Goal: Communication & Community: Answer question/provide support

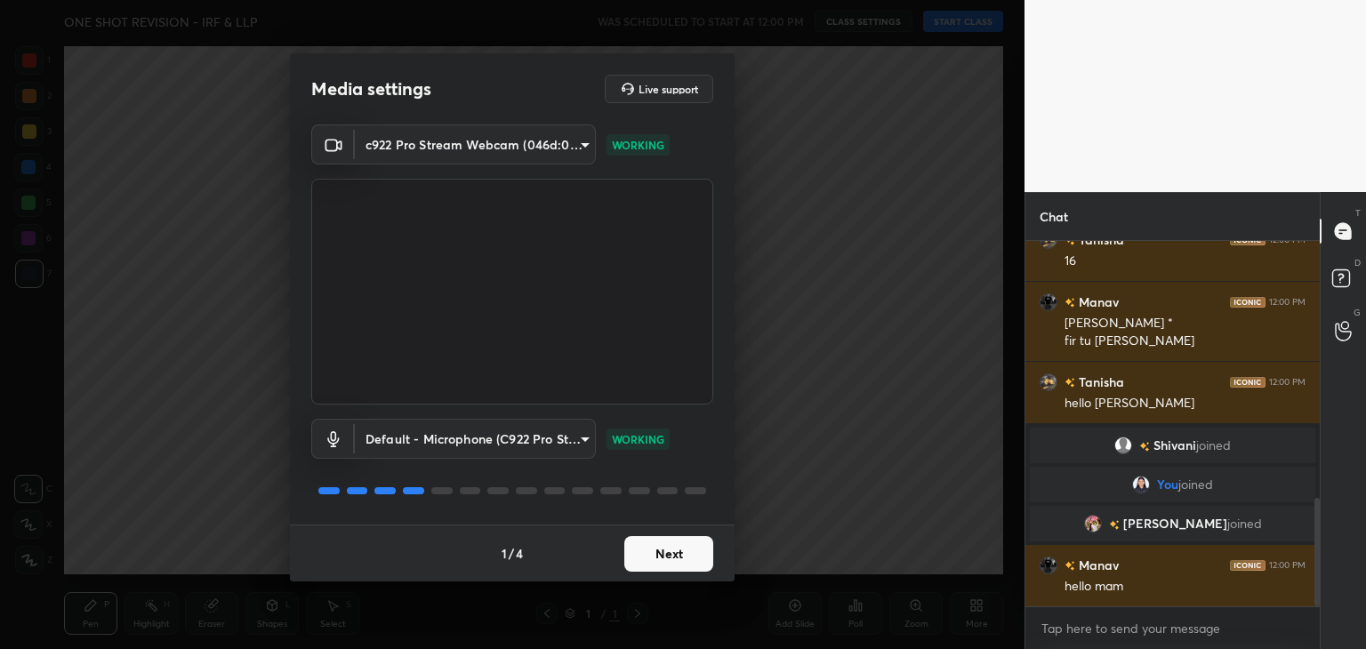
scroll to position [927, 0]
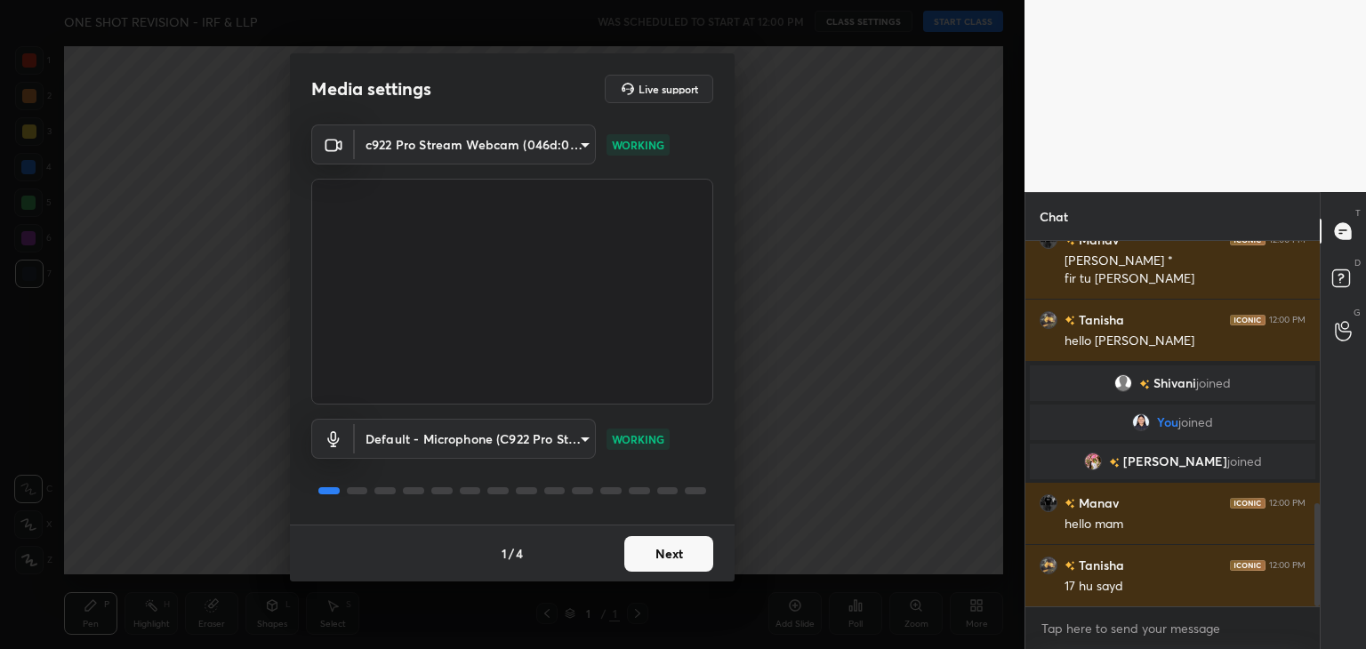
click at [676, 550] on button "Next" at bounding box center [668, 554] width 89 height 36
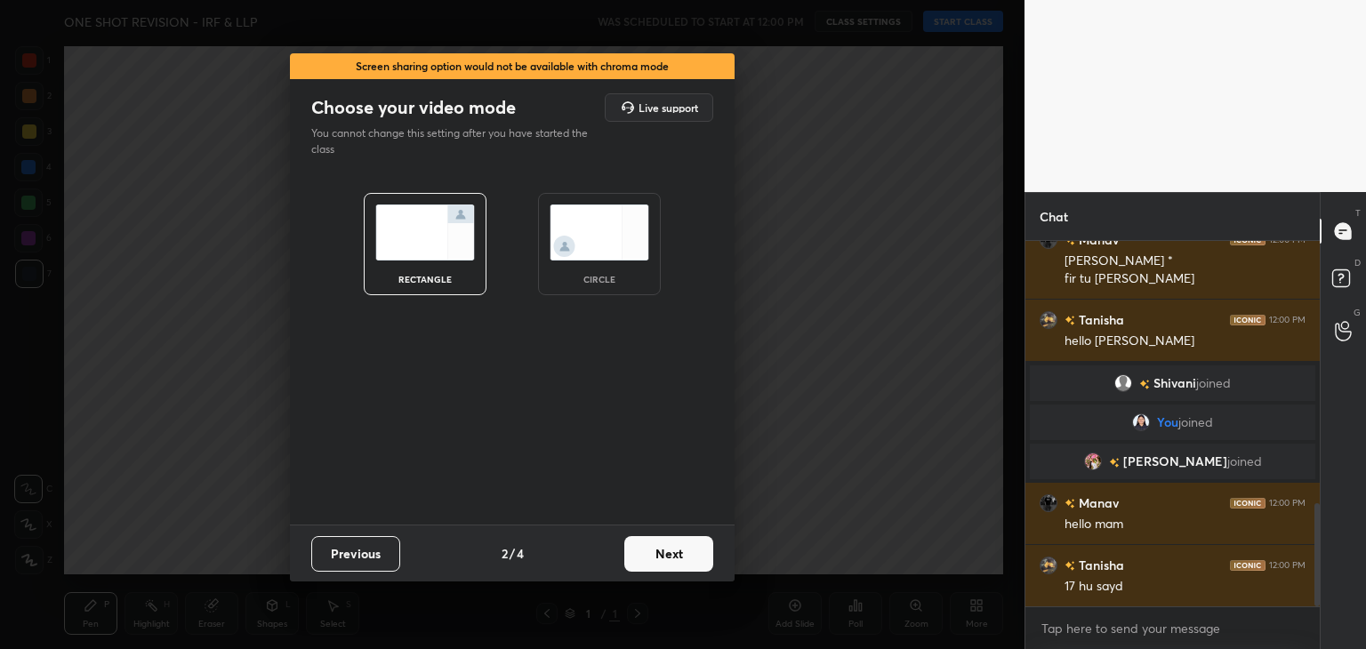
click at [658, 560] on button "Next" at bounding box center [668, 554] width 89 height 36
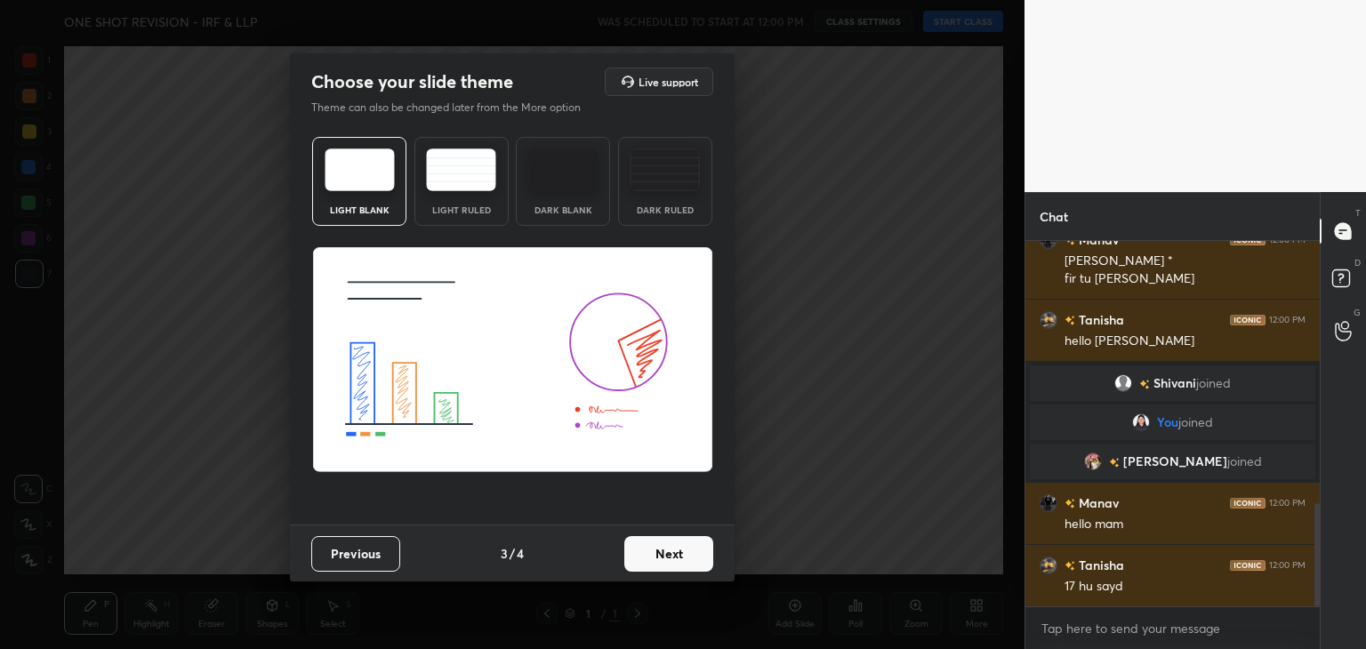
click at [673, 189] on img at bounding box center [665, 170] width 70 height 43
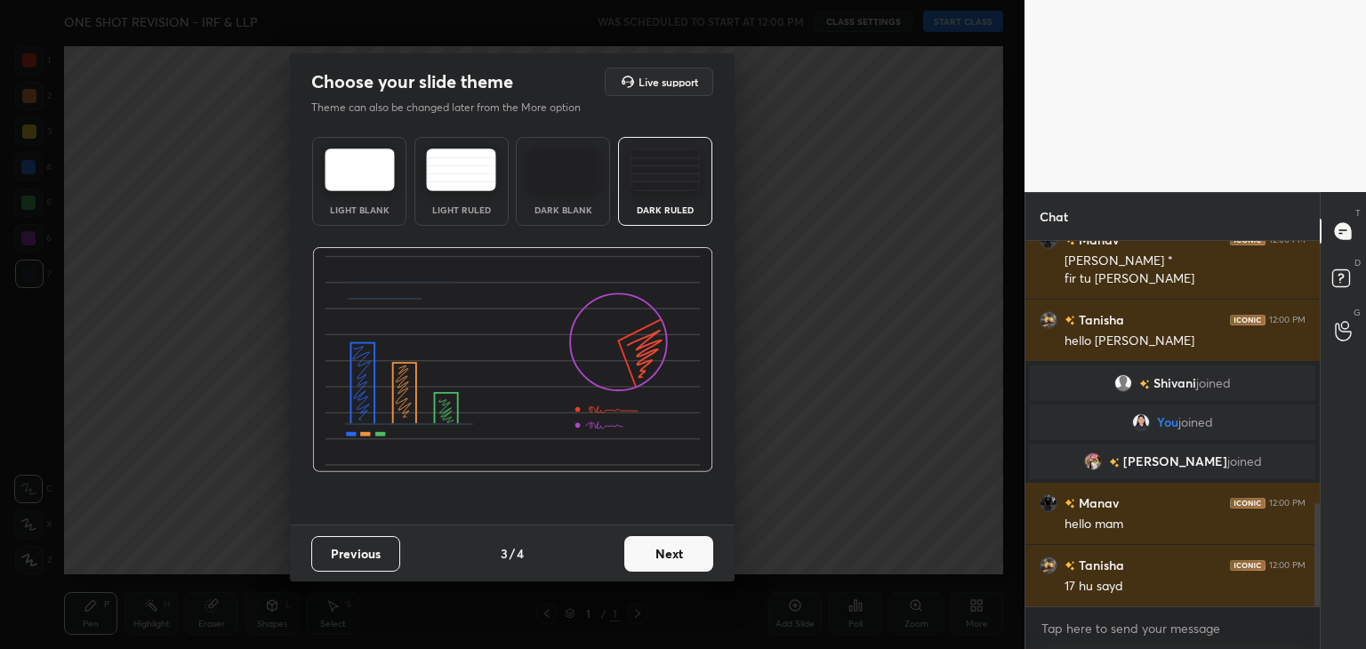
click at [662, 544] on button "Next" at bounding box center [668, 554] width 89 height 36
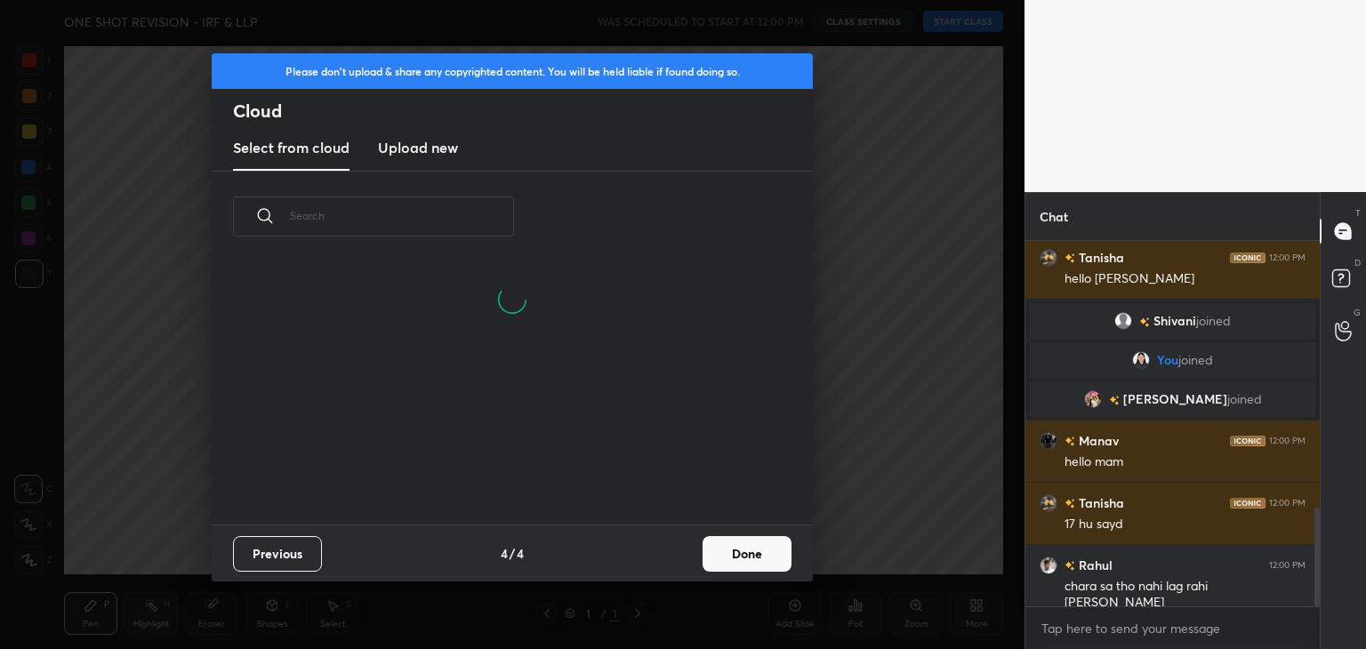
scroll to position [263, 571]
click at [420, 141] on h3 "Upload new" at bounding box center [418, 147] width 80 height 21
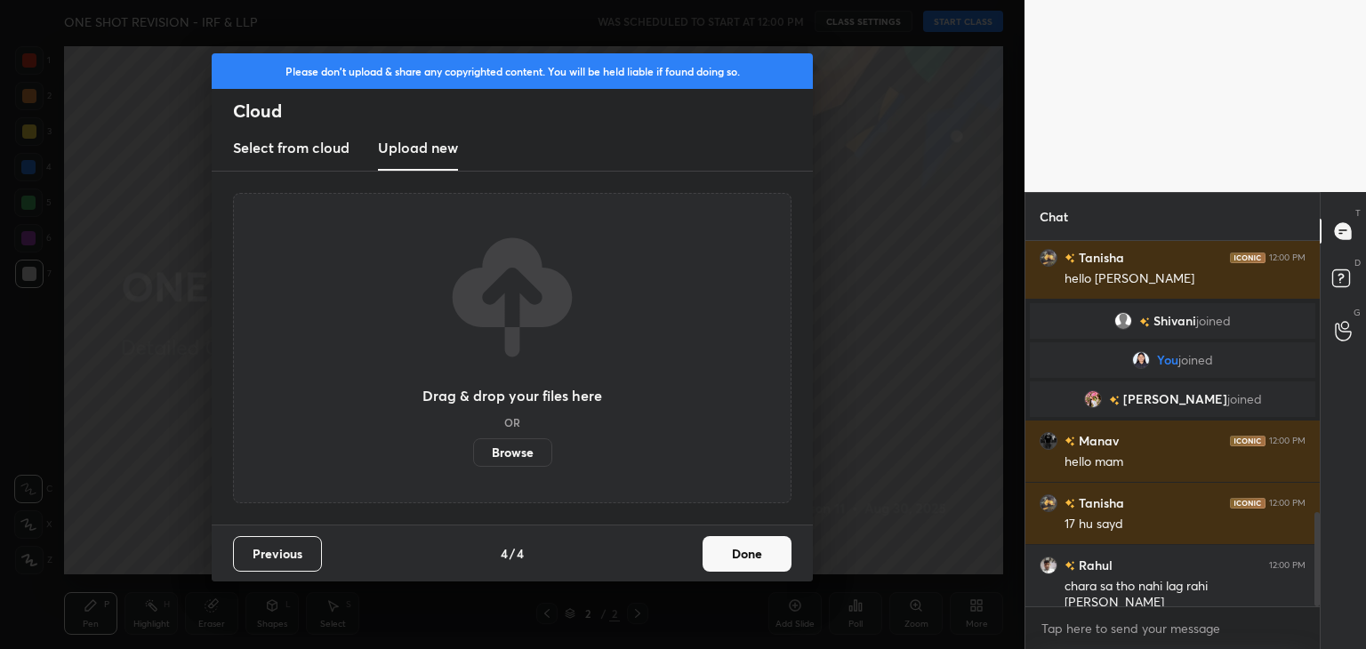
scroll to position [1052, 0]
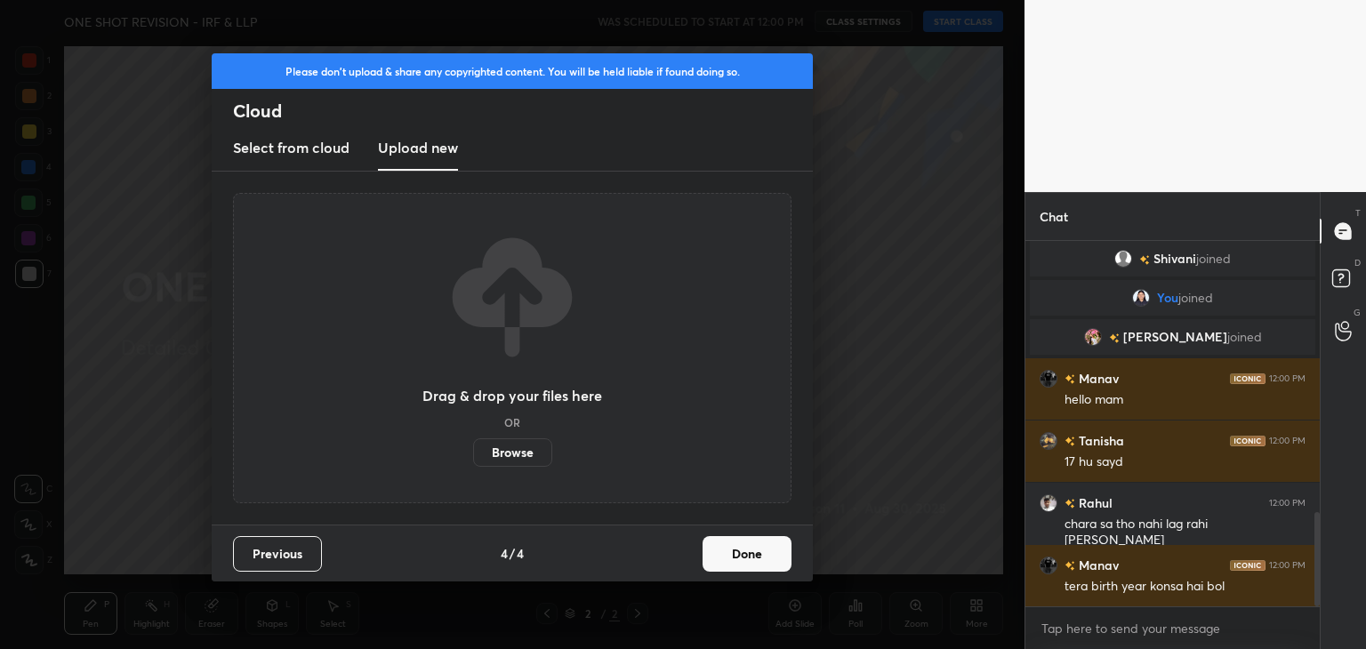
click at [505, 455] on label "Browse" at bounding box center [512, 453] width 79 height 28
click at [473, 455] on input "Browse" at bounding box center [473, 453] width 0 height 28
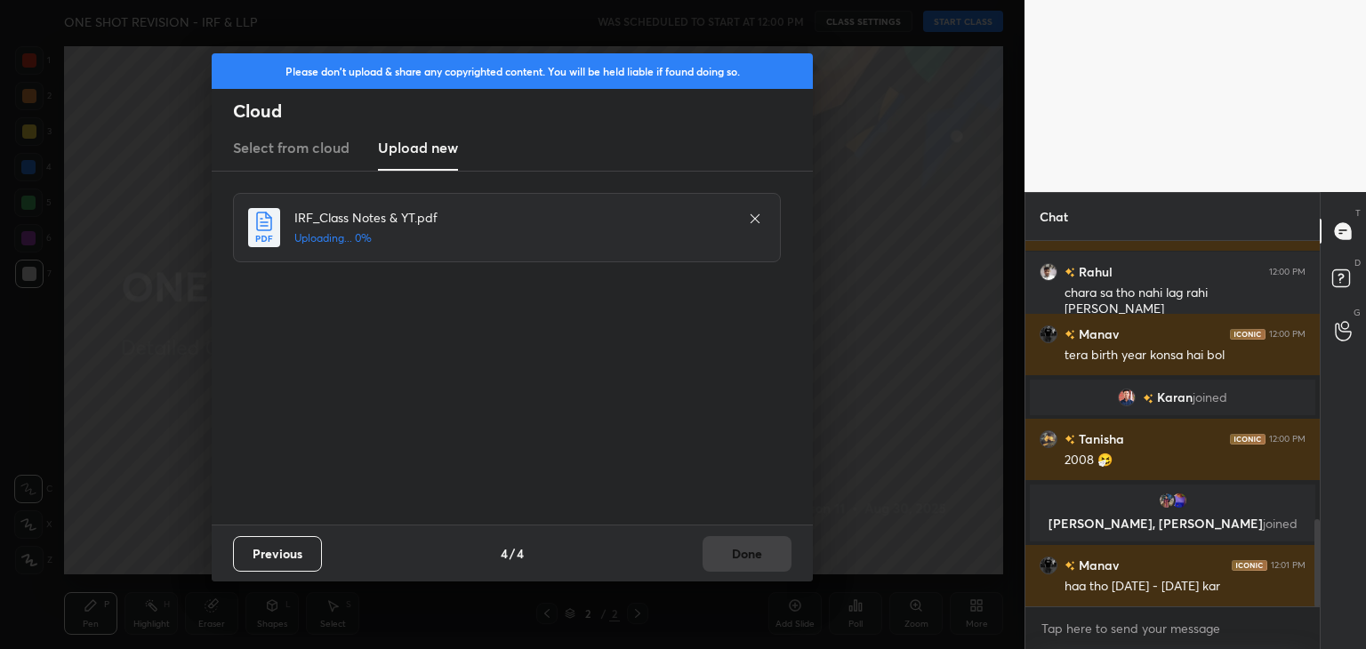
scroll to position [1240, 0]
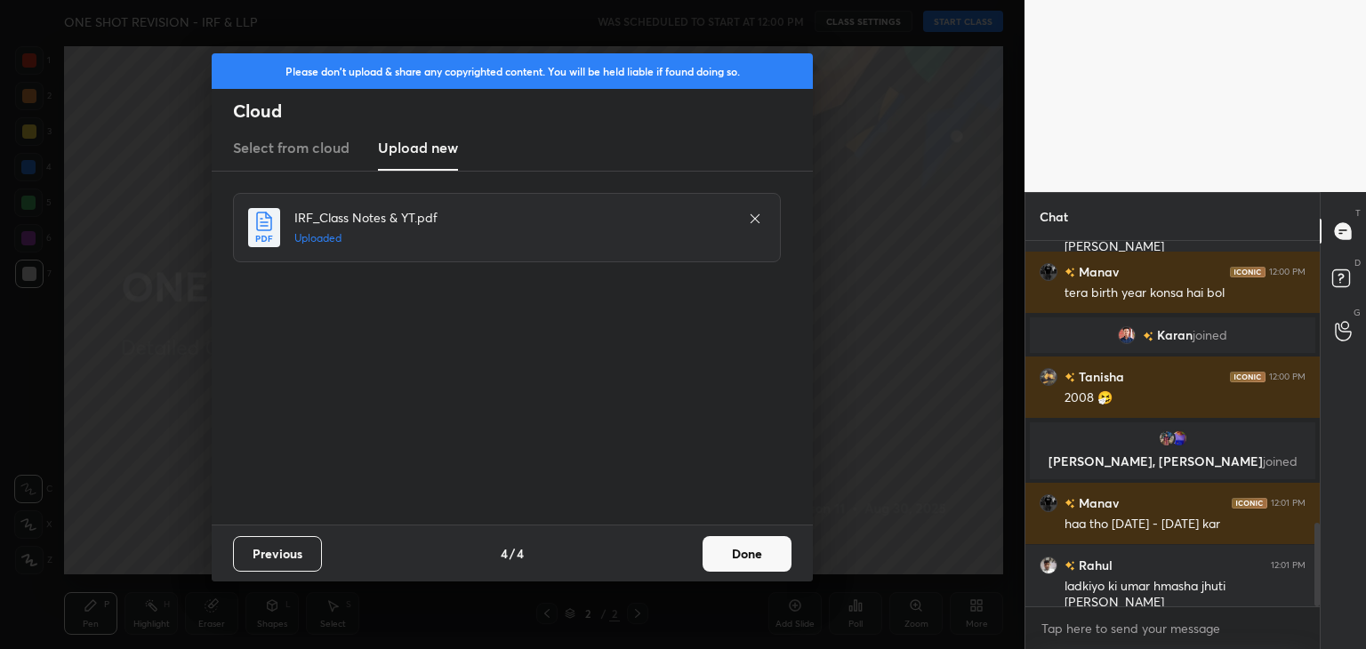
click at [744, 561] on button "Done" at bounding box center [747, 554] width 89 height 36
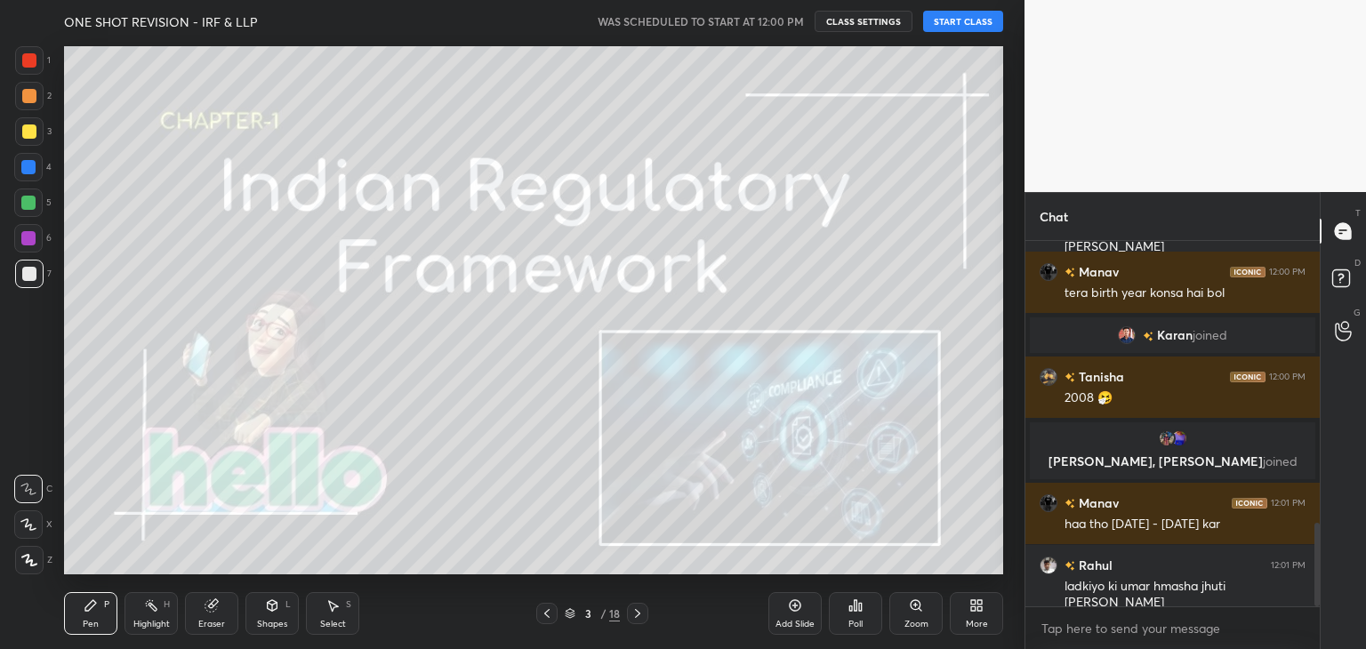
click at [27, 555] on icon at bounding box center [29, 560] width 14 height 11
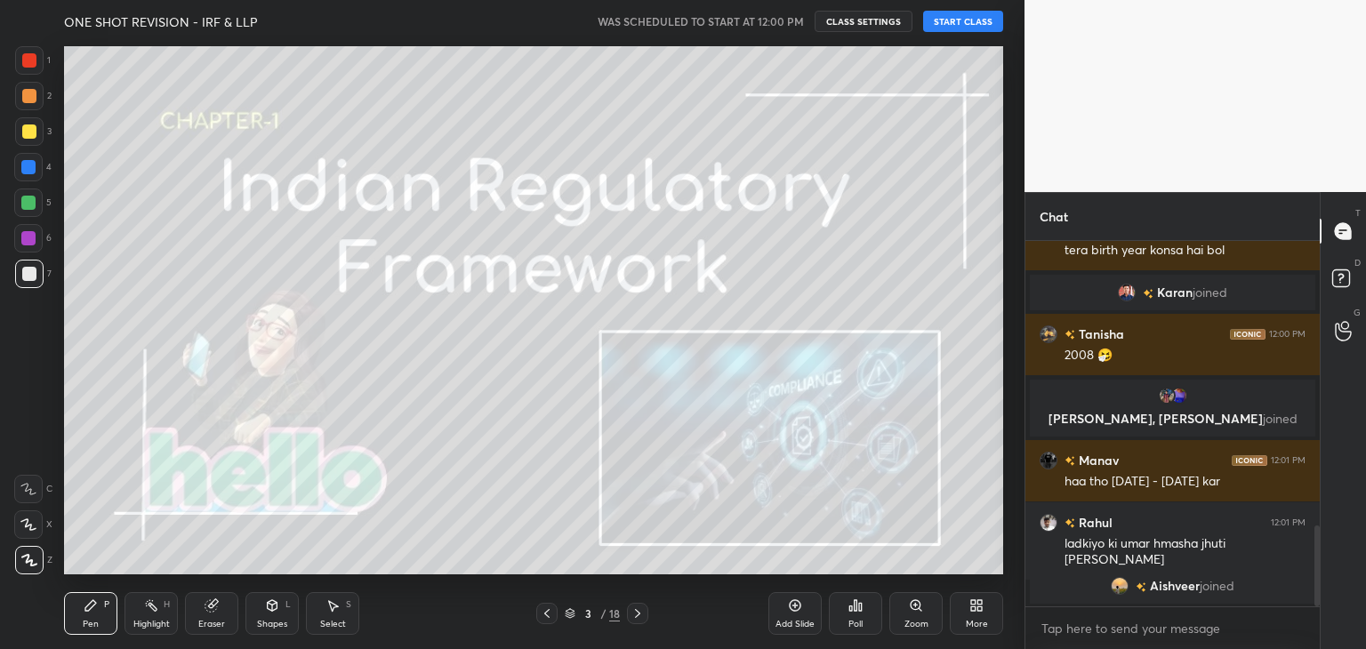
click at [206, 608] on icon at bounding box center [211, 606] width 12 height 12
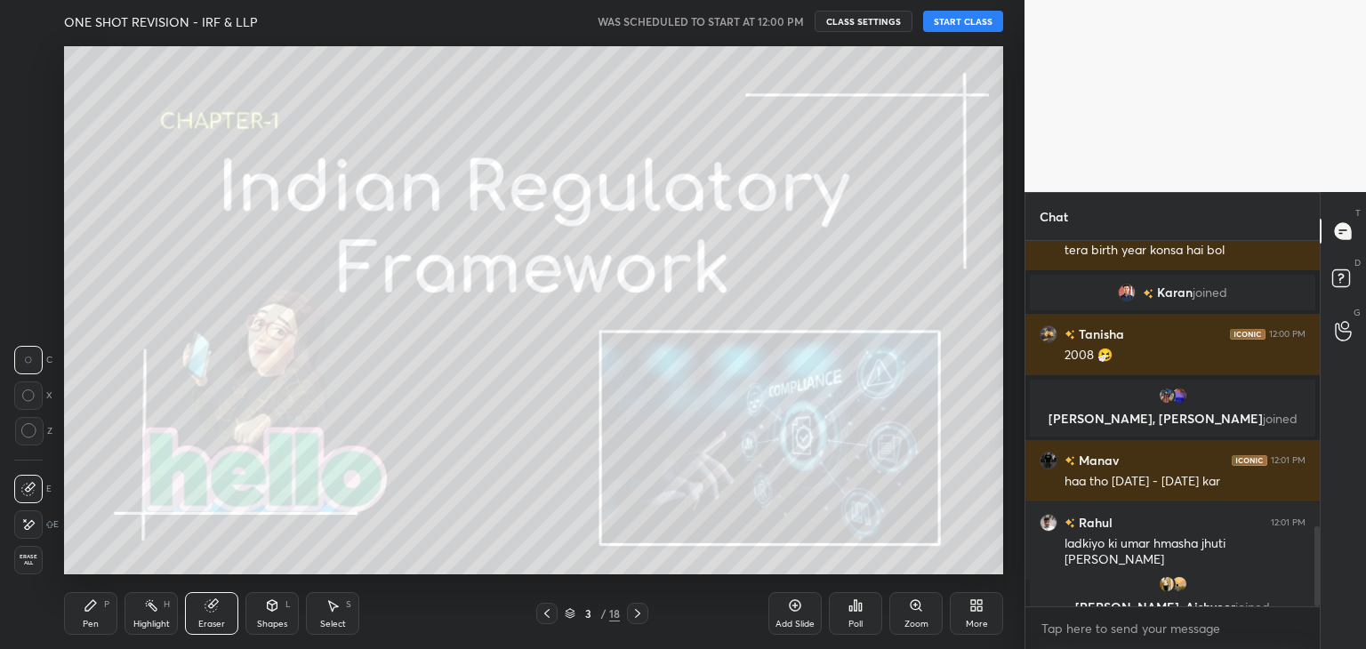
scroll to position [1304, 0]
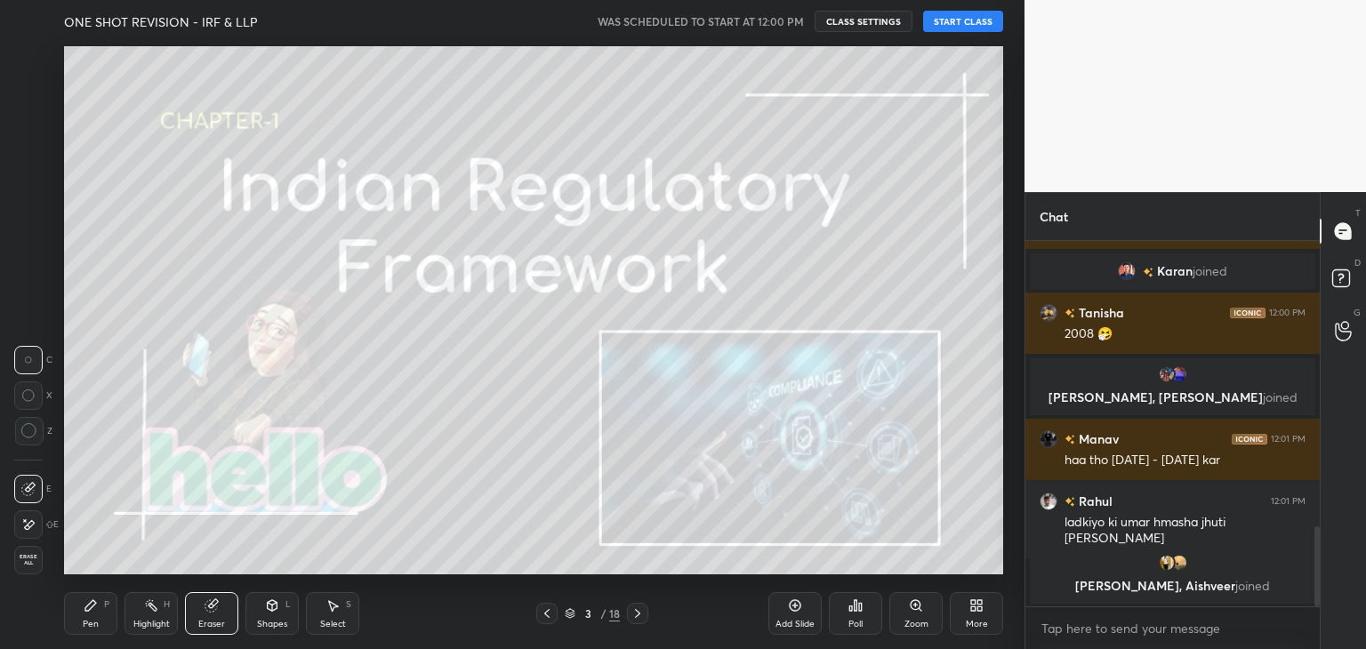
click at [30, 434] on icon at bounding box center [29, 431] width 16 height 16
click at [89, 608] on icon at bounding box center [90, 605] width 11 height 11
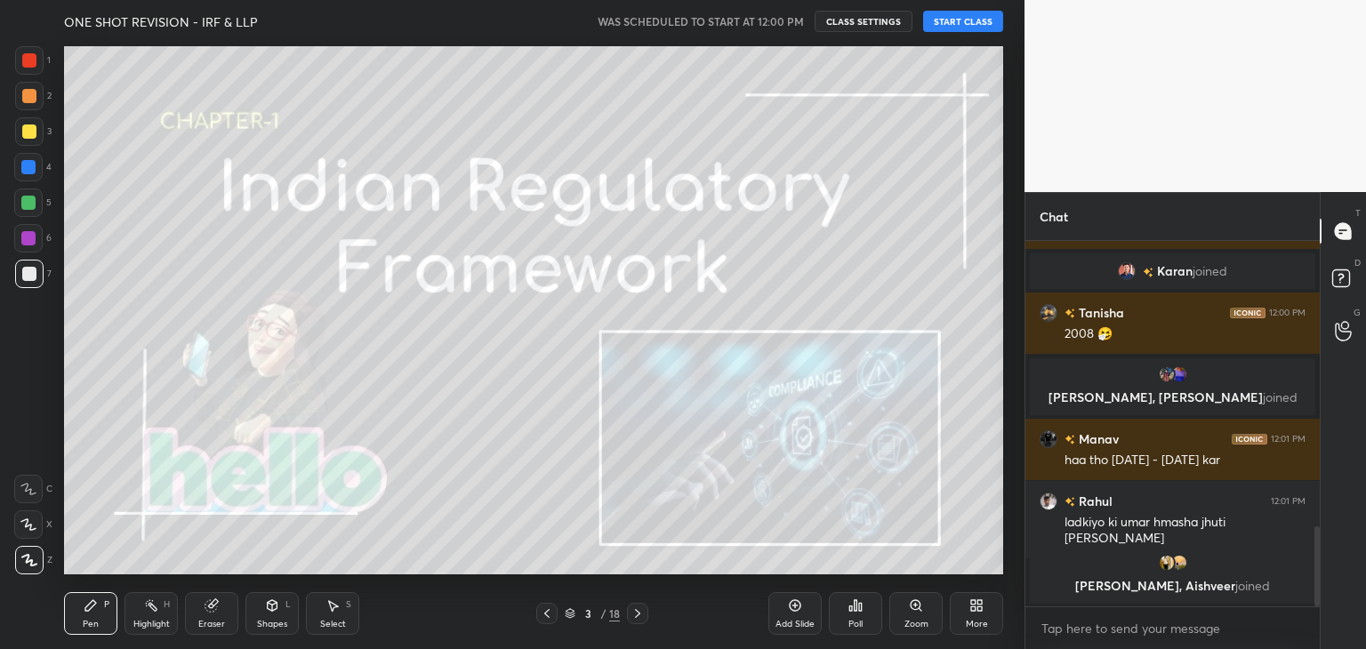
click at [28, 136] on div at bounding box center [29, 132] width 14 height 14
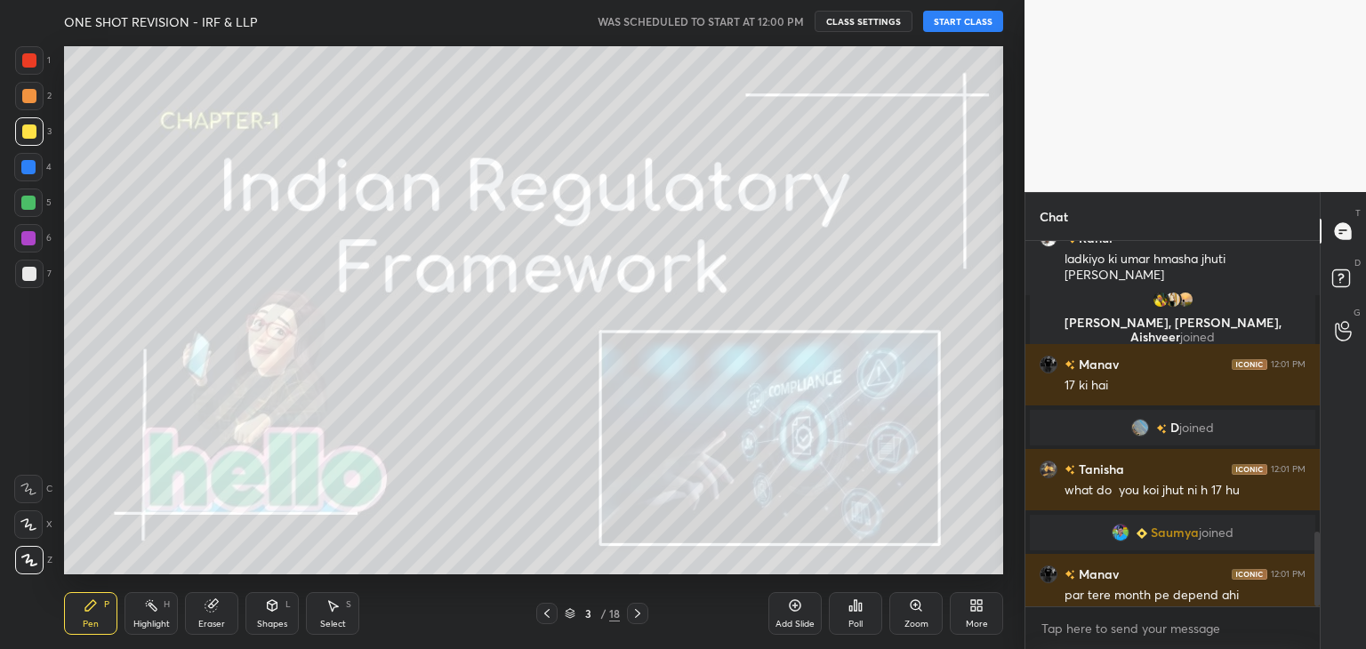
scroll to position [1434, 0]
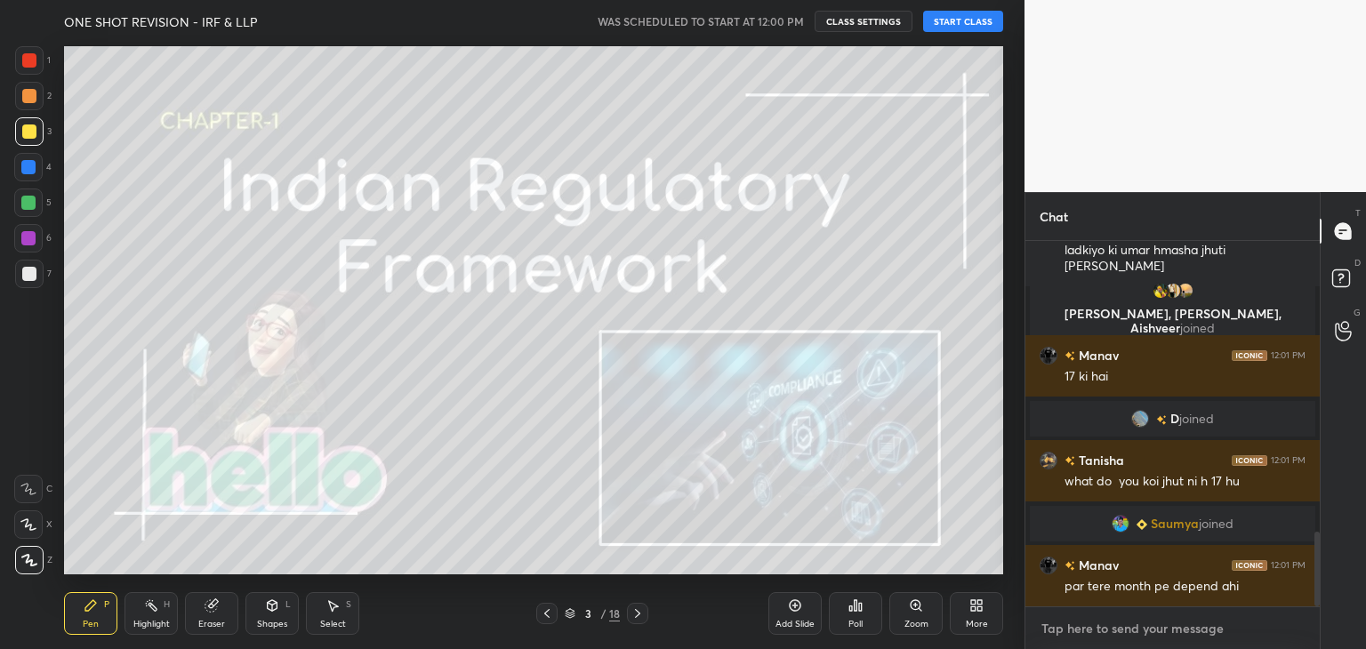
click at [1100, 633] on textarea at bounding box center [1173, 629] width 266 height 28
paste textarea "Telegram Group- https://t.me/+x8IKM9l47kg2Y2Jl"
type textarea "Telegram Group- https://t.me/+x8IKM9l47kg2Y2Jl"
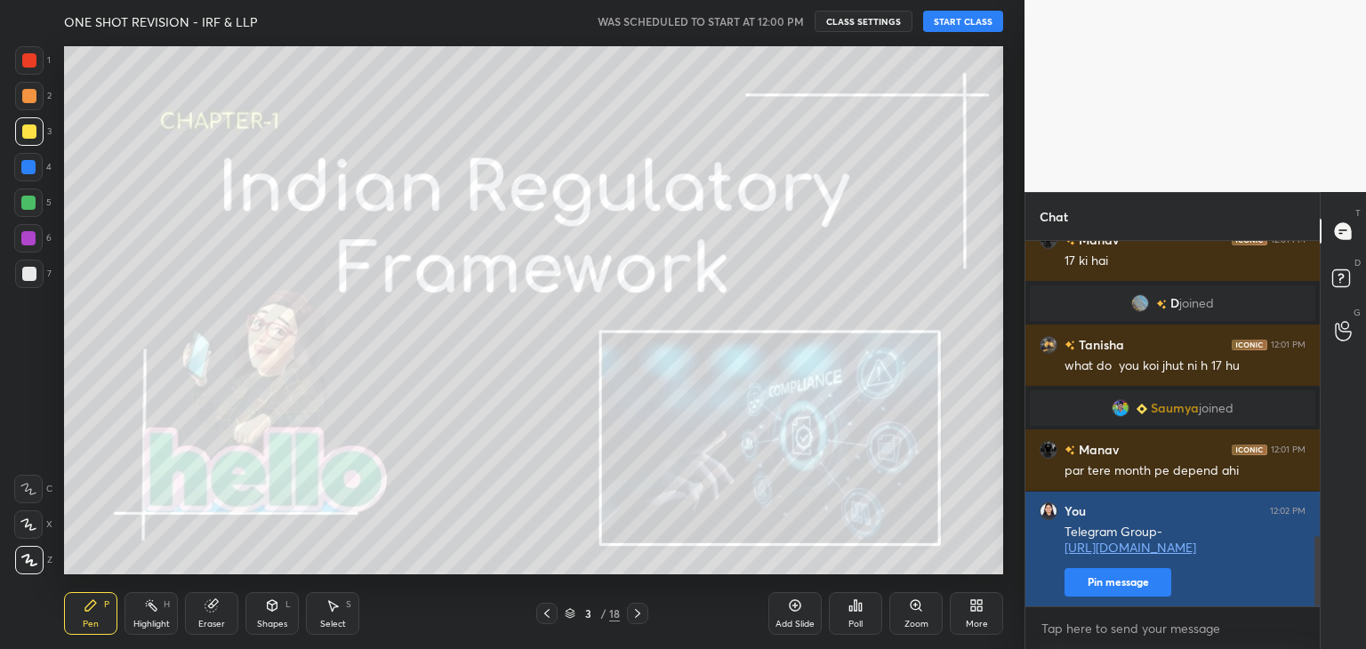
click at [1110, 584] on button "Pin message" at bounding box center [1118, 582] width 107 height 28
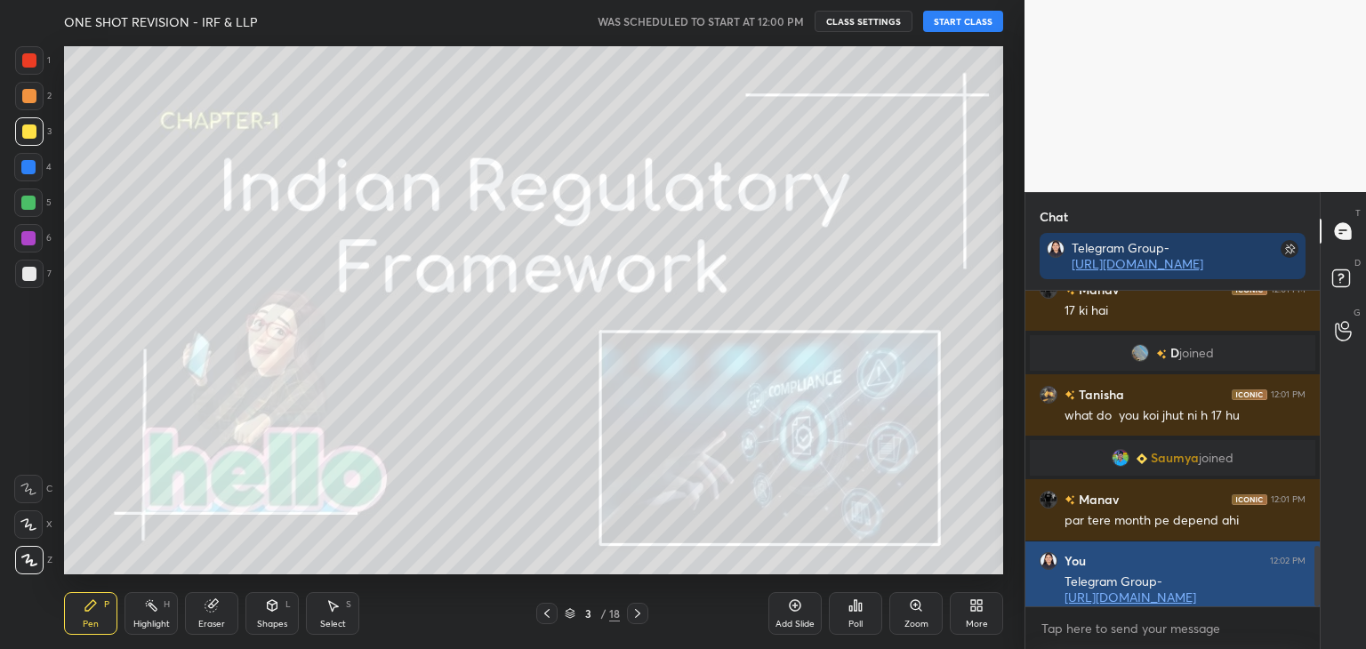
scroll to position [164, 289]
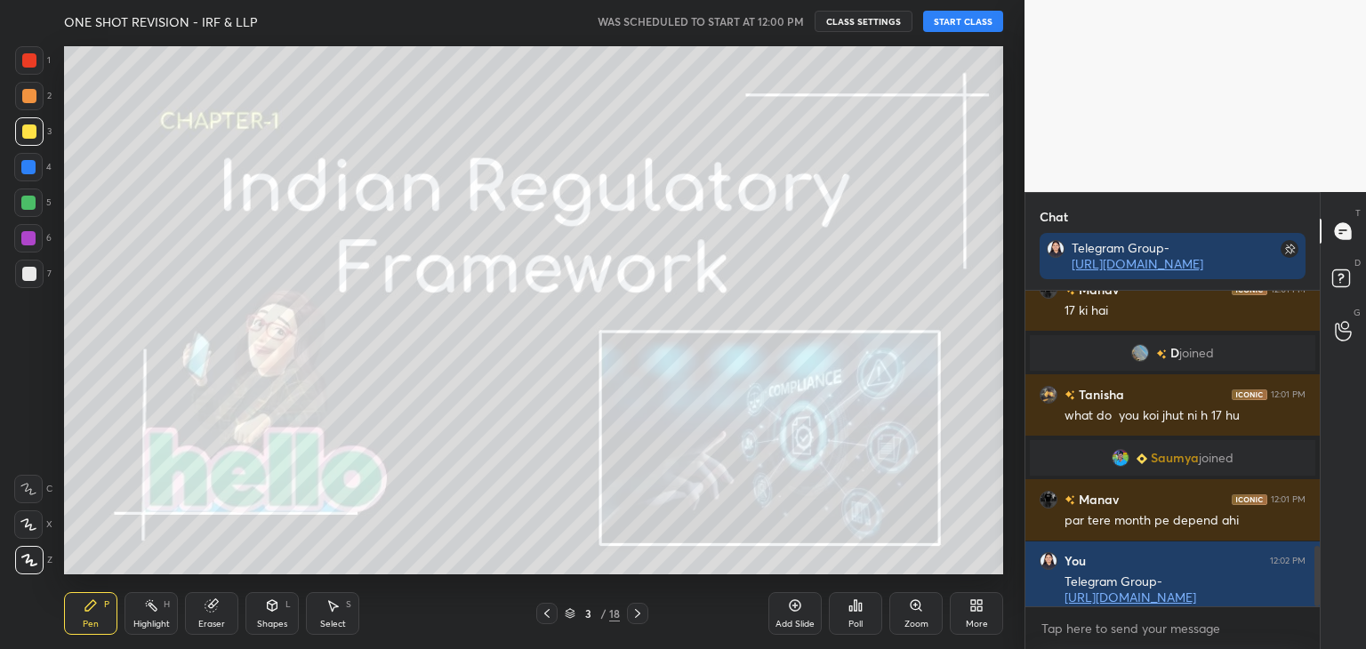
click at [959, 28] on button "START CLASS" at bounding box center [963, 21] width 80 height 21
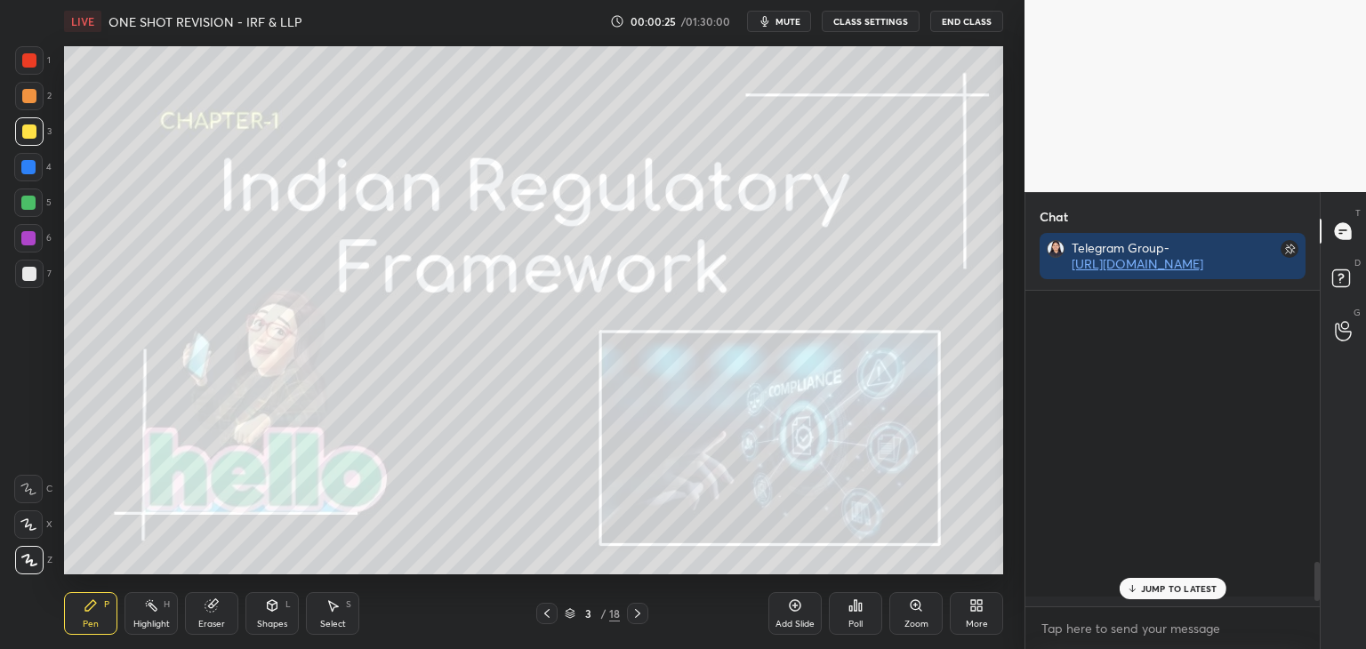
scroll to position [2644, 0]
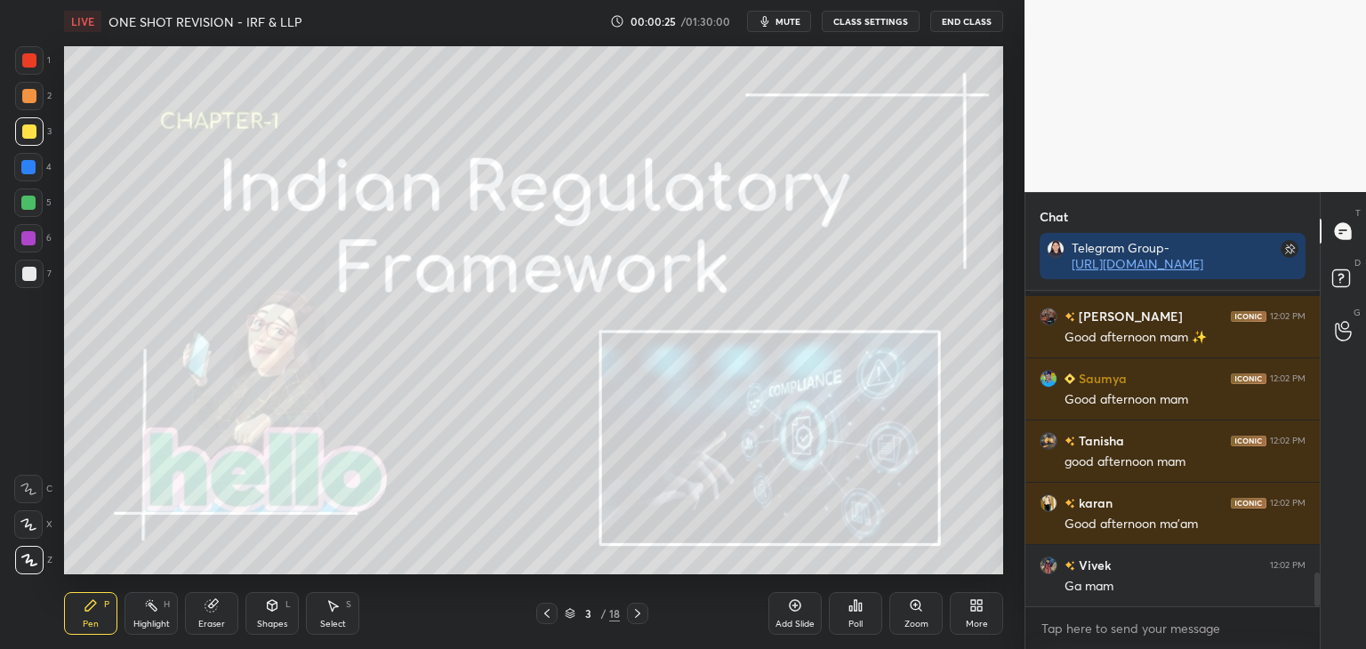
drag, startPoint x: 1318, startPoint y: 584, endPoint x: 1366, endPoint y: 690, distance: 116.7
click at [1366, 0] on html "1 2 3 4 5 6 7 C X Z C X Z E E Erase all H H LIVE ONE SHOT REVISION - IRF & LLP …" at bounding box center [683, 0] width 1366 height 0
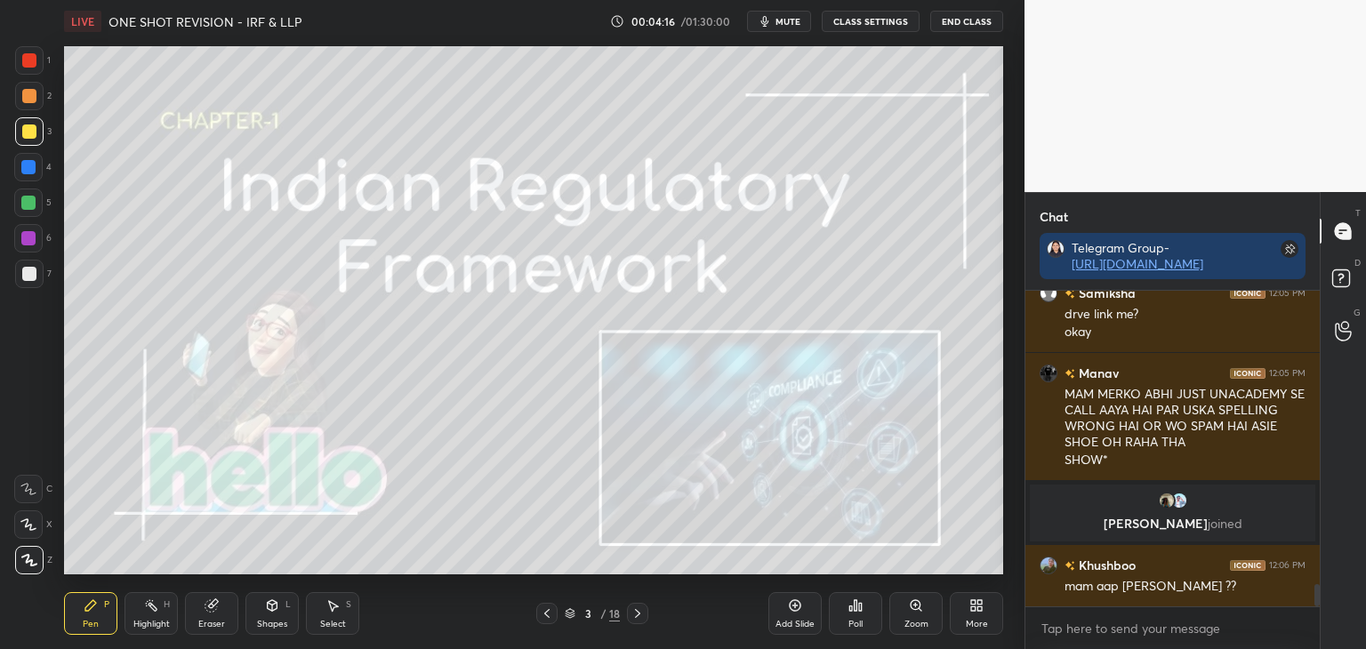
scroll to position [4169, 0]
click at [28, 238] on div at bounding box center [28, 238] width 14 height 14
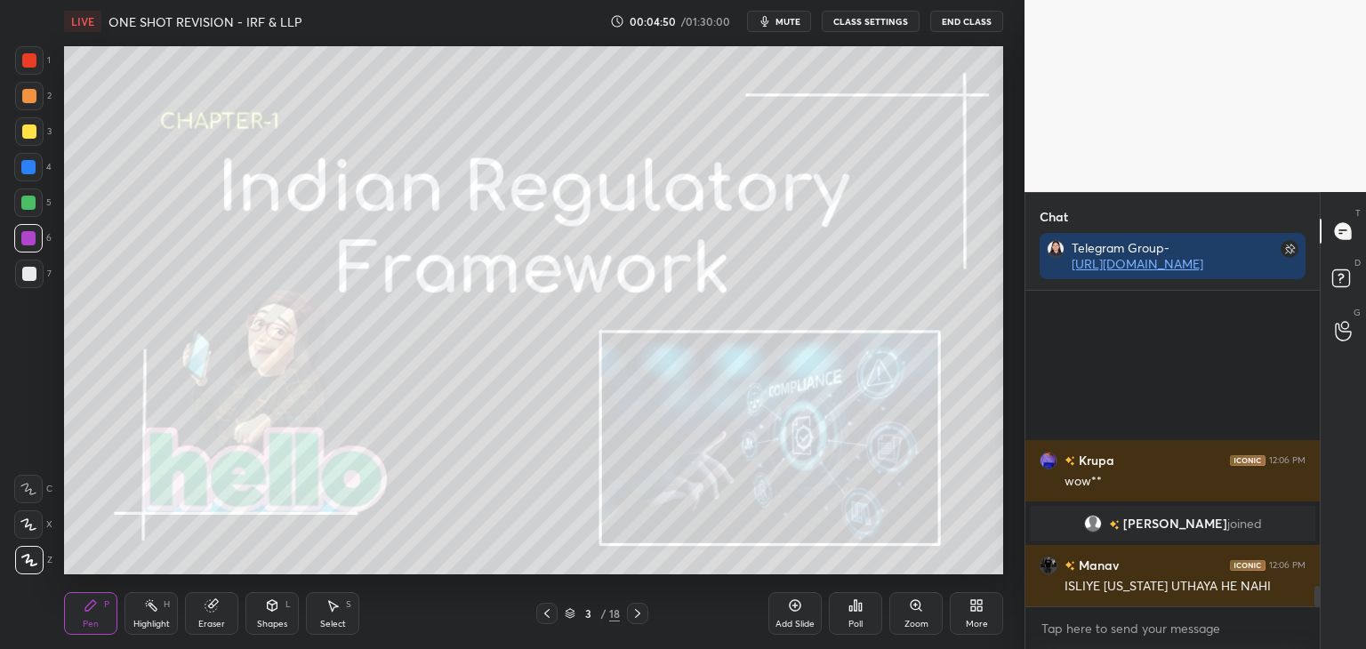
scroll to position [4496, 0]
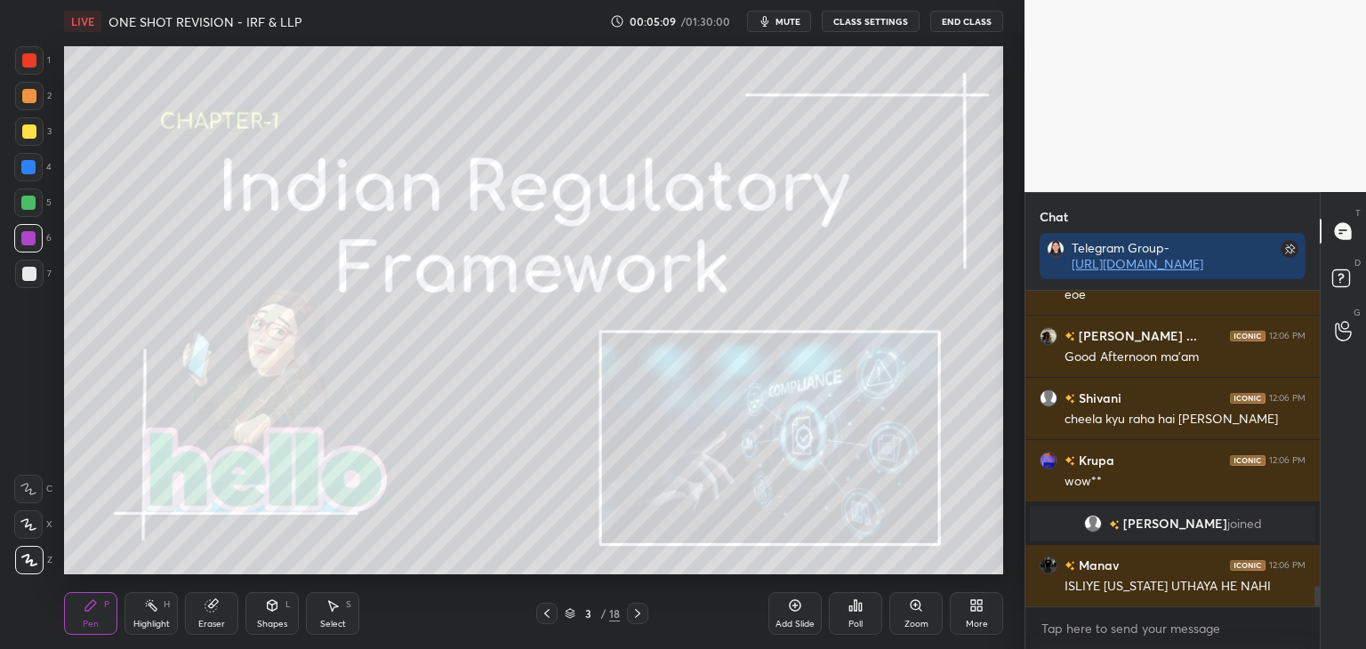
click at [642, 609] on icon at bounding box center [638, 614] width 14 height 14
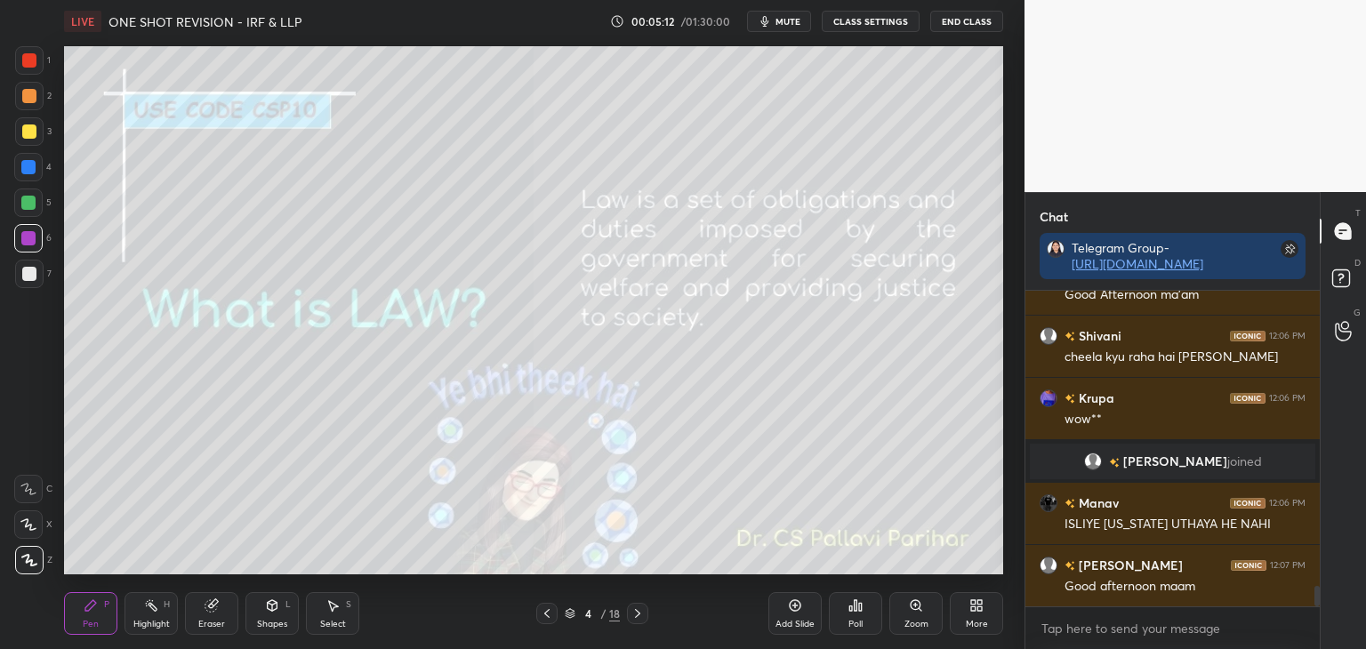
scroll to position [4621, 0]
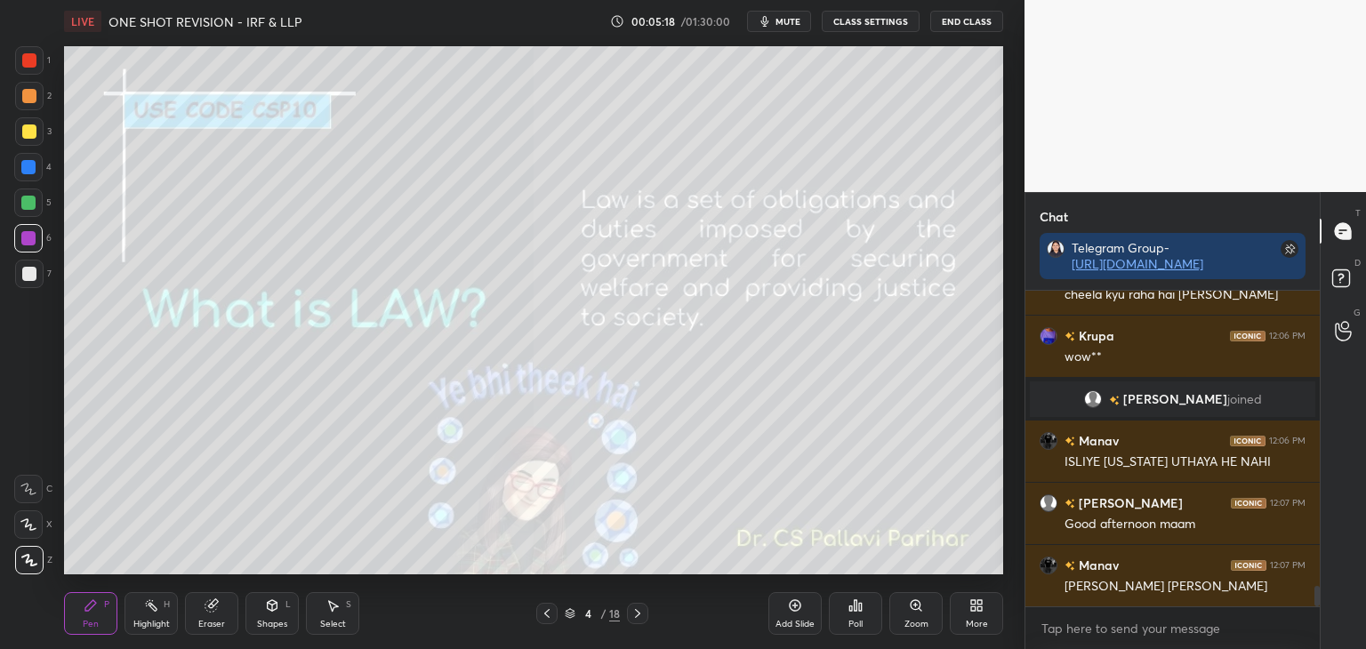
click at [27, 137] on div at bounding box center [29, 132] width 14 height 14
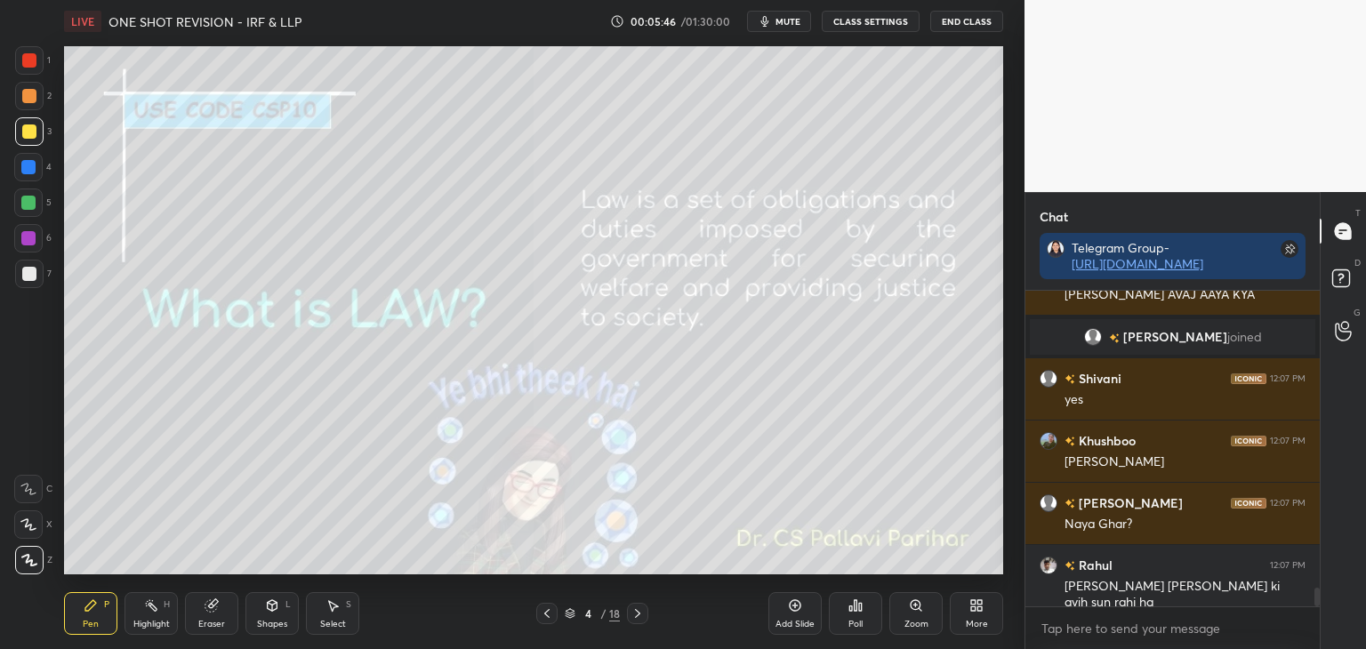
scroll to position [5028, 0]
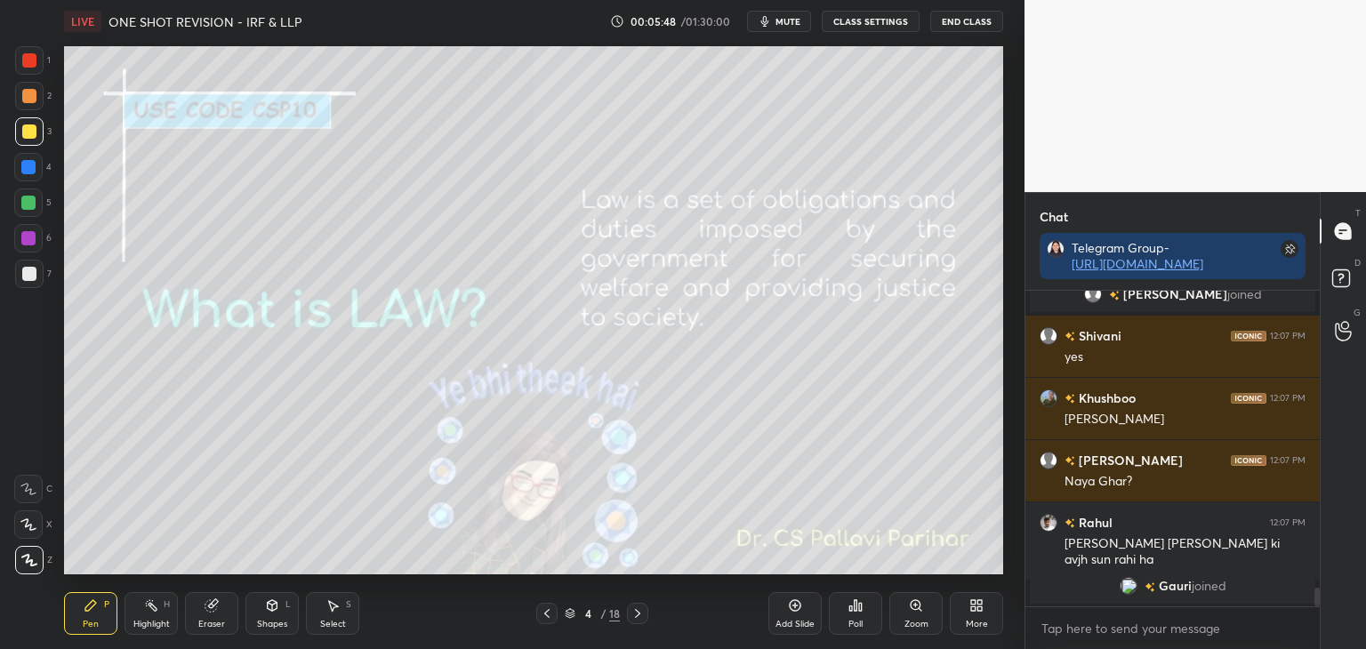
click at [639, 614] on icon at bounding box center [637, 613] width 5 height 9
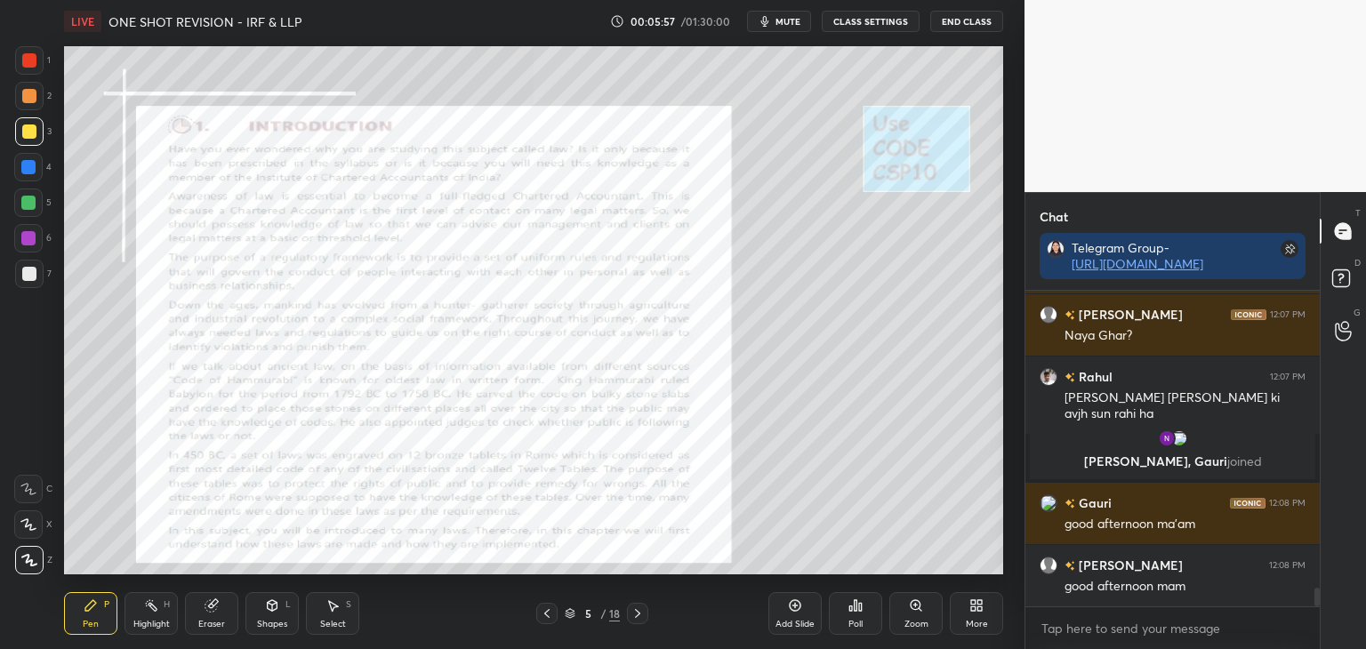
scroll to position [5008, 0]
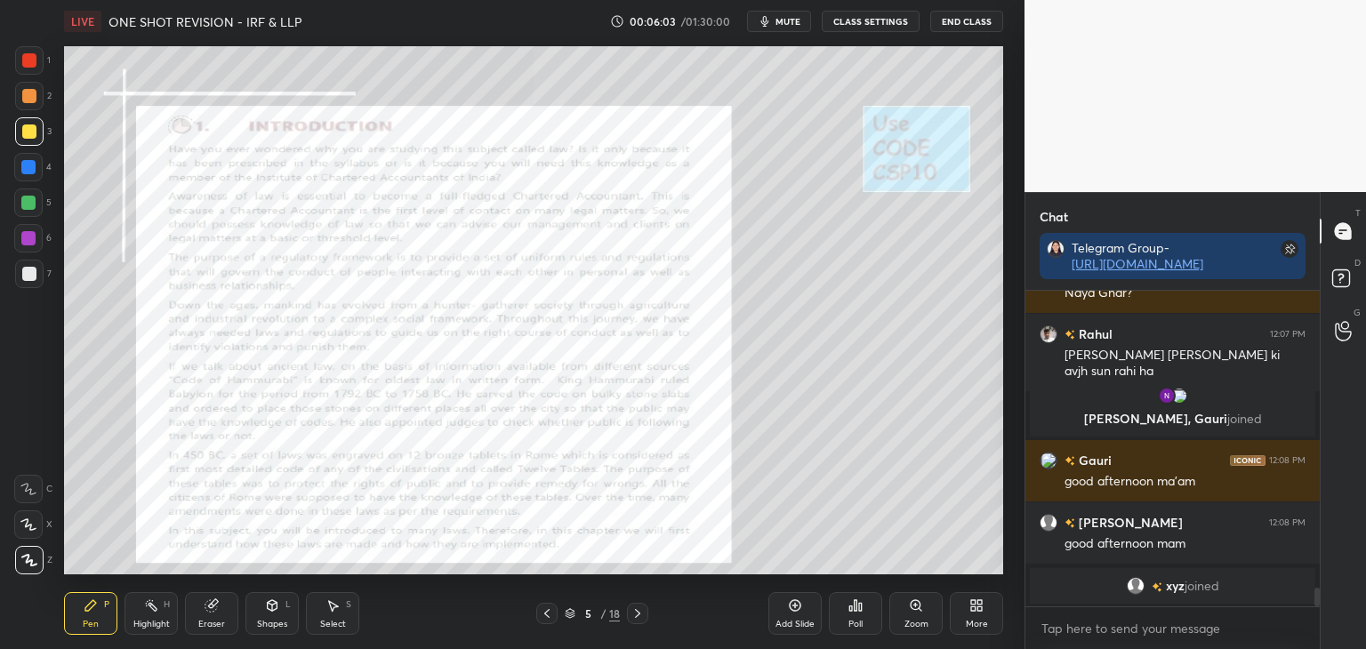
click at [28, 171] on div at bounding box center [28, 167] width 14 height 14
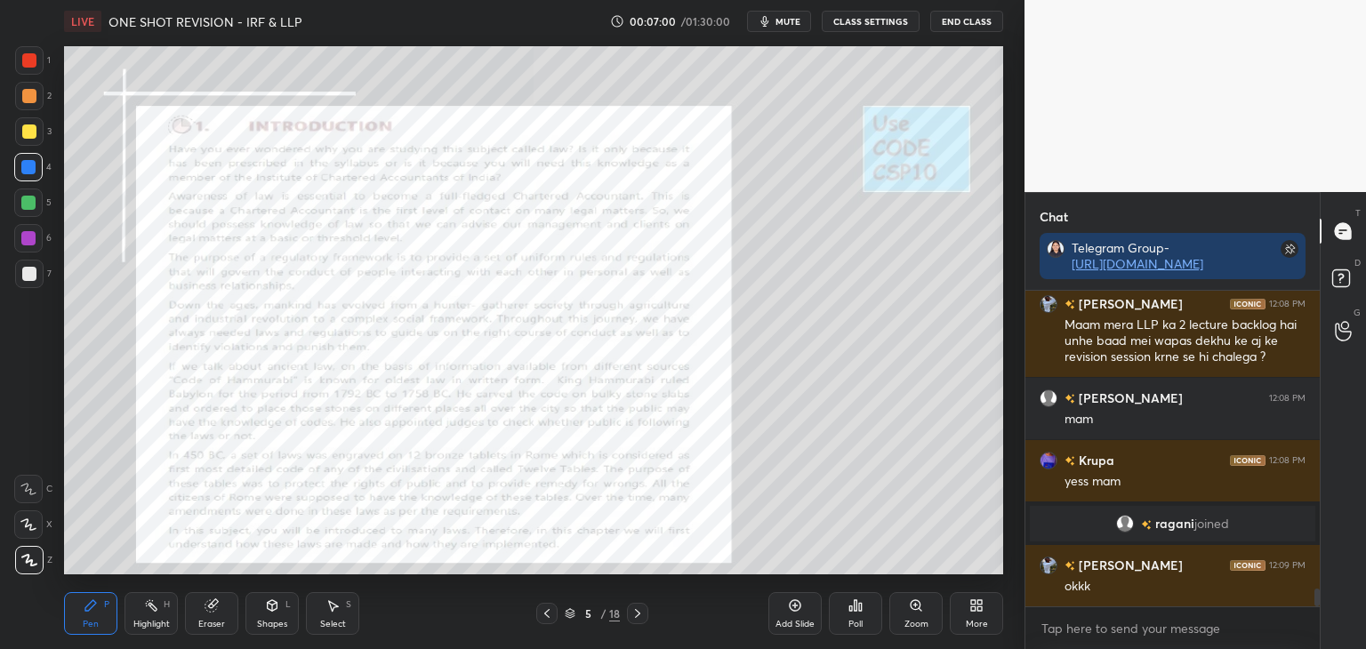
scroll to position [5423, 0]
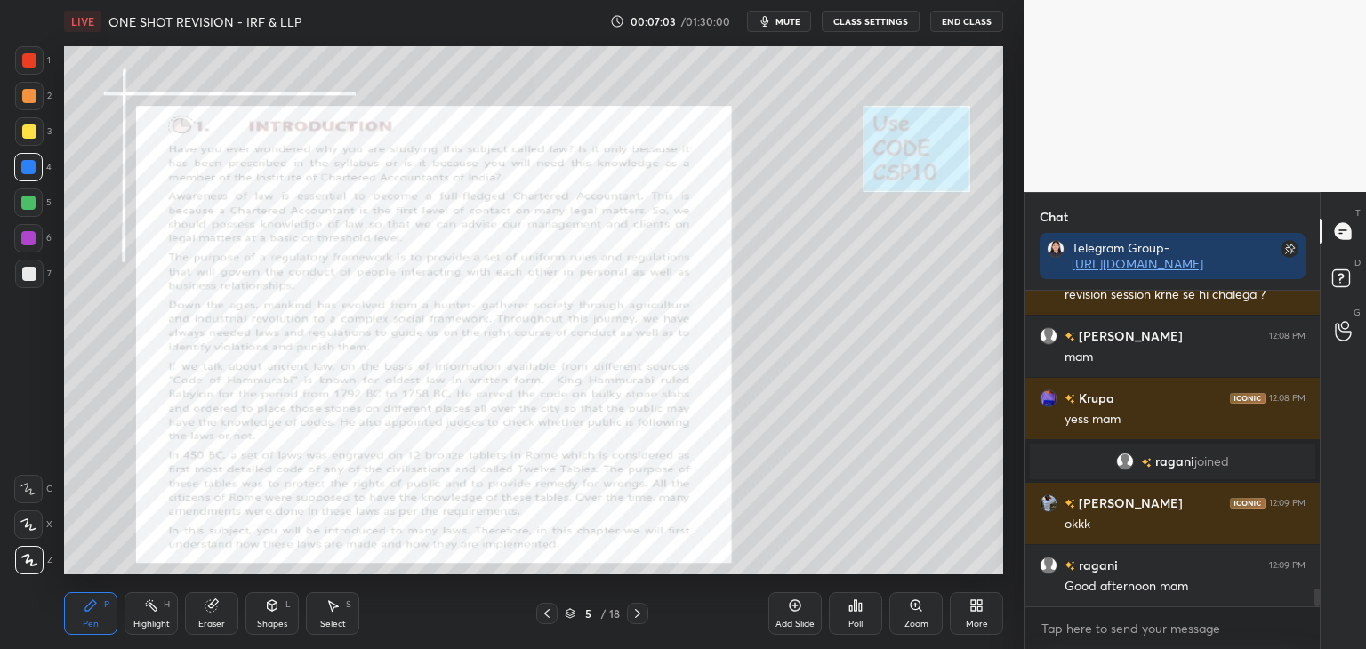
click at [639, 611] on icon at bounding box center [638, 614] width 14 height 14
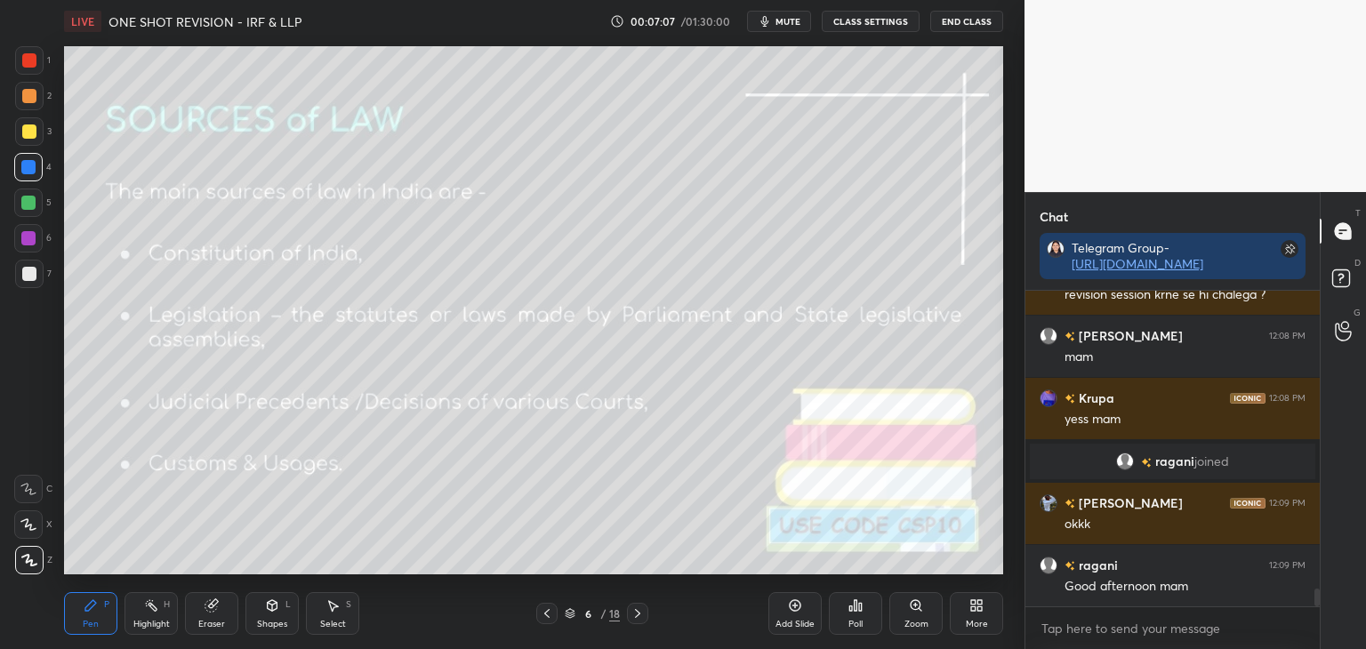
click at [28, 131] on div at bounding box center [29, 132] width 14 height 14
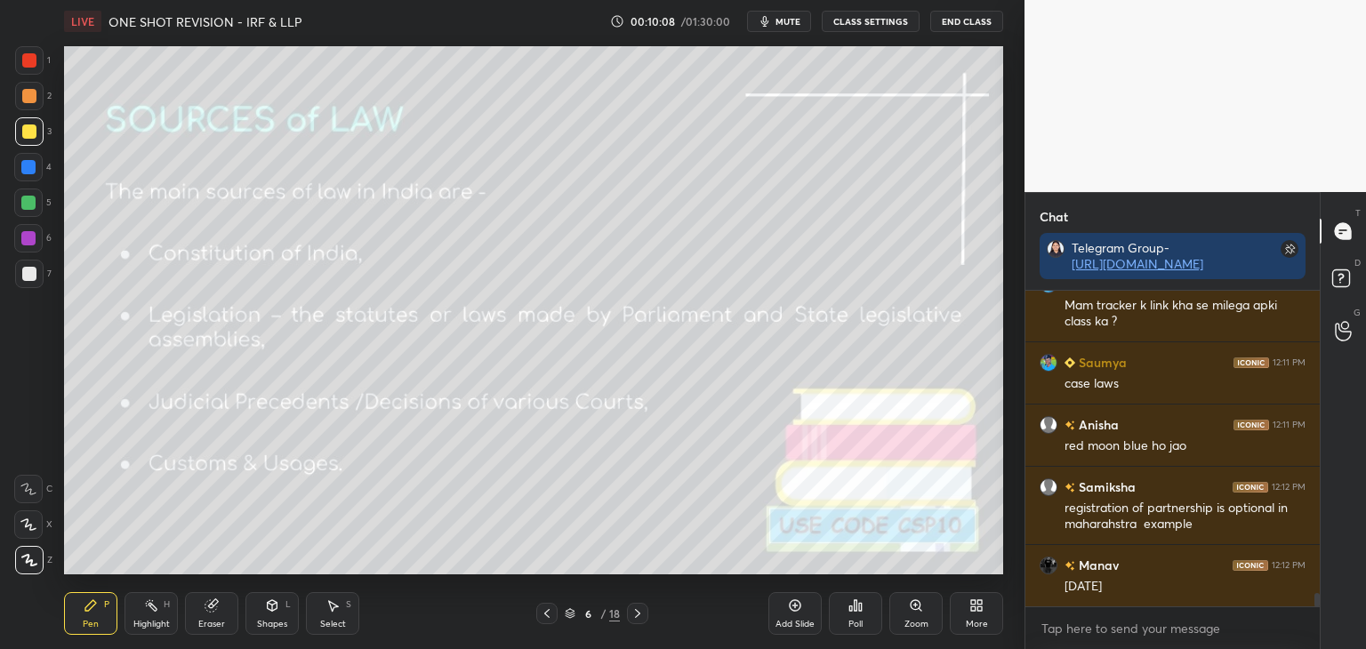
scroll to position [7152, 0]
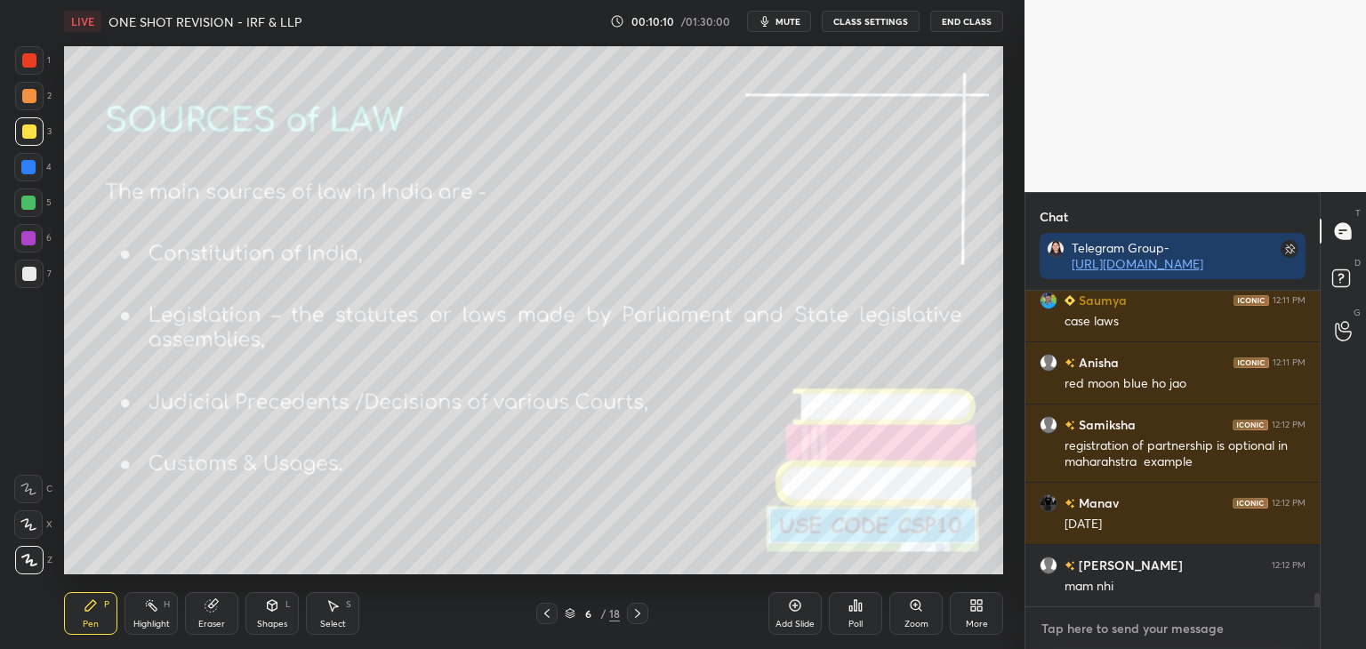
click at [1090, 627] on textarea at bounding box center [1173, 629] width 266 height 28
paste textarea "BUSINESSLAWS Tracker- https://docs.google.com/spreadsheets/d/1qTDupc7UPOoi9ClP9…"
type textarea "BUSINESSLAWS Tracker- https://docs.google.com/spreadsheets/d/1qTDupc7UPOoi9ClP9…"
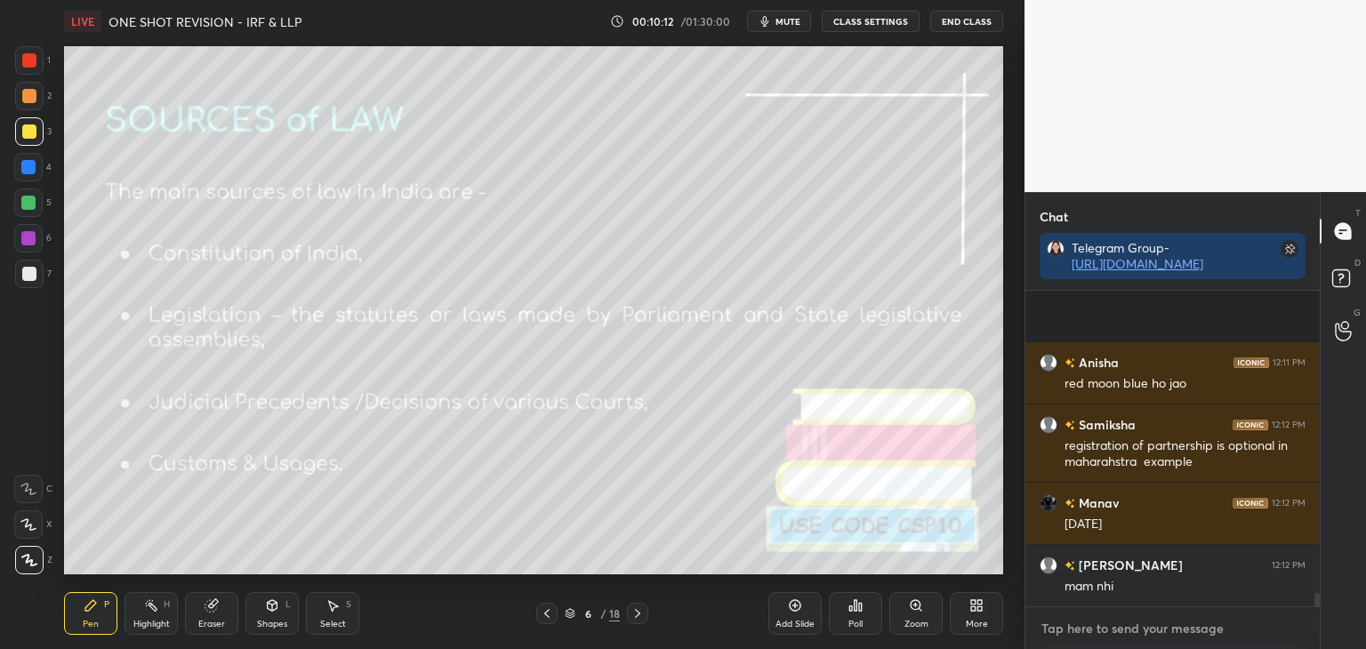
scroll to position [7300, 0]
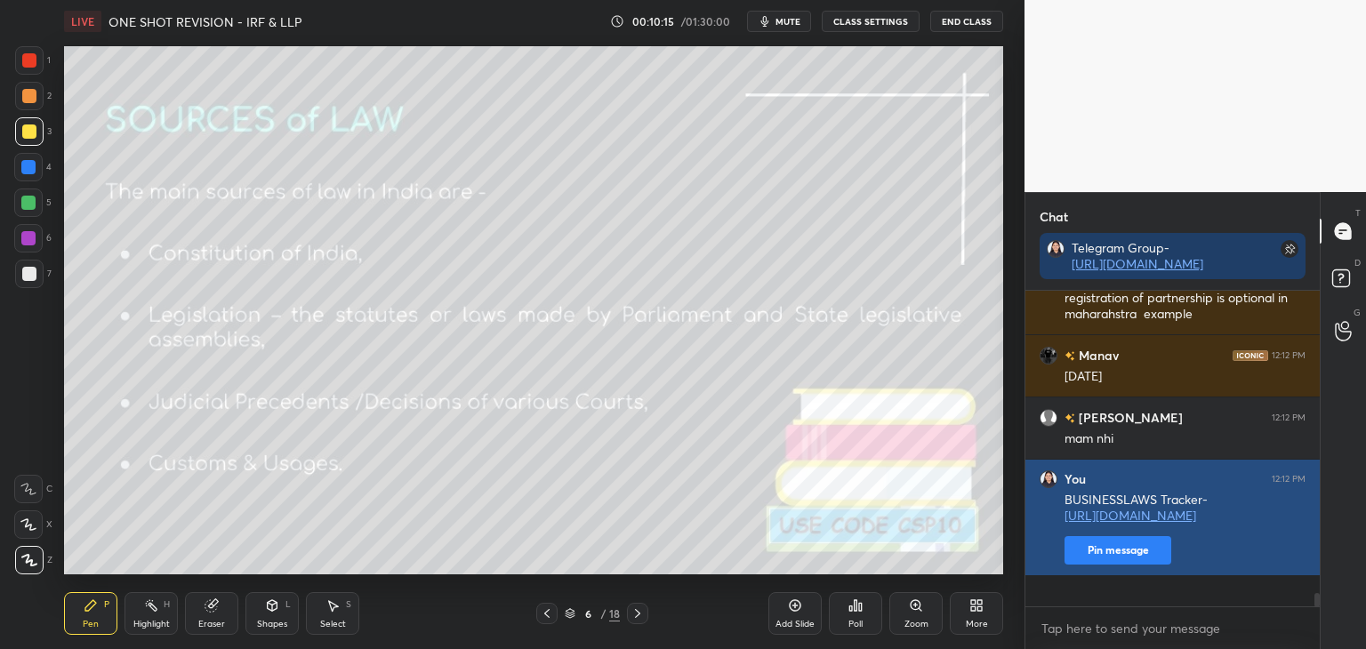
click at [1132, 565] on button "Pin message" at bounding box center [1118, 550] width 107 height 28
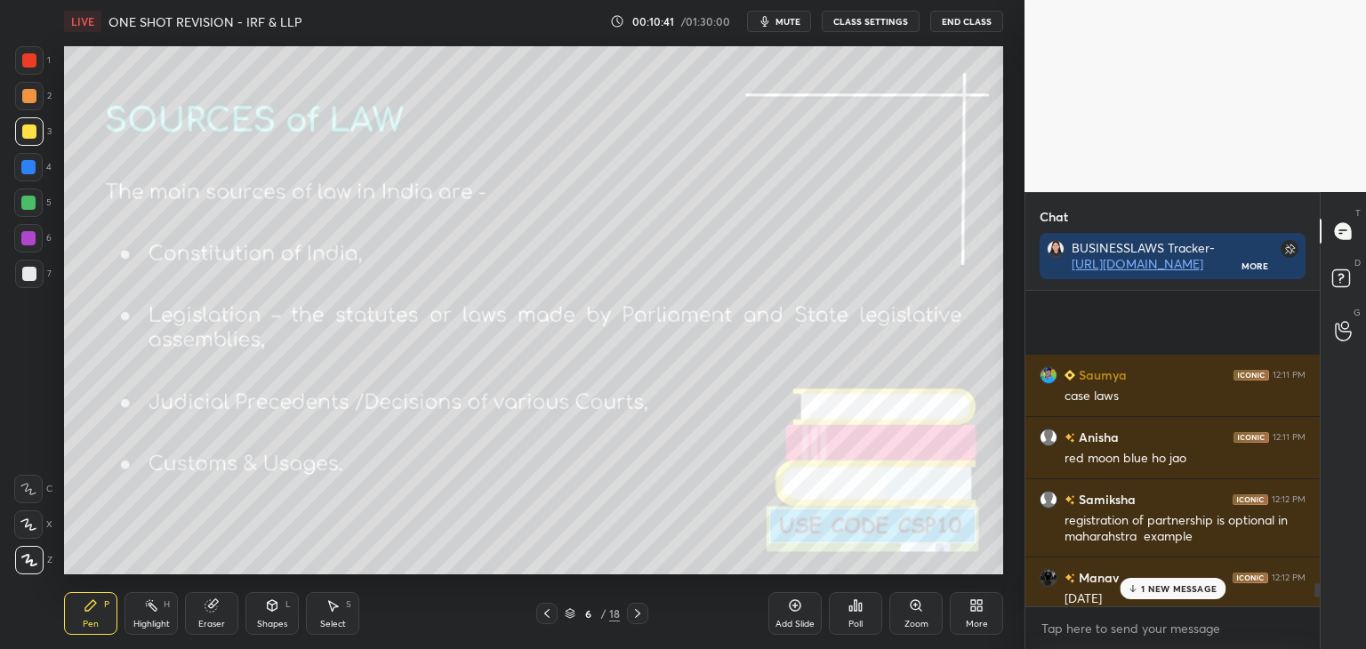
scroll to position [7503, 0]
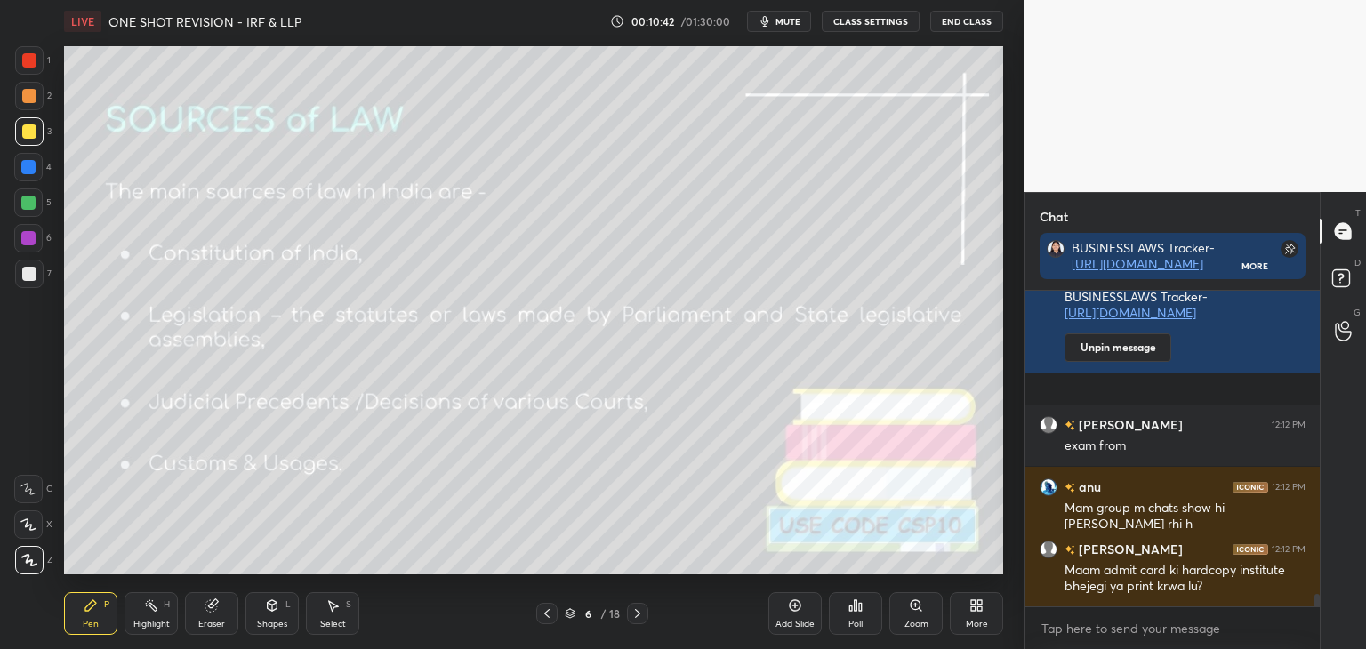
drag, startPoint x: 1317, startPoint y: 601, endPoint x: 1342, endPoint y: 690, distance: 92.1
click at [1342, 0] on html "1 2 3 4 5 6 7 C X Z C X Z E E Erase all H H LIVE ONE SHOT REVISION - IRF & LLP …" at bounding box center [683, 0] width 1366 height 0
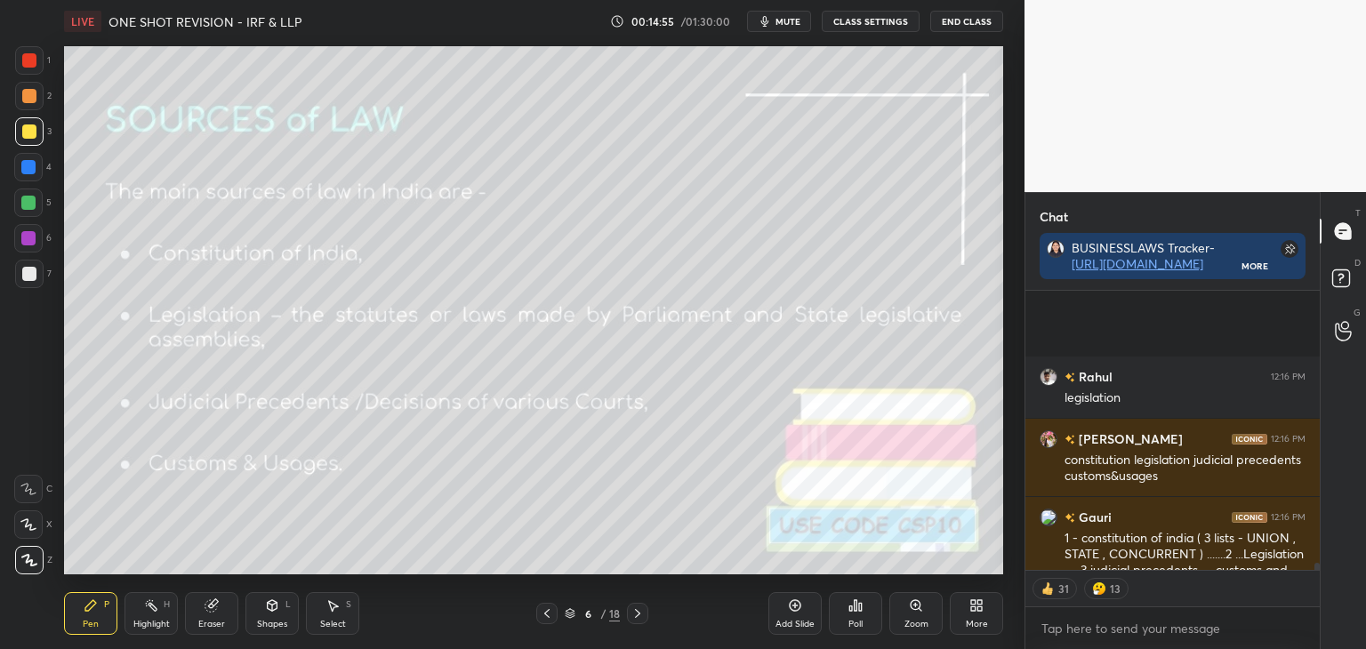
scroll to position [10617, 0]
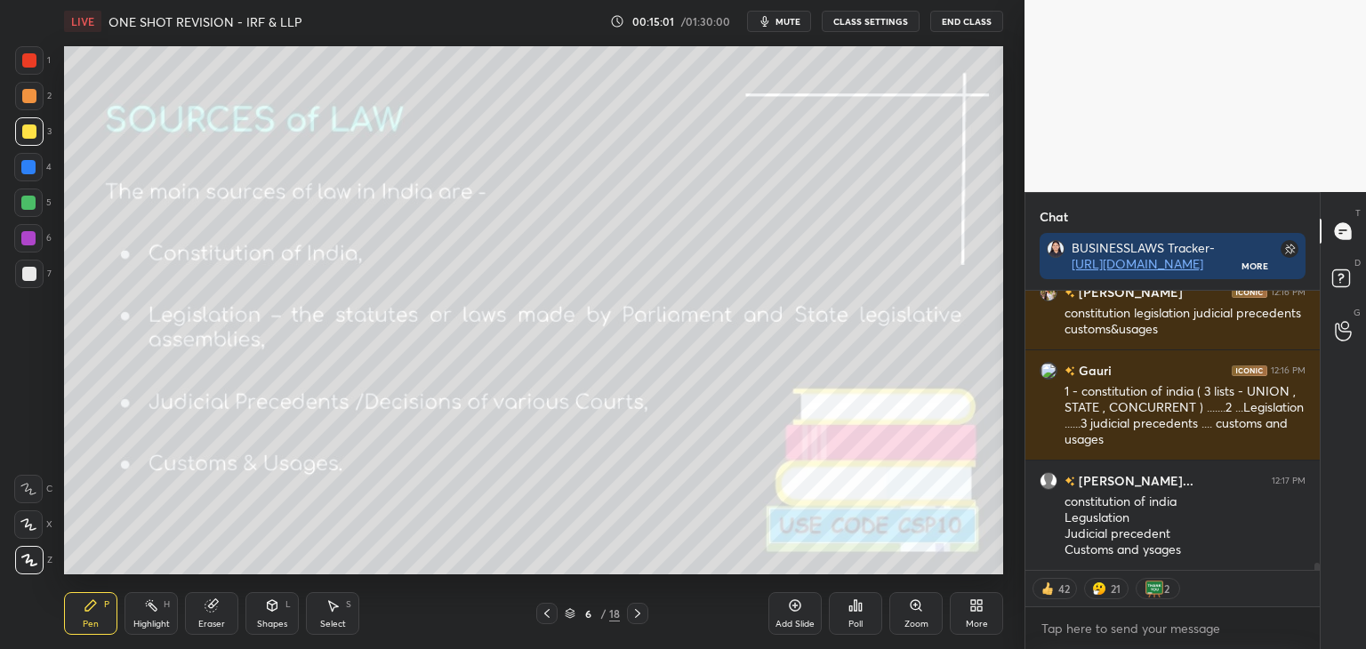
click at [635, 616] on icon at bounding box center [638, 614] width 14 height 14
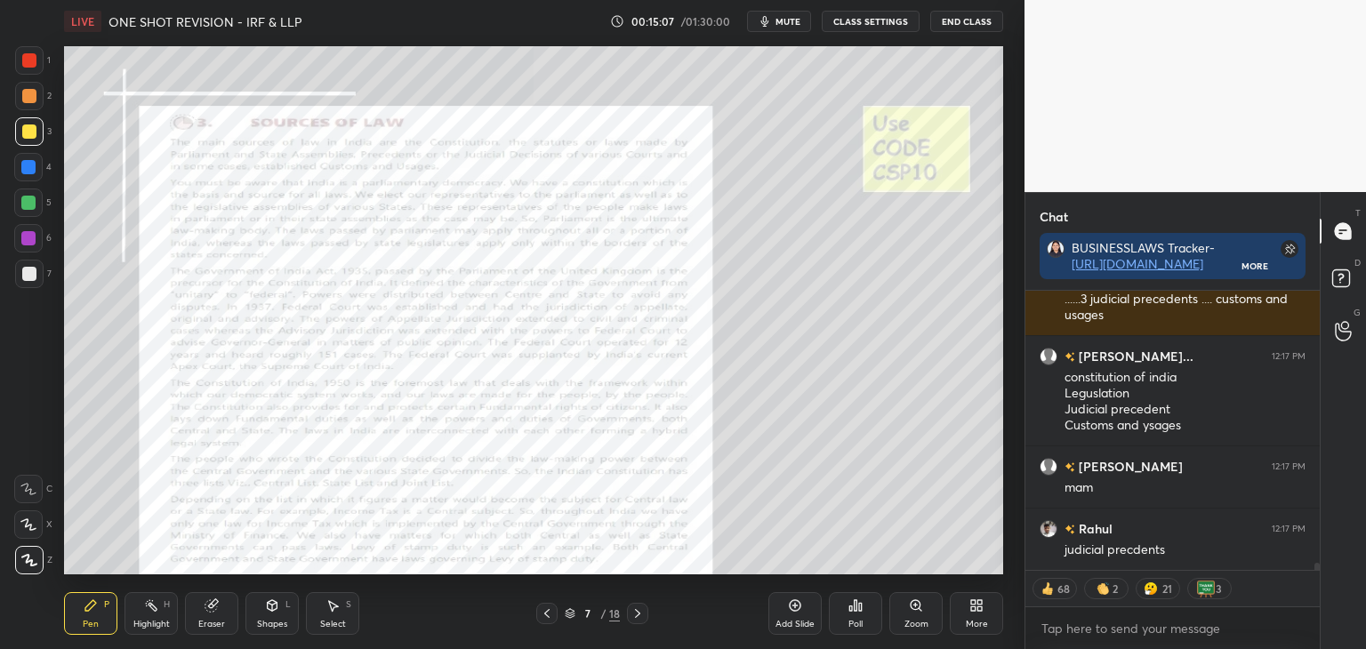
scroll to position [10866, 0]
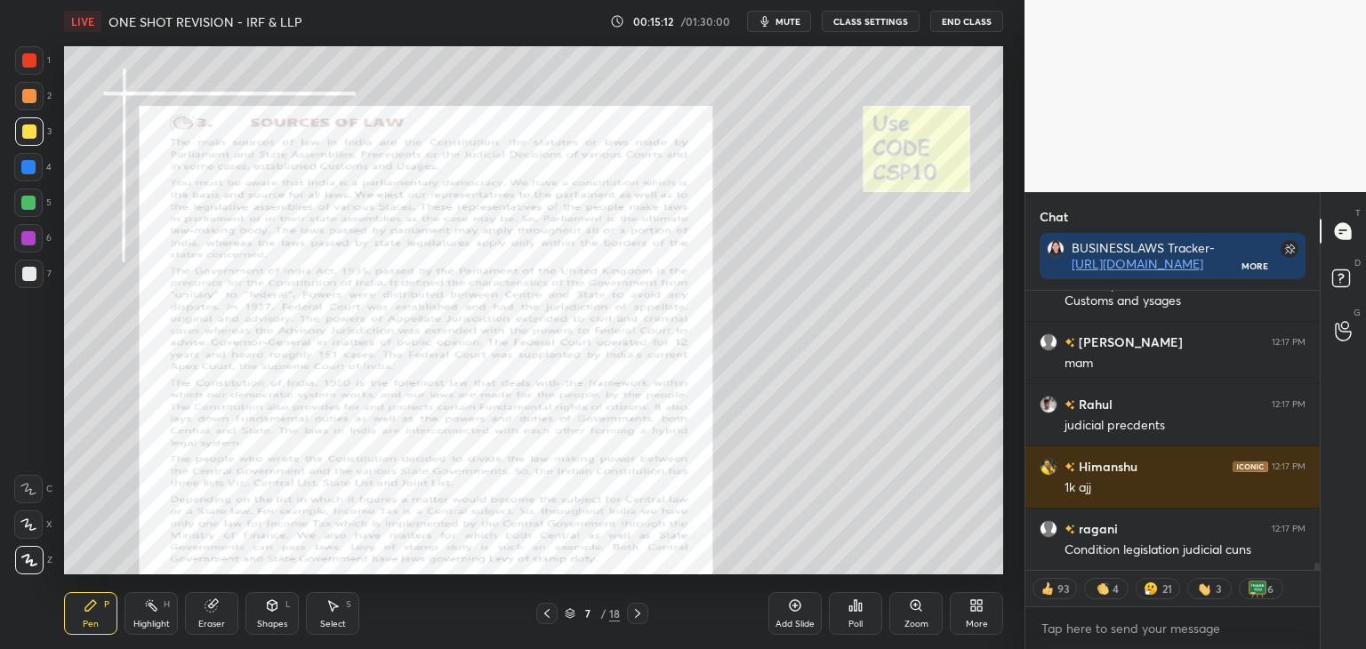
click at [27, 167] on div at bounding box center [28, 167] width 14 height 14
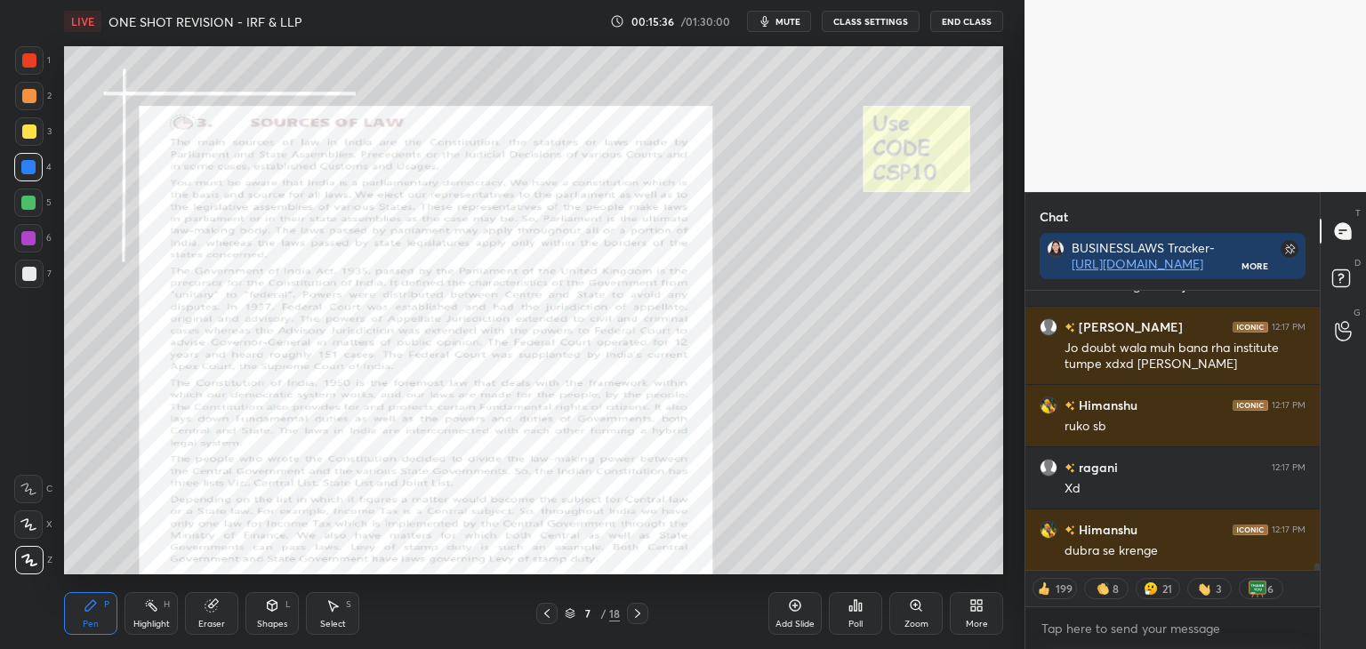
scroll to position [11194, 0]
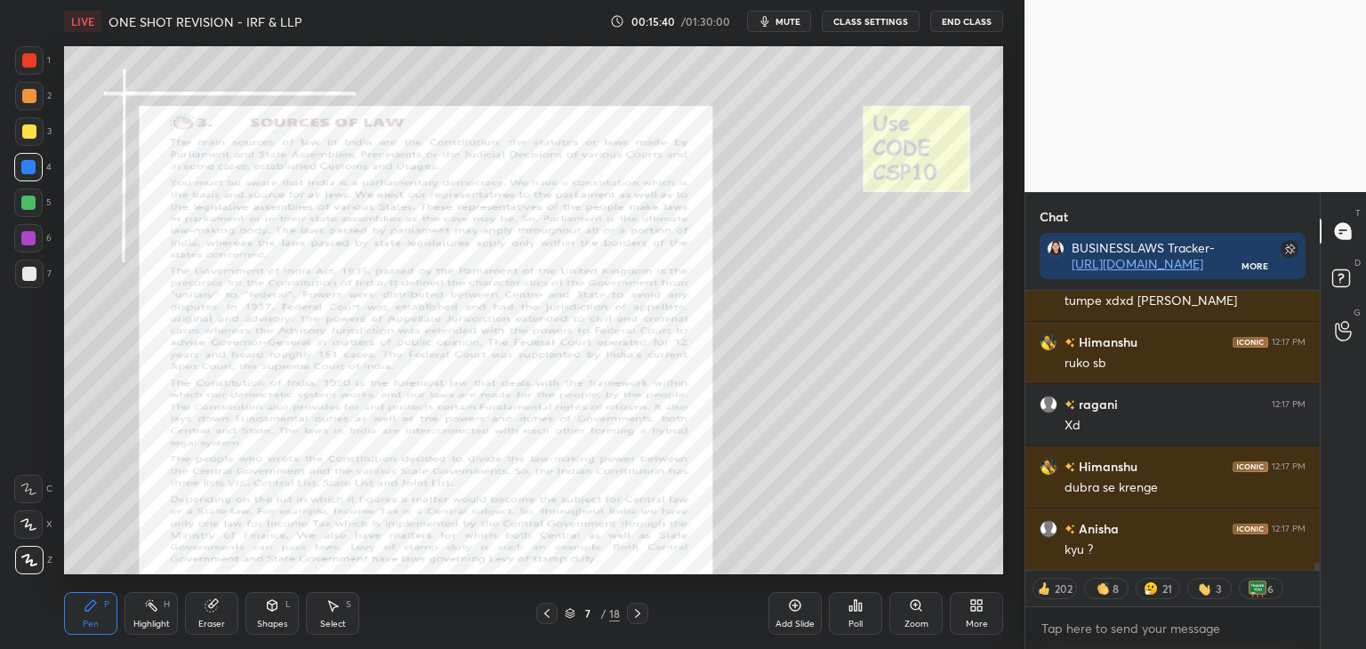
click at [22, 133] on div at bounding box center [29, 132] width 14 height 14
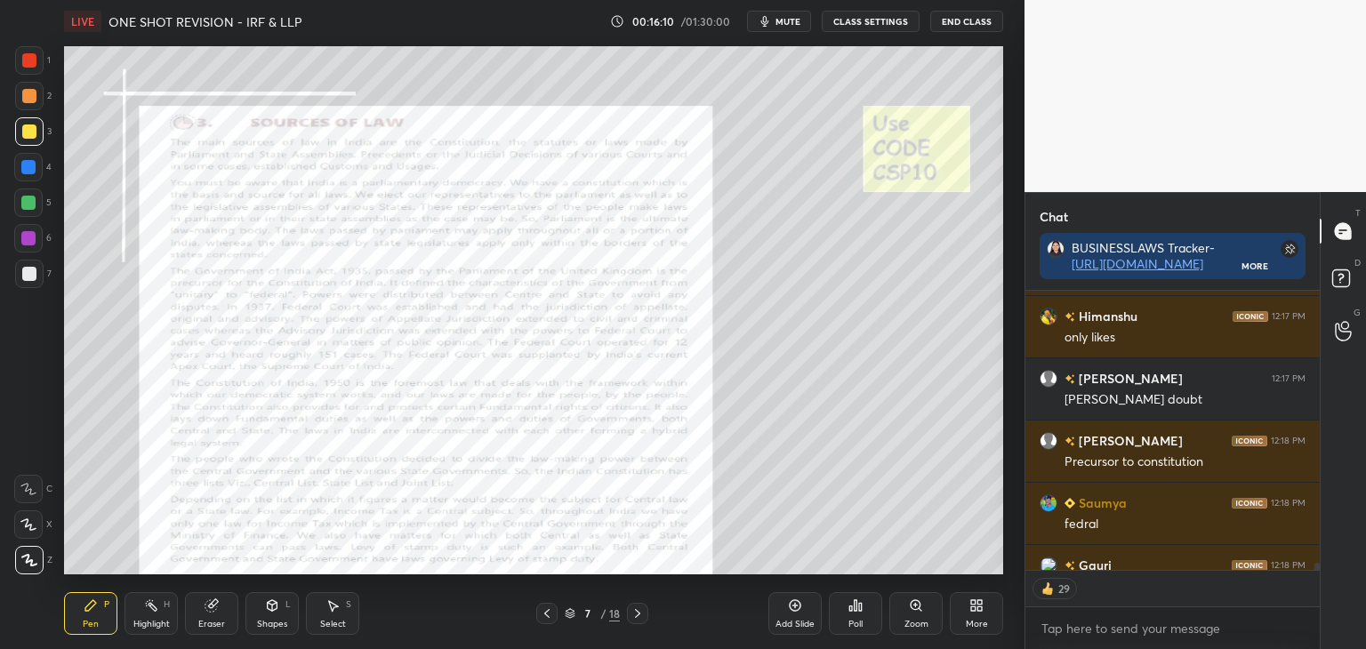
scroll to position [11522, 0]
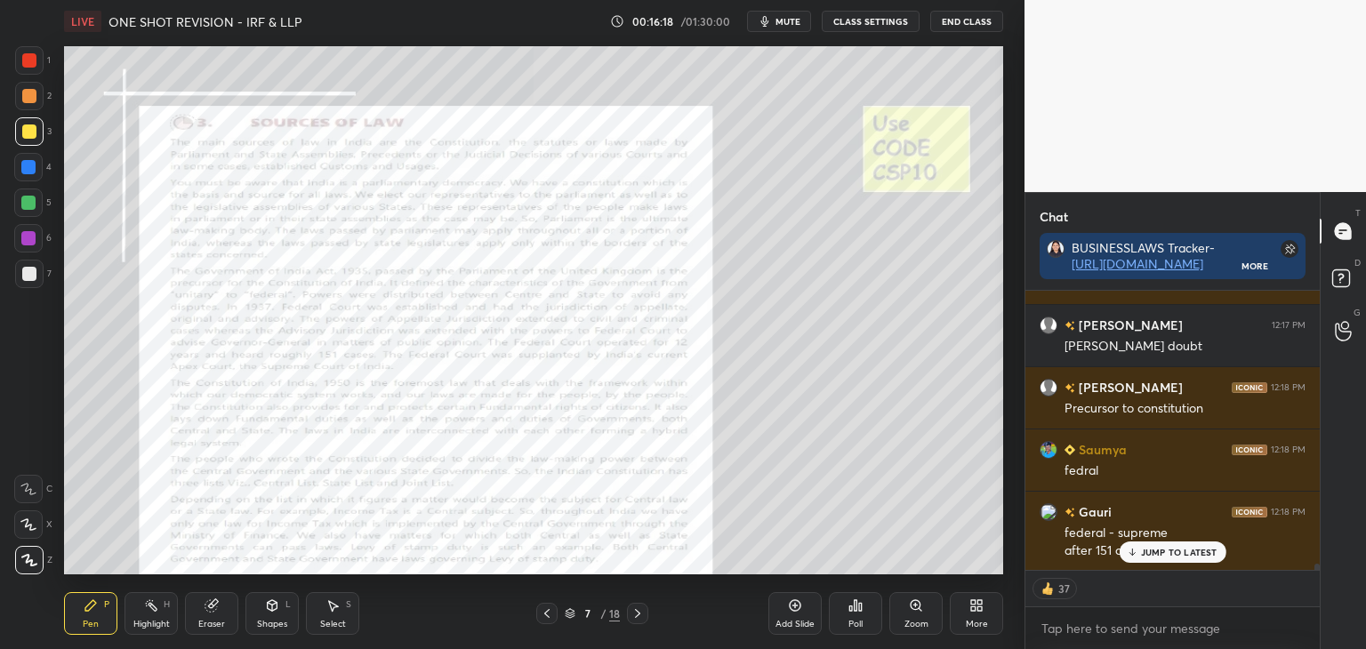
click at [1187, 557] on p "JUMP TO LATEST" at bounding box center [1179, 552] width 77 height 11
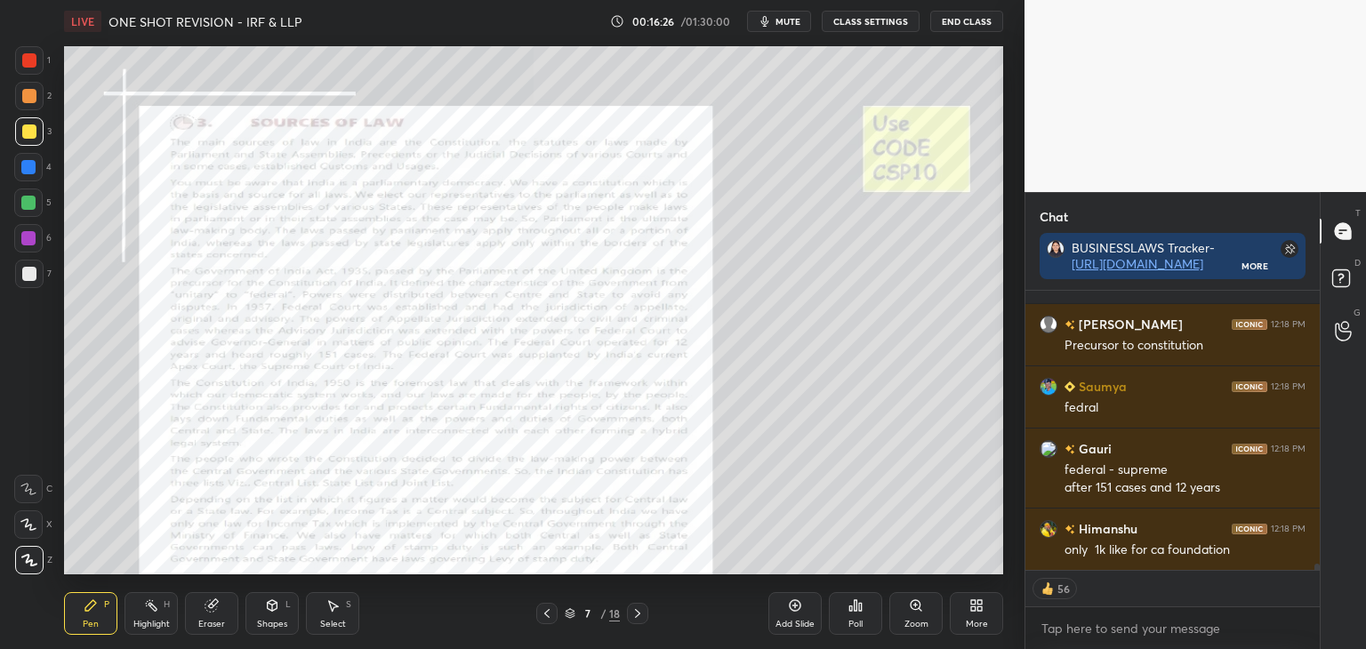
click at [641, 615] on icon at bounding box center [638, 614] width 14 height 14
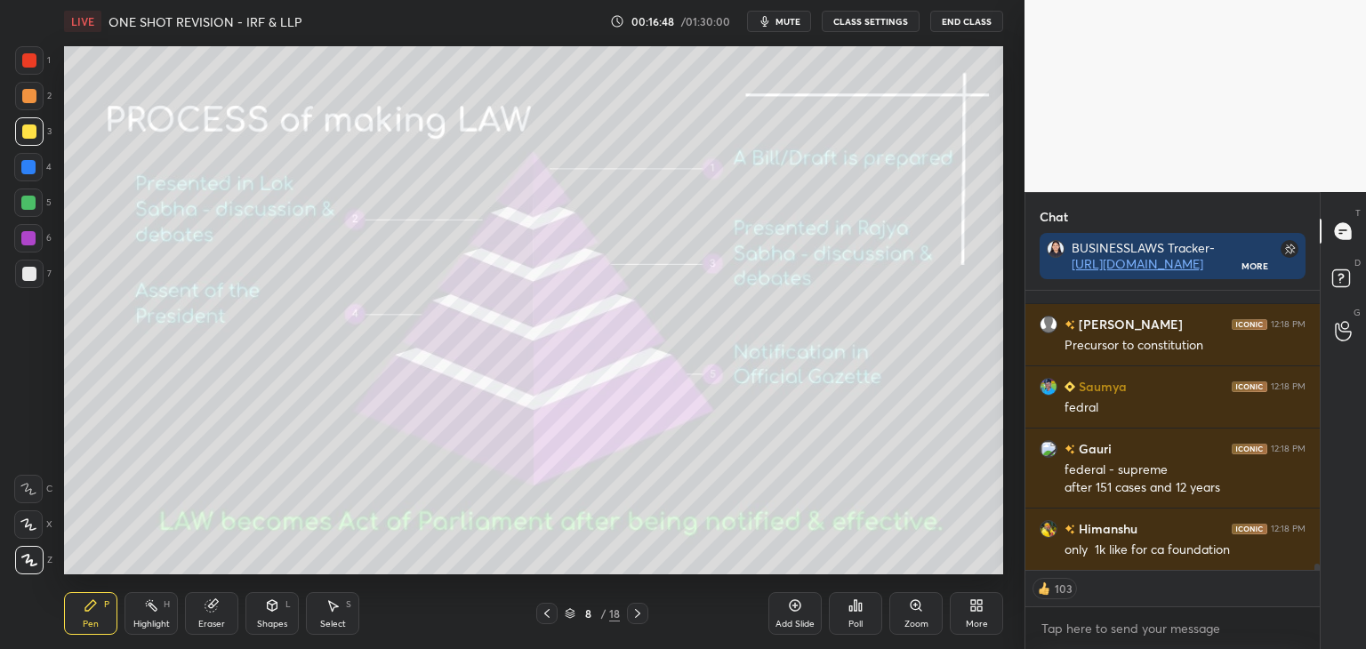
click at [28, 204] on div at bounding box center [28, 203] width 14 height 14
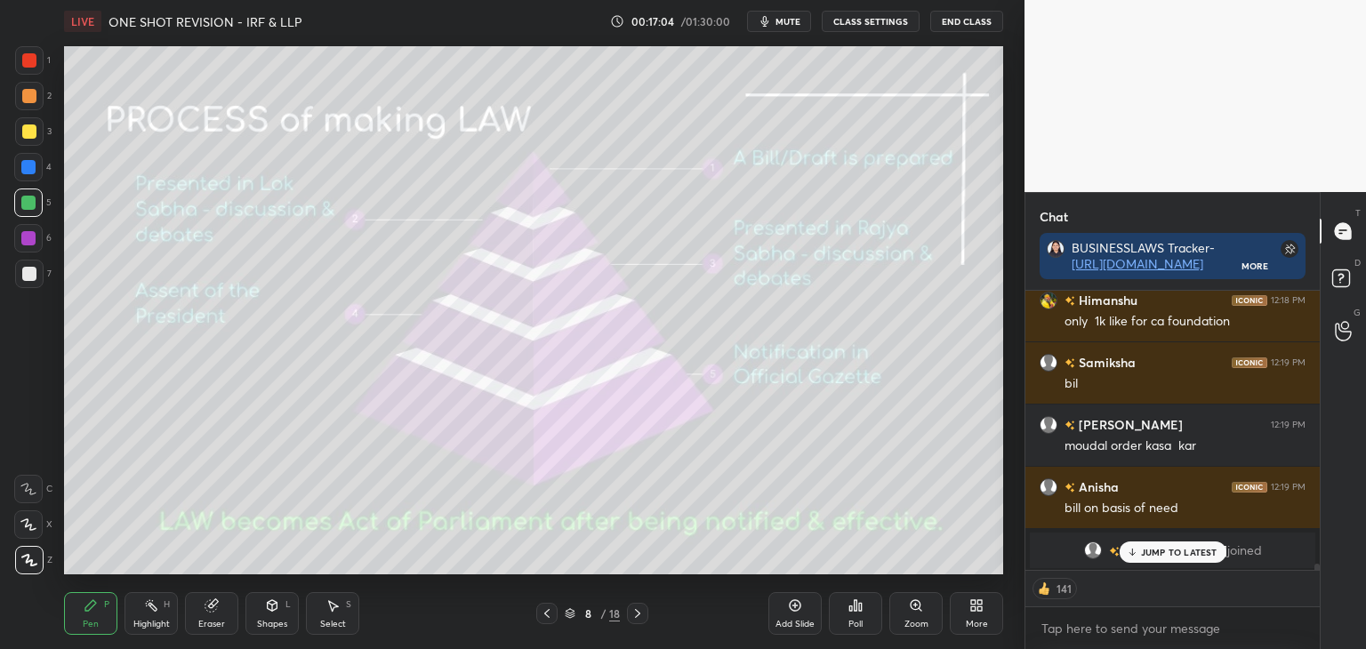
scroll to position [11877, 0]
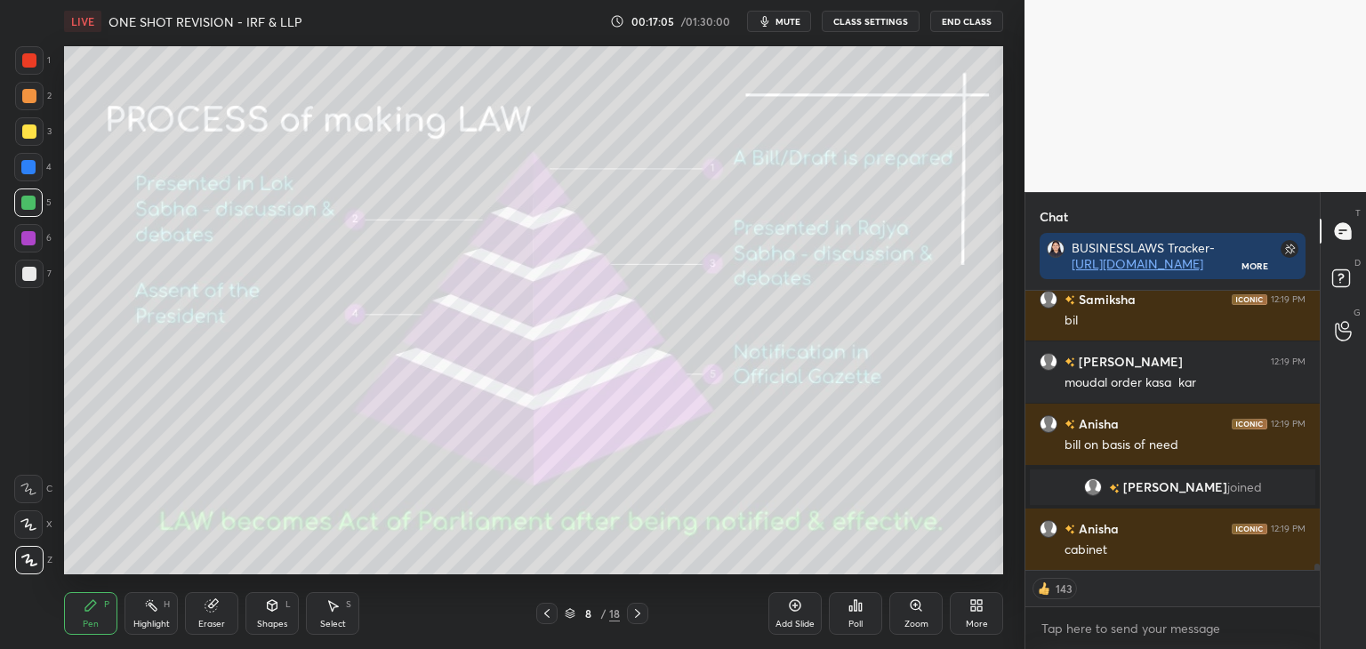
click at [25, 131] on div at bounding box center [29, 132] width 14 height 14
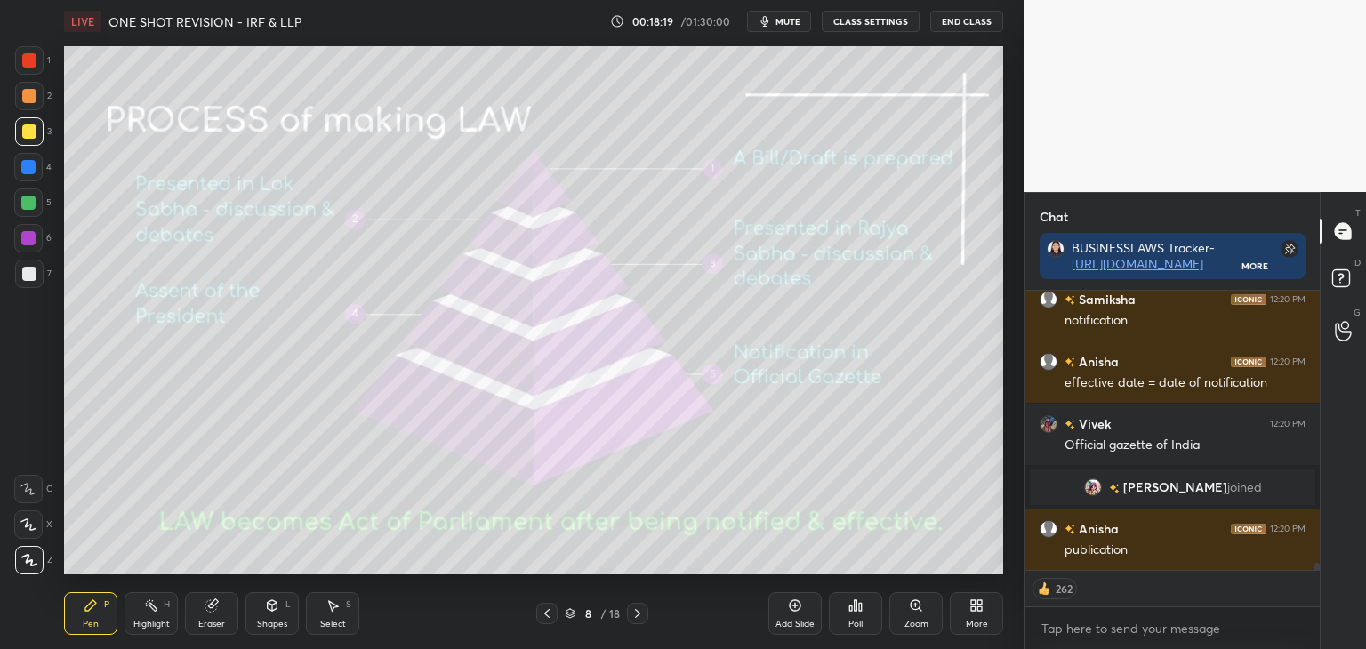
scroll to position [10166, 0]
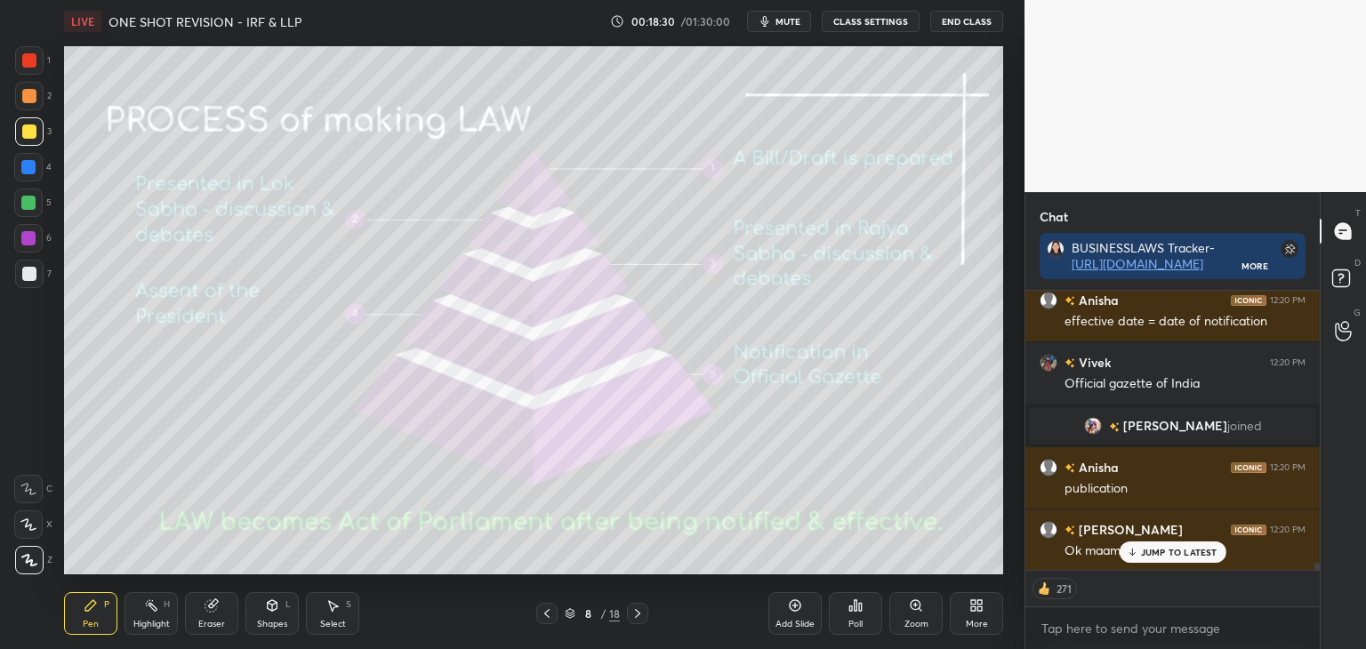
click at [1165, 549] on p "JUMP TO LATEST" at bounding box center [1179, 552] width 77 height 11
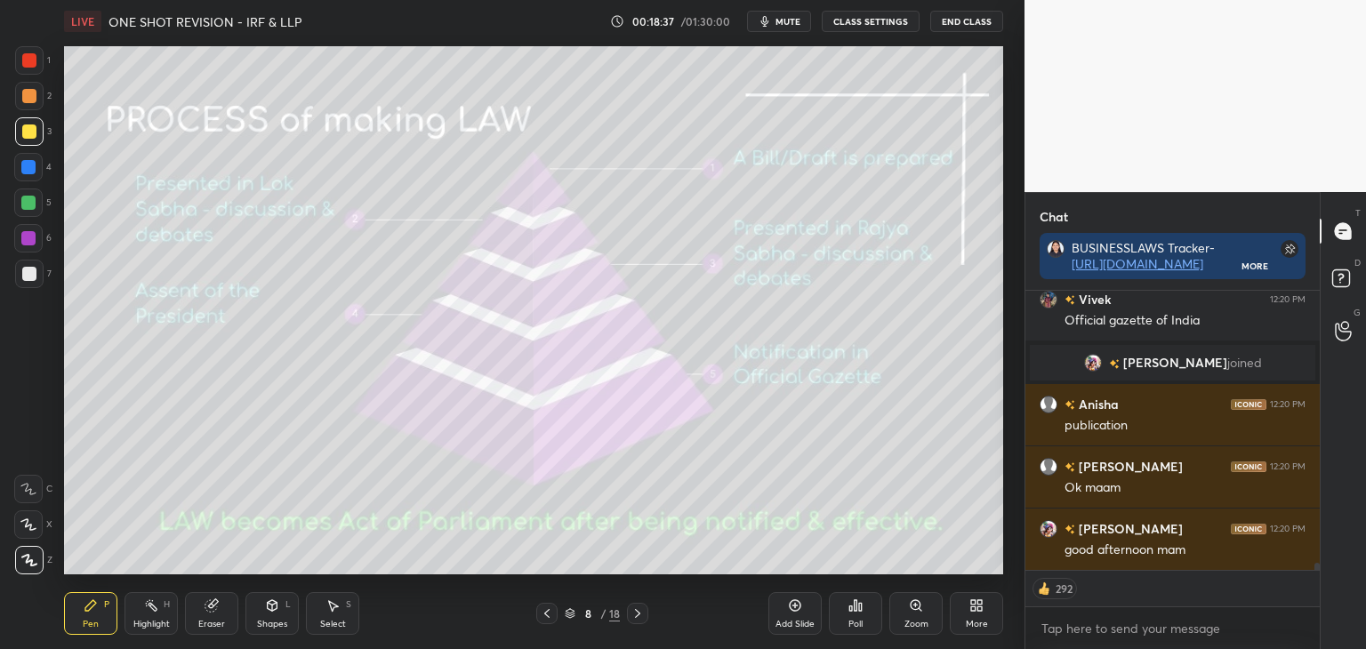
scroll to position [10291, 0]
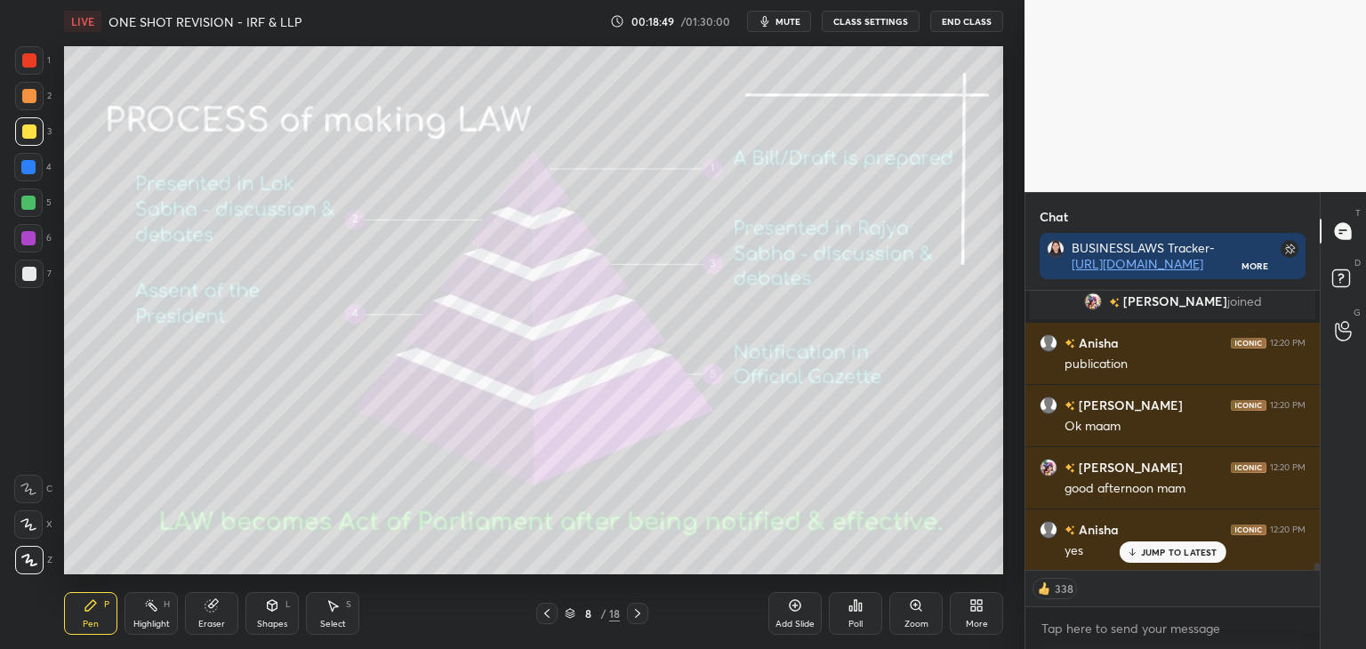
click at [637, 618] on icon at bounding box center [638, 614] width 14 height 14
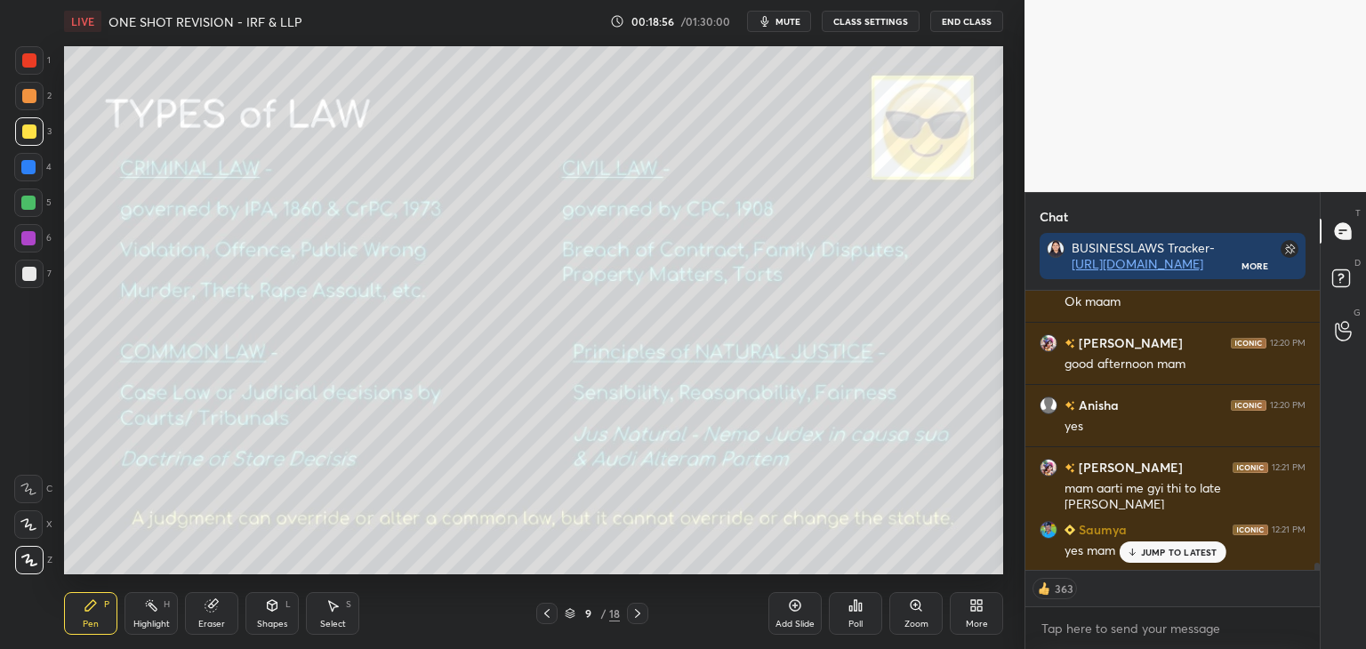
scroll to position [10604, 0]
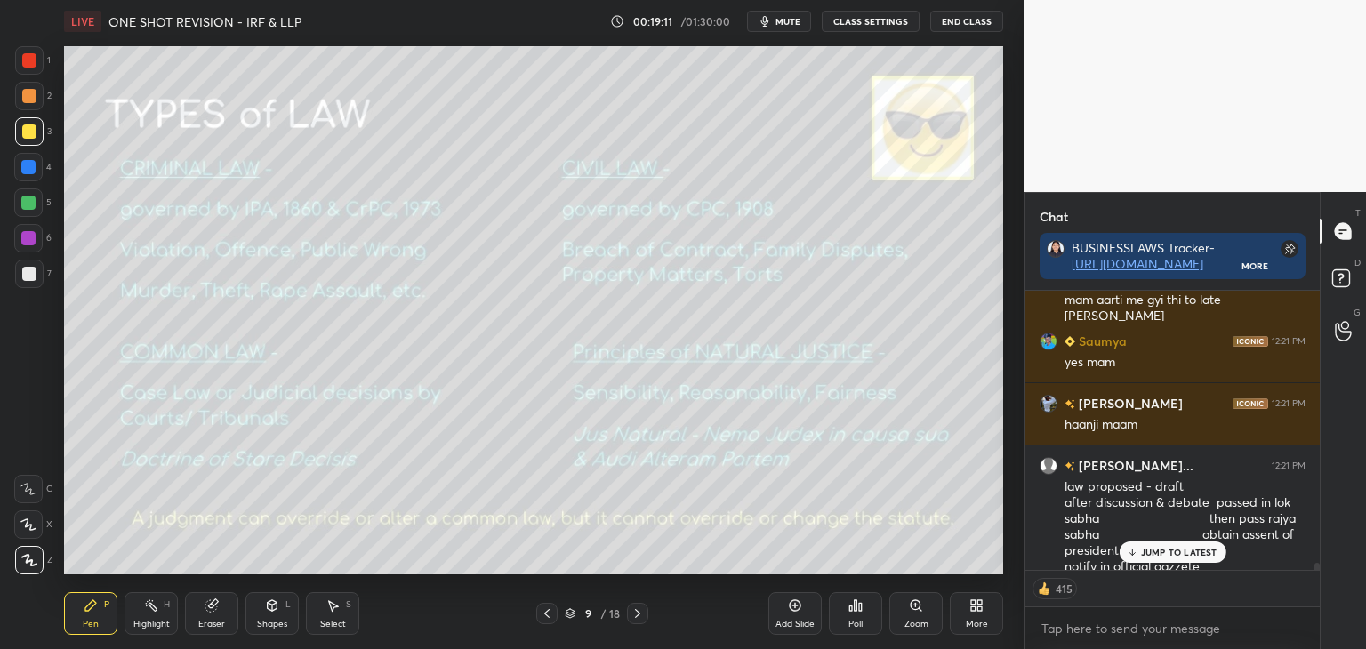
click at [1136, 552] on icon at bounding box center [1132, 552] width 12 height 11
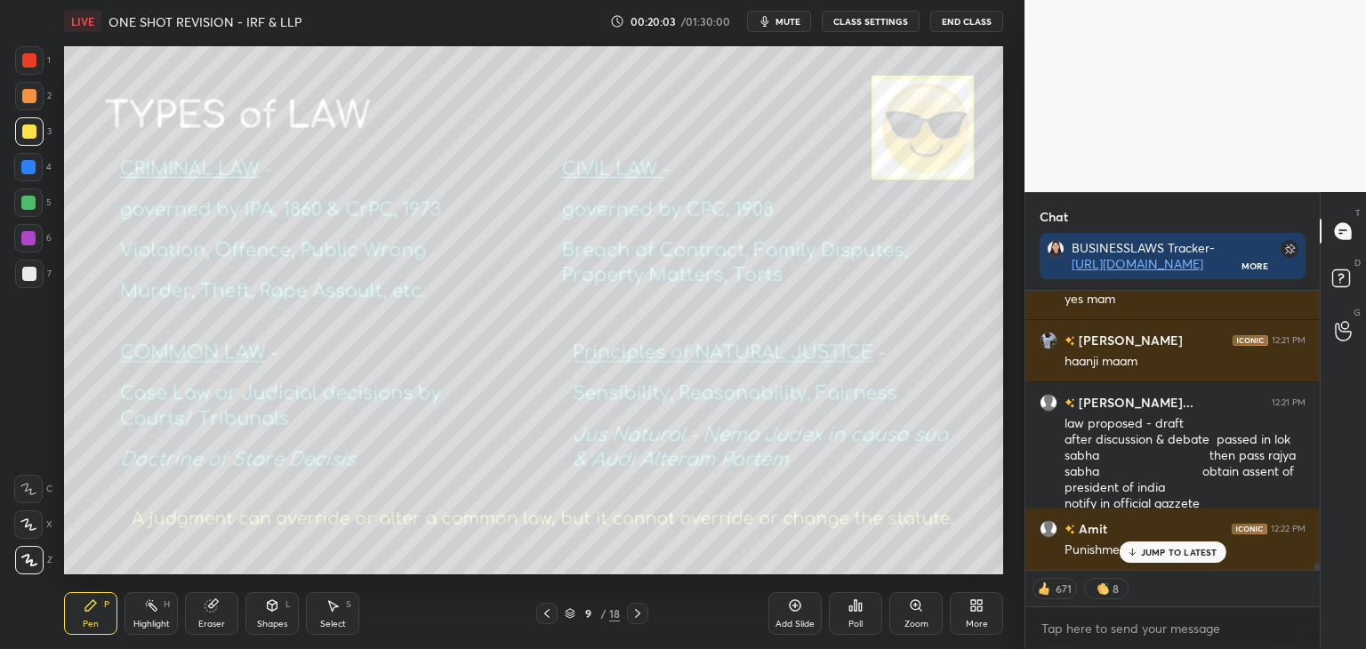
scroll to position [10729, 0]
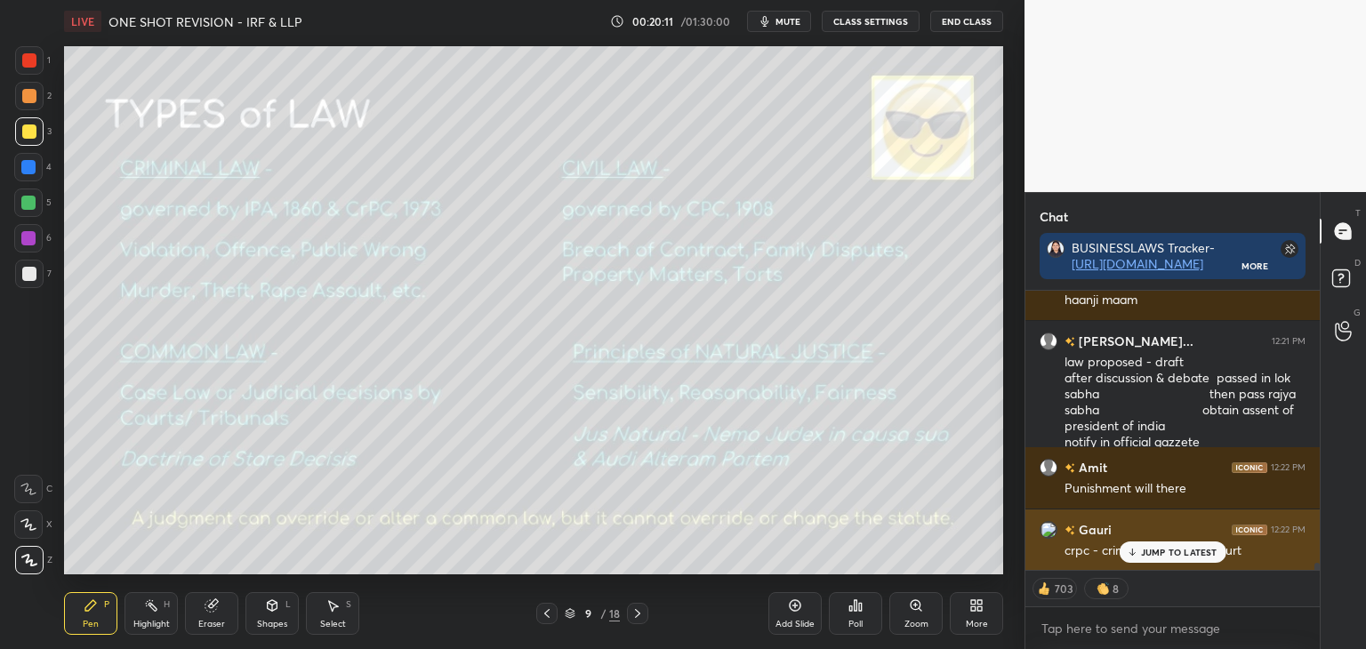
click at [1181, 552] on p "JUMP TO LATEST" at bounding box center [1179, 552] width 77 height 11
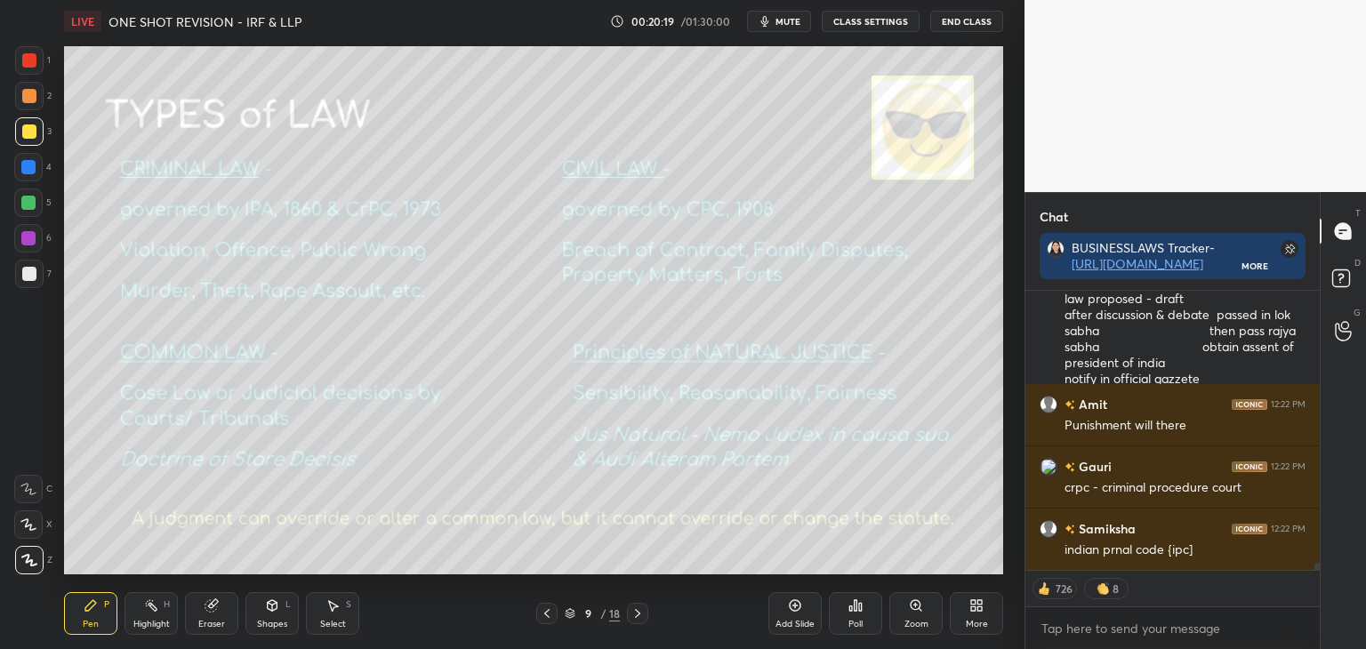
scroll to position [10853, 0]
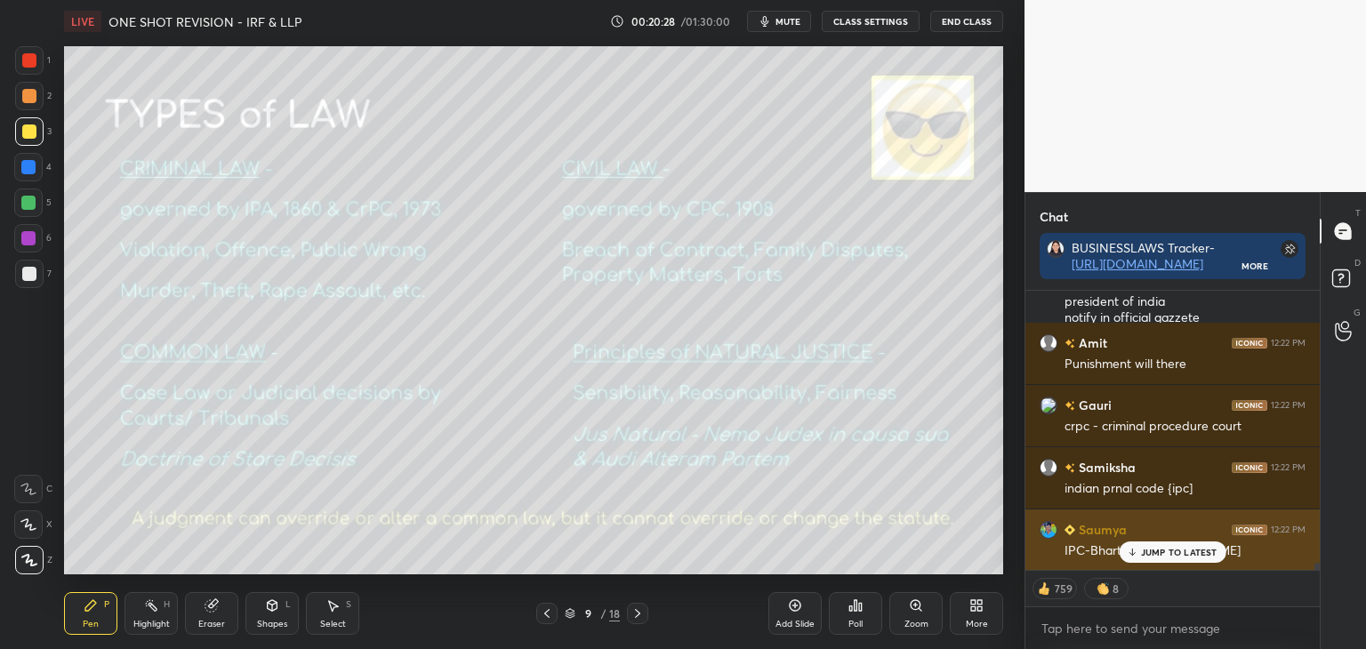
drag, startPoint x: 1181, startPoint y: 556, endPoint x: 1192, endPoint y: 553, distance: 11.0
click at [1182, 556] on p "JUMP TO LATEST" at bounding box center [1179, 552] width 77 height 11
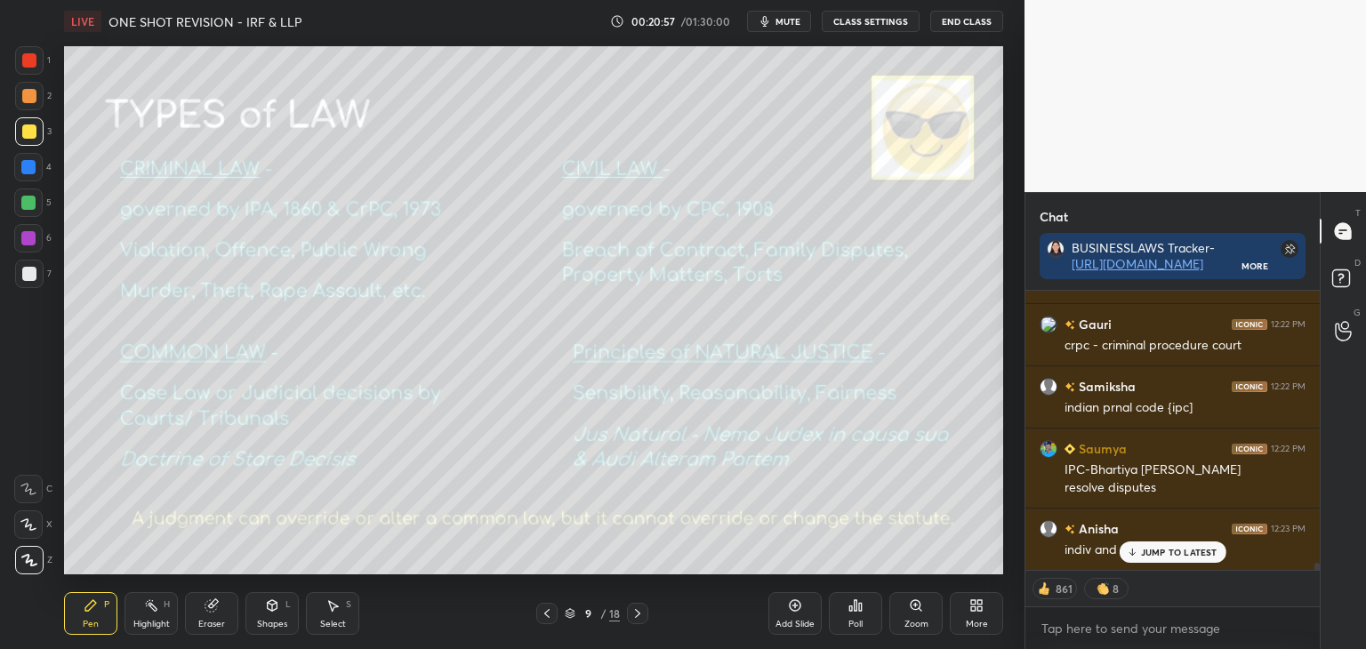
scroll to position [10995, 0]
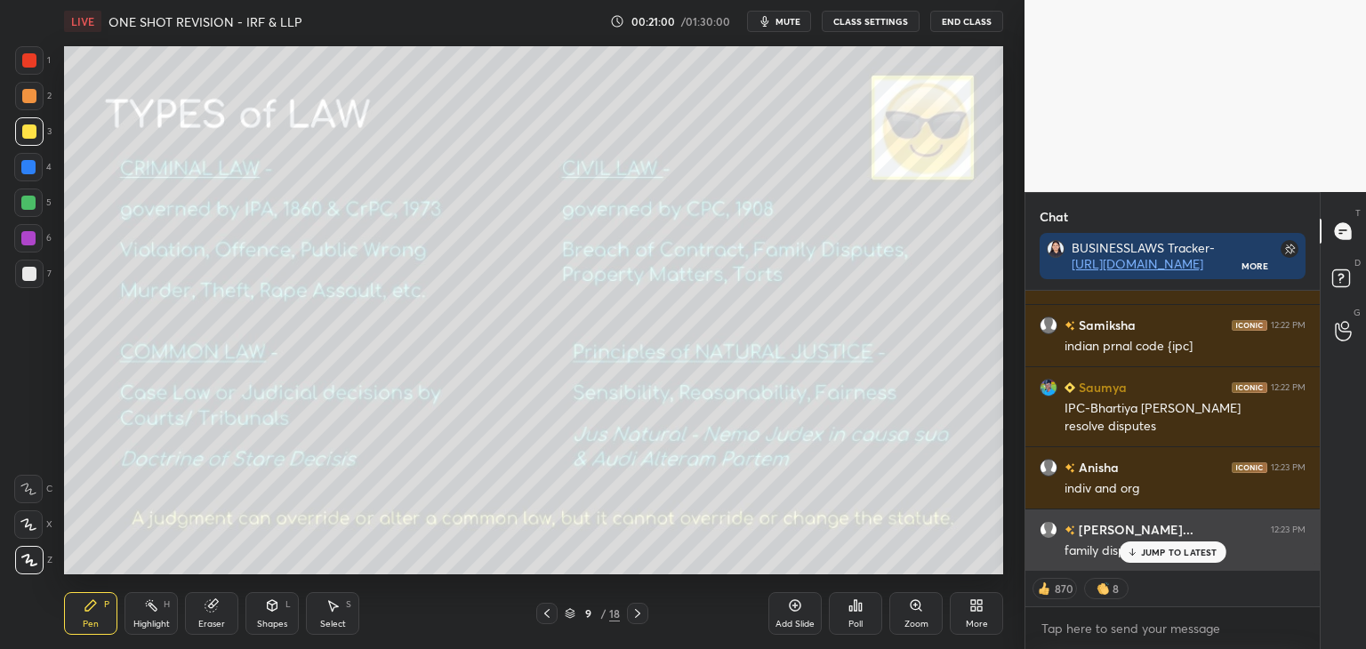
drag, startPoint x: 1156, startPoint y: 552, endPoint x: 1154, endPoint y: 561, distance: 9.3
click at [1156, 553] on p "JUMP TO LATEST" at bounding box center [1179, 552] width 77 height 11
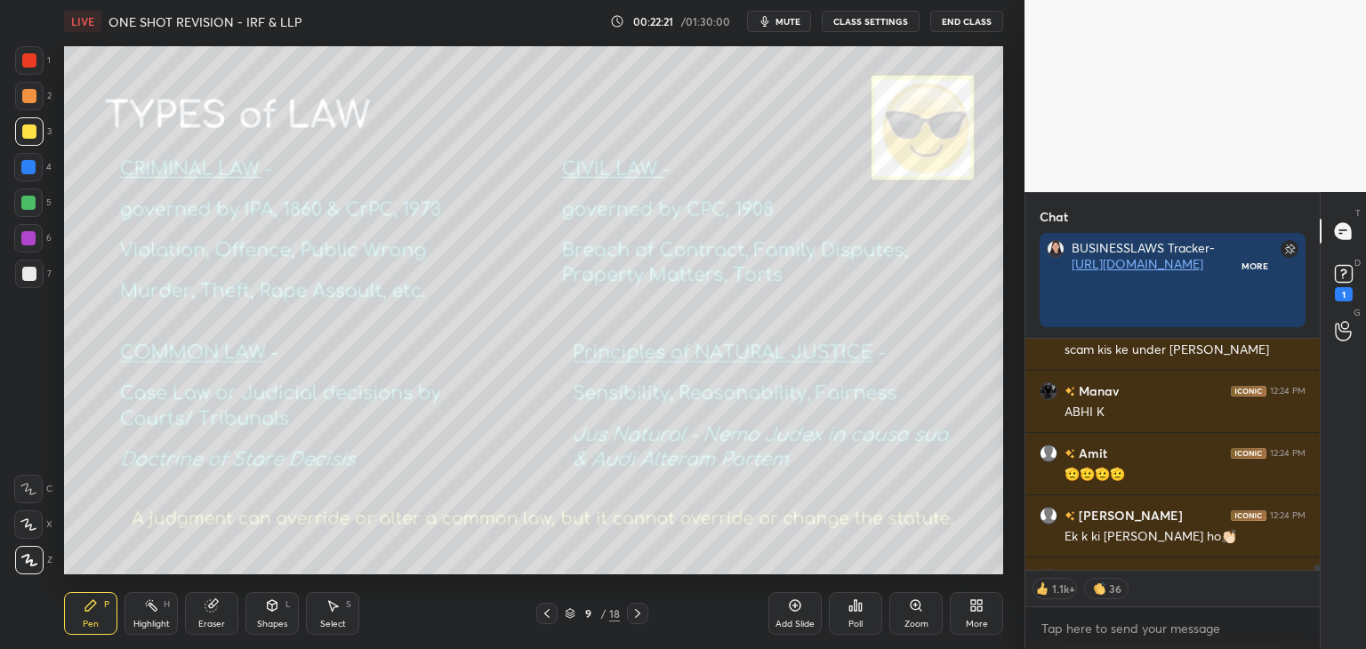
scroll to position [164, 289]
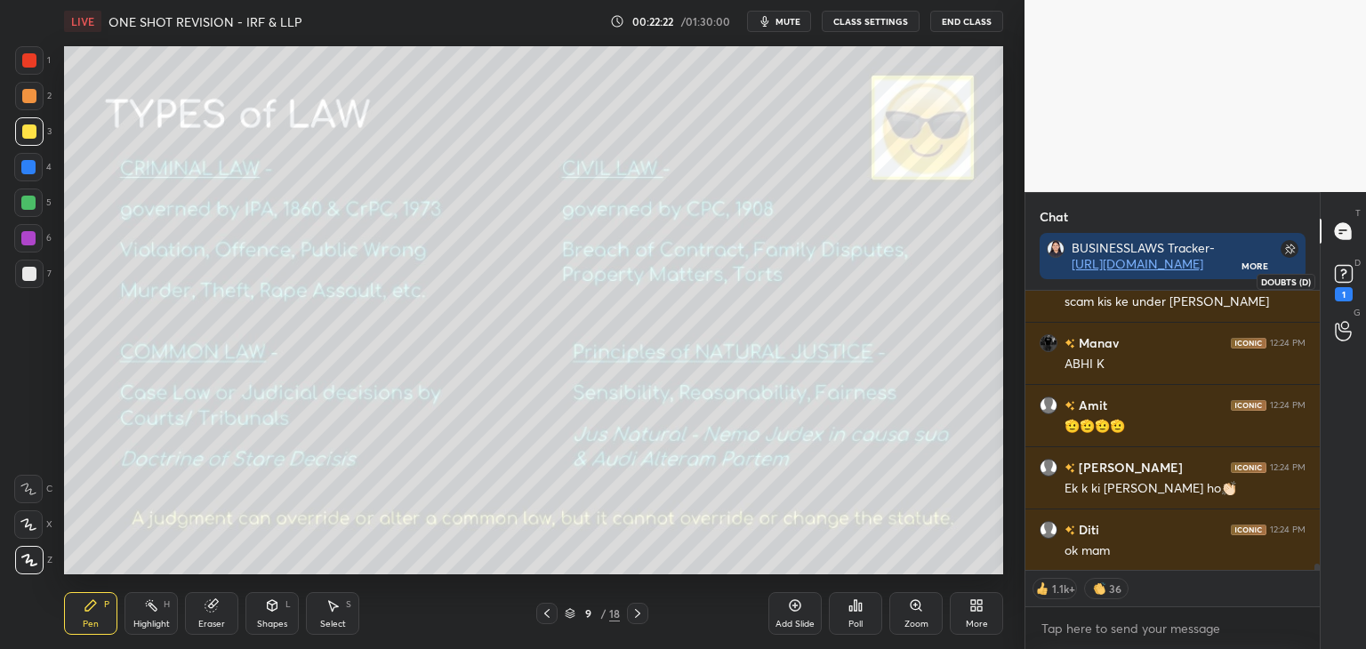
drag, startPoint x: 1343, startPoint y: 281, endPoint x: 1342, endPoint y: 307, distance: 25.8
click at [1343, 282] on rect at bounding box center [1343, 274] width 17 height 17
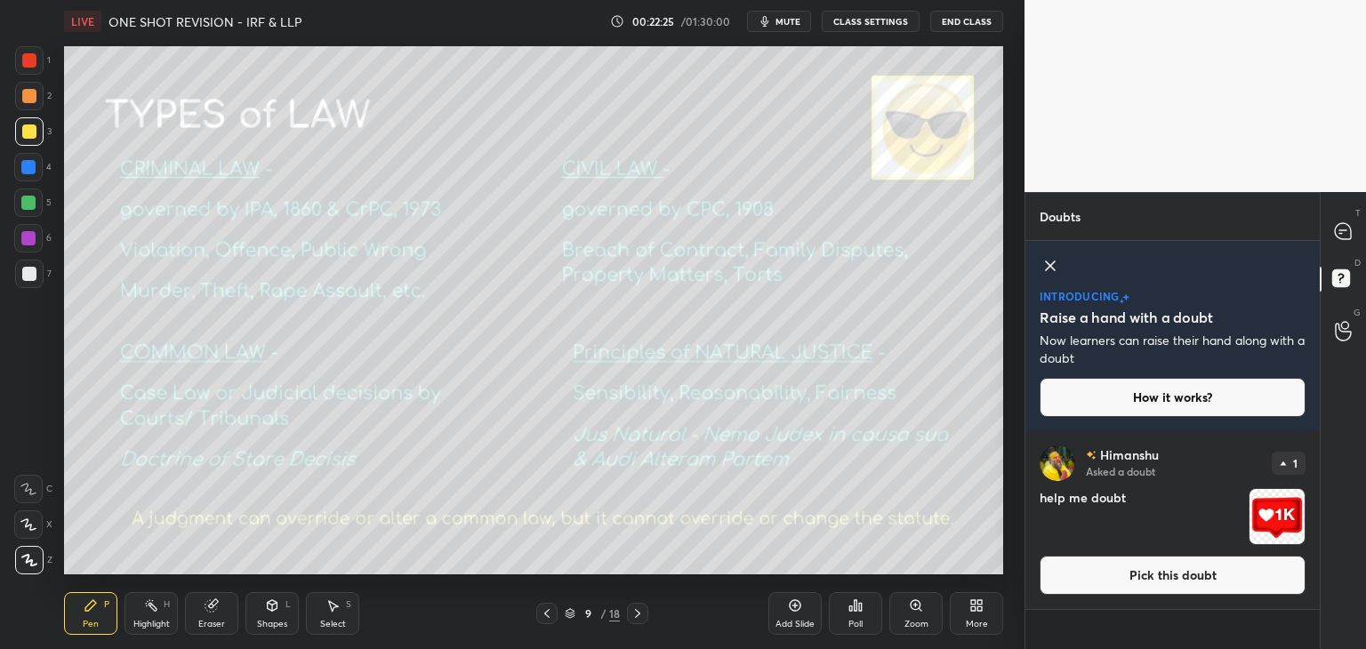
click at [1154, 578] on button "Pick this doubt" at bounding box center [1173, 575] width 266 height 39
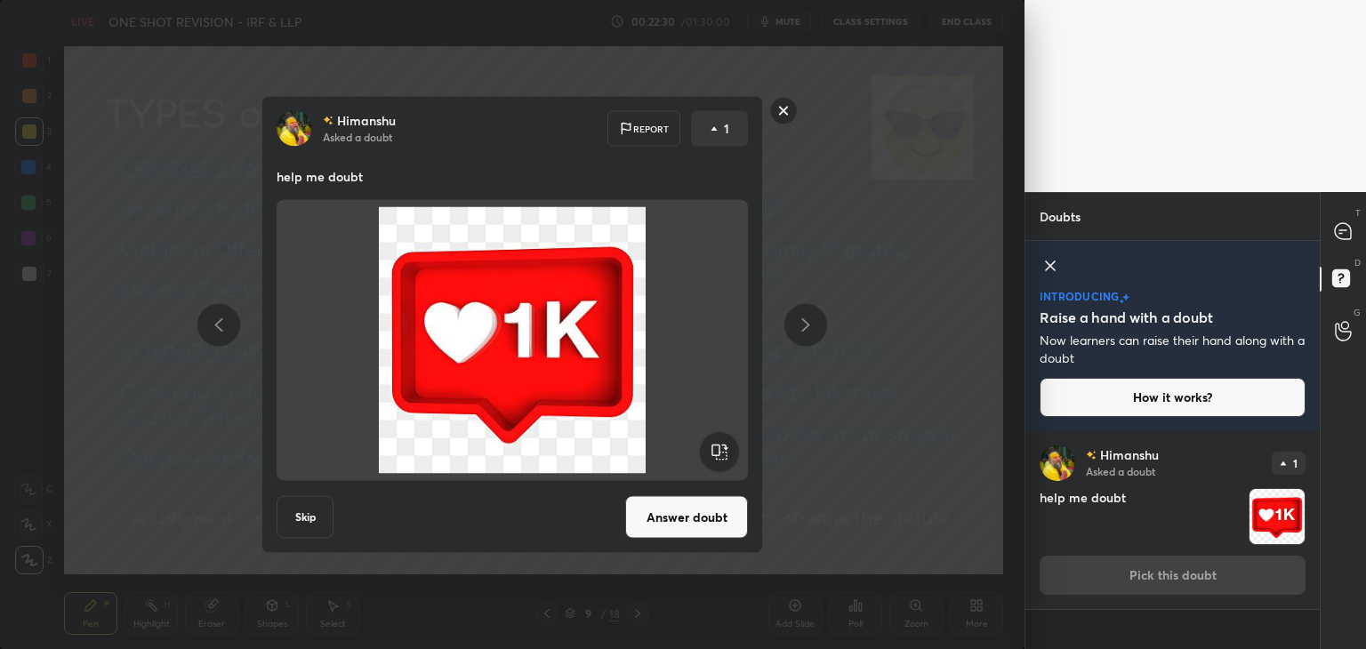
click at [677, 521] on button "Answer doubt" at bounding box center [686, 517] width 123 height 43
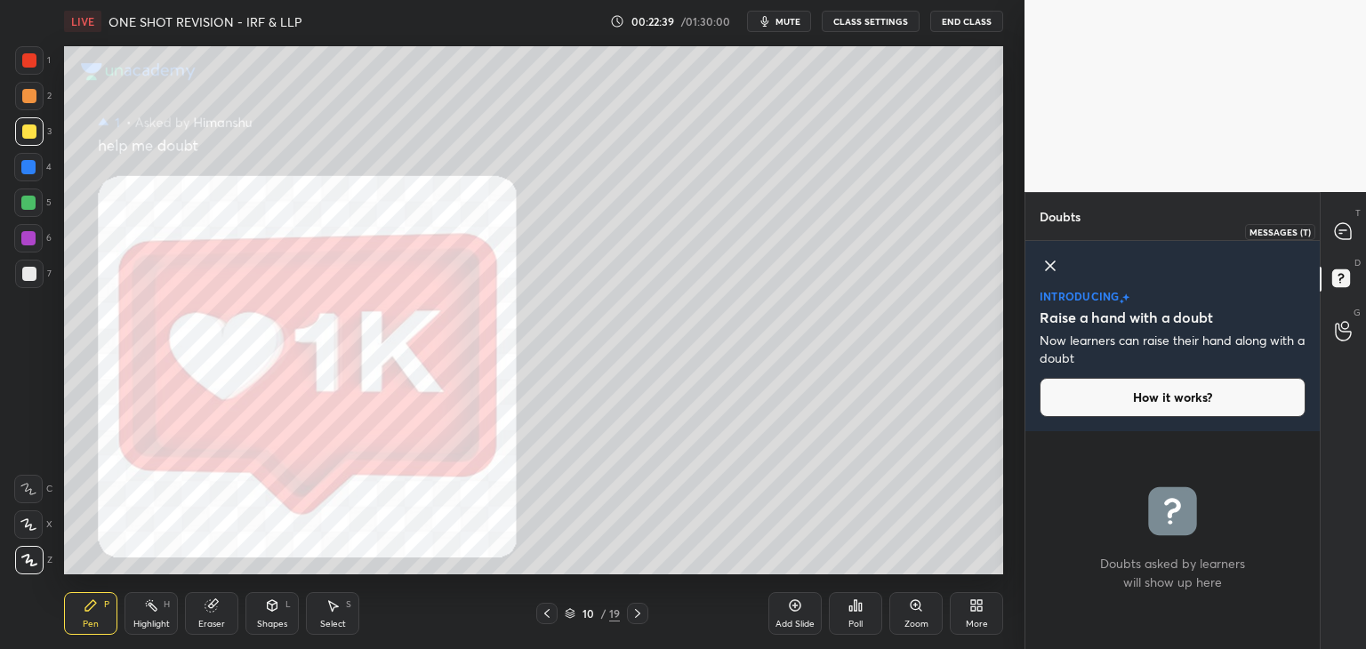
click at [1343, 238] on icon at bounding box center [1343, 231] width 16 height 16
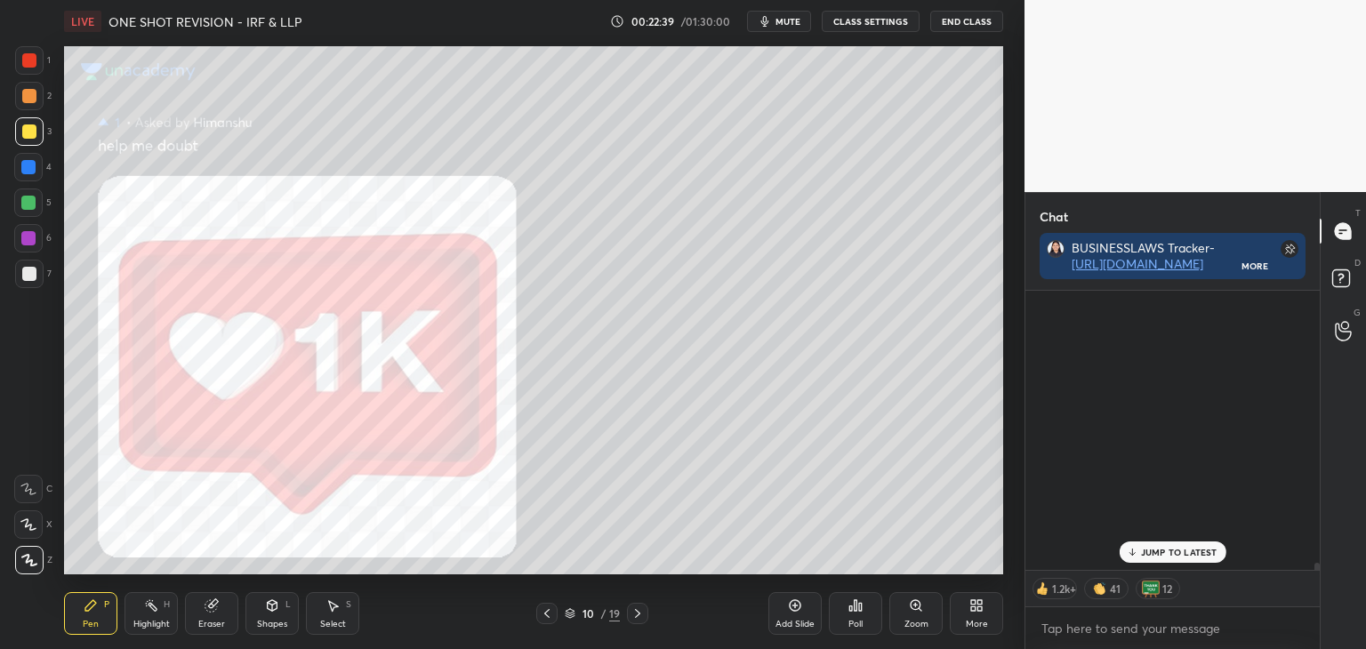
scroll to position [275, 289]
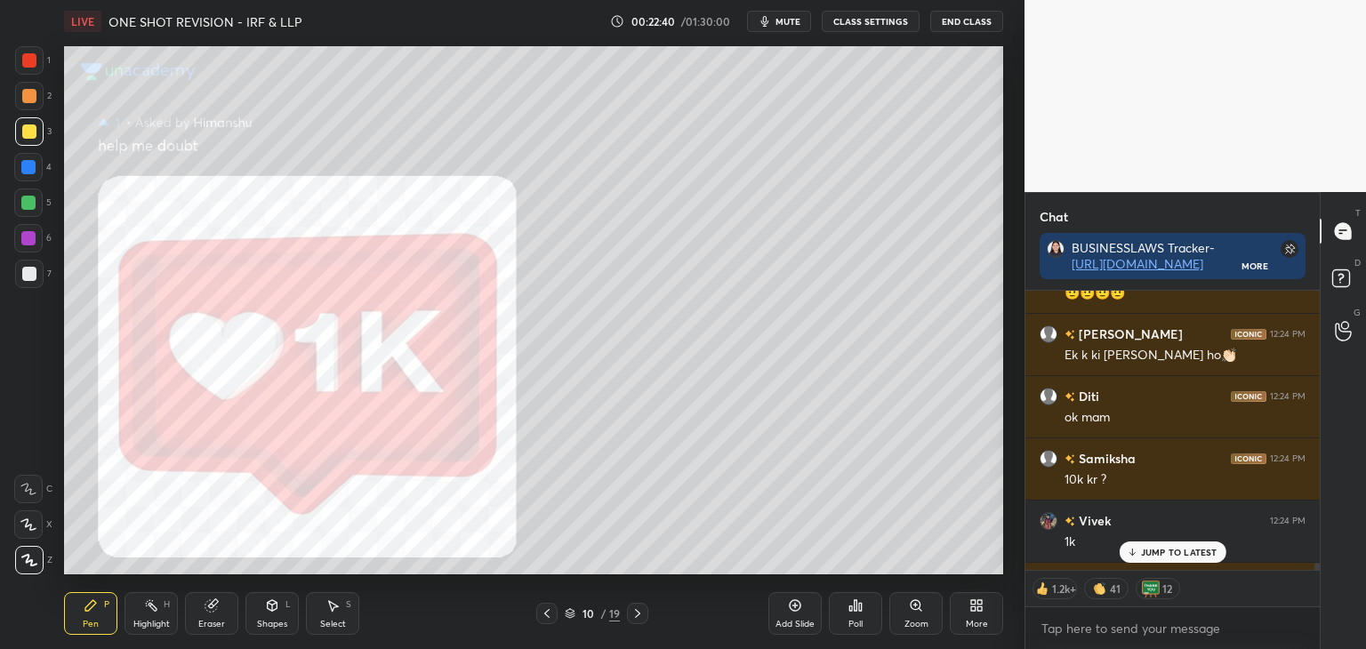
click at [1188, 554] on p "JUMP TO LATEST" at bounding box center [1179, 552] width 77 height 11
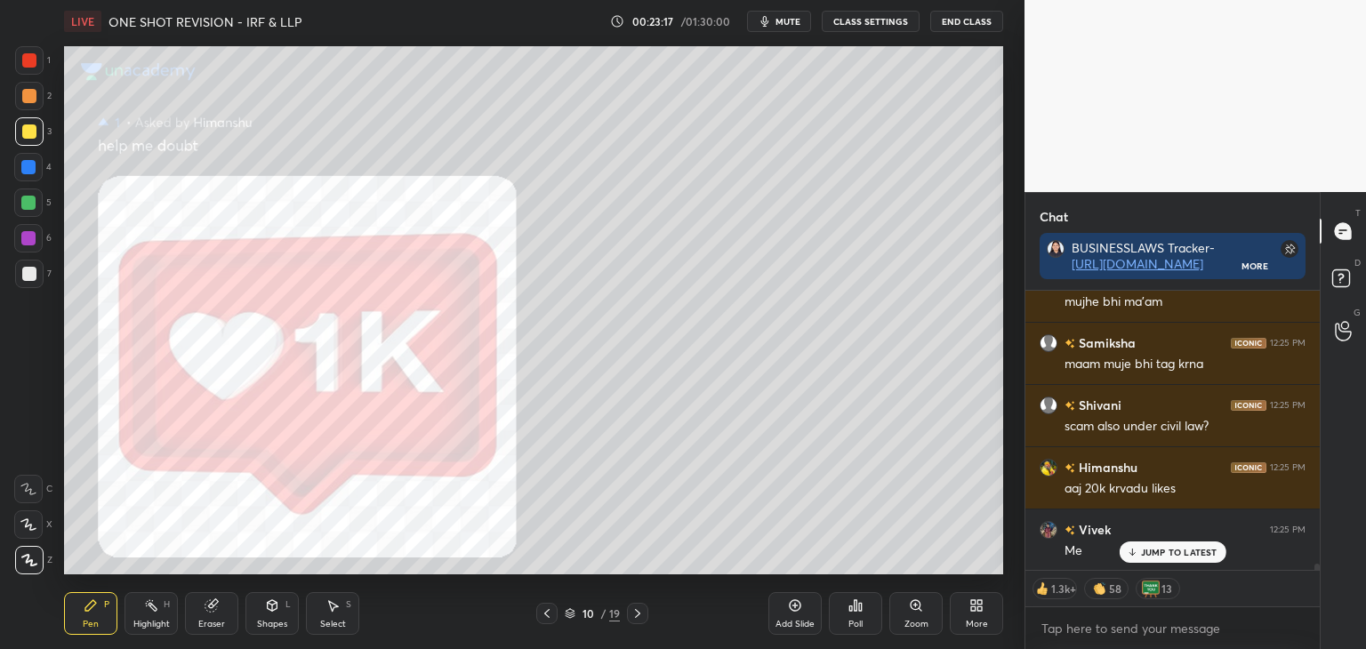
scroll to position [12952, 0]
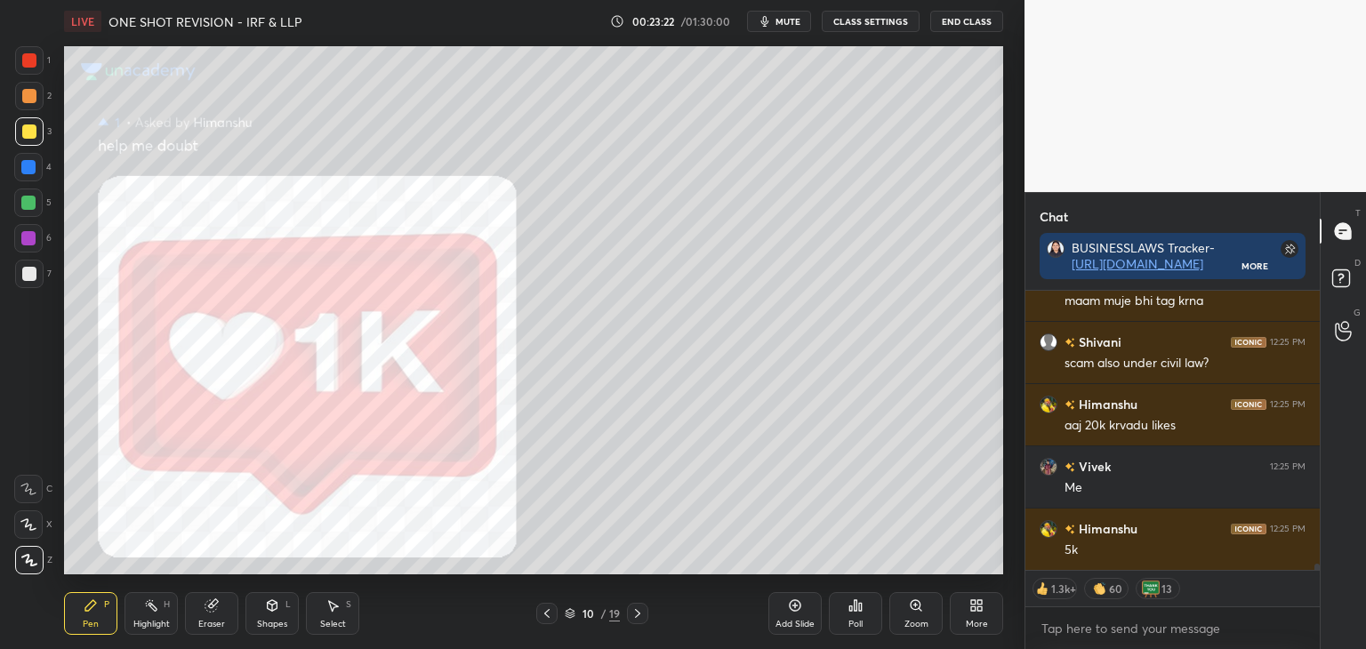
drag, startPoint x: 26, startPoint y: 66, endPoint x: 54, endPoint y: 93, distance: 39.0
click at [27, 66] on div at bounding box center [29, 60] width 14 height 14
click at [28, 133] on div at bounding box center [29, 132] width 14 height 14
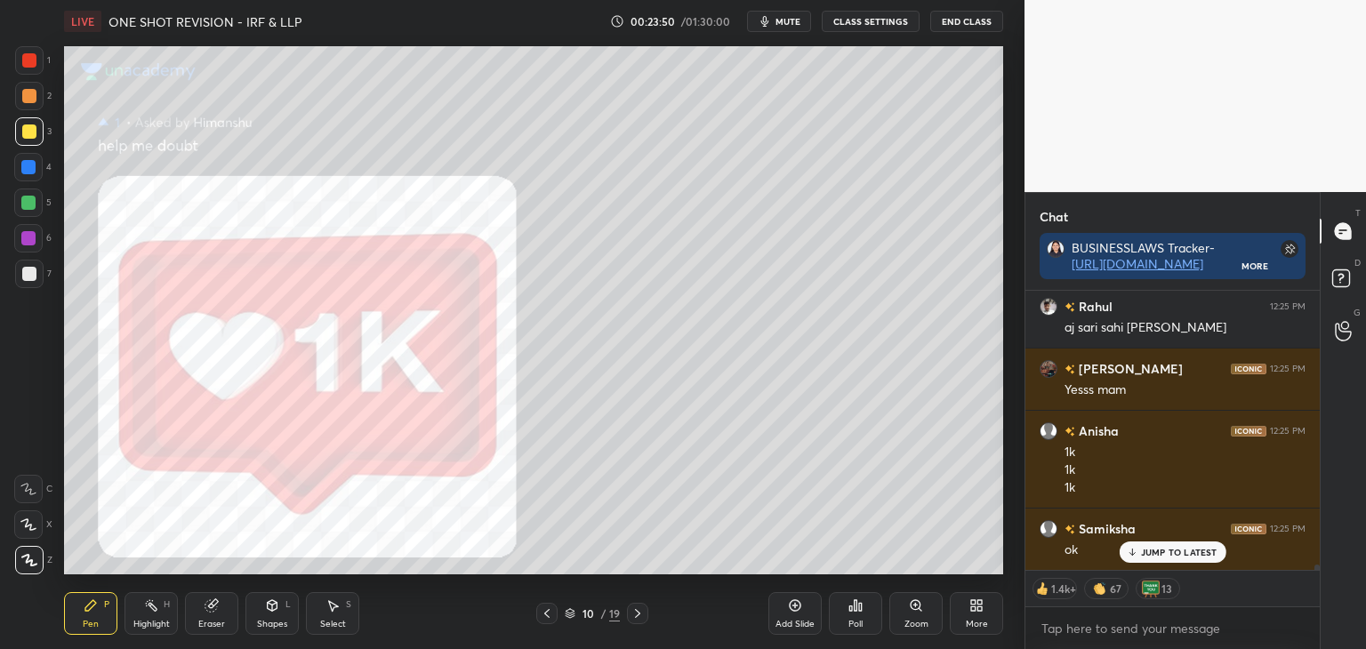
scroll to position [13422, 0]
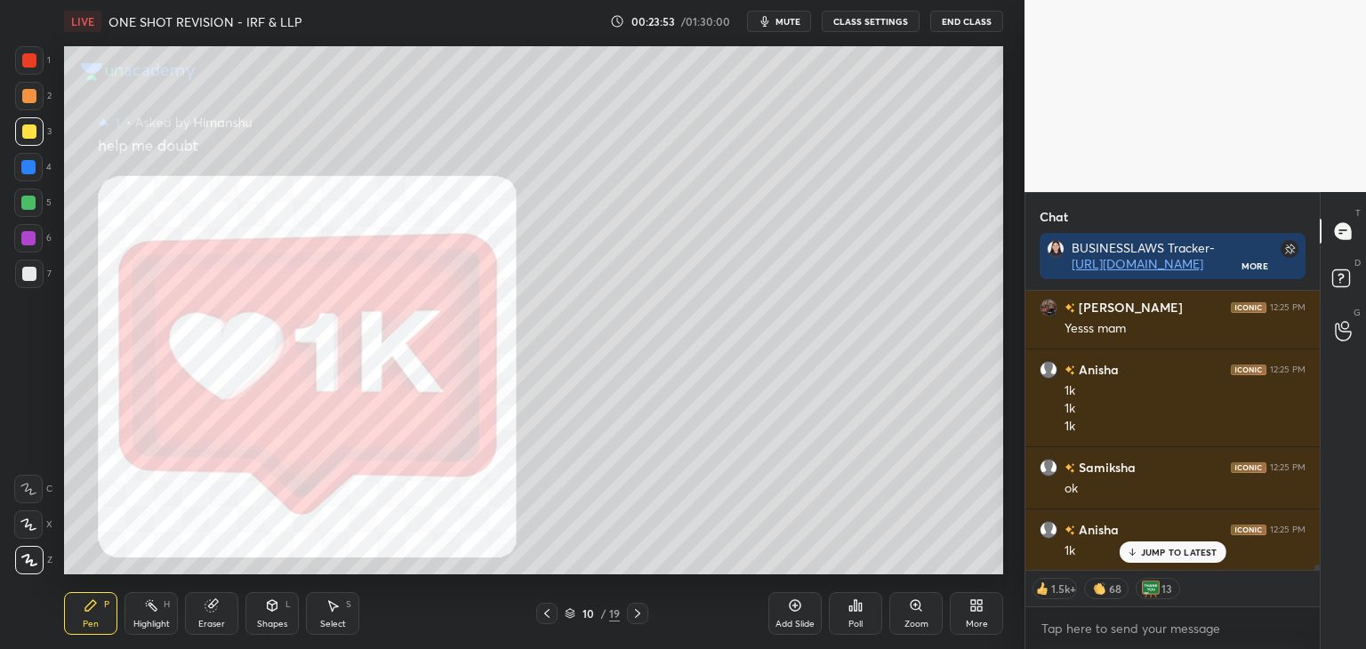
click at [550, 610] on icon at bounding box center [547, 614] width 14 height 14
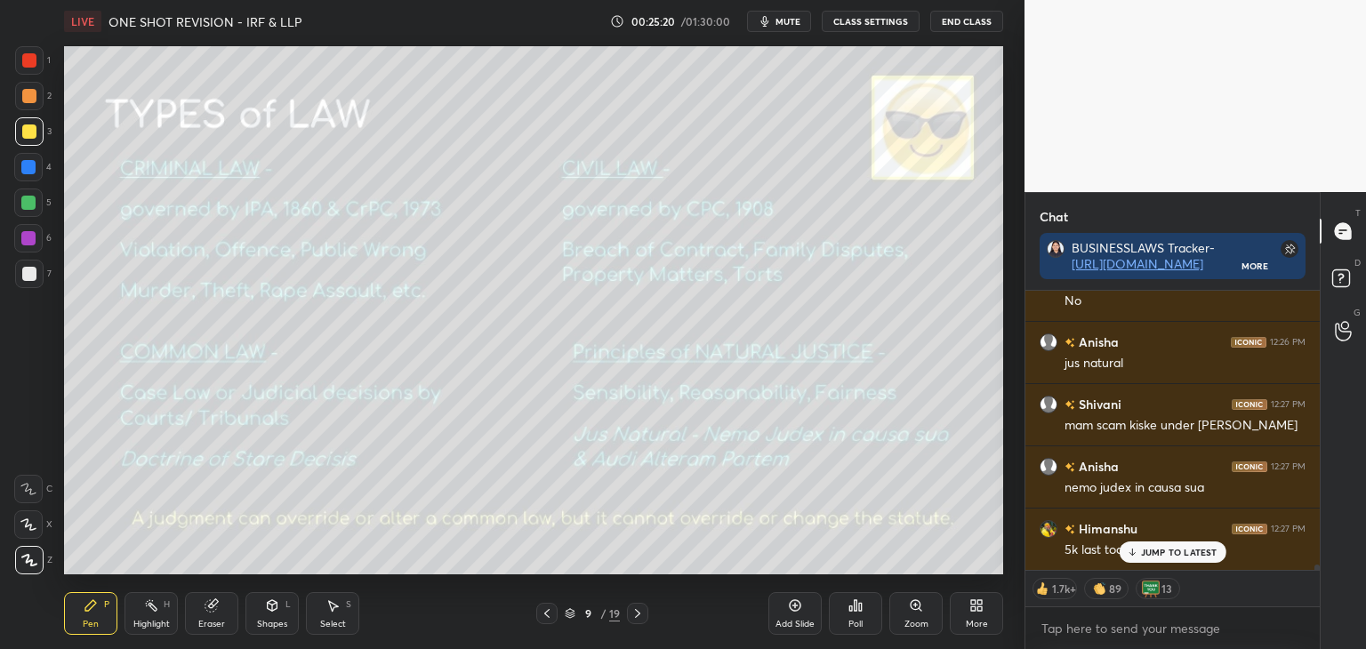
scroll to position [14372, 0]
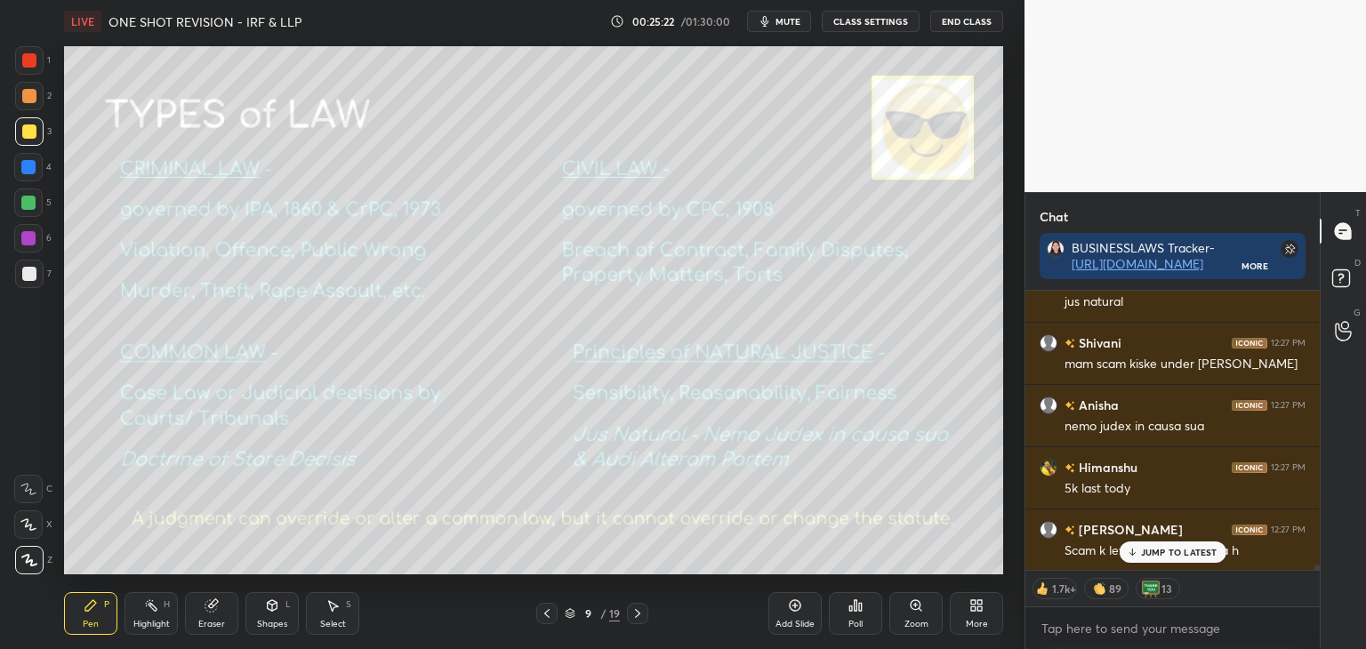
click at [1164, 558] on div "JUMP TO LATEST" at bounding box center [1172, 552] width 107 height 21
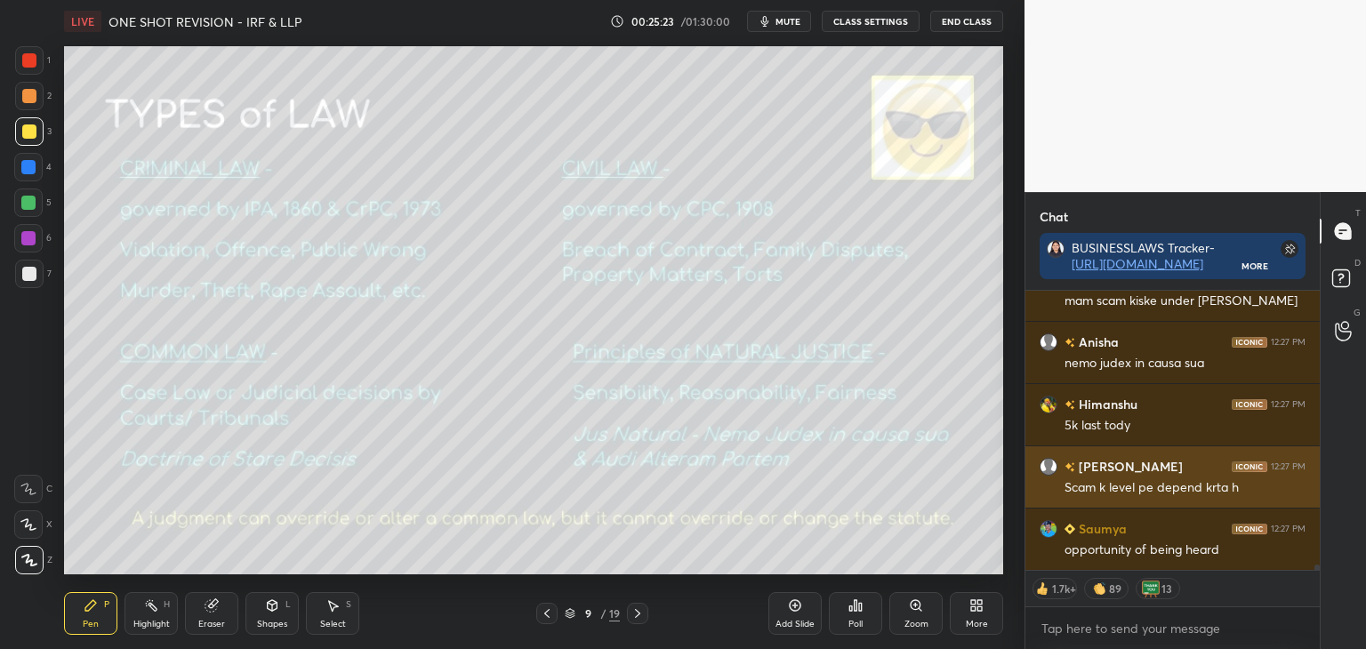
scroll to position [14497, 0]
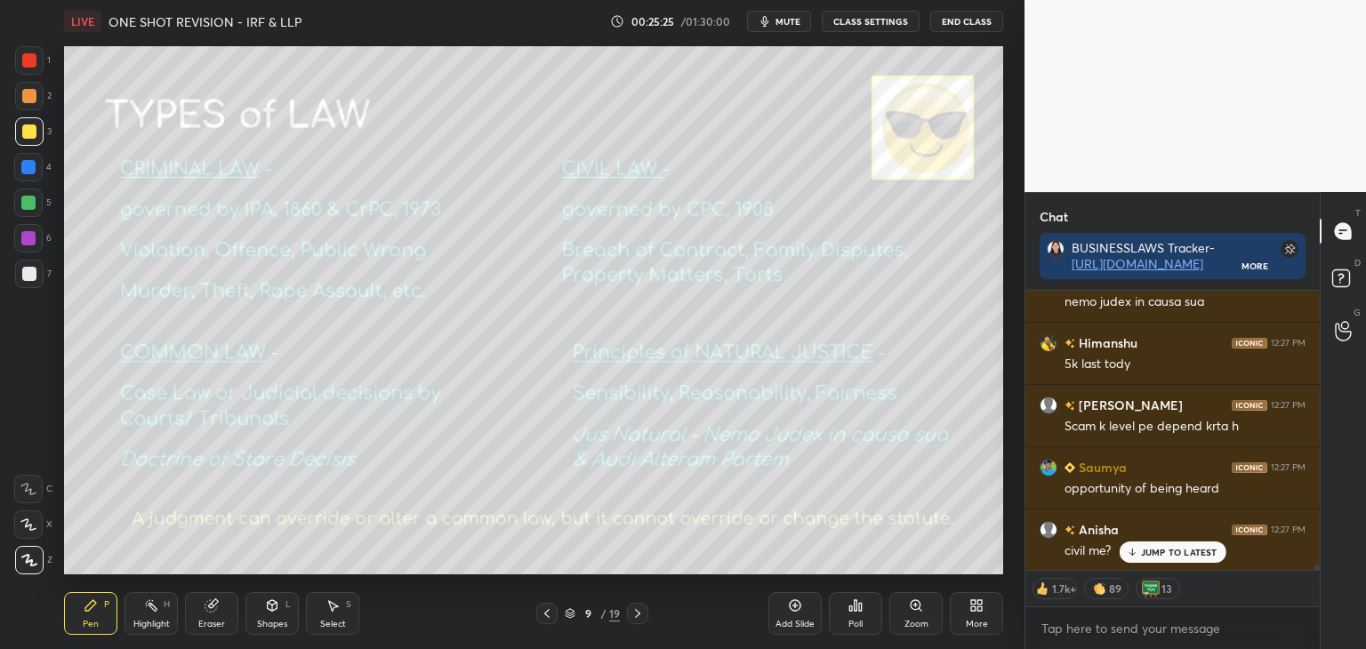
click at [1163, 552] on p "JUMP TO LATEST" at bounding box center [1179, 552] width 77 height 11
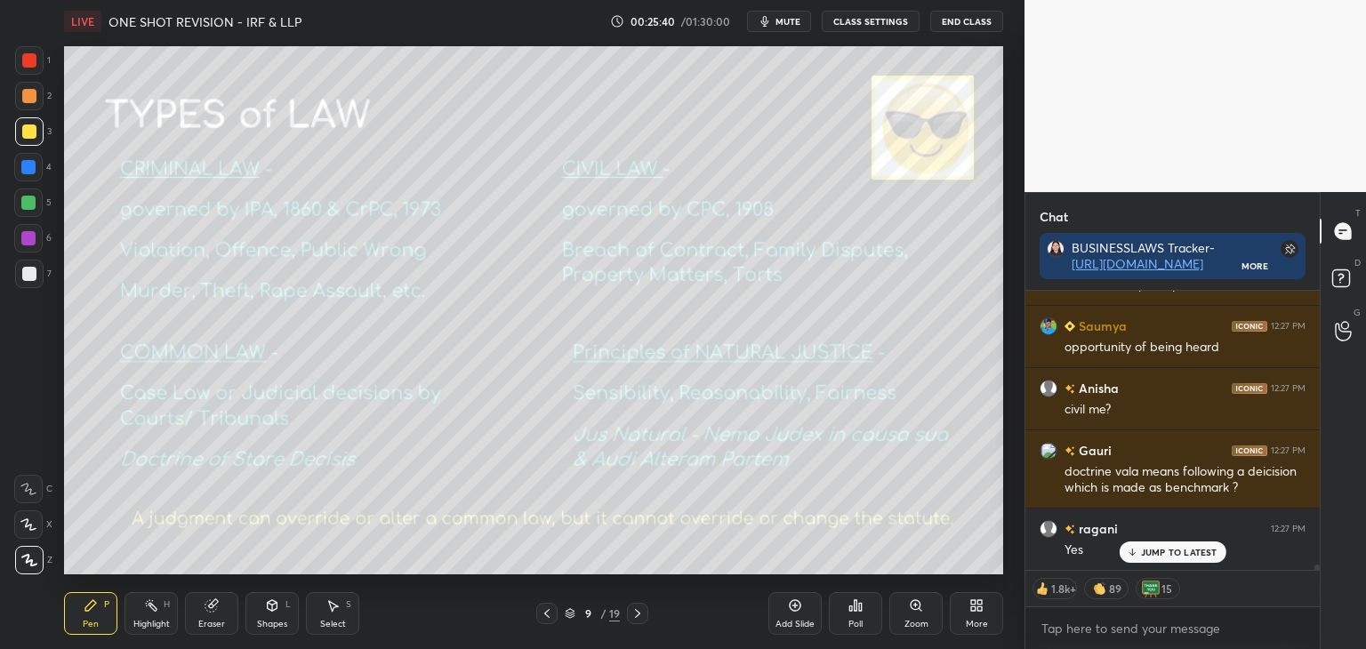
scroll to position [14700, 0]
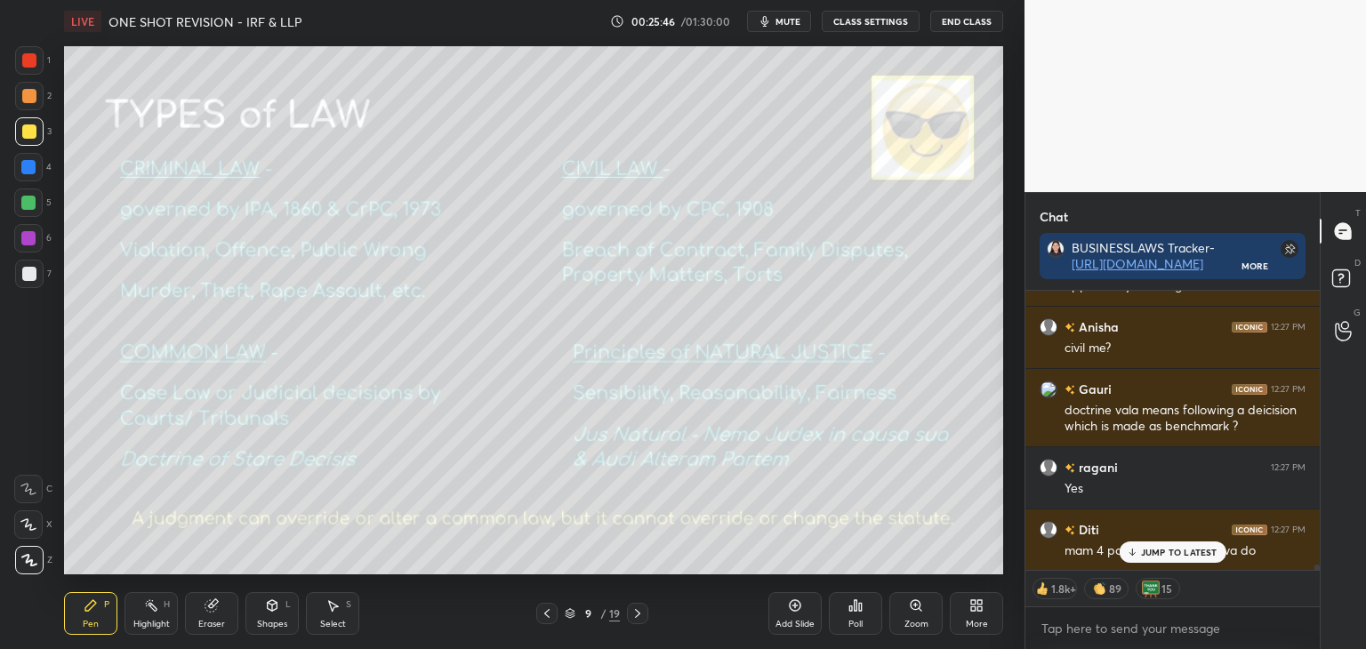
drag, startPoint x: 1142, startPoint y: 552, endPoint x: 1115, endPoint y: 557, distance: 28.1
click at [1140, 552] on div "JUMP TO LATEST" at bounding box center [1172, 552] width 107 height 21
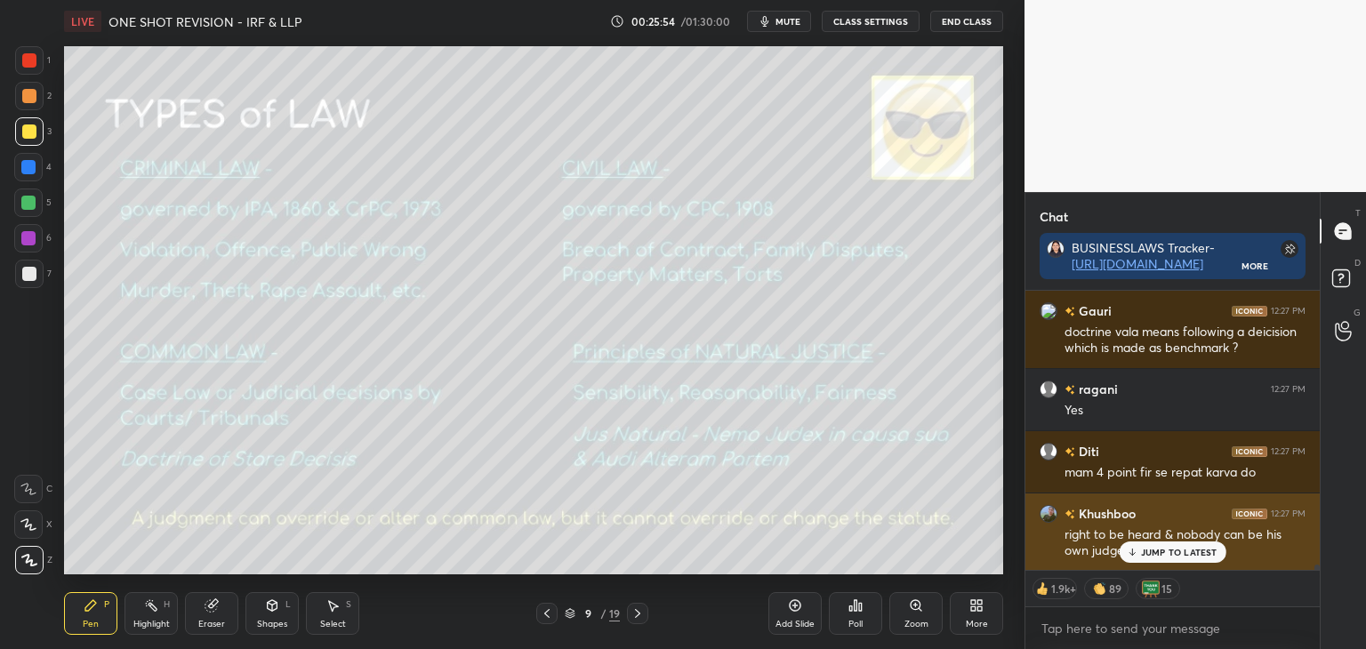
click at [1192, 561] on div "JUMP TO LATEST" at bounding box center [1172, 552] width 107 height 21
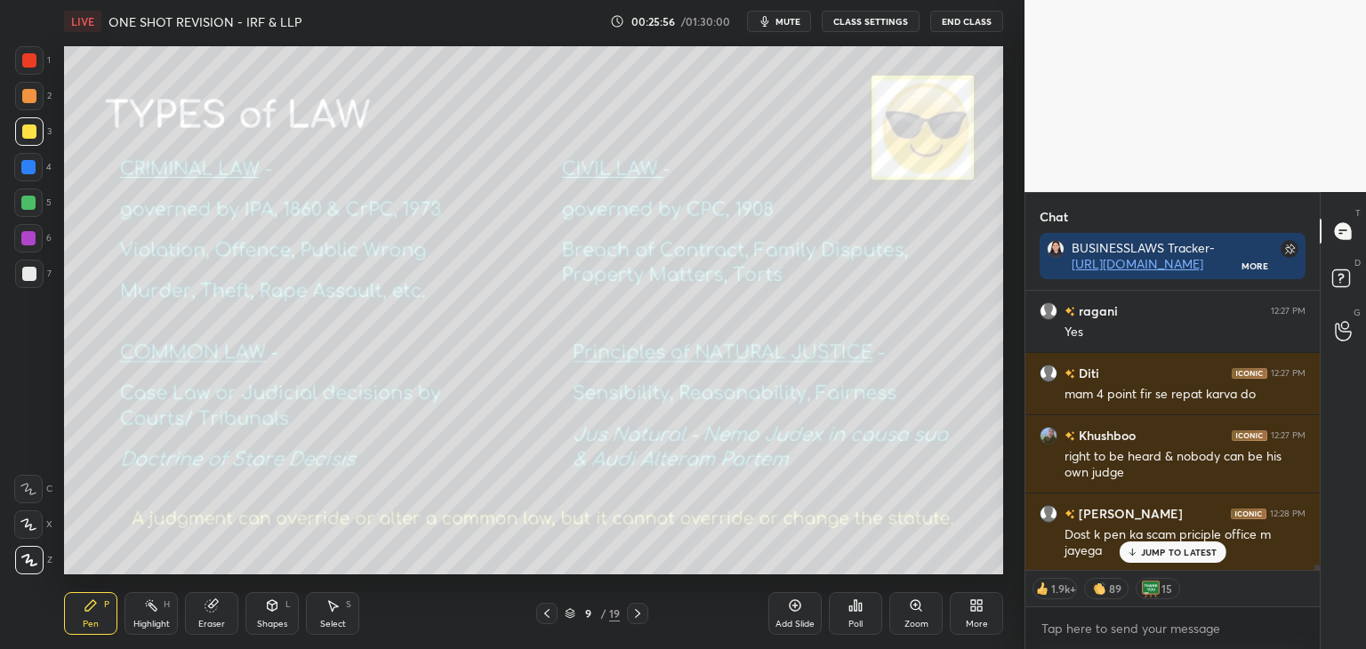
click at [1188, 559] on div "JUMP TO LATEST" at bounding box center [1172, 552] width 107 height 21
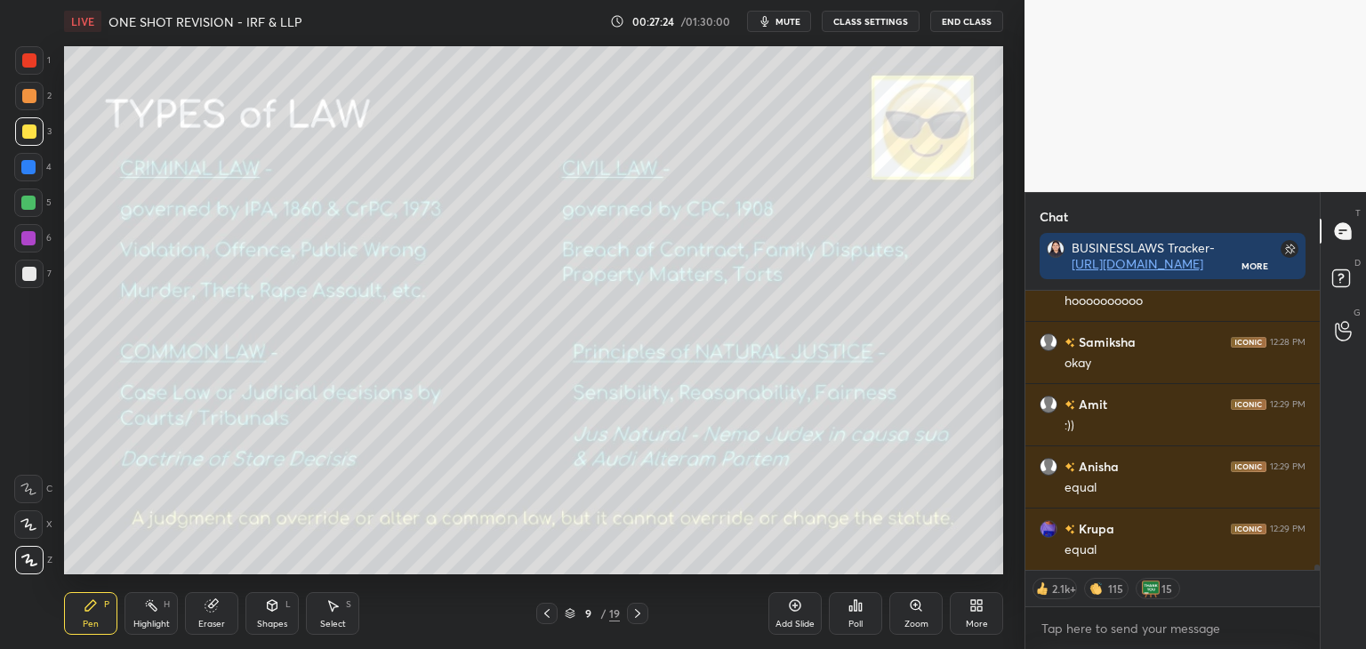
scroll to position [15639, 0]
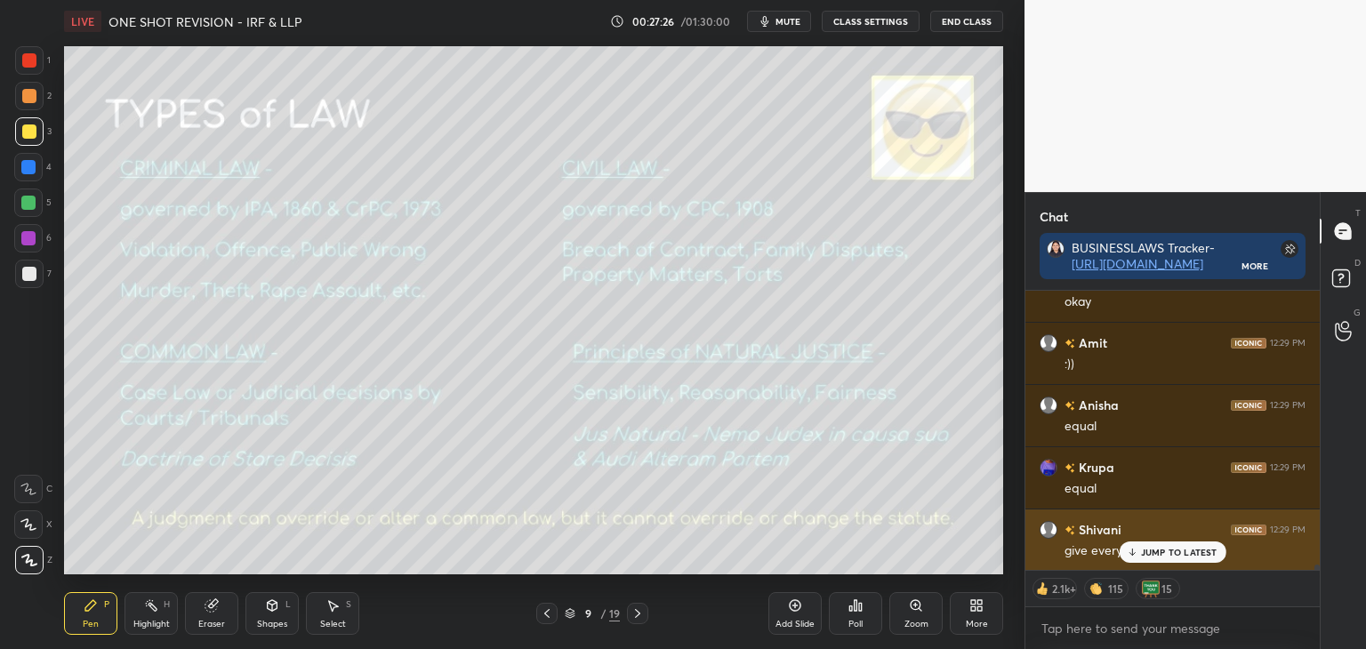
click at [1185, 553] on p "JUMP TO LATEST" at bounding box center [1179, 552] width 77 height 11
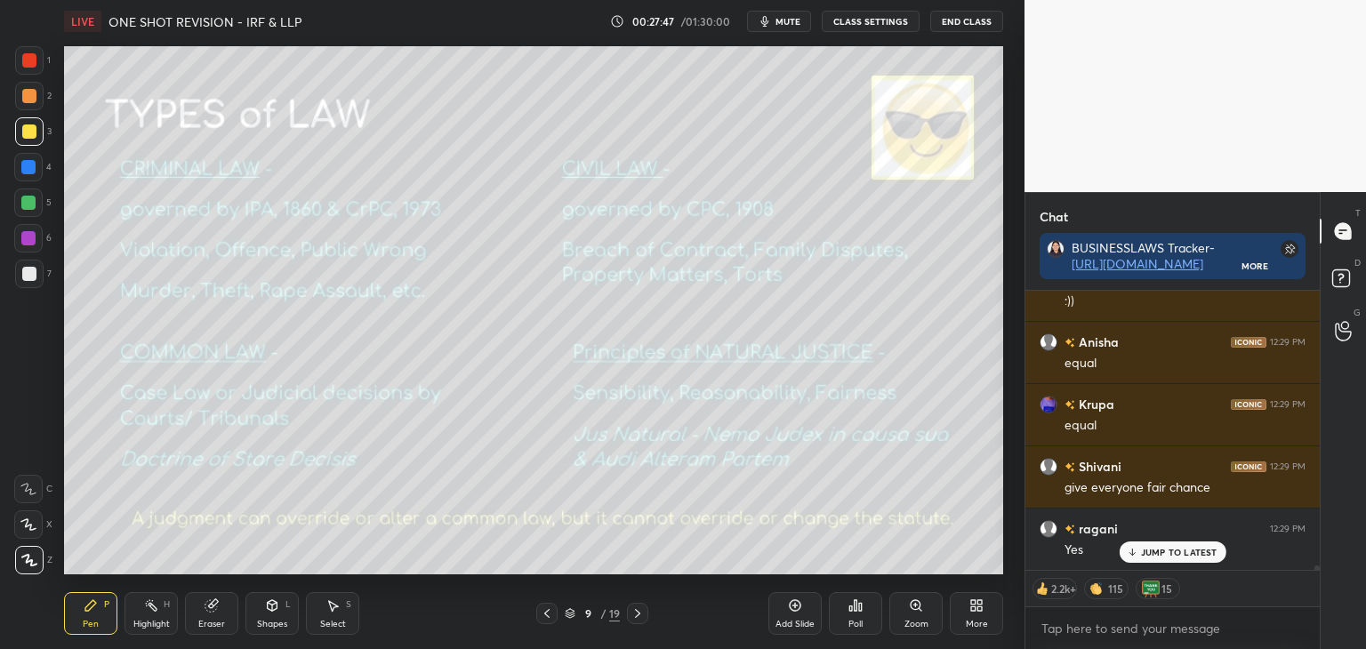
scroll to position [15764, 0]
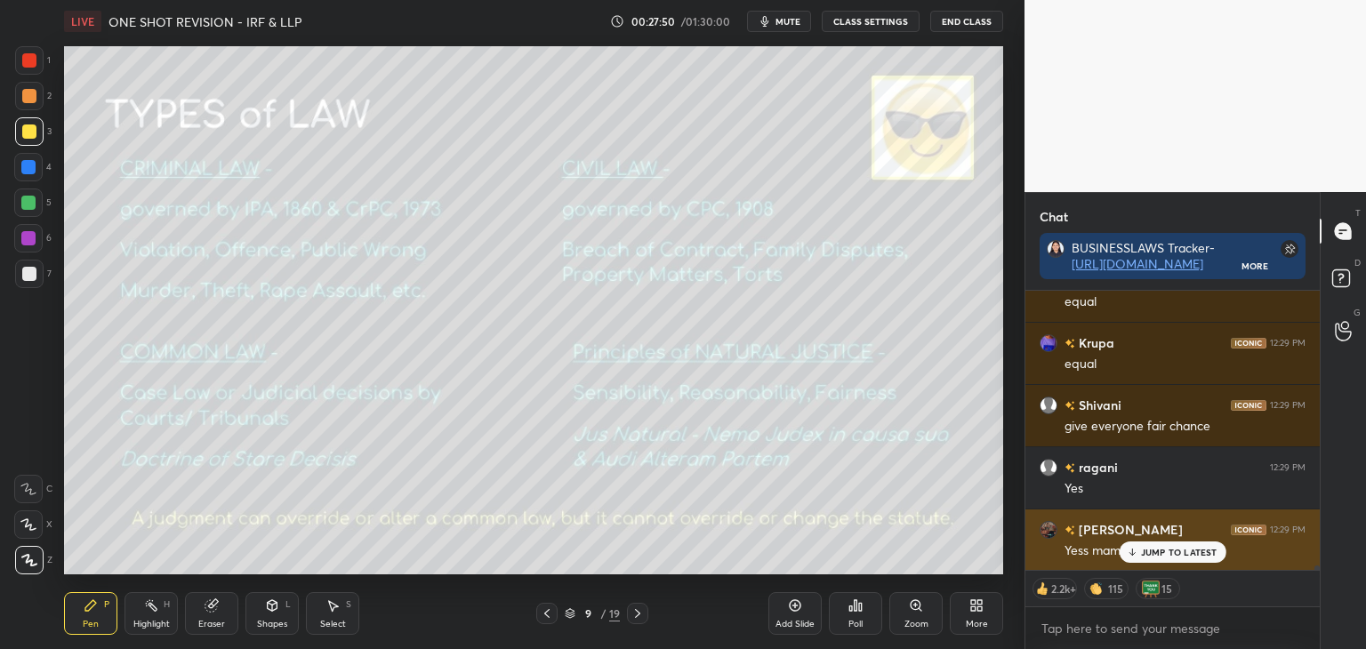
click at [1153, 552] on p "JUMP TO LATEST" at bounding box center [1179, 552] width 77 height 11
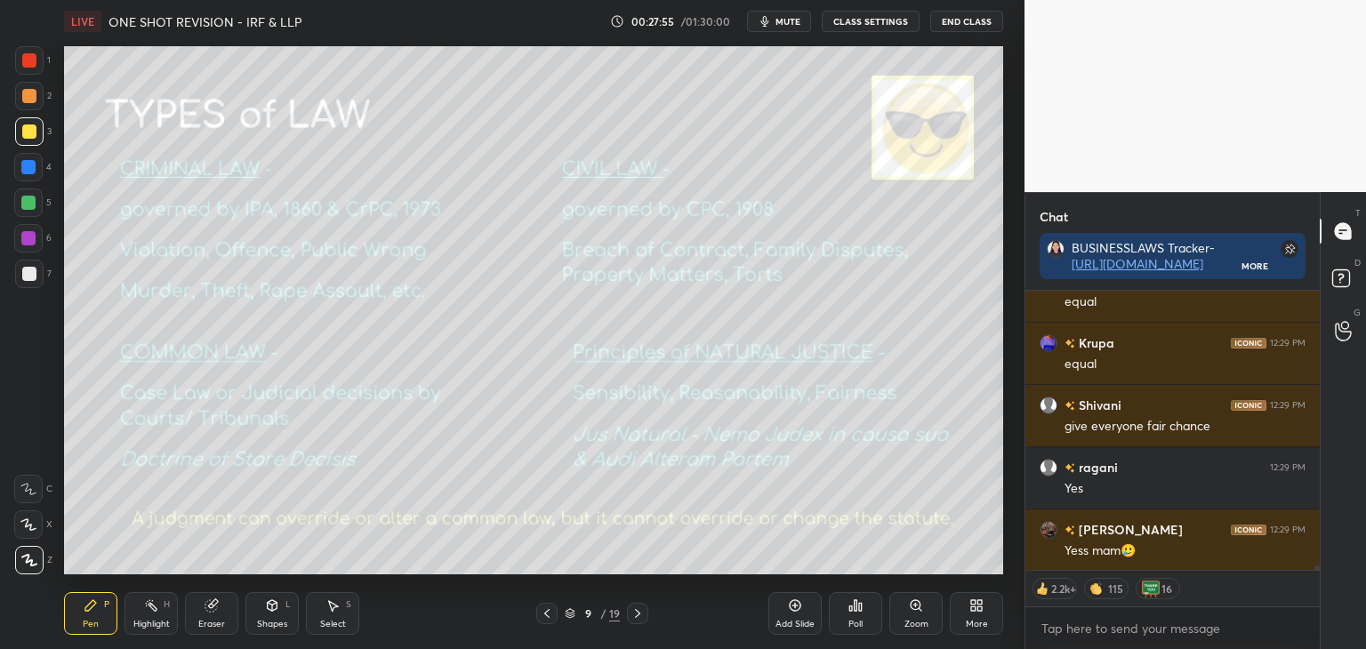
scroll to position [15827, 0]
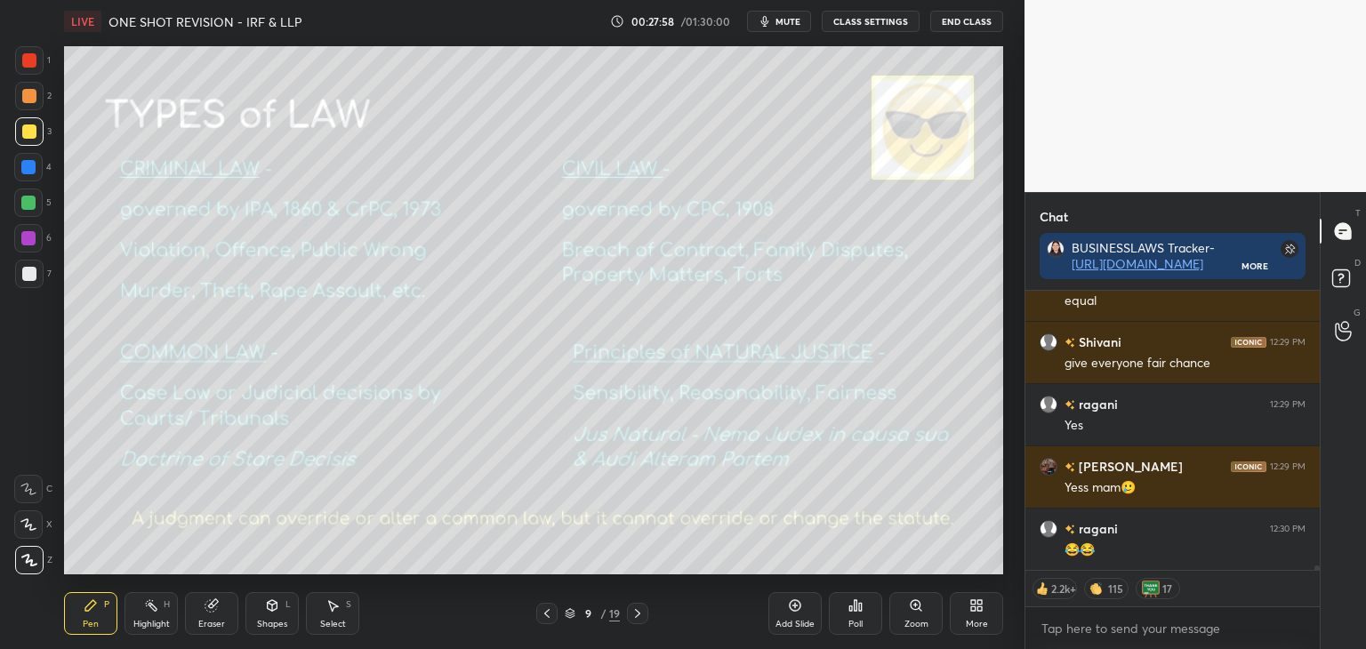
click at [641, 613] on icon at bounding box center [638, 614] width 14 height 14
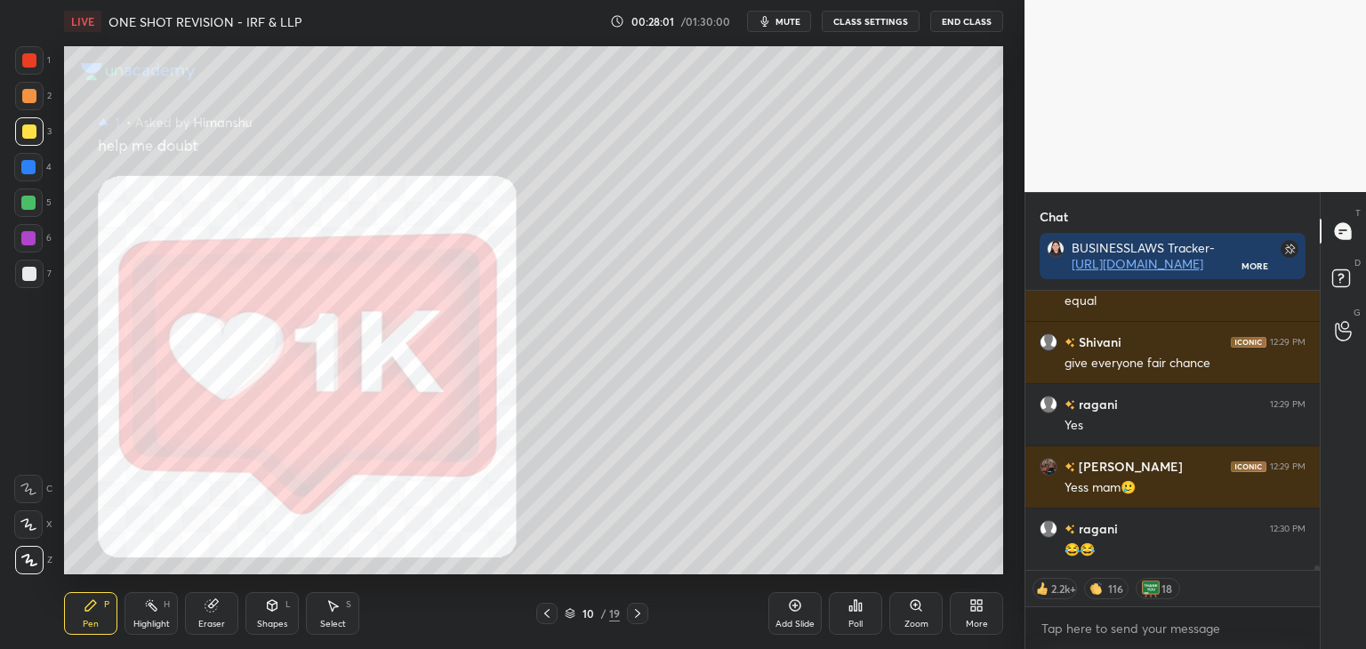
scroll to position [15888, 0]
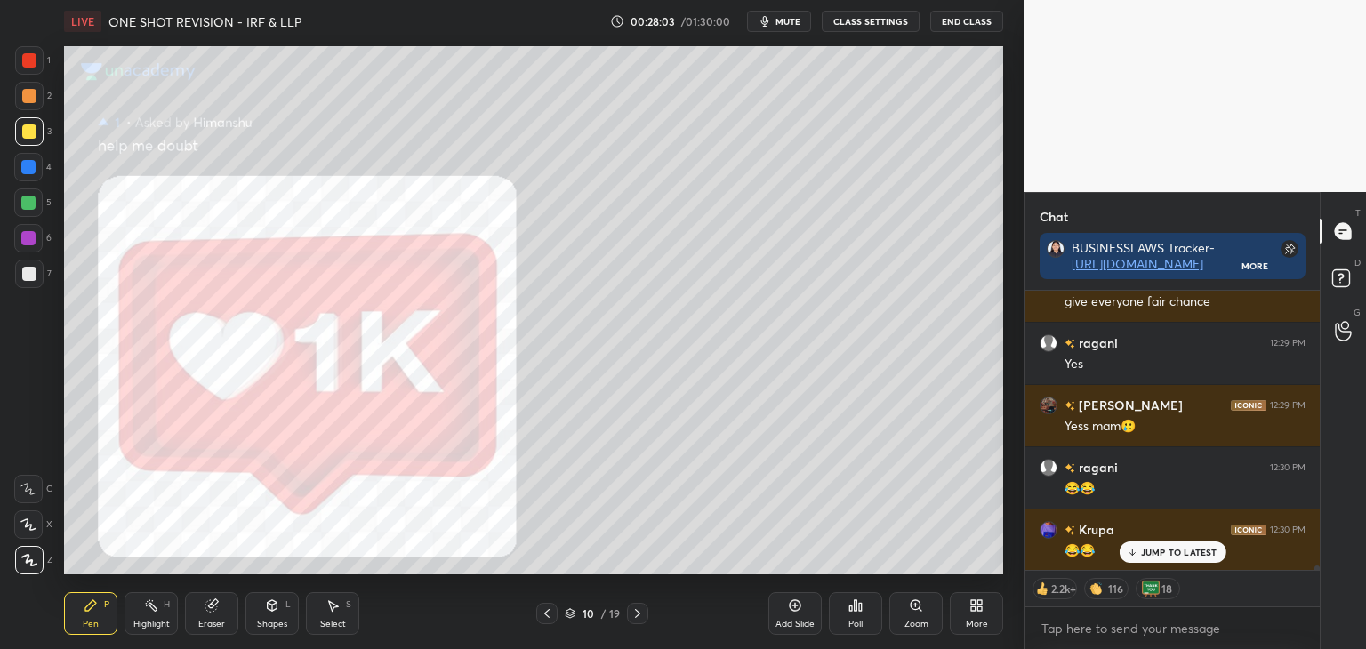
click at [637, 616] on icon at bounding box center [637, 613] width 5 height 9
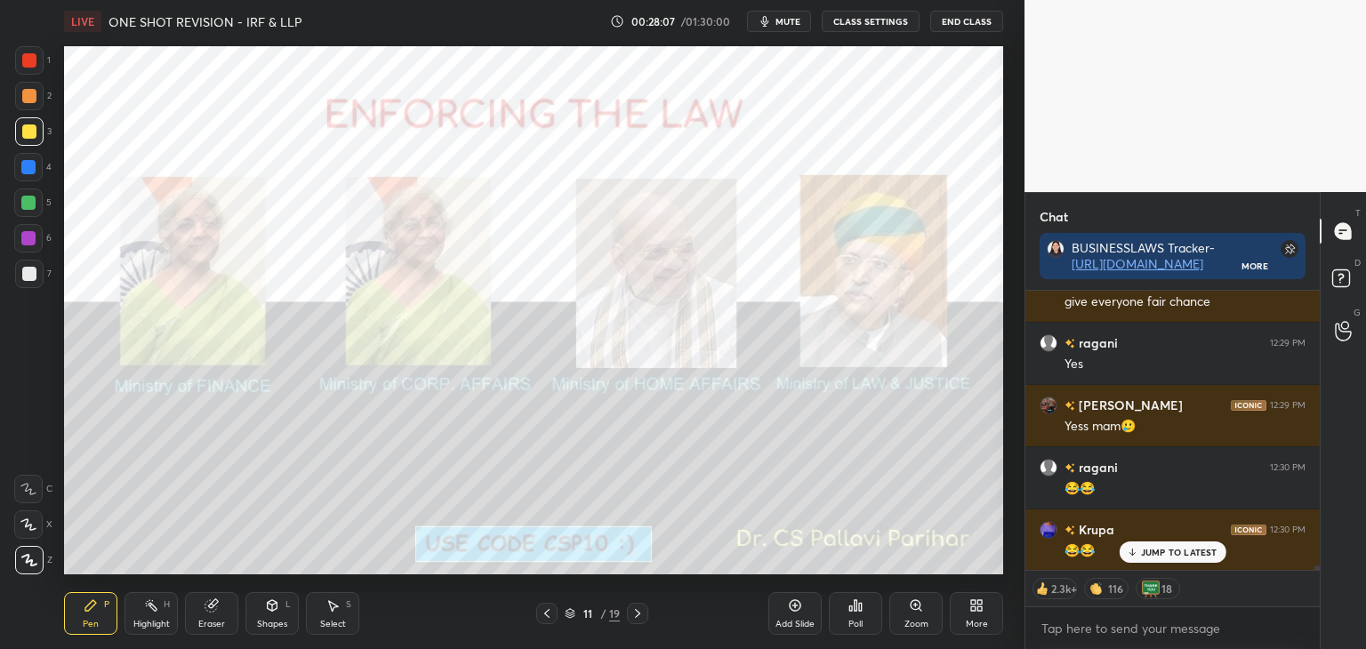
click at [25, 166] on div at bounding box center [28, 167] width 14 height 14
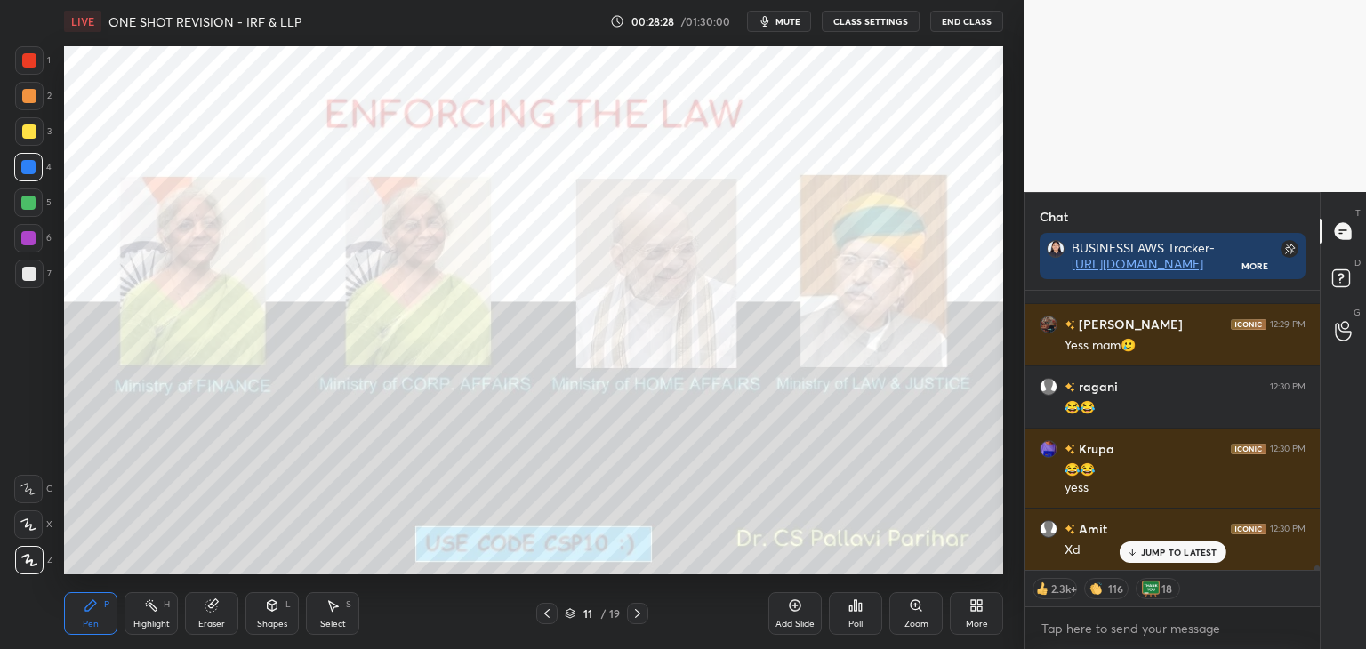
scroll to position [16031, 0]
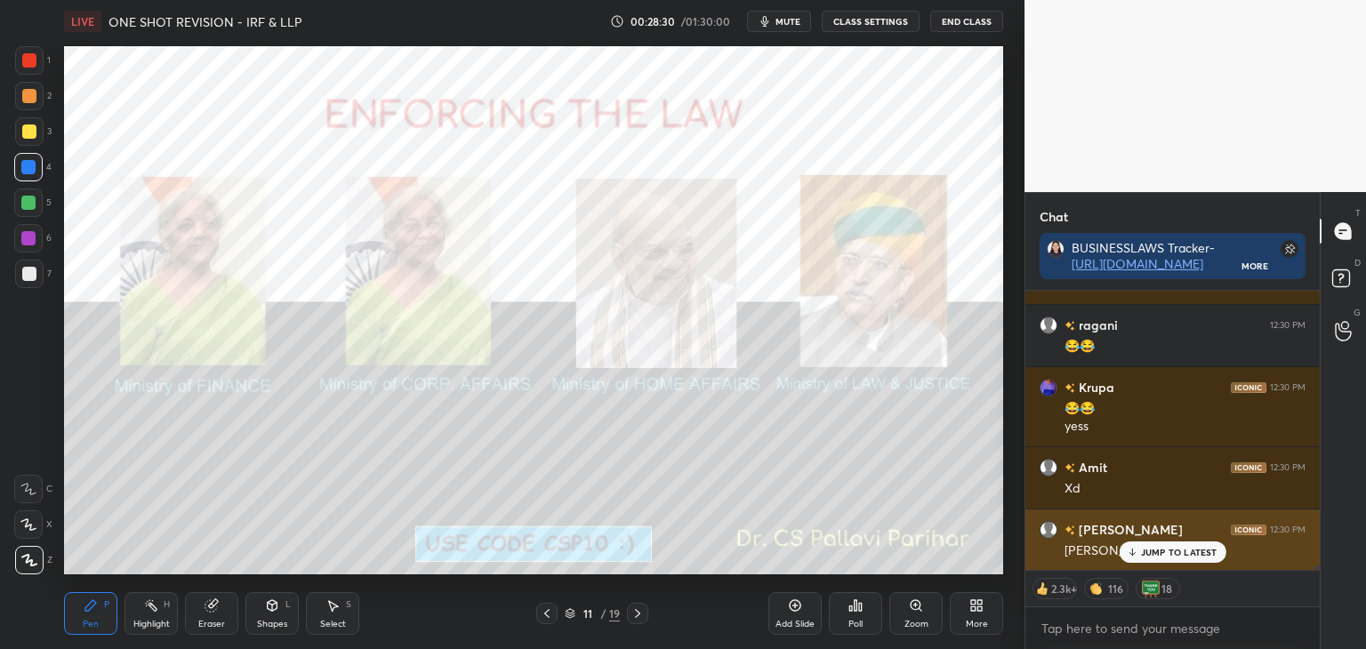
click at [1167, 555] on p "JUMP TO LATEST" at bounding box center [1179, 552] width 77 height 11
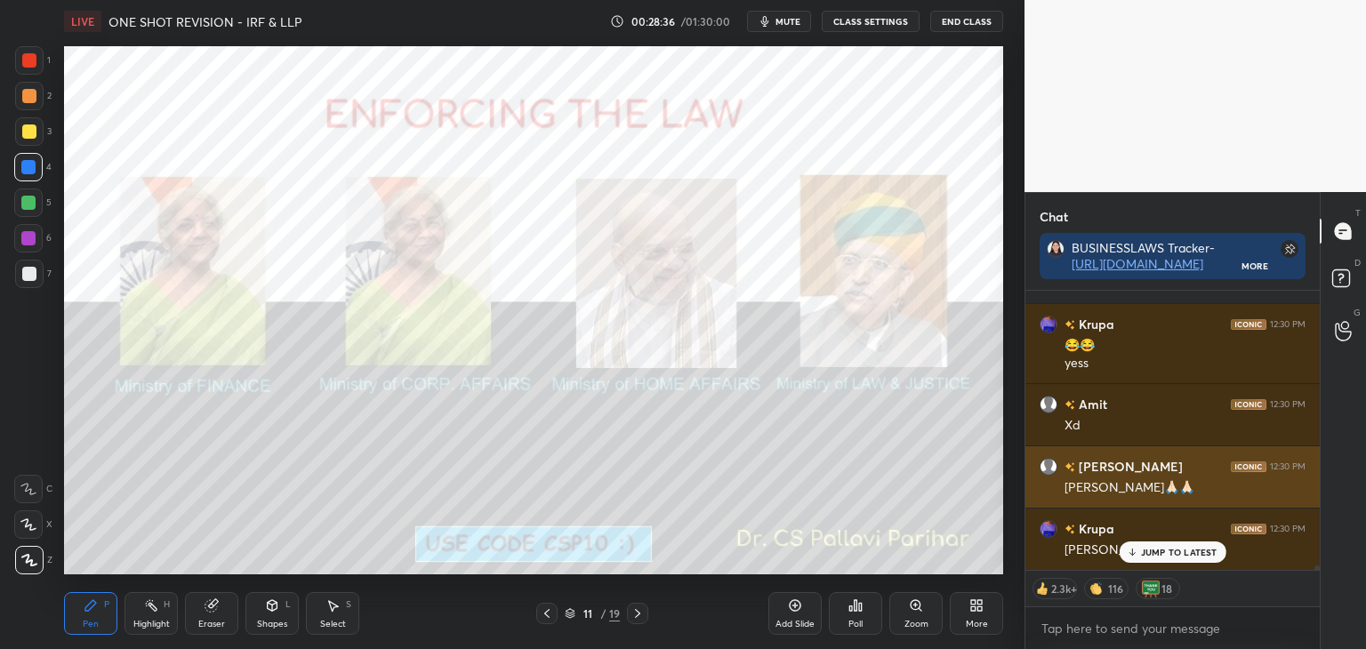
scroll to position [16155, 0]
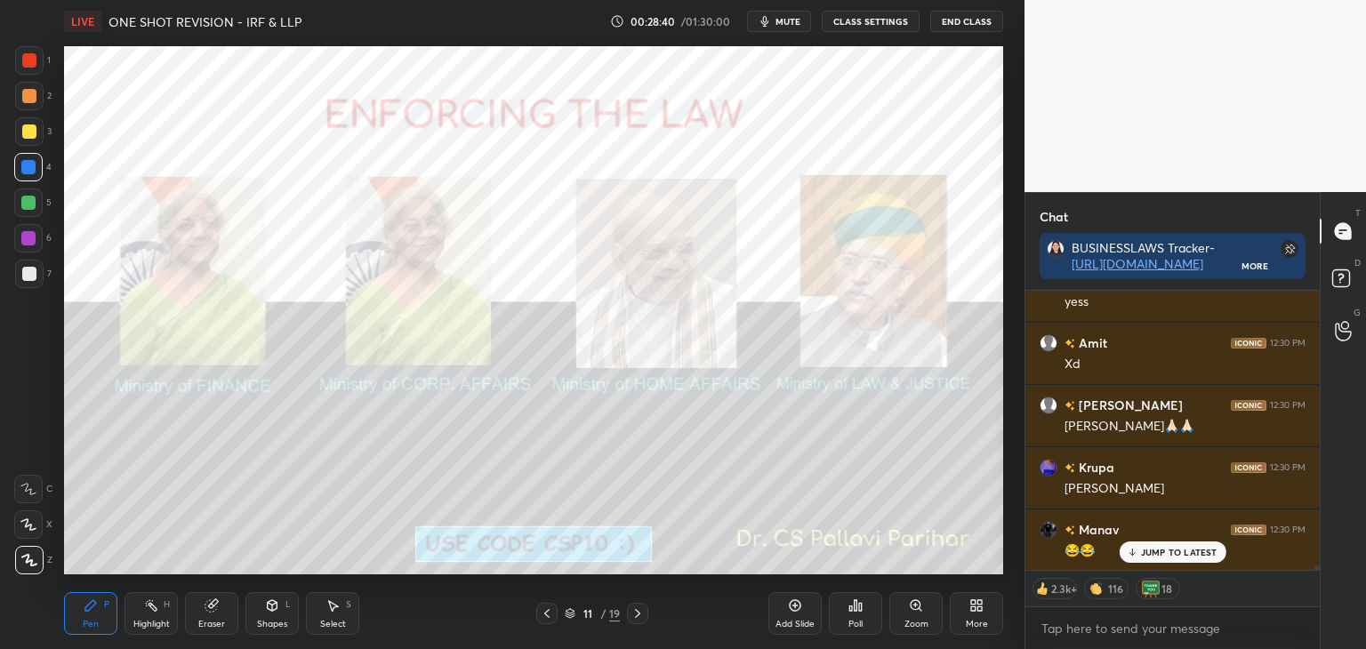
click at [798, 606] on icon at bounding box center [795, 606] width 14 height 14
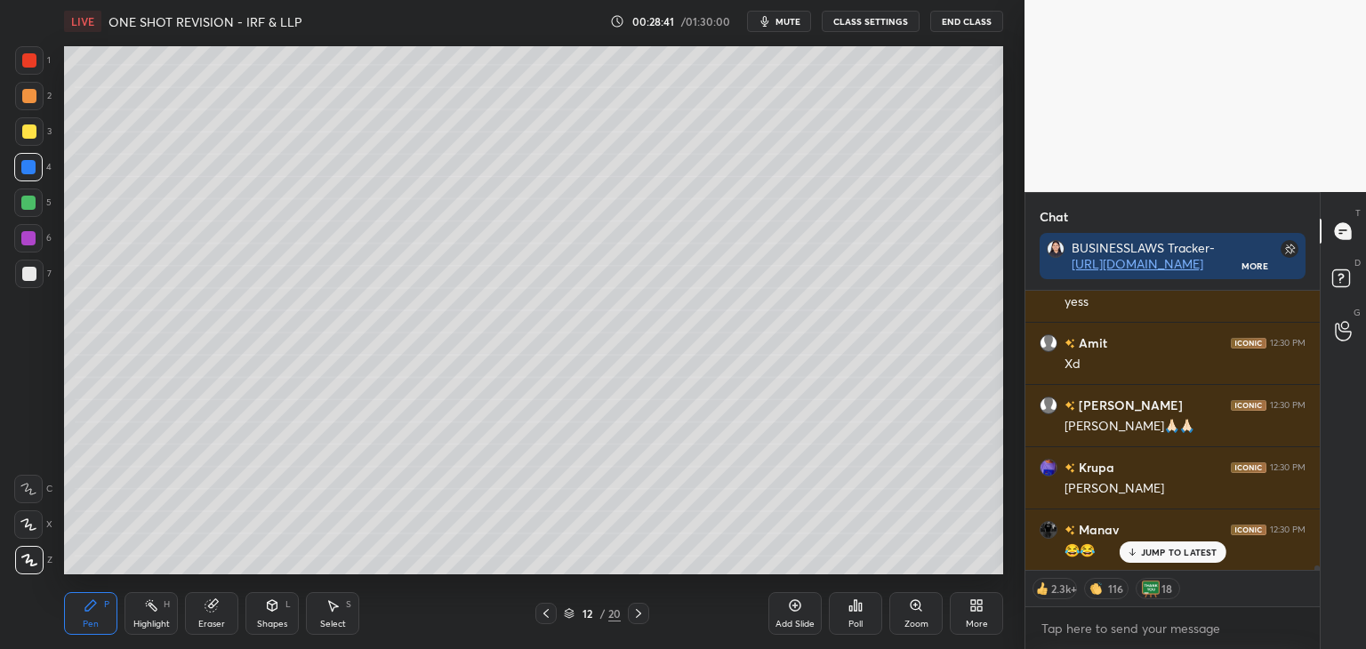
scroll to position [16233, 0]
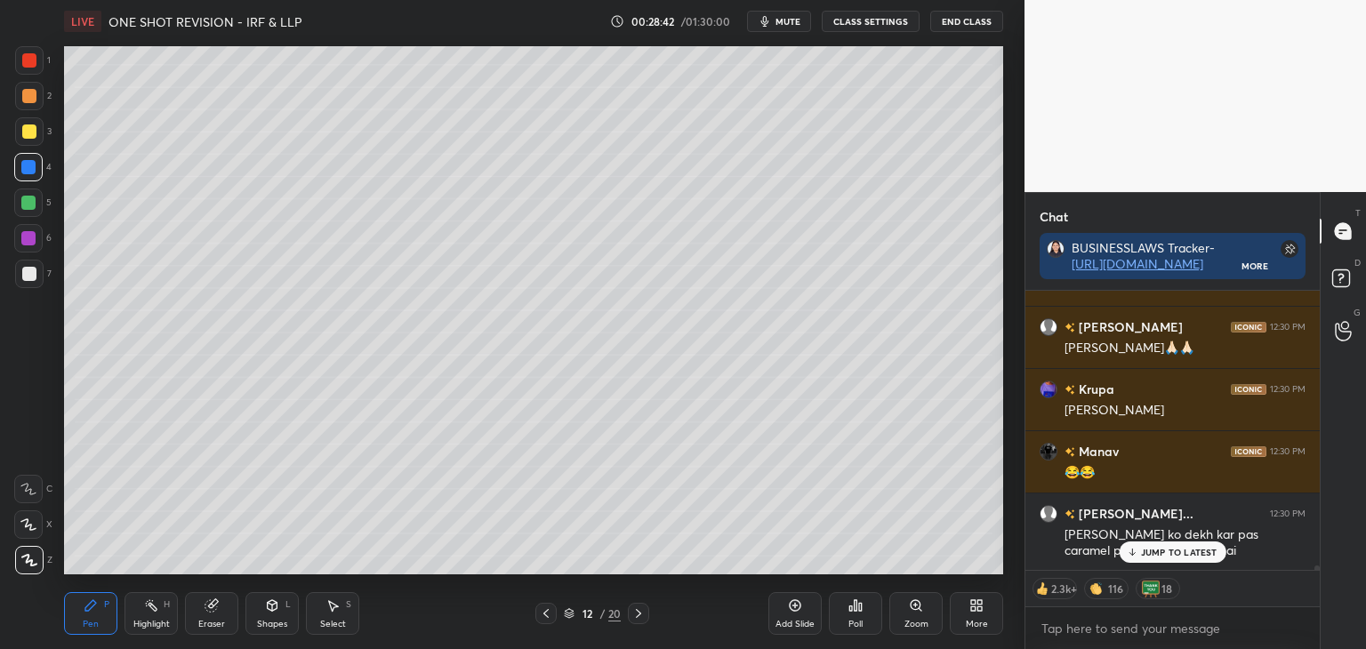
click at [28, 129] on div at bounding box center [29, 132] width 14 height 14
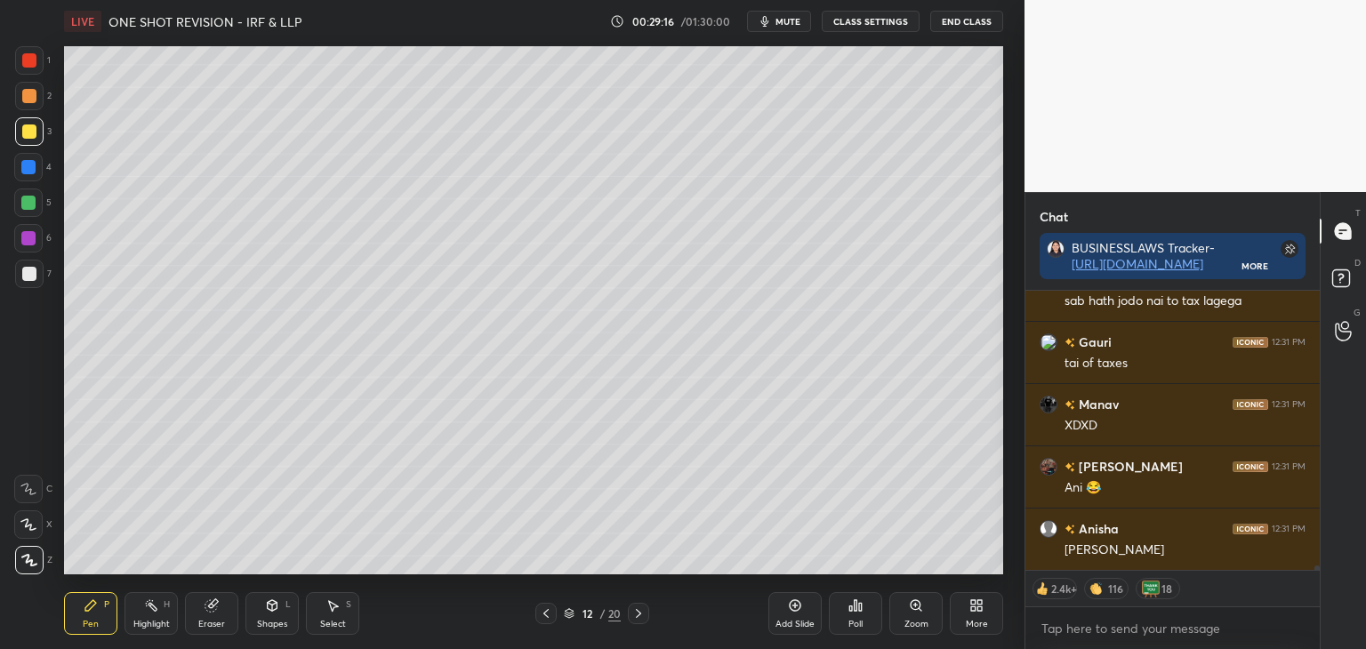
scroll to position [16607, 0]
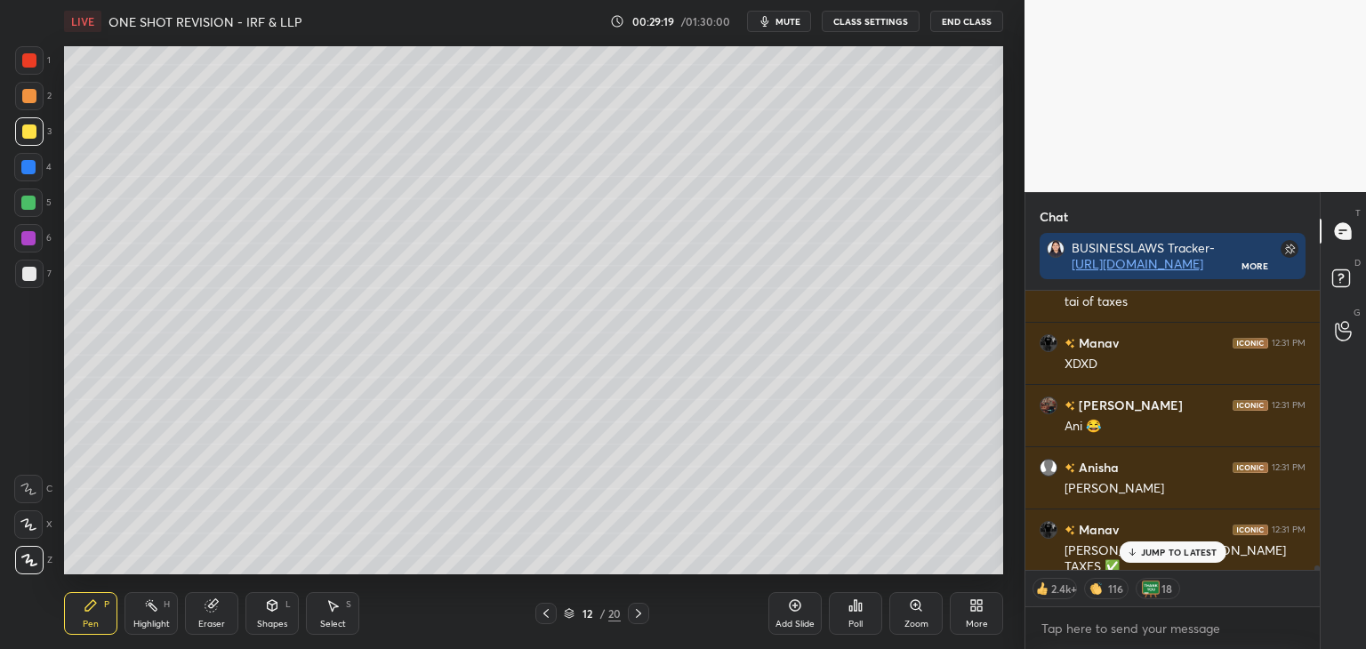
click at [29, 202] on div at bounding box center [28, 203] width 14 height 14
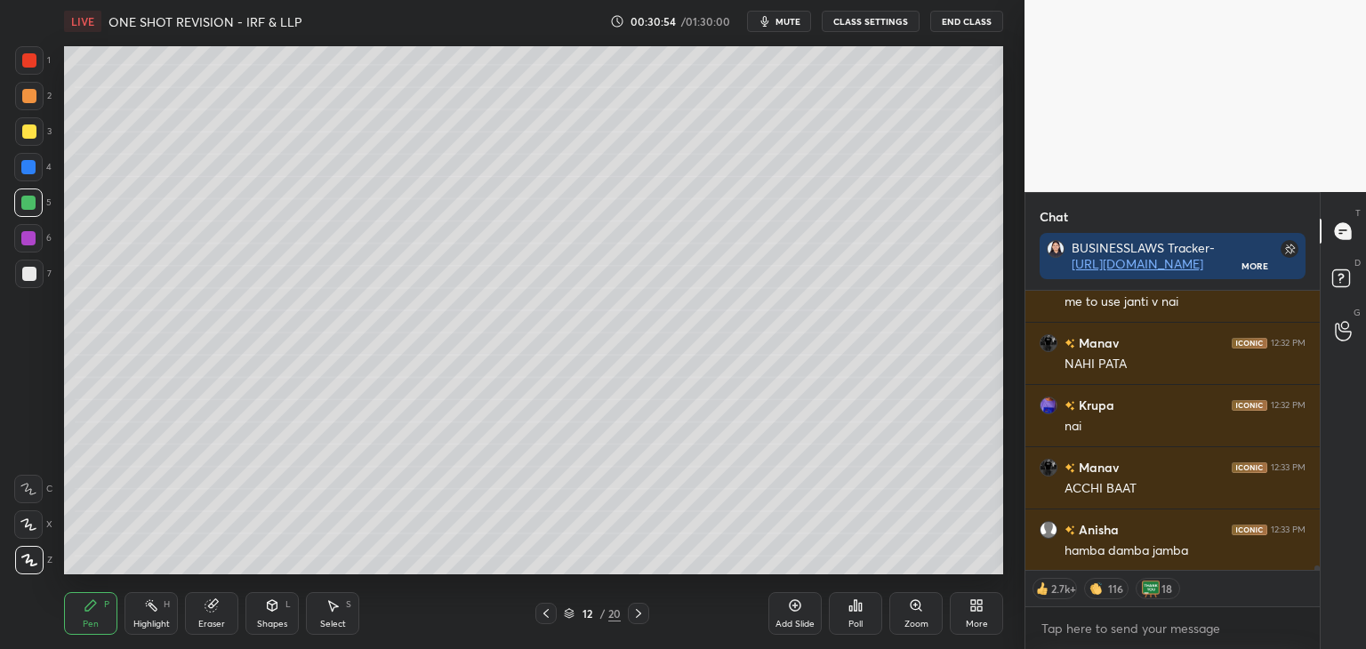
scroll to position [17859, 0]
drag, startPoint x: 30, startPoint y: 129, endPoint x: 54, endPoint y: 158, distance: 37.9
click at [31, 129] on div at bounding box center [29, 132] width 14 height 14
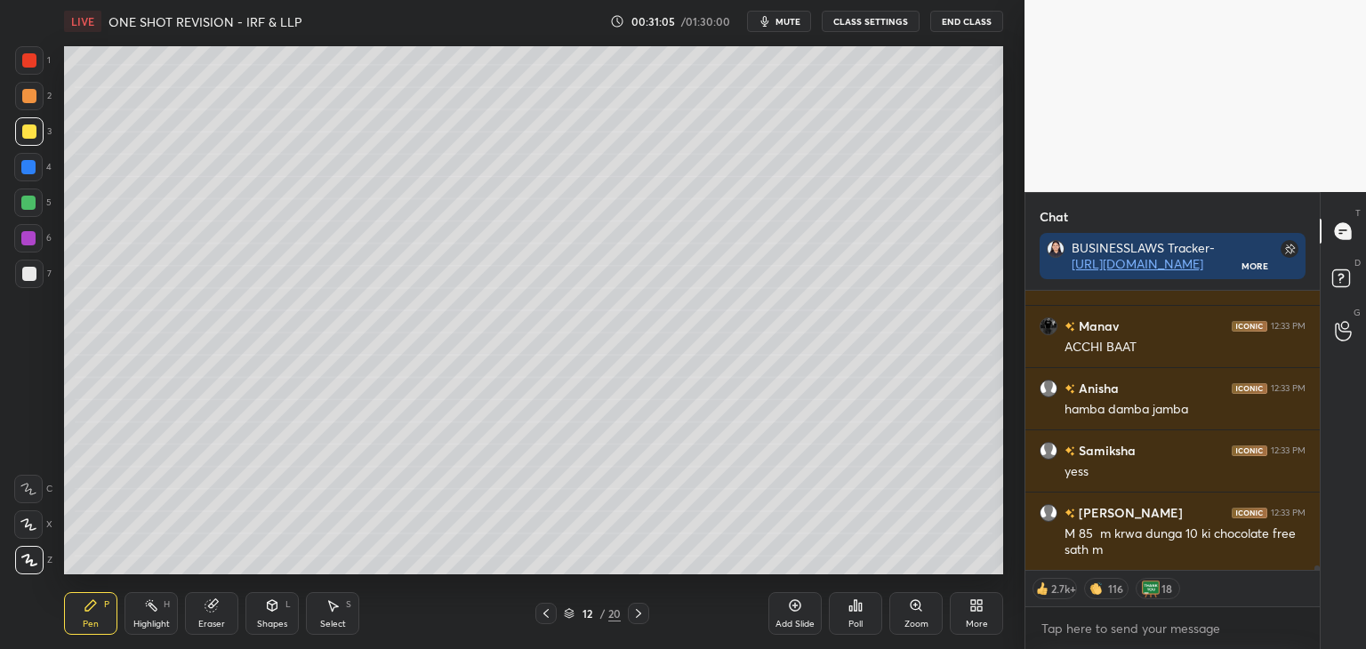
scroll to position [17998, 0]
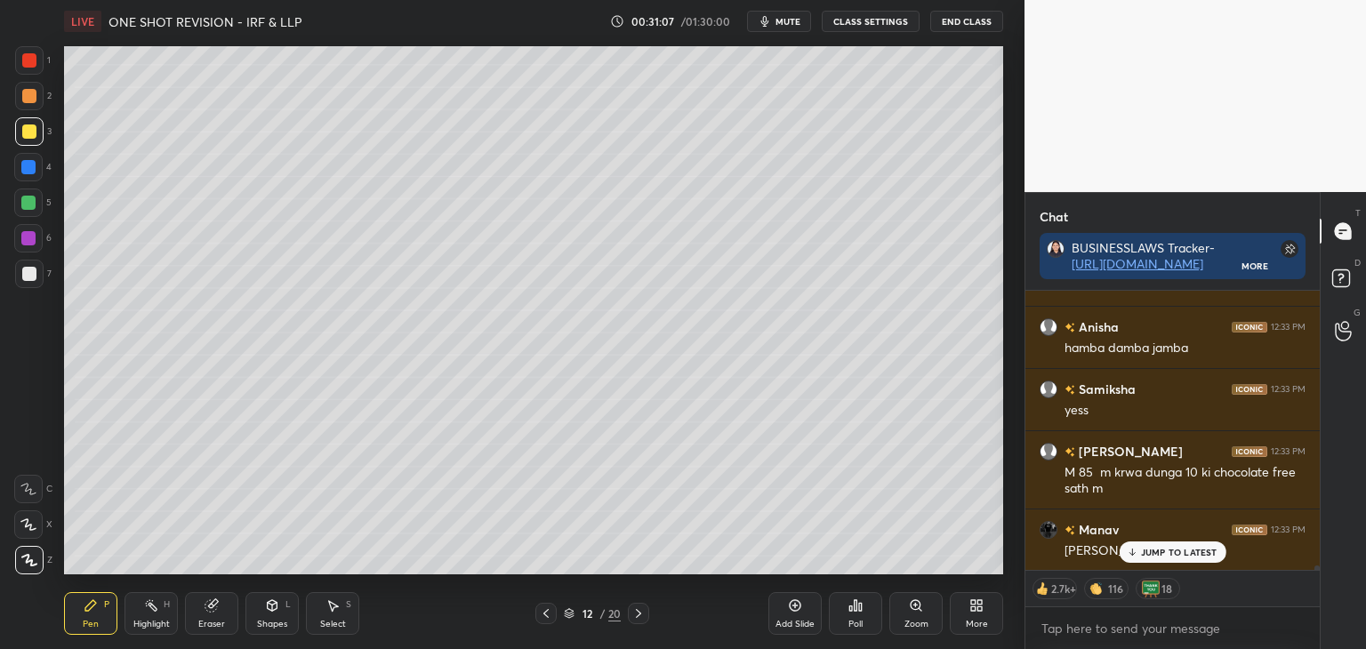
click at [28, 204] on div at bounding box center [28, 203] width 14 height 14
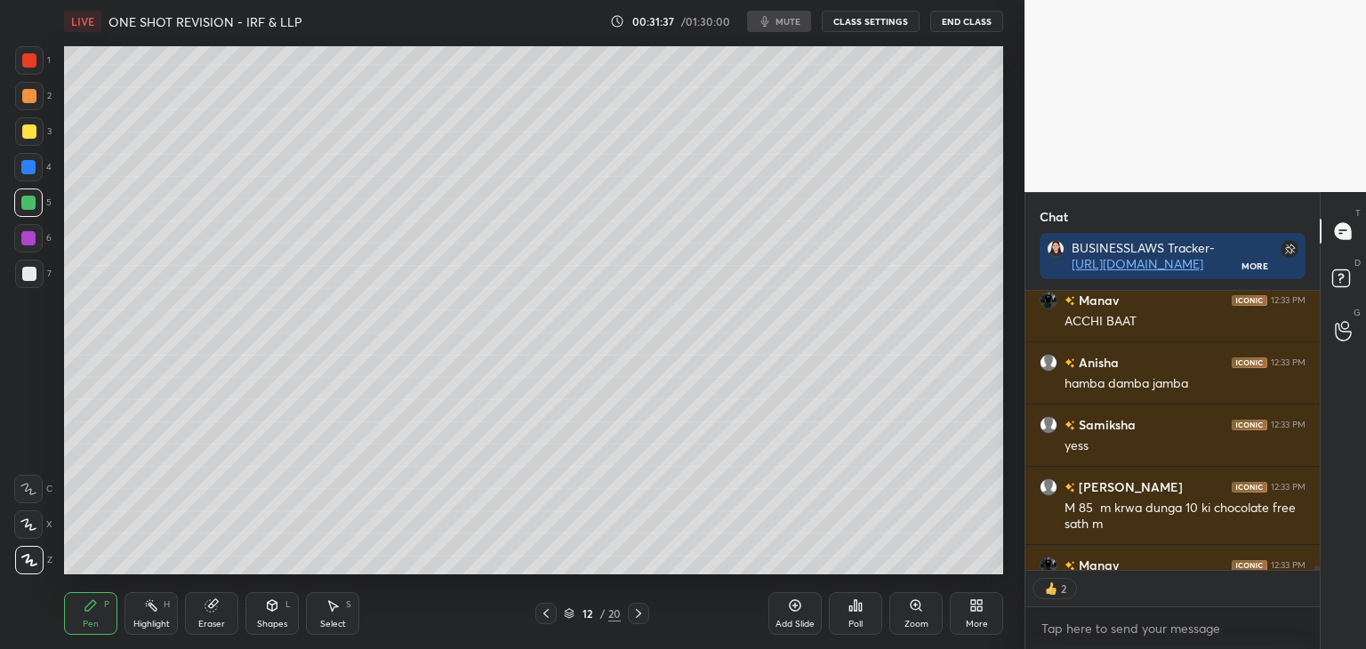
scroll to position [6, 5]
click at [1096, 632] on textarea at bounding box center [1173, 629] width 266 height 28
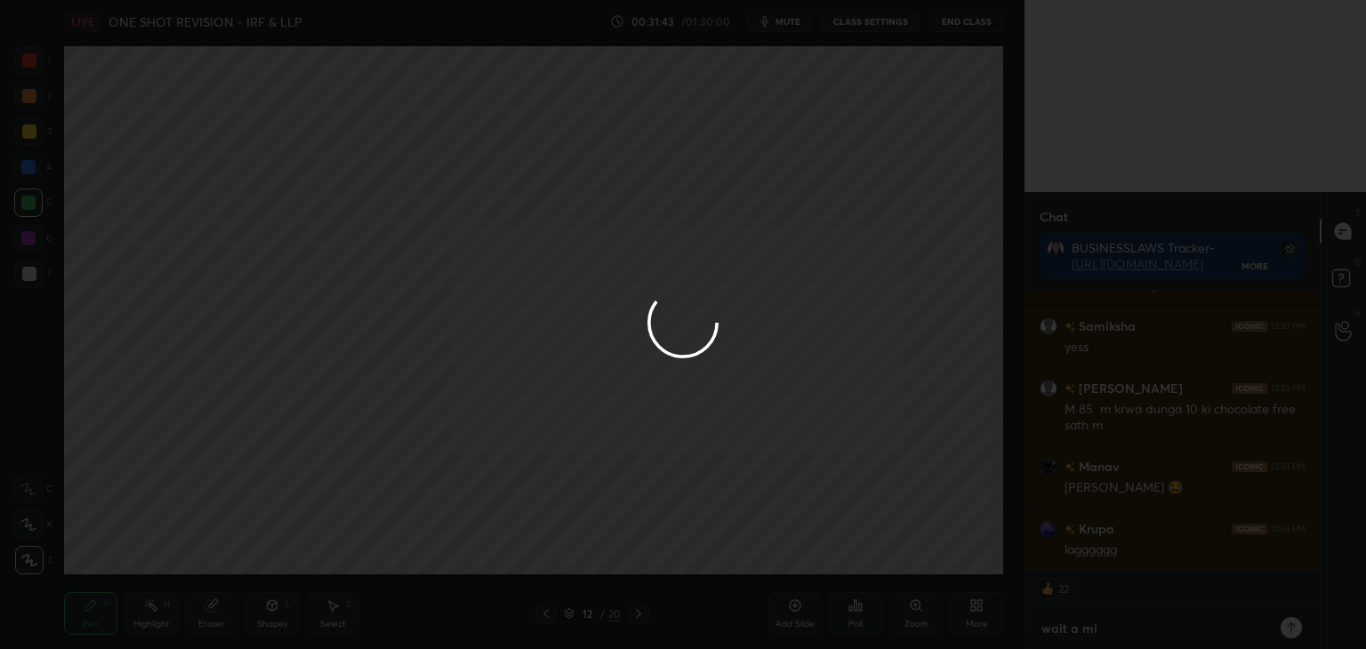
type textarea "wait a min"
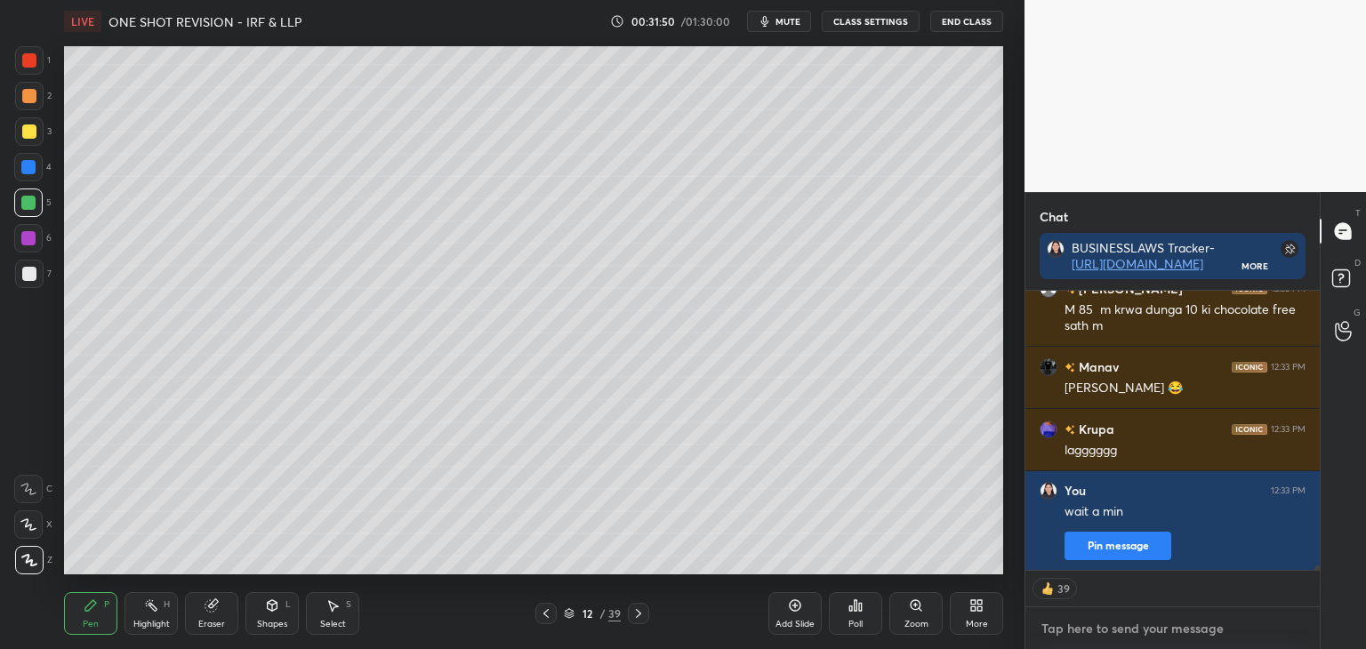
scroll to position [18222, 0]
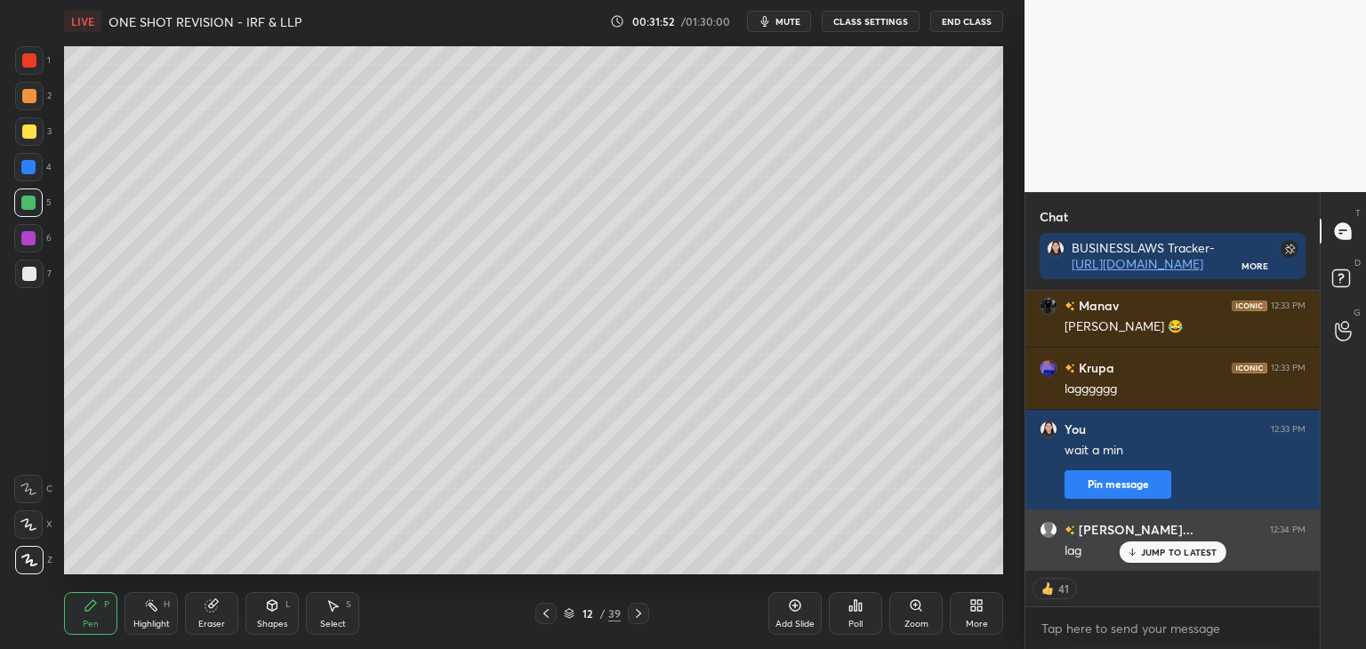
click at [1187, 556] on p "JUMP TO LATEST" at bounding box center [1179, 552] width 77 height 11
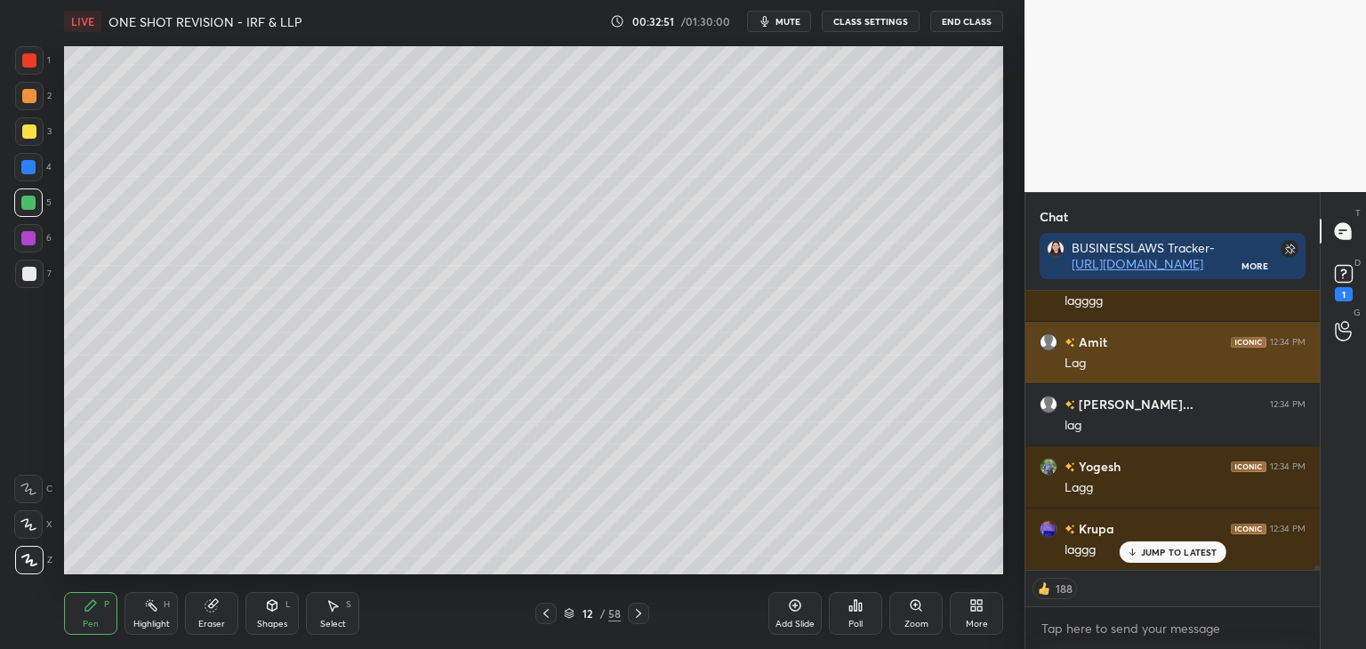
scroll to position [16433, 0]
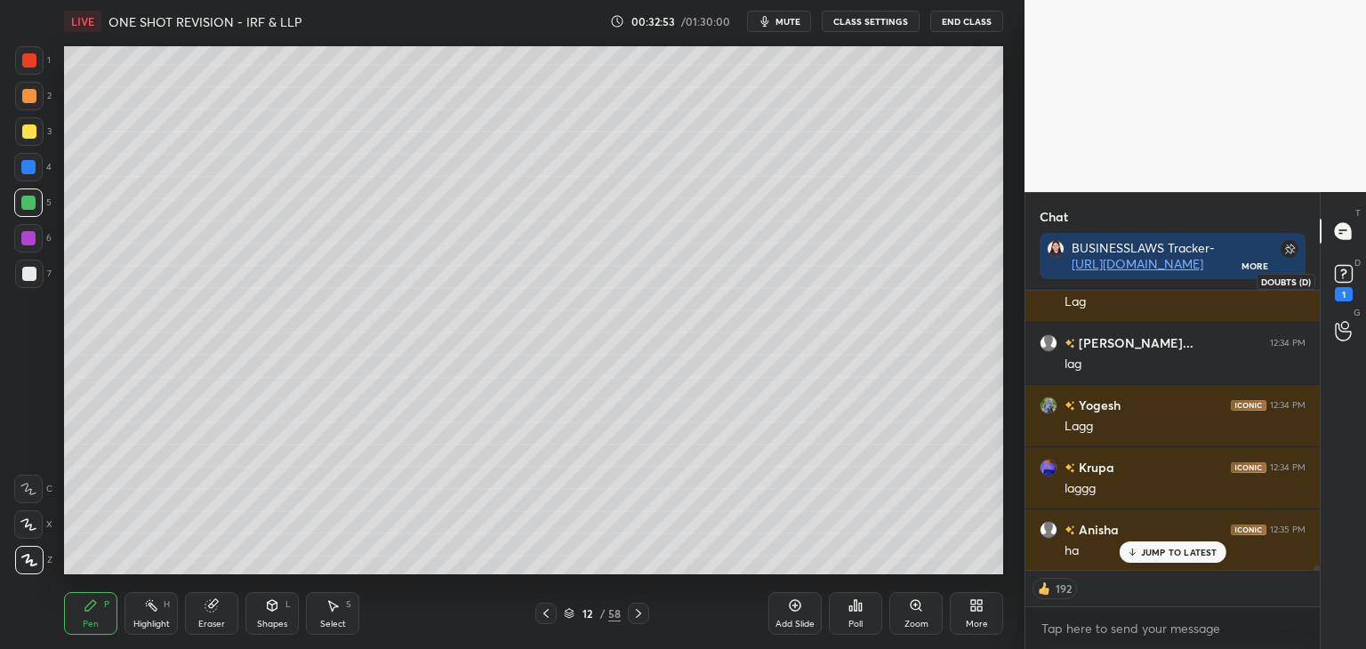
click at [1345, 285] on icon at bounding box center [1344, 274] width 27 height 27
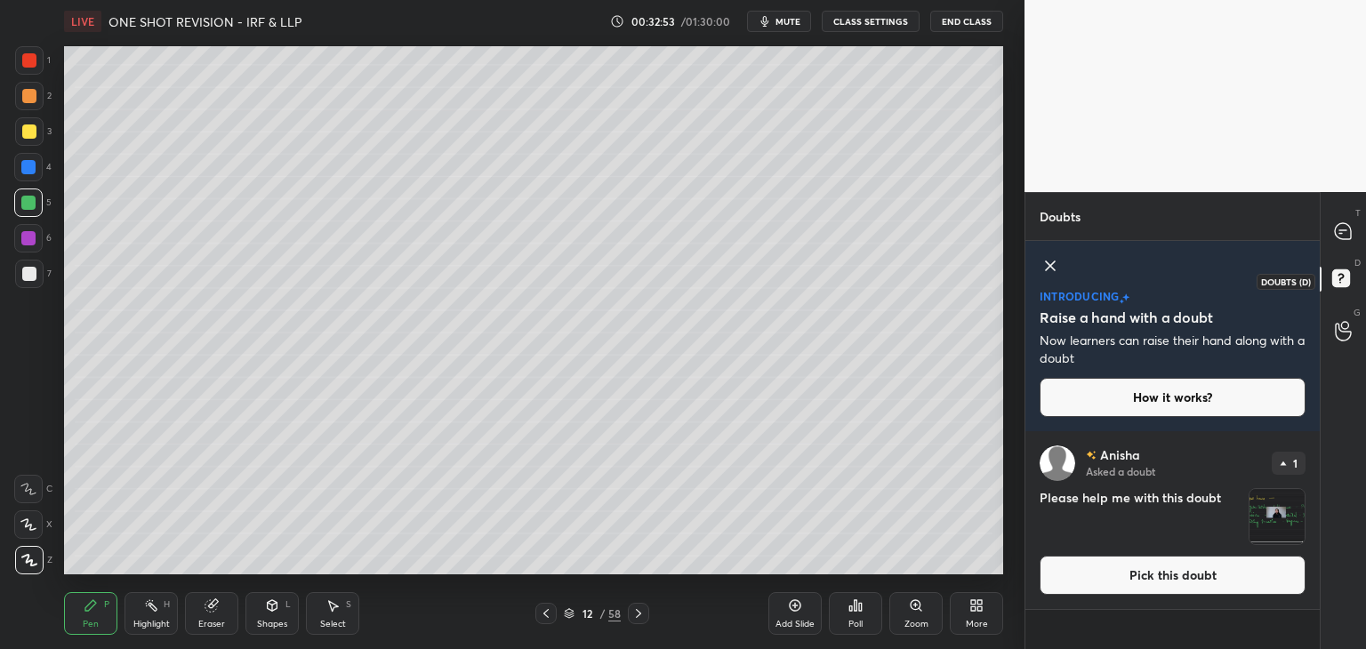
scroll to position [214, 289]
click at [1191, 573] on button "Pick this doubt" at bounding box center [1173, 575] width 266 height 39
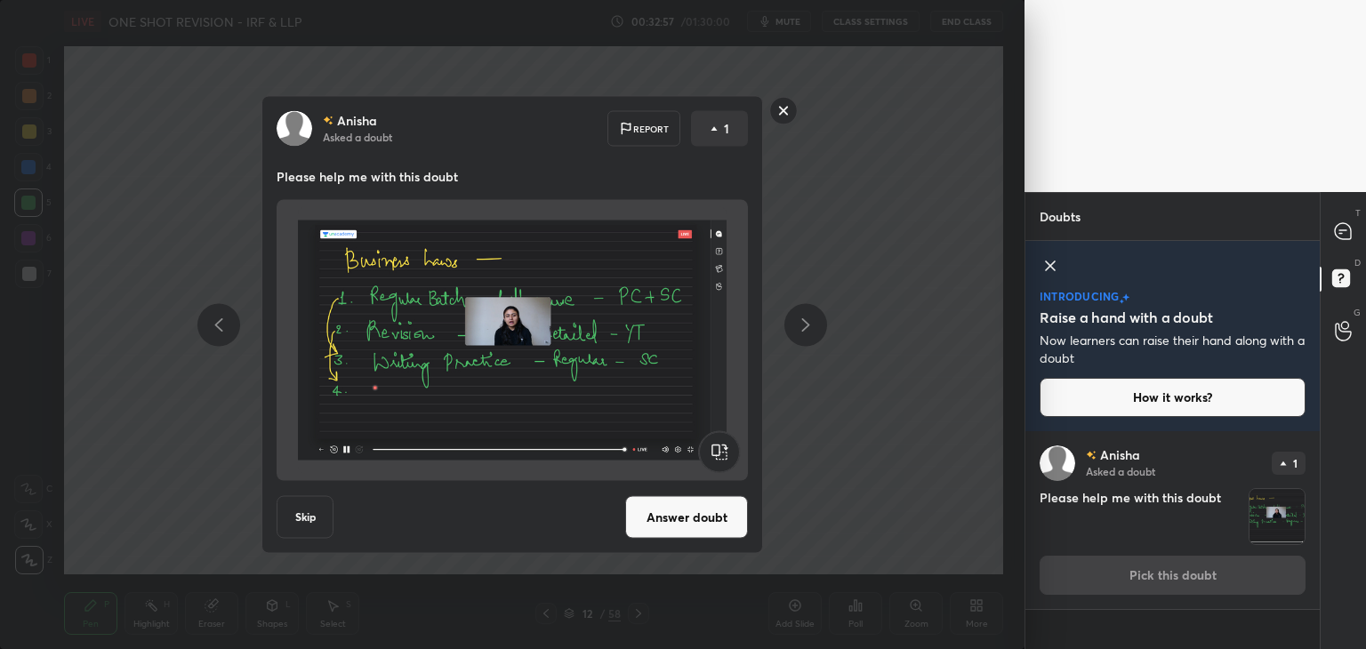
click at [690, 527] on button "Answer doubt" at bounding box center [686, 517] width 123 height 43
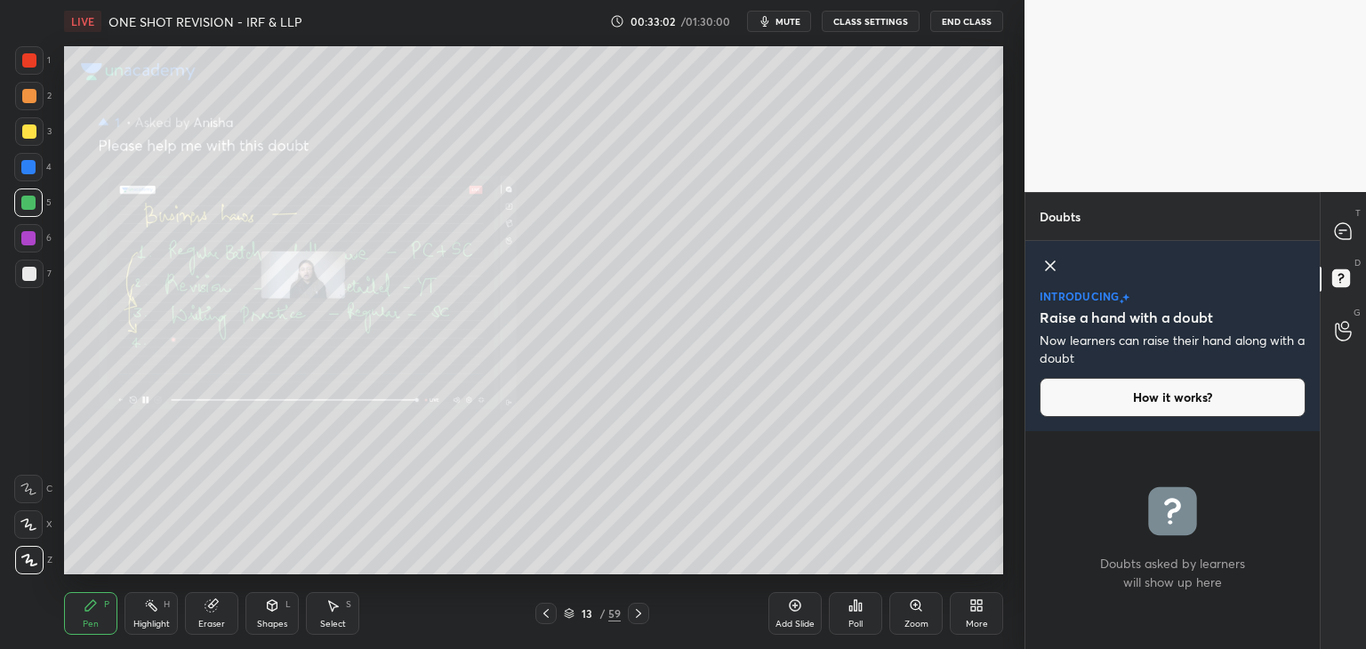
click at [914, 616] on div "Zoom" at bounding box center [916, 613] width 53 height 43
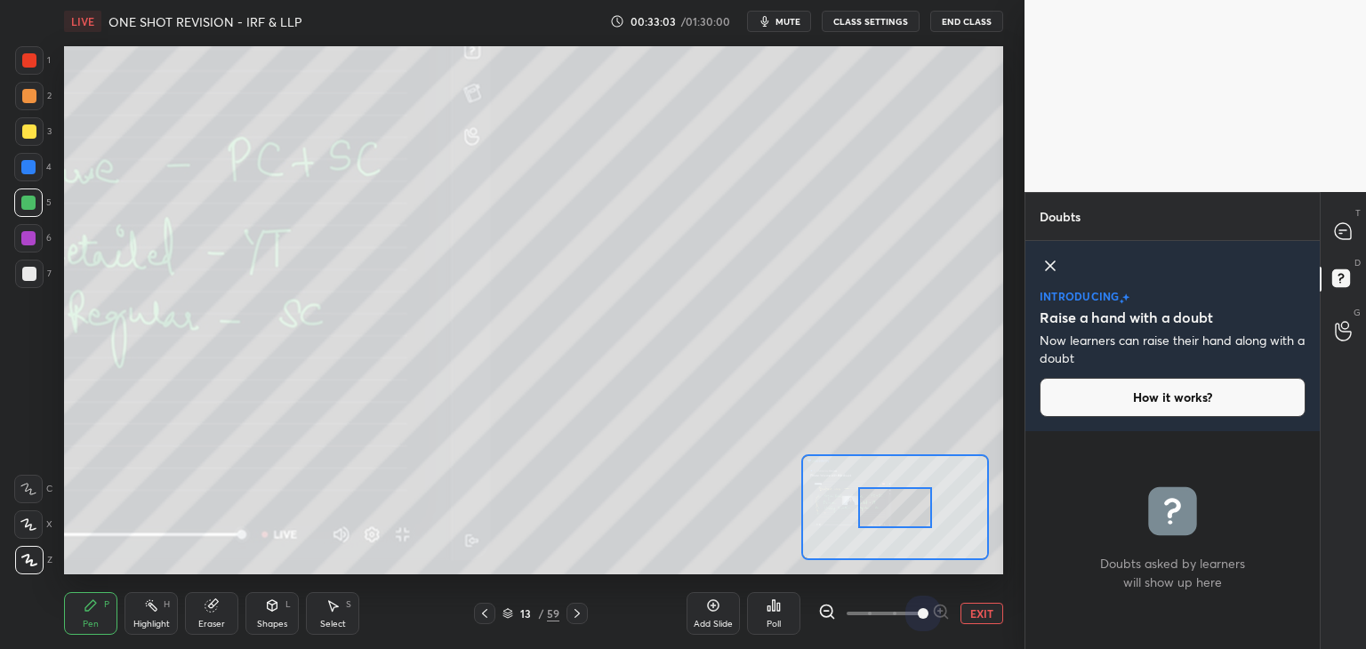
click at [914, 616] on span at bounding box center [884, 613] width 75 height 27
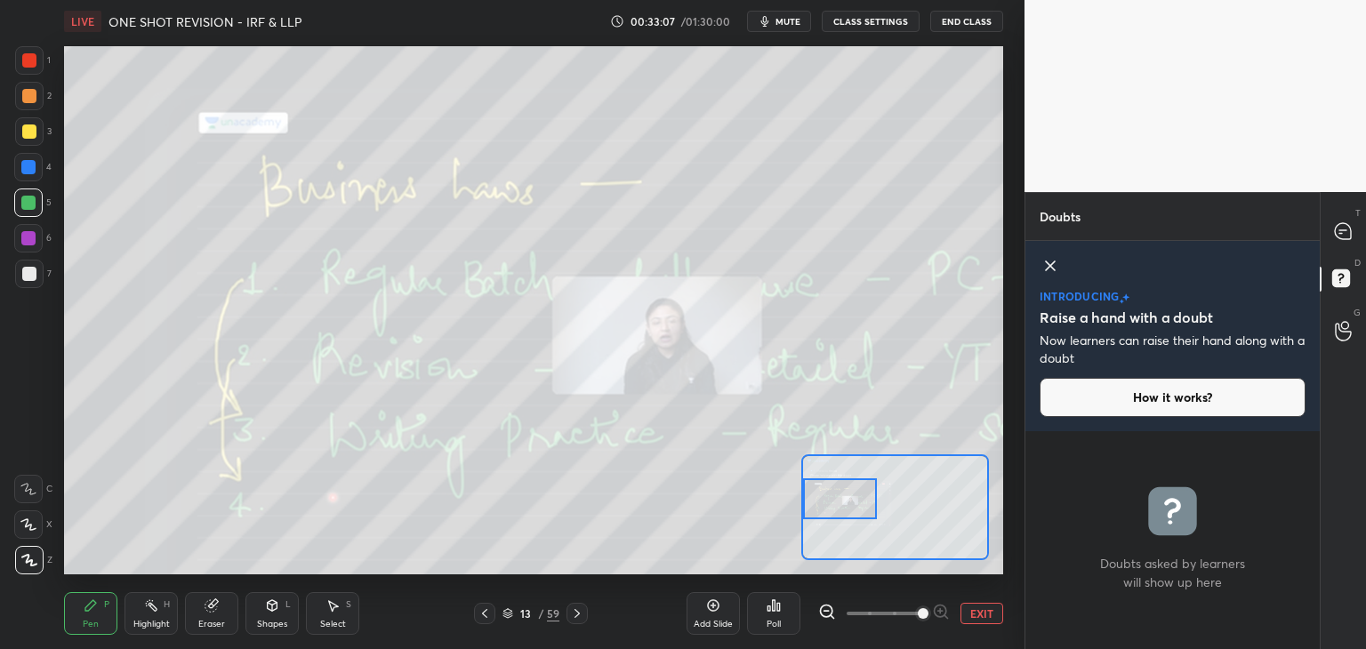
click at [721, 505] on div "Setting up your live class Poll for secs No correct answer Start poll" at bounding box center [533, 310] width 939 height 528
click at [1346, 232] on icon at bounding box center [1343, 231] width 16 height 16
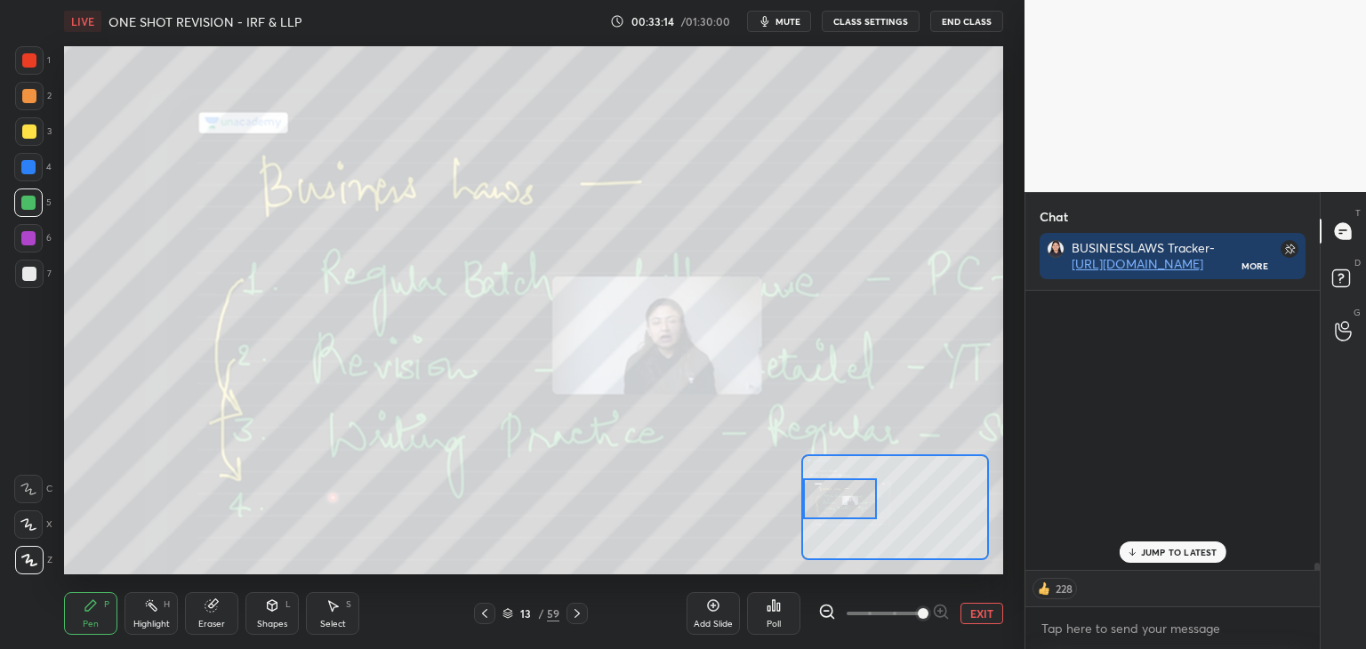
scroll to position [275, 289]
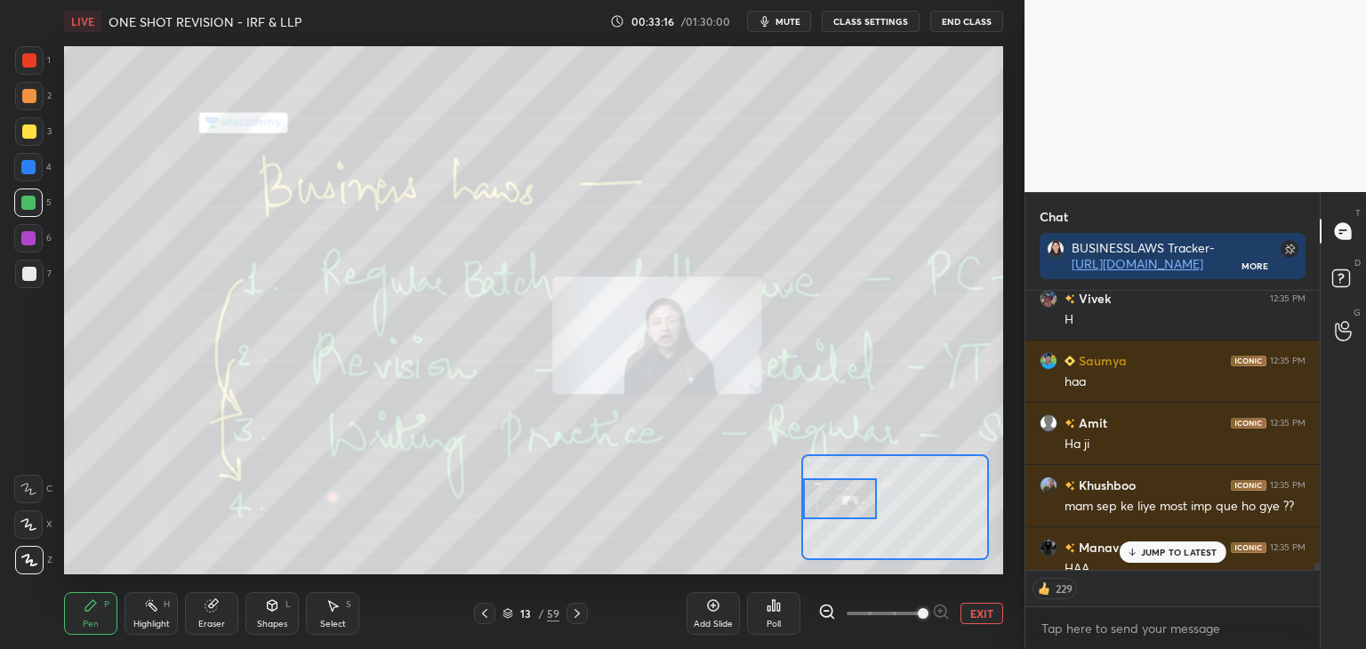
click at [1153, 560] on div "JUMP TO LATEST" at bounding box center [1172, 552] width 107 height 21
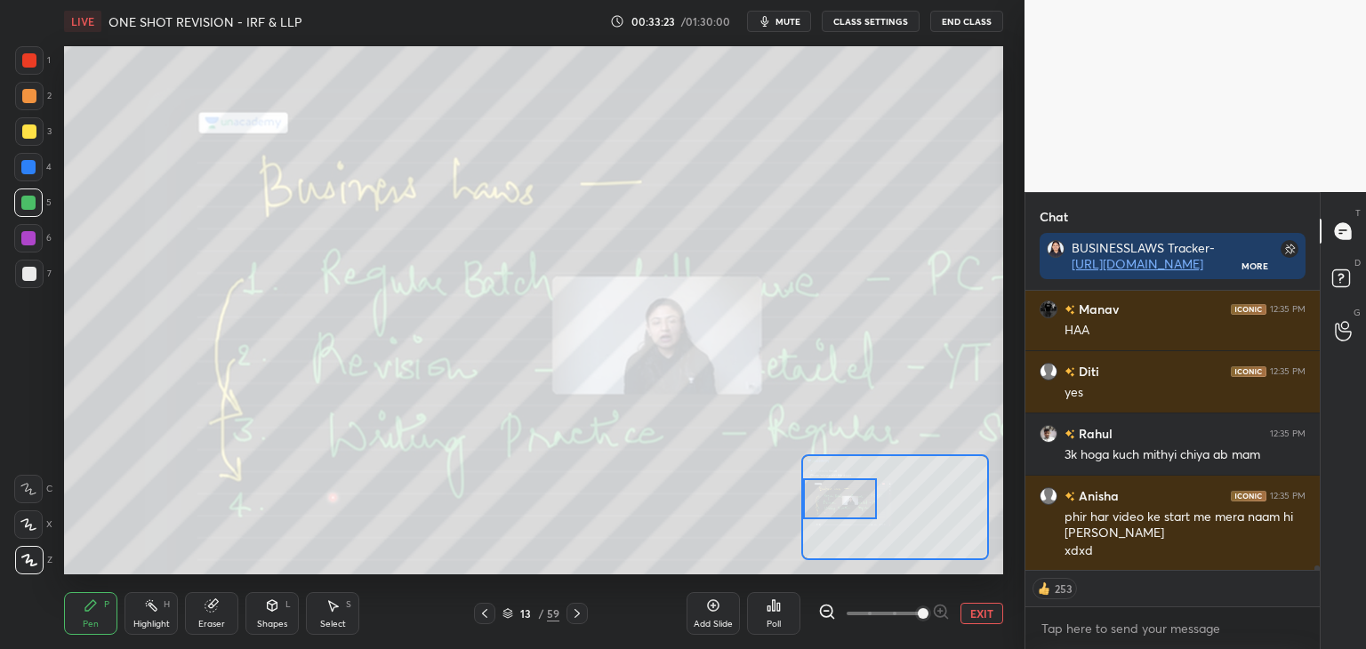
scroll to position [17332, 0]
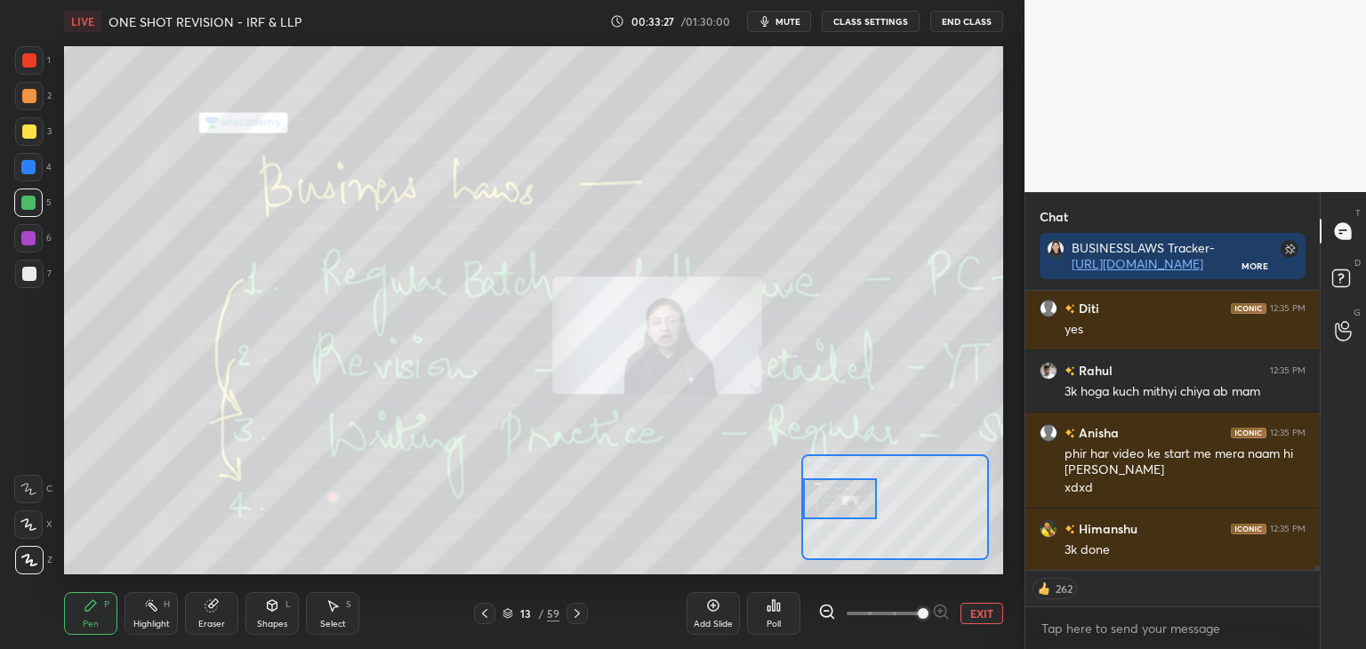
click at [488, 614] on icon at bounding box center [485, 614] width 14 height 14
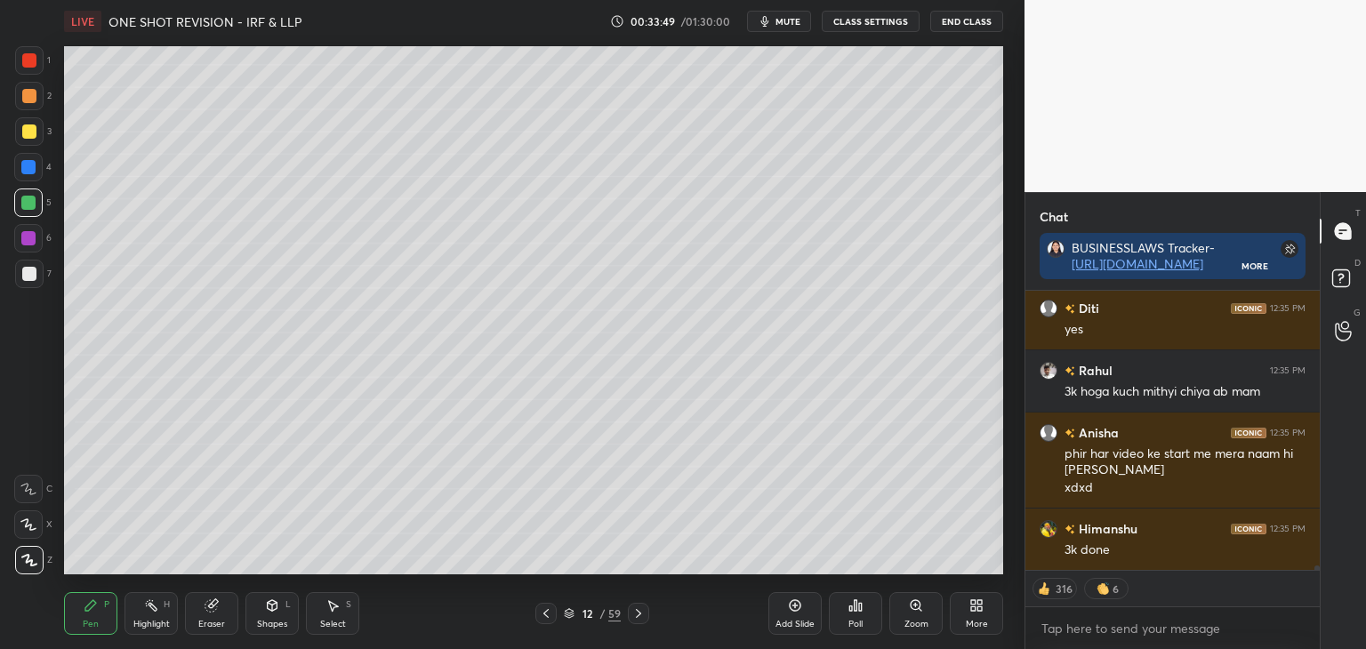
click at [29, 236] on div at bounding box center [28, 238] width 14 height 14
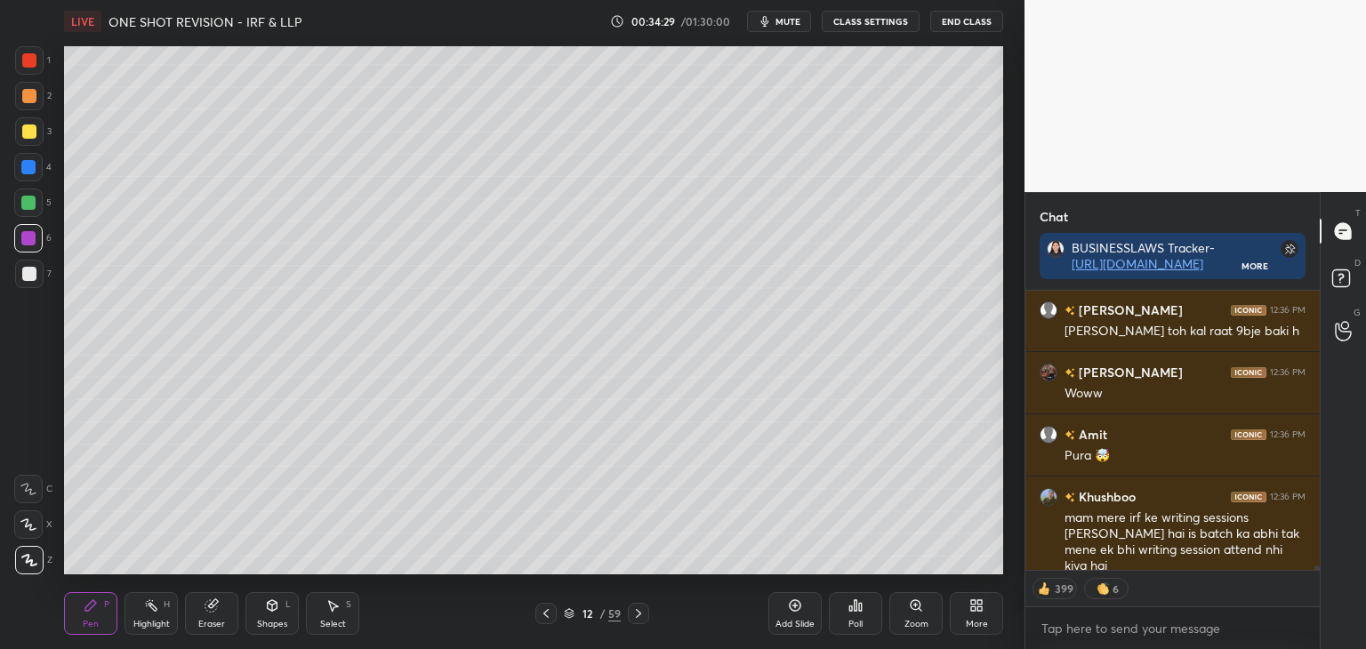
scroll to position [17674, 0]
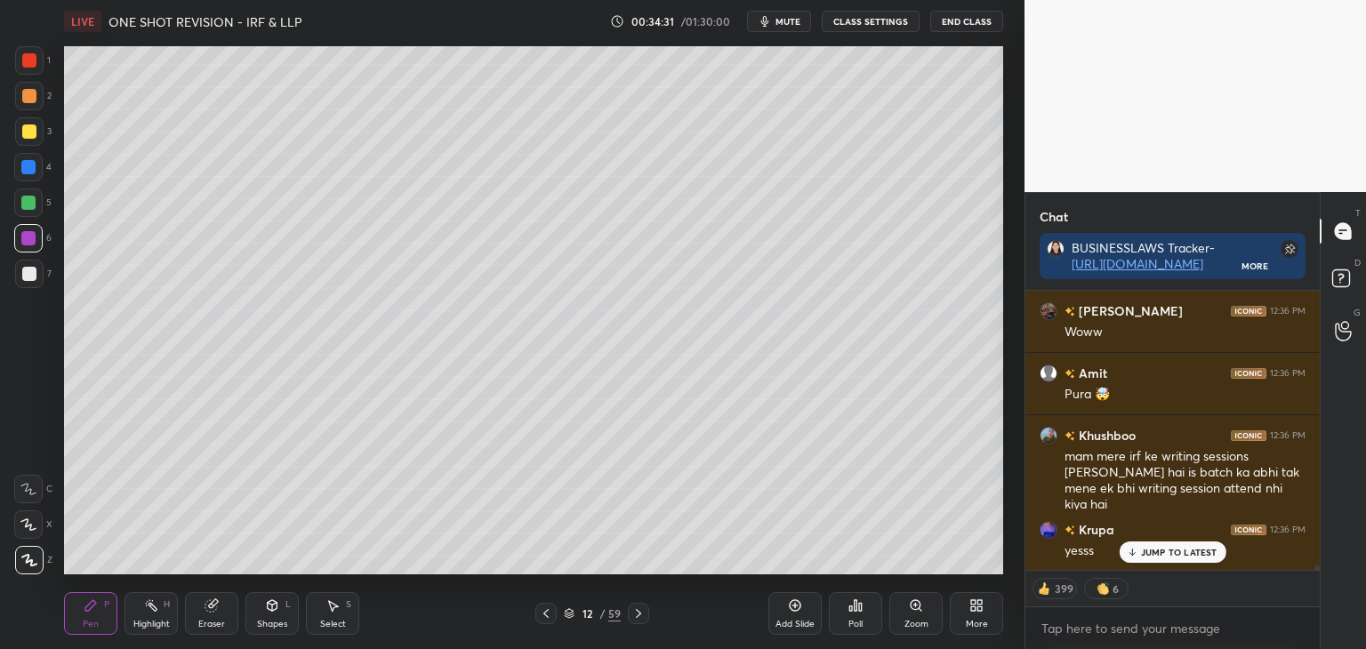
click at [27, 132] on div at bounding box center [29, 132] width 14 height 14
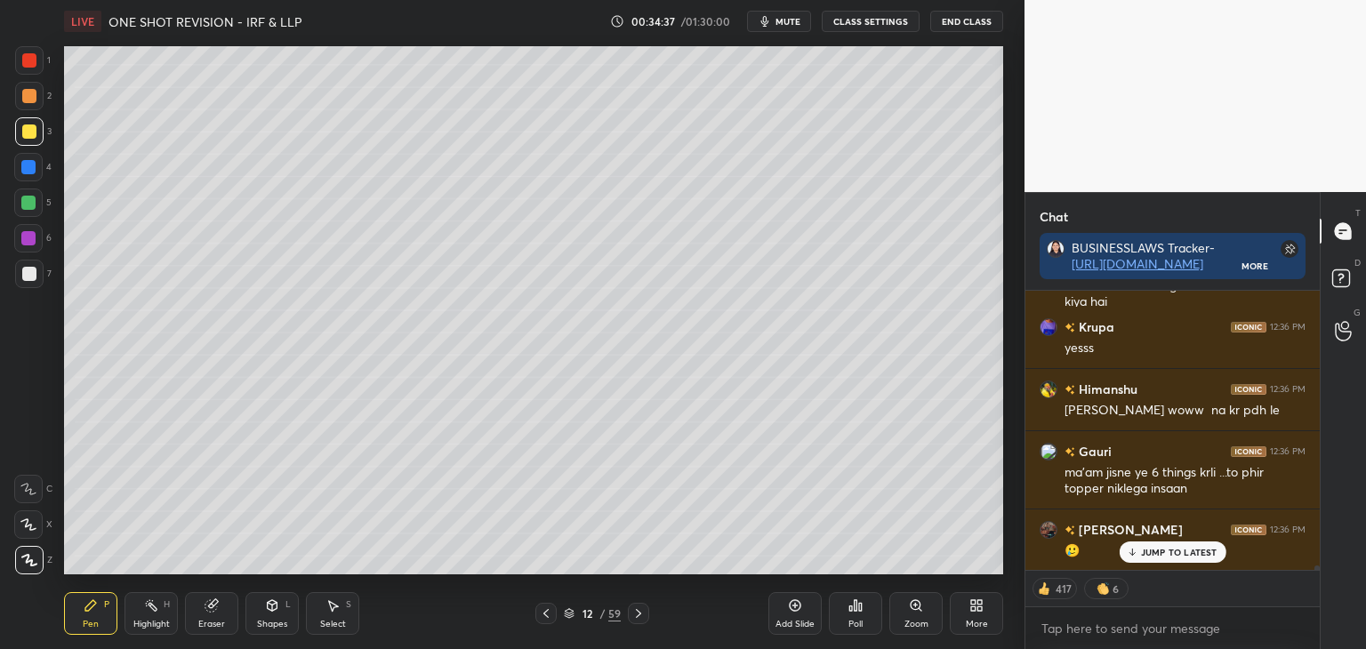
scroll to position [17956, 0]
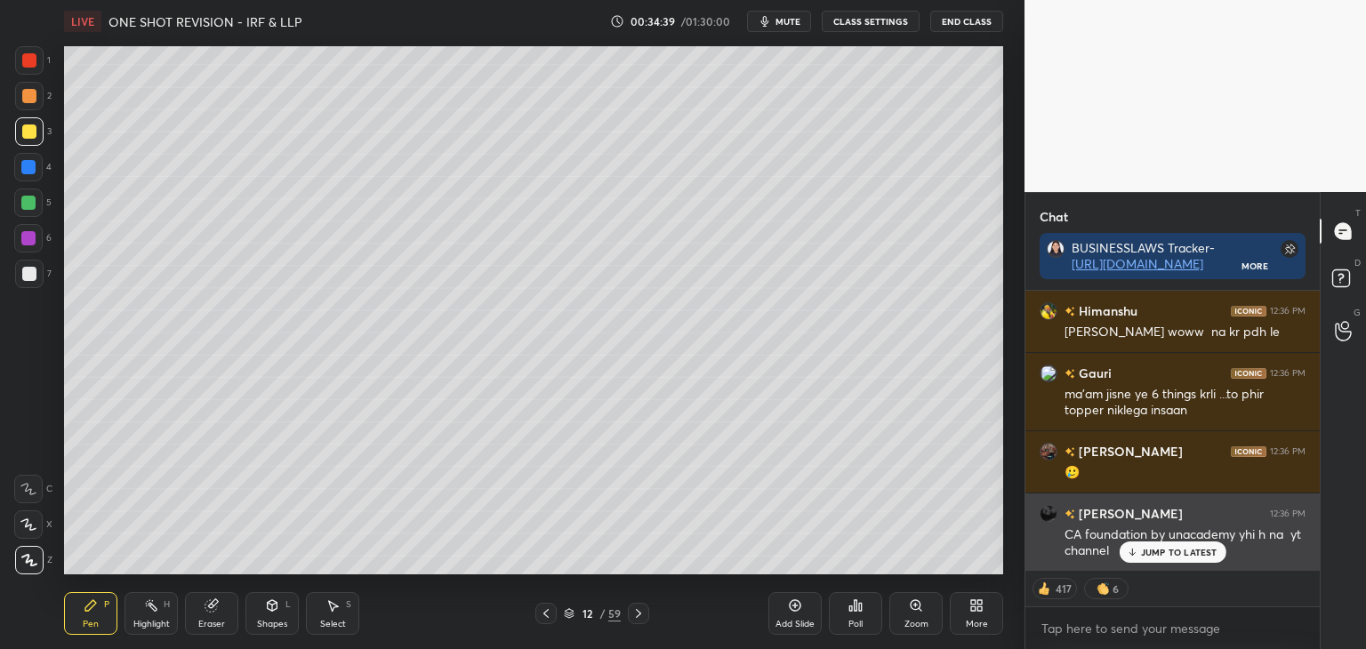
drag, startPoint x: 1179, startPoint y: 556, endPoint x: 1189, endPoint y: 556, distance: 10.7
click at [1180, 557] on p "JUMP TO LATEST" at bounding box center [1179, 552] width 77 height 11
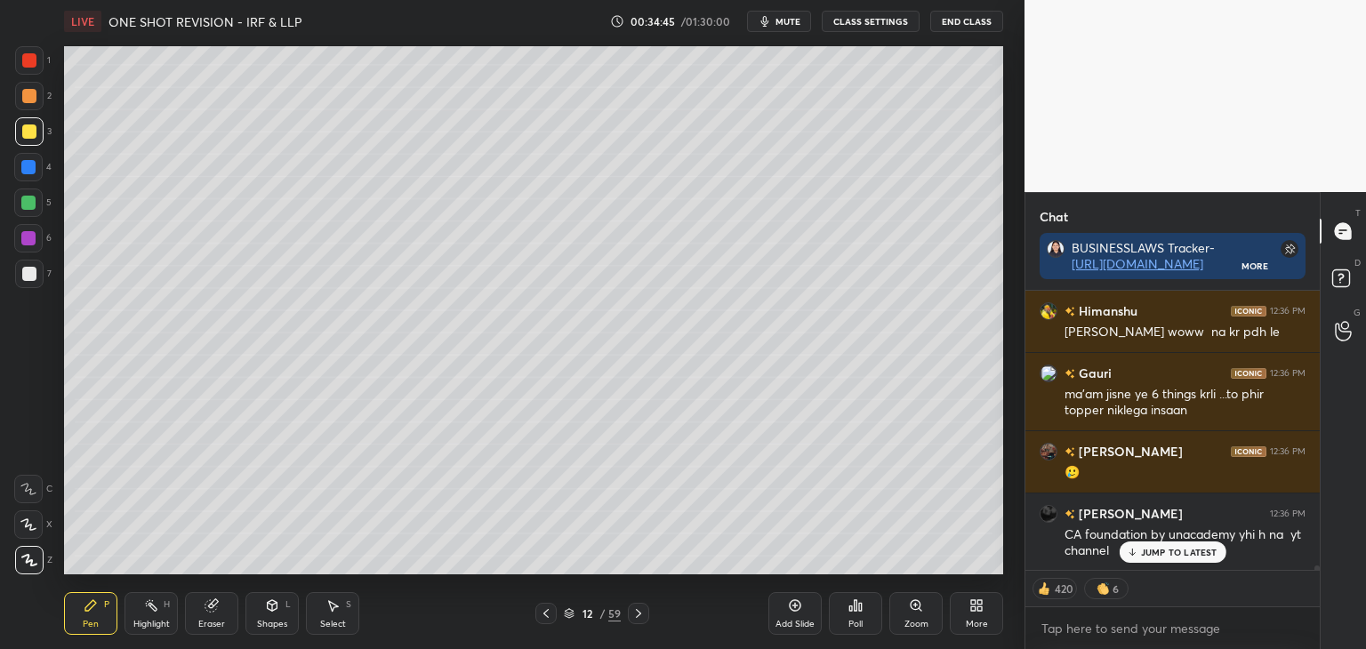
drag, startPoint x: 1317, startPoint y: 569, endPoint x: 1313, endPoint y: 605, distance: 35.8
click at [1314, 608] on div "Krupa 12:36 PM yesss Himanshu 12:36 PM rishu woww na kr pdh le Gauri 12:36 PM m…" at bounding box center [1173, 470] width 294 height 359
click at [1182, 557] on p "JUMP TO LATEST" at bounding box center [1179, 552] width 77 height 11
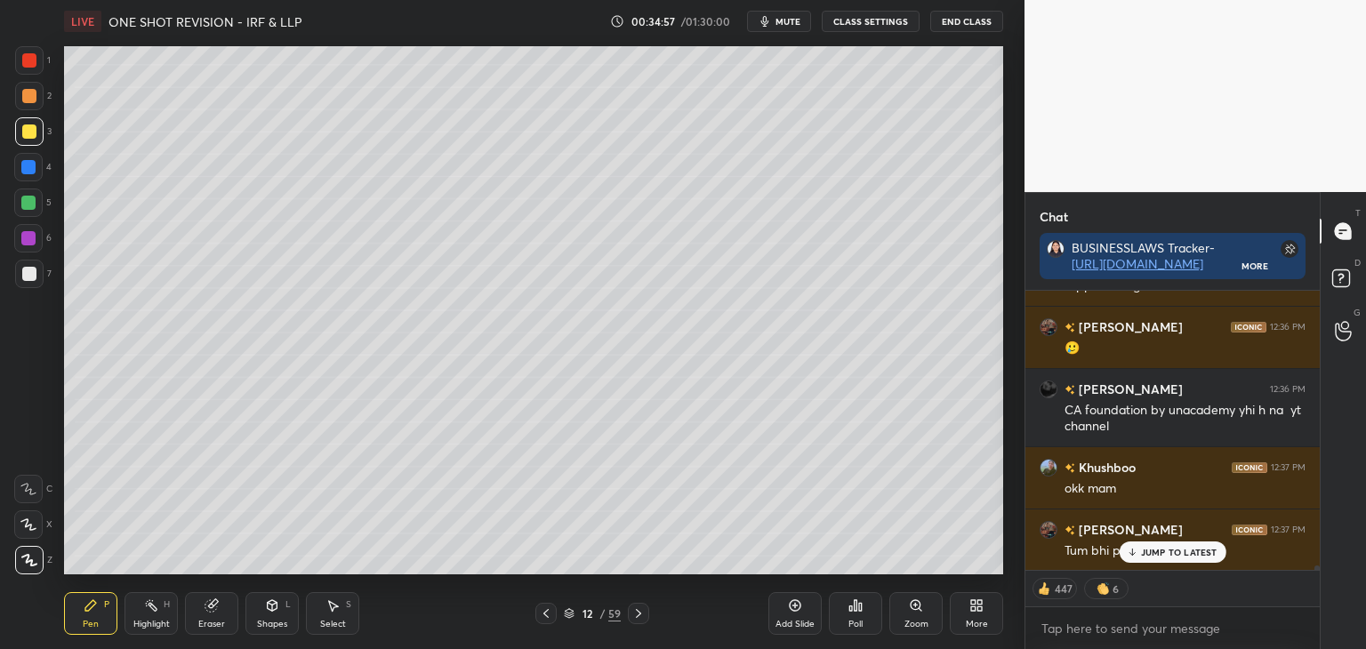
scroll to position [18143, 0]
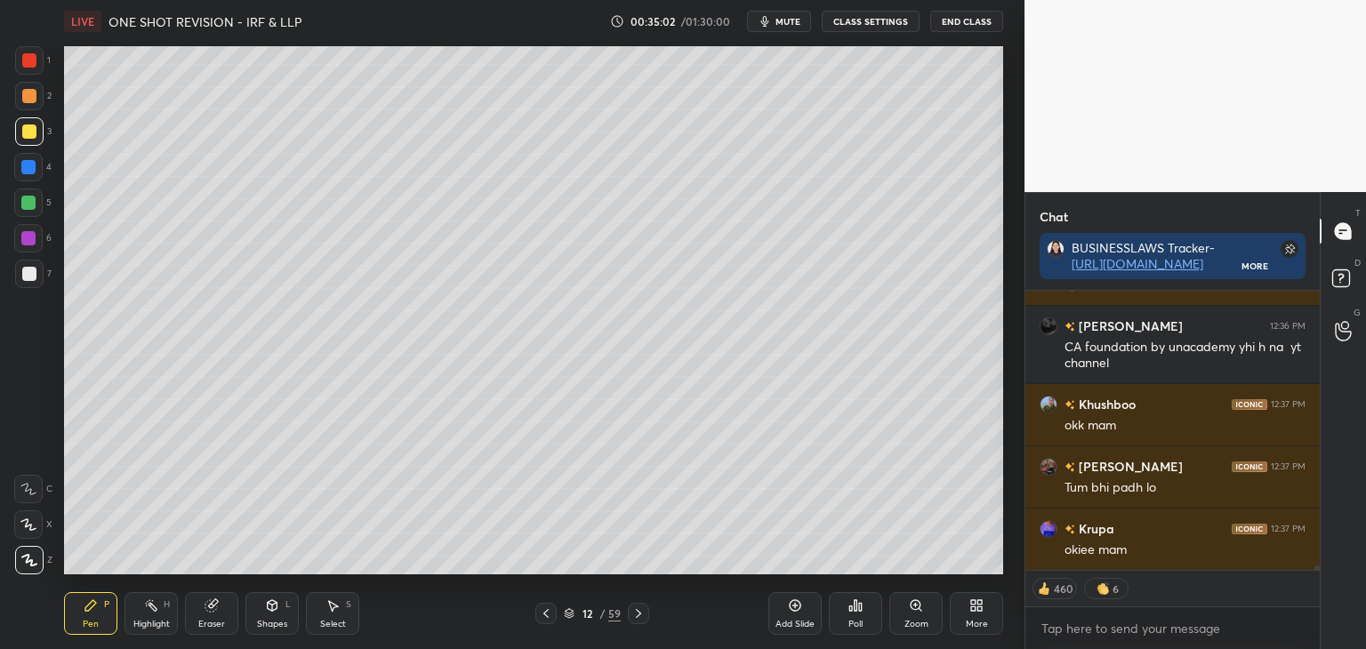
click at [28, 167] on div at bounding box center [28, 167] width 14 height 14
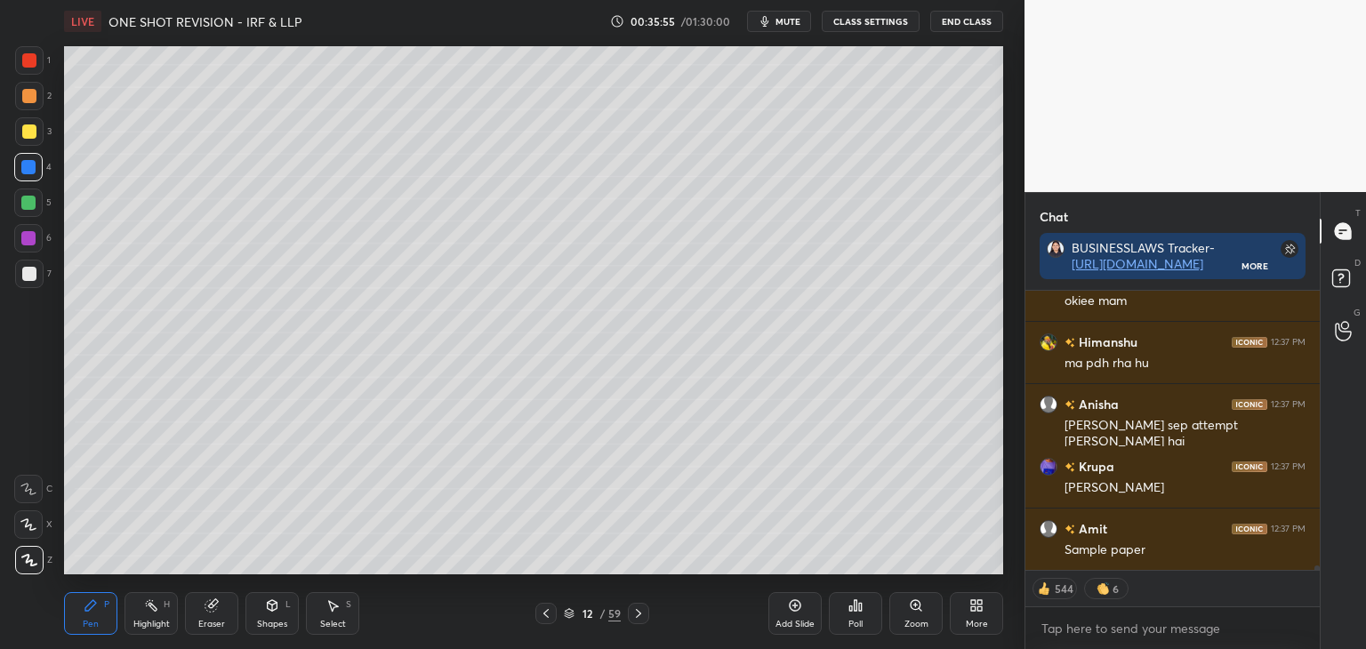
scroll to position [18454, 0]
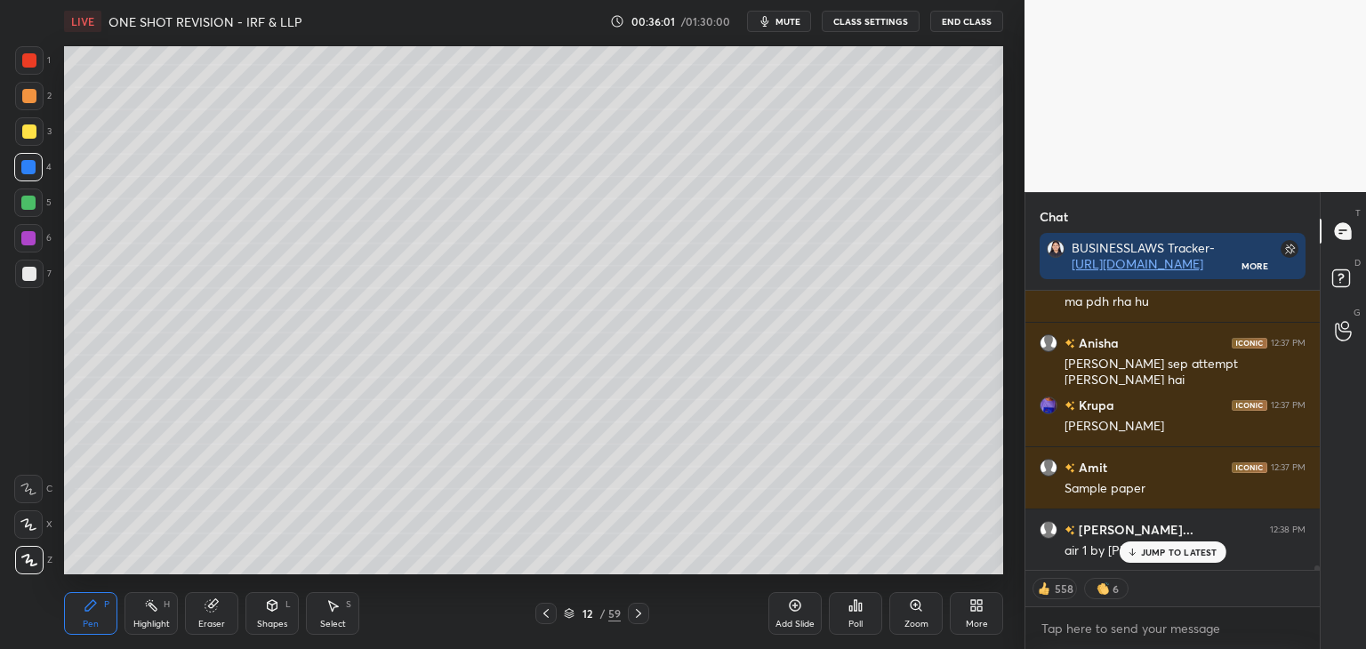
click at [1196, 556] on p "JUMP TO LATEST" at bounding box center [1179, 552] width 77 height 11
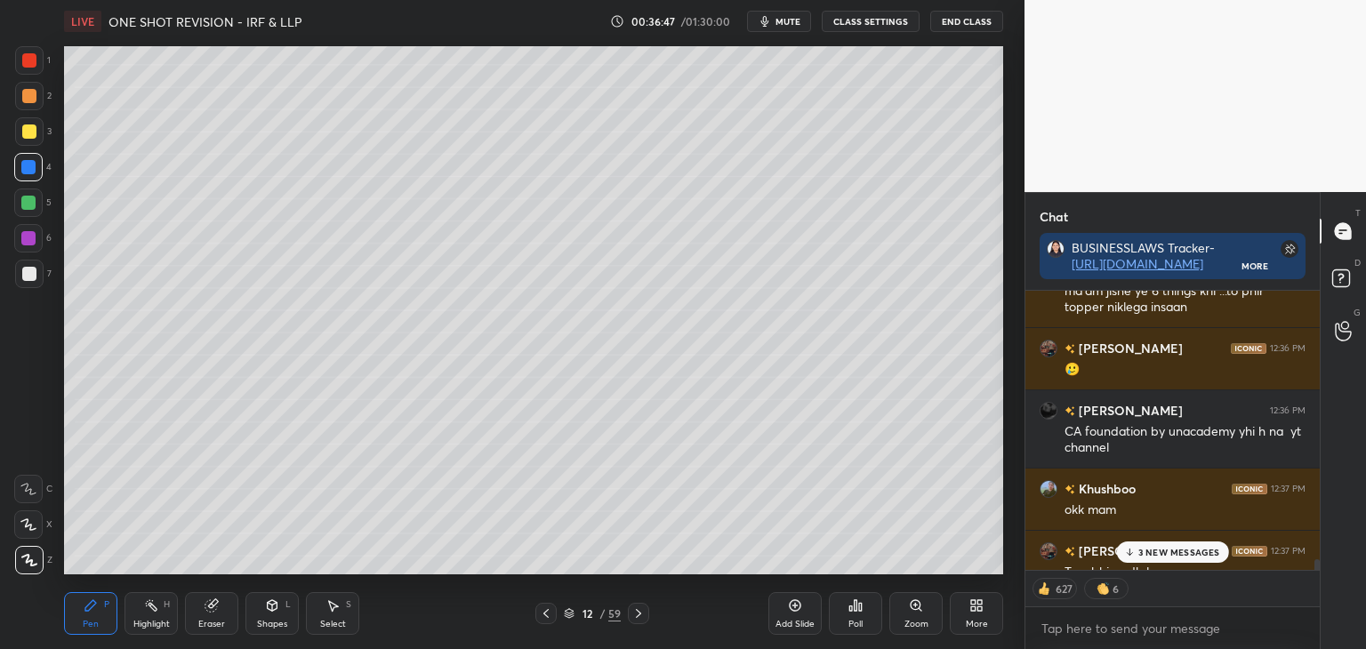
scroll to position [18738, 0]
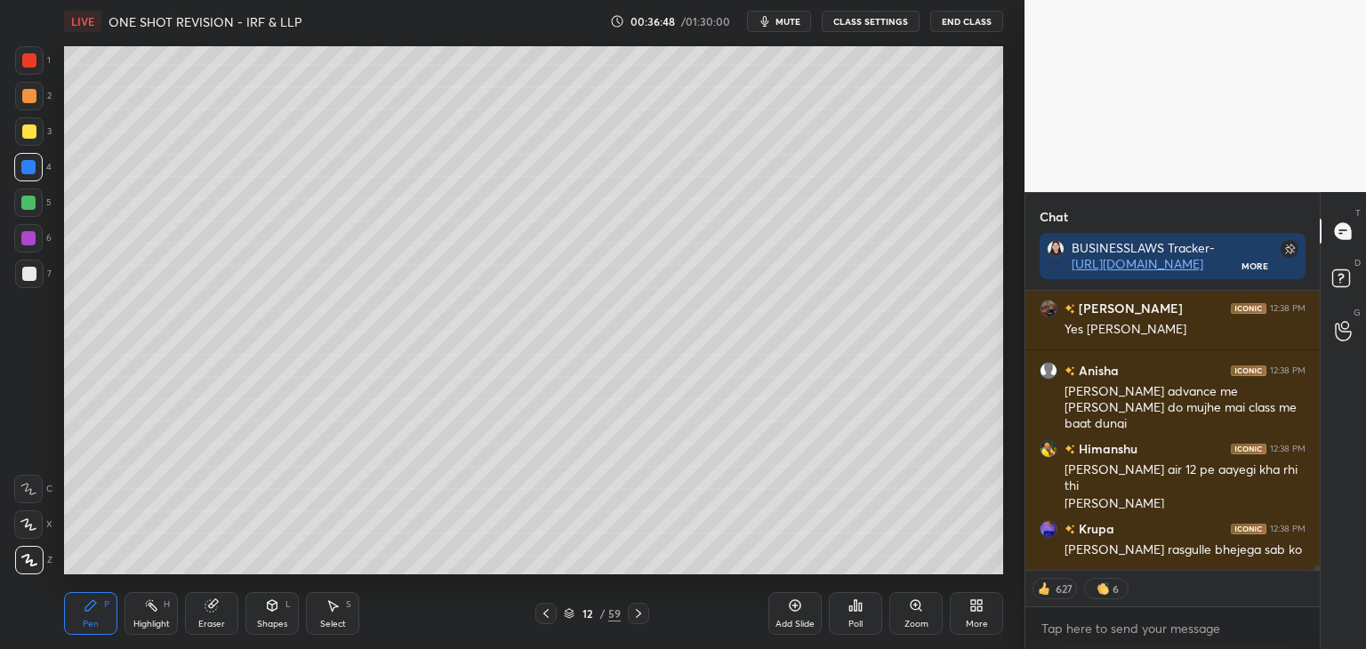
drag, startPoint x: 1317, startPoint y: 568, endPoint x: 1322, endPoint y: 603, distance: 35.9
click at [1322, 598] on div "Chat BUSINESSLAWS Tracker- https://docs.google.com/spreadsheets/d/1qTDupc7UPOoi…" at bounding box center [1196, 420] width 342 height 457
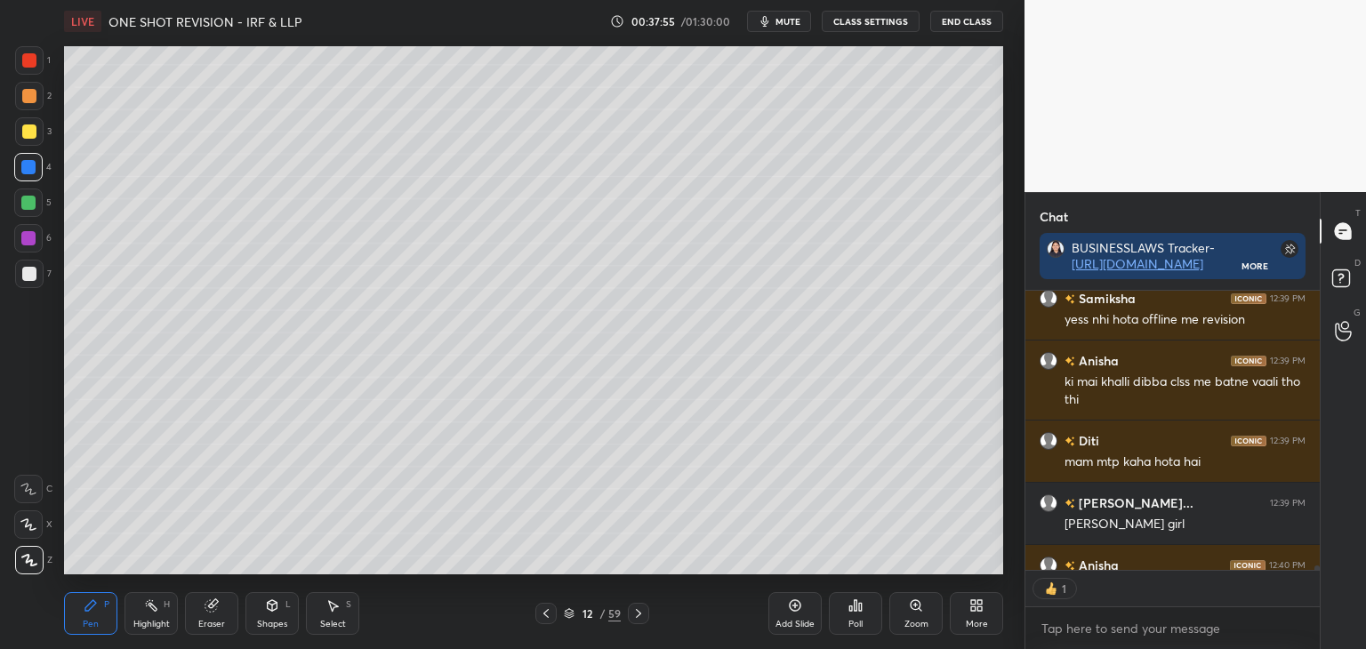
scroll to position [19379, 0]
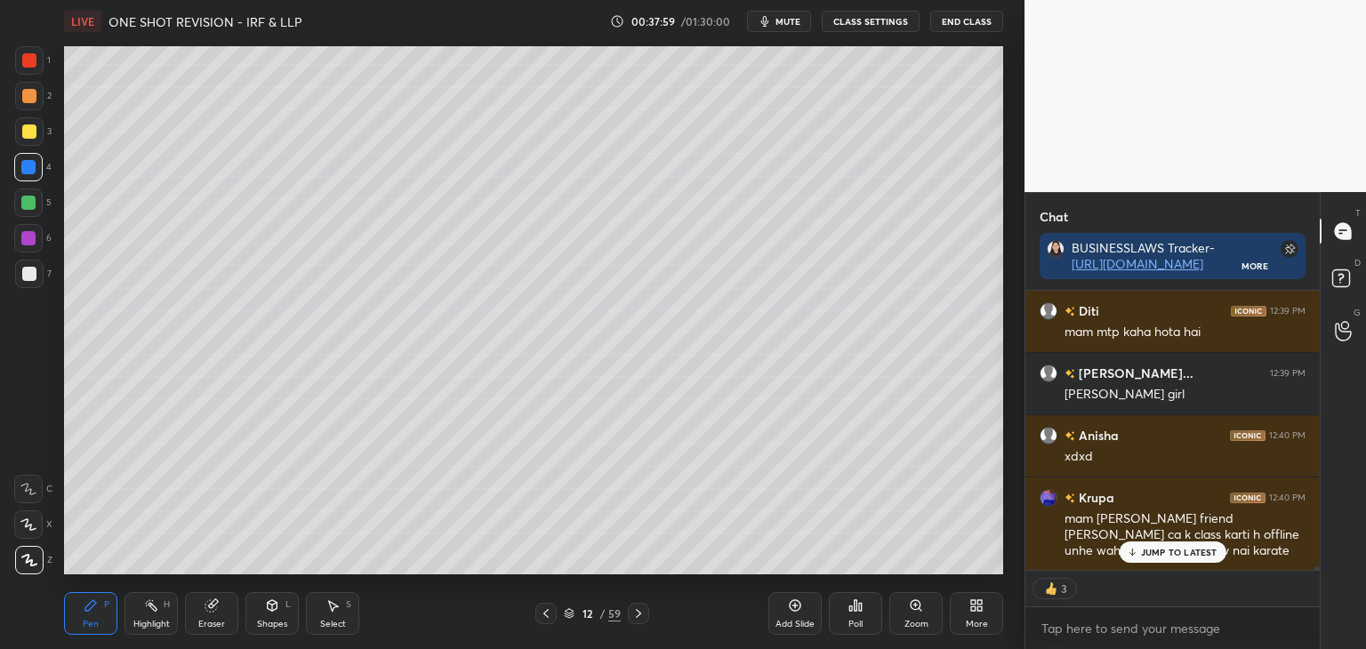
click at [1167, 555] on p "JUMP TO LATEST" at bounding box center [1179, 552] width 77 height 11
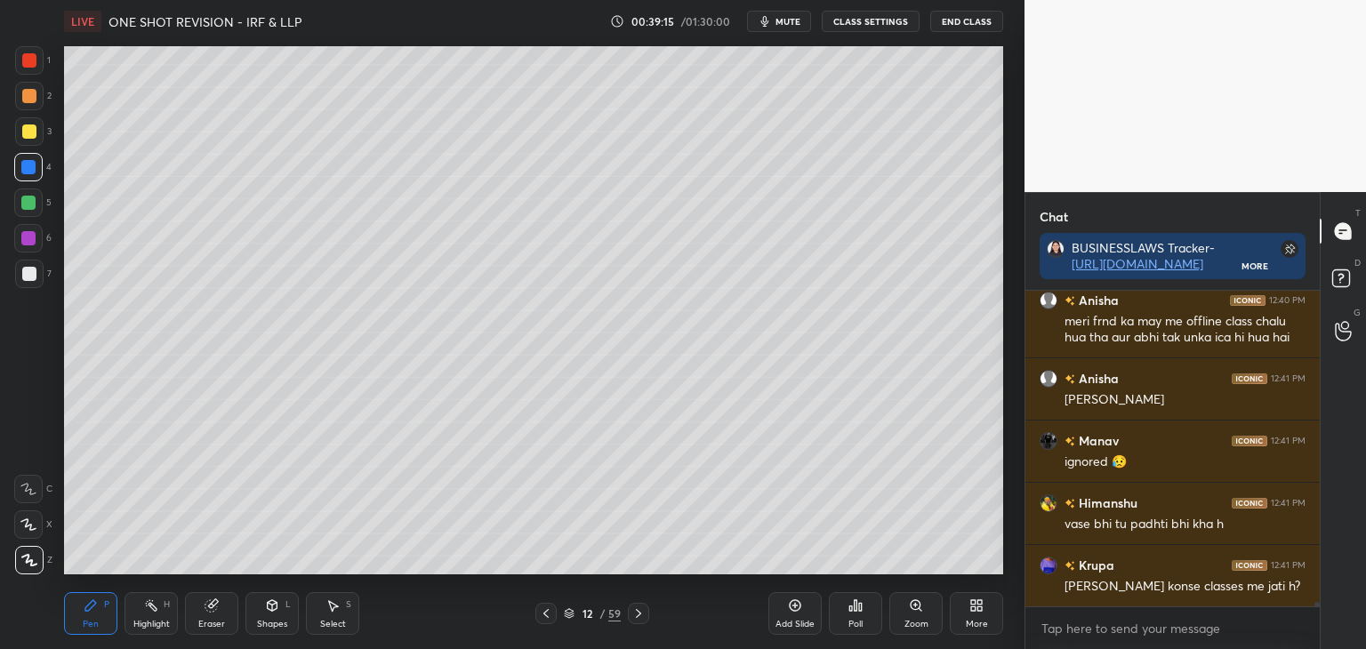
scroll to position [20279, 0]
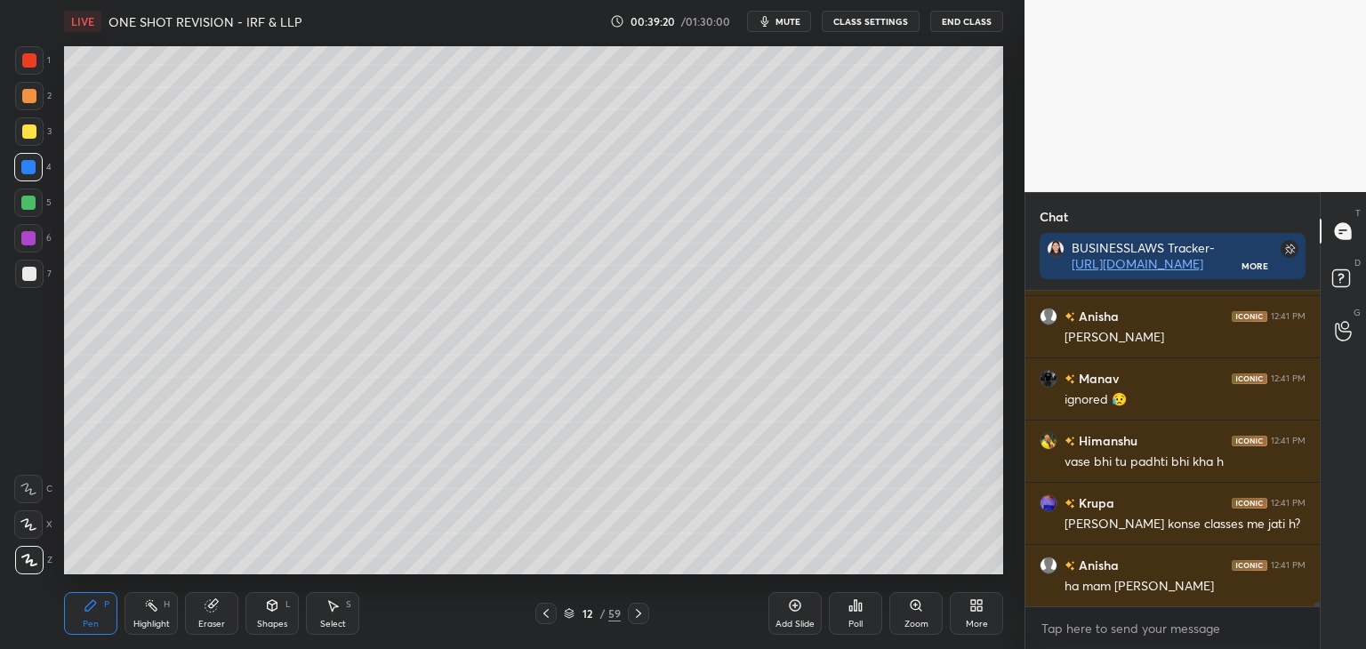
drag, startPoint x: 641, startPoint y: 614, endPoint x: 651, endPoint y: 609, distance: 11.6
click at [641, 613] on icon at bounding box center [639, 614] width 14 height 14
click at [643, 612] on icon at bounding box center [639, 614] width 14 height 14
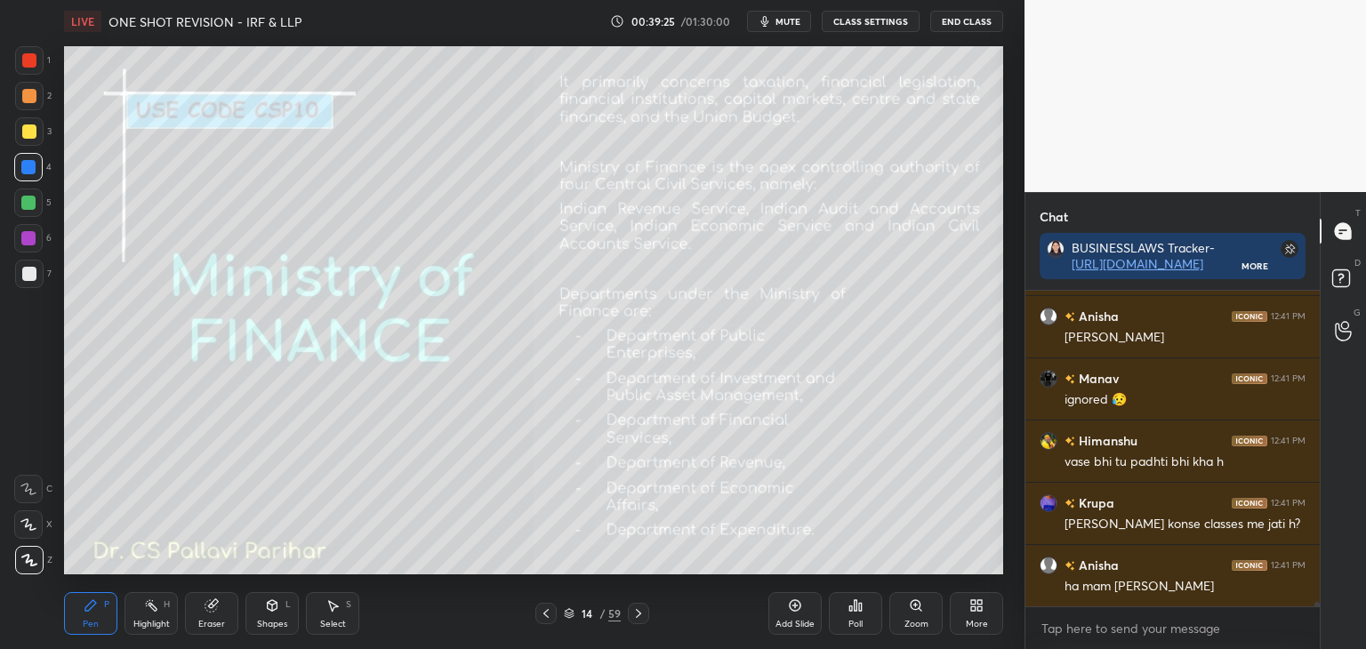
click at [25, 134] on div at bounding box center [29, 132] width 14 height 14
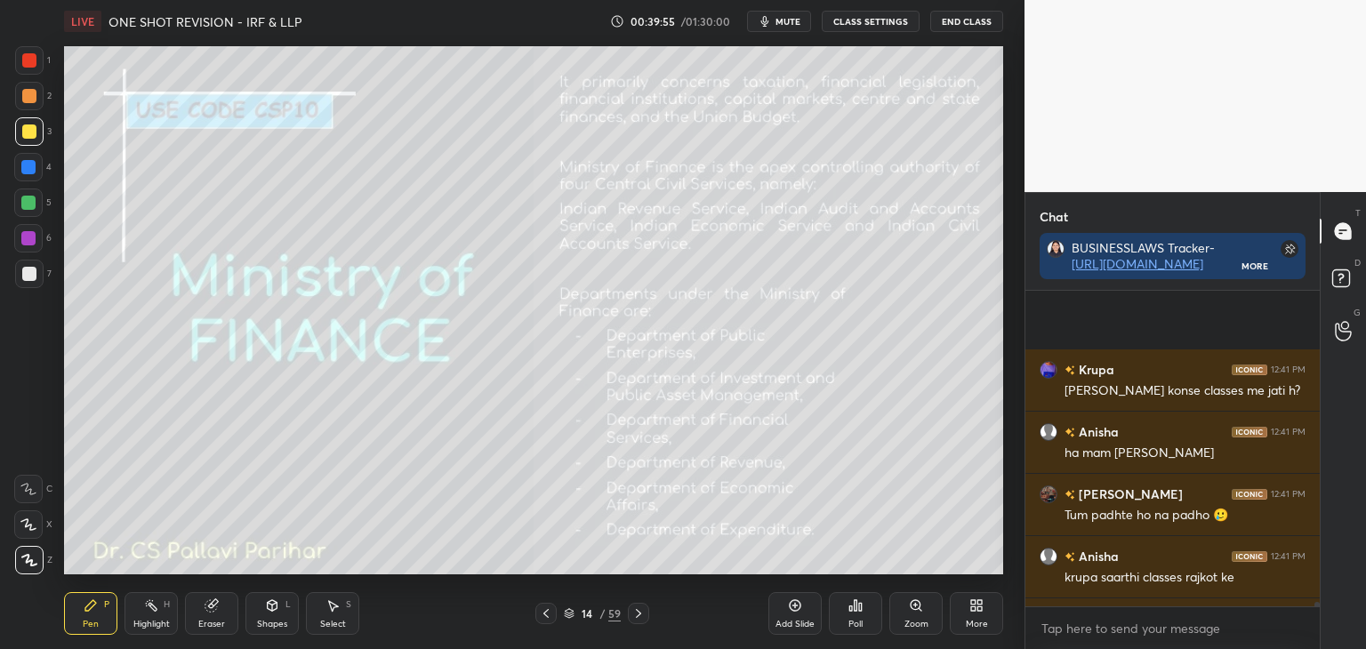
scroll to position [20591, 0]
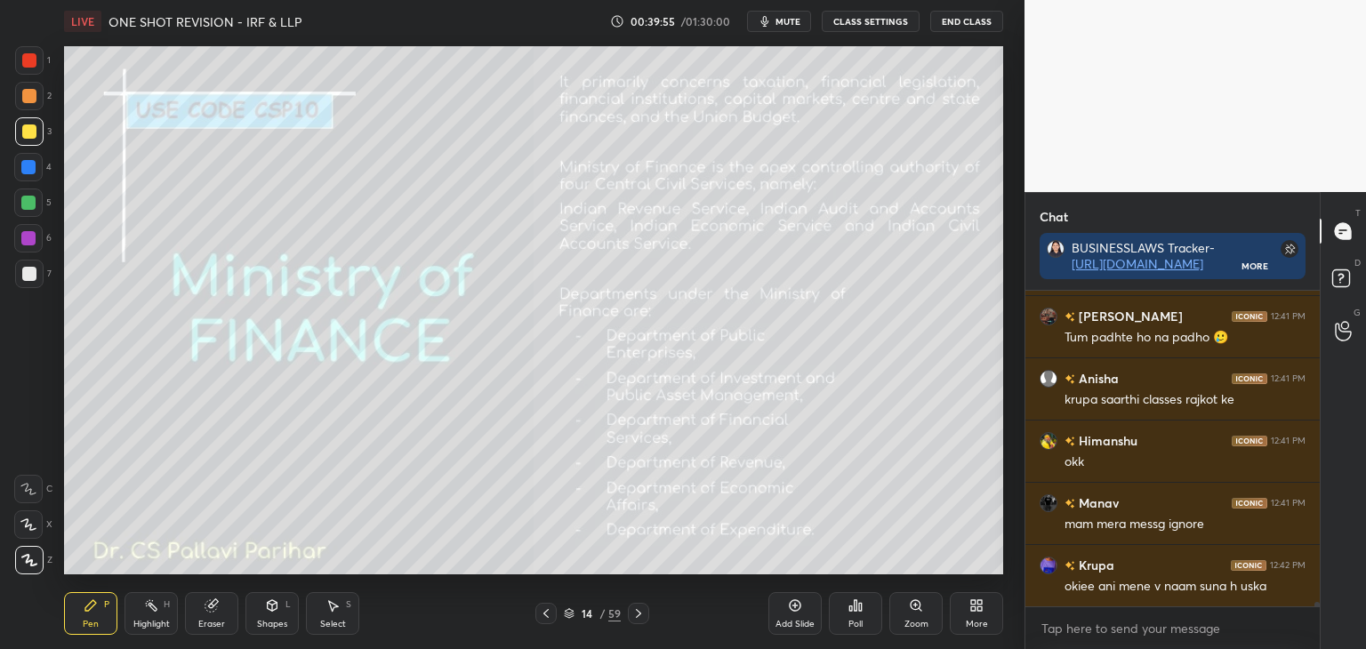
drag, startPoint x: 1318, startPoint y: 605, endPoint x: 1321, endPoint y: 635, distance: 30.4
click at [1321, 635] on div "Chat BUSINESSLAWS Tracker- https://docs.google.com/spreadsheets/d/1qTDupc7UPOoi…" at bounding box center [1196, 420] width 342 height 457
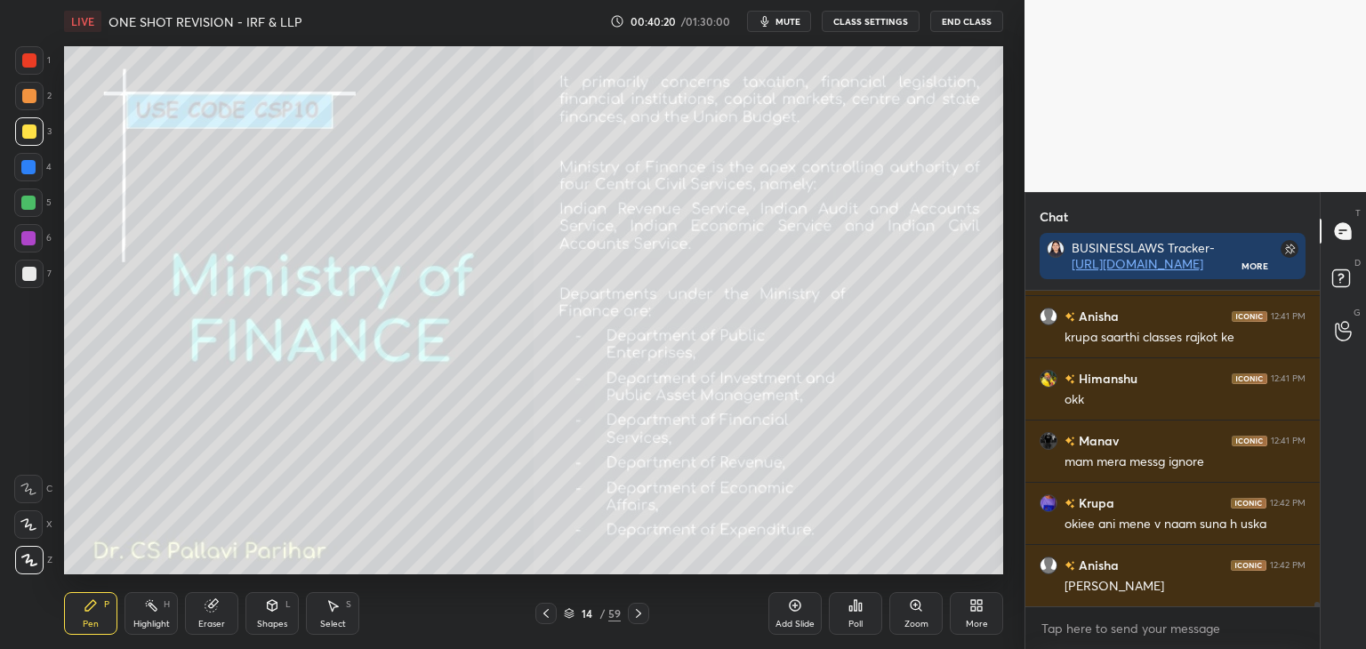
click at [642, 616] on icon at bounding box center [639, 614] width 14 height 14
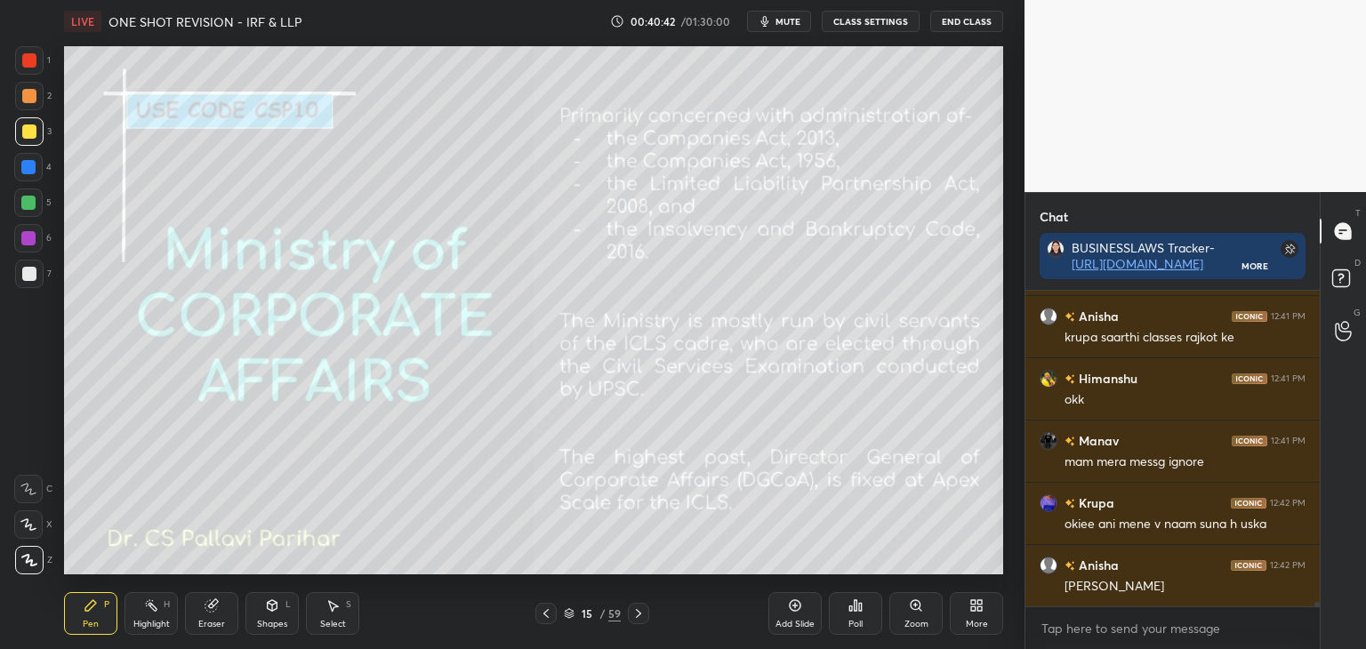
click at [645, 613] on icon at bounding box center [639, 614] width 14 height 14
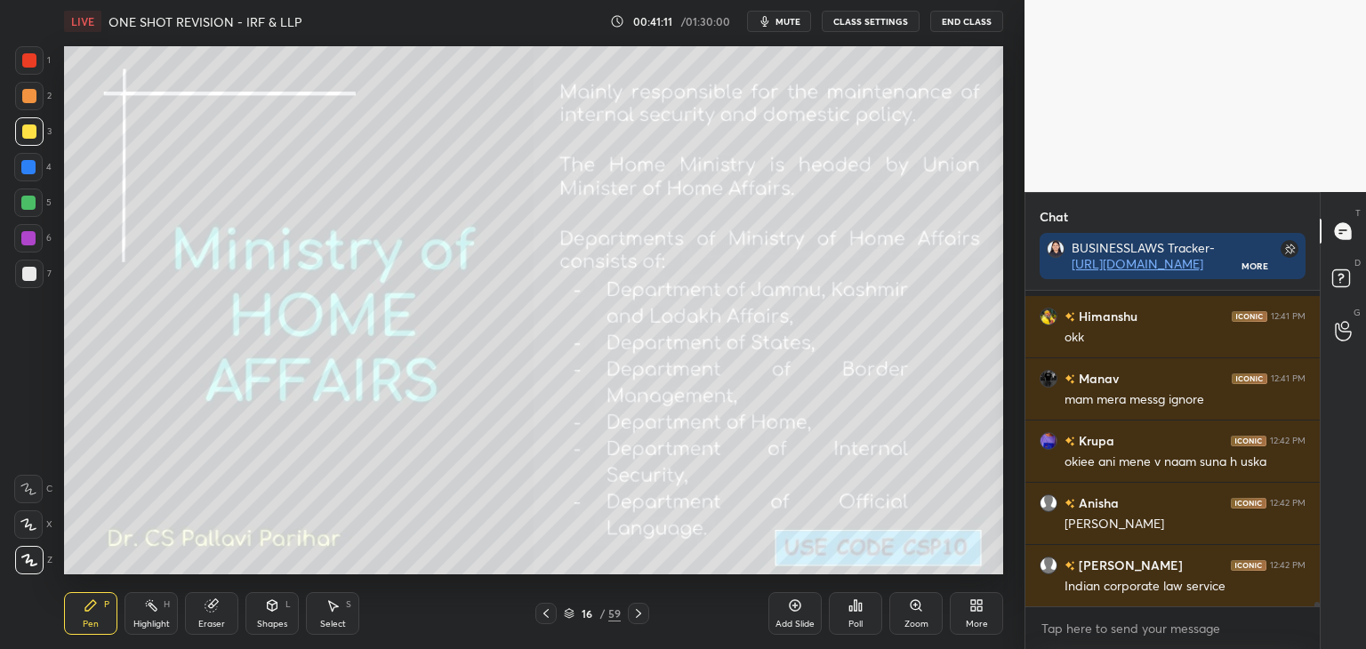
scroll to position [20793, 0]
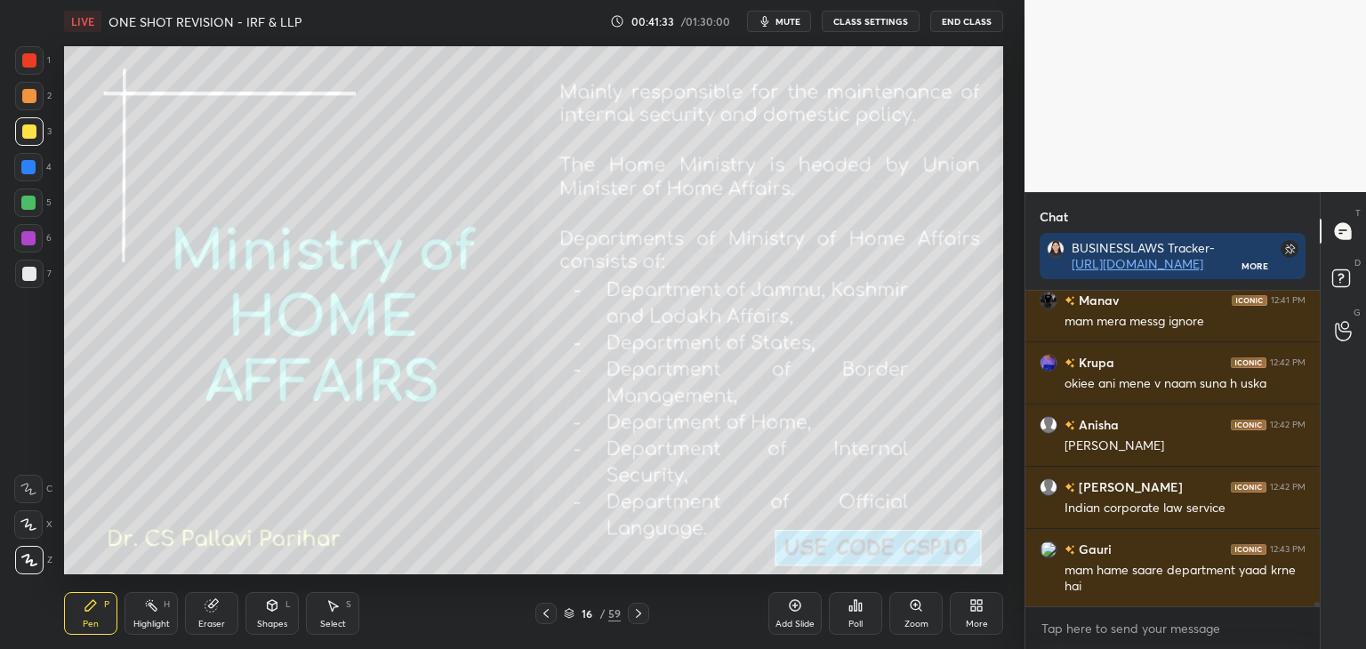
click at [639, 613] on icon at bounding box center [639, 614] width 14 height 14
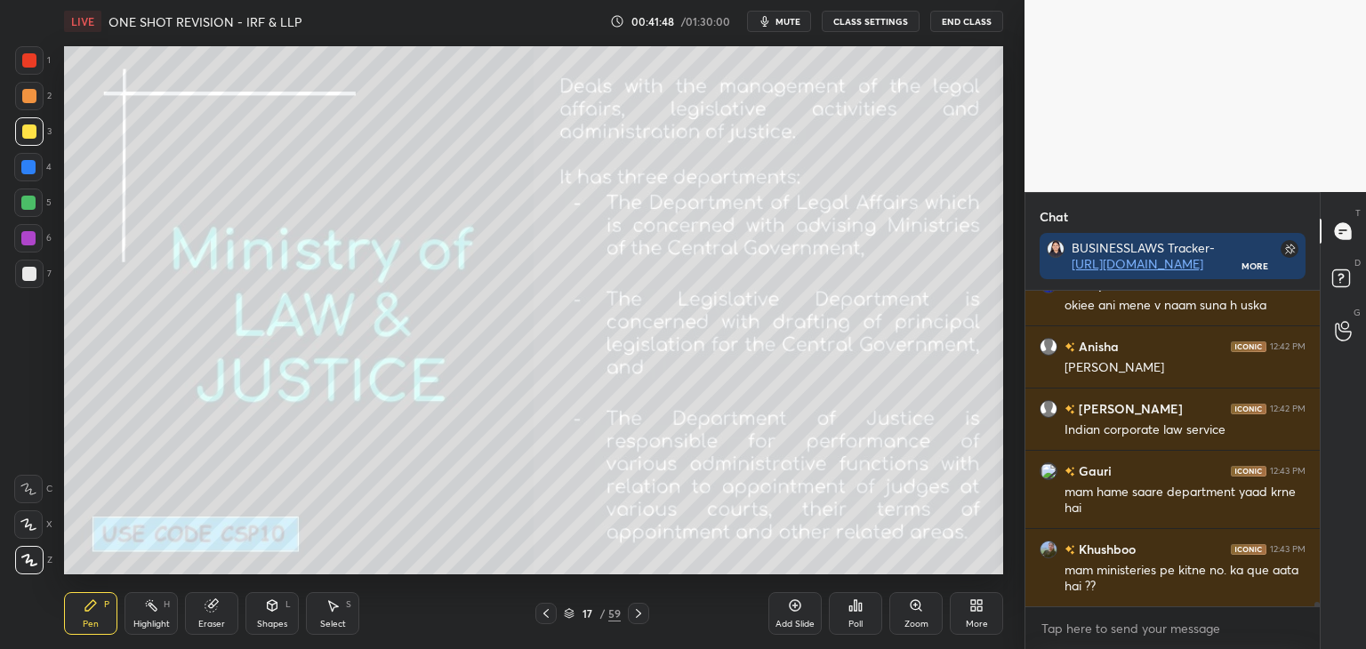
scroll to position [20914, 0]
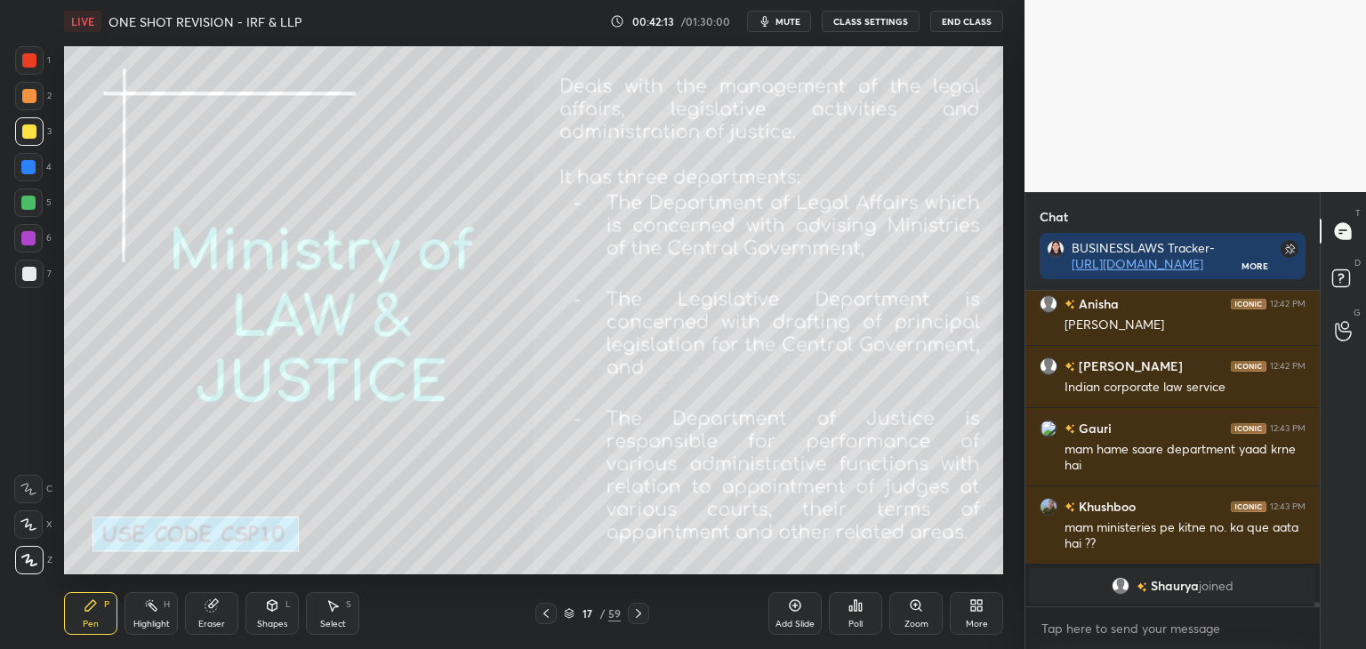
click at [637, 616] on icon at bounding box center [638, 613] width 5 height 9
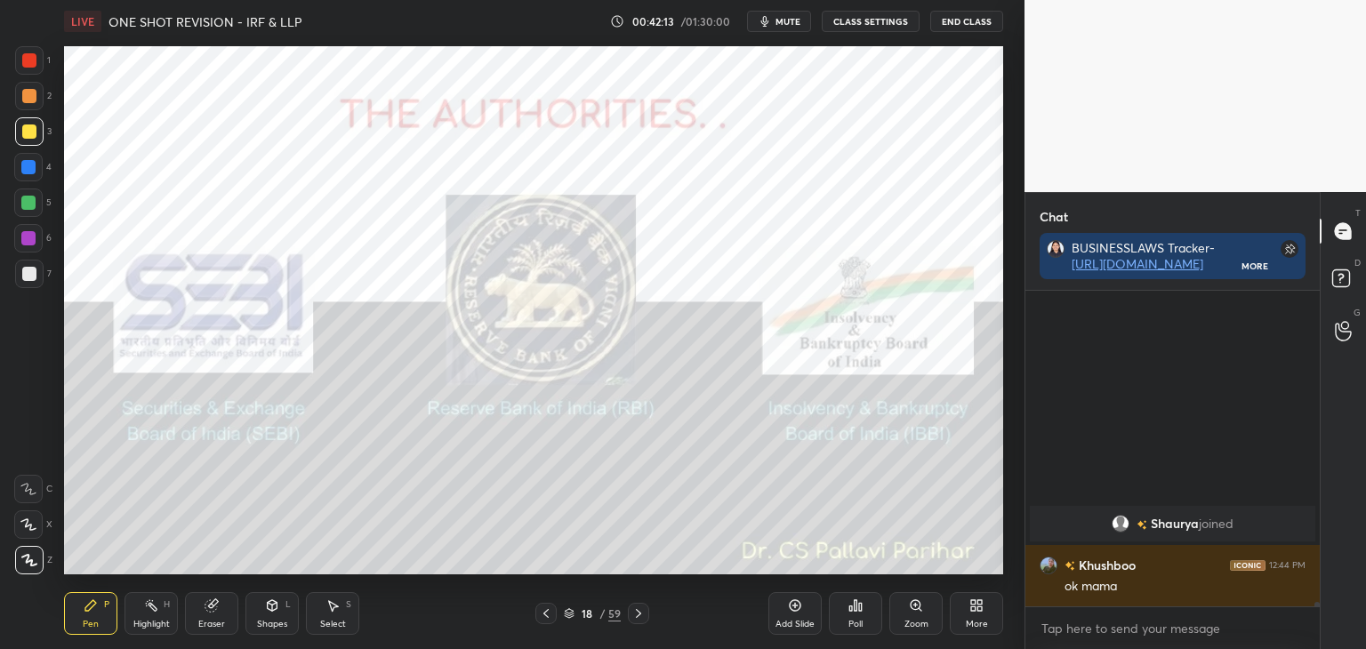
scroll to position [19148, 0]
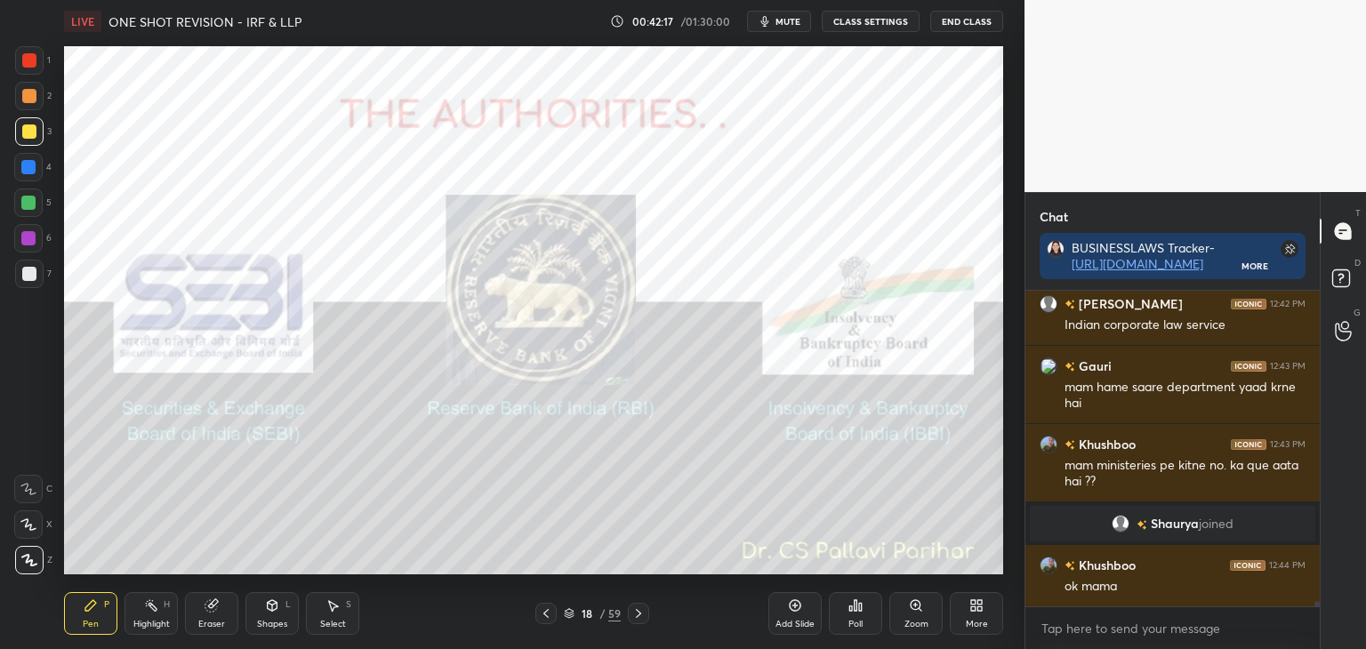
drag, startPoint x: 29, startPoint y: 168, endPoint x: 56, endPoint y: 162, distance: 27.4
click at [30, 168] on div at bounding box center [28, 167] width 14 height 14
click at [27, 133] on div at bounding box center [29, 132] width 14 height 14
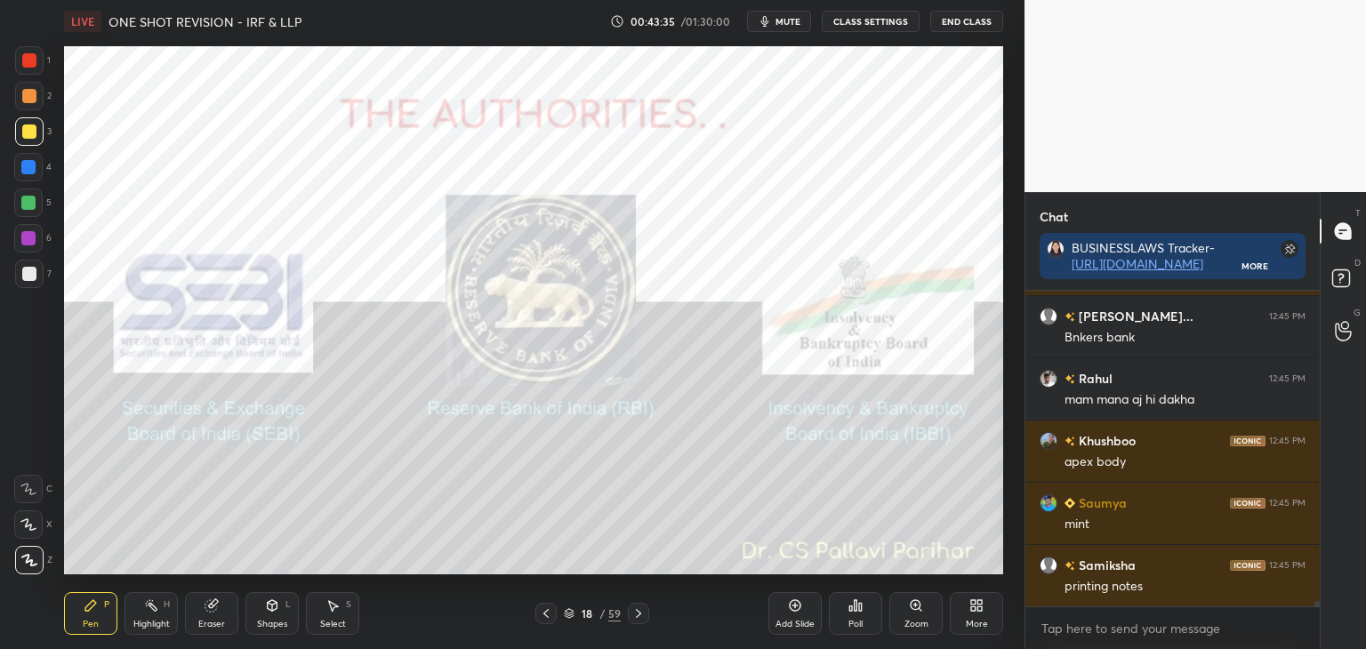
scroll to position [19973, 0]
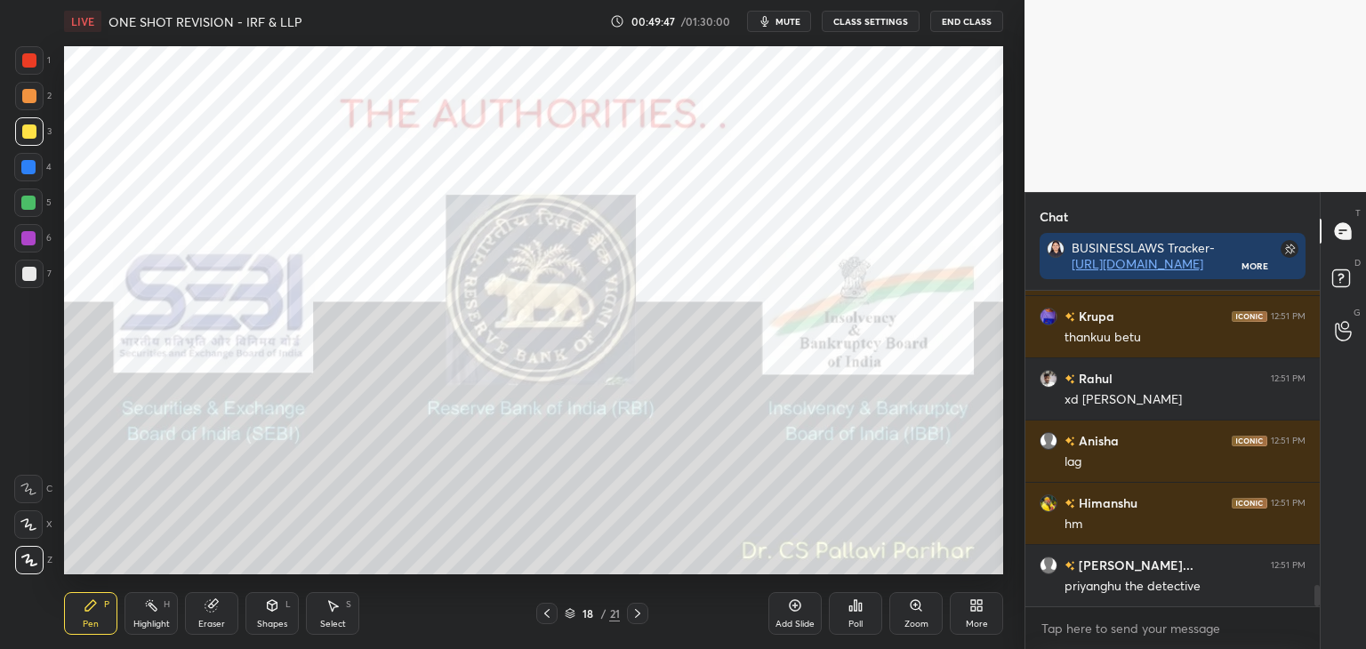
scroll to position [4471, 0]
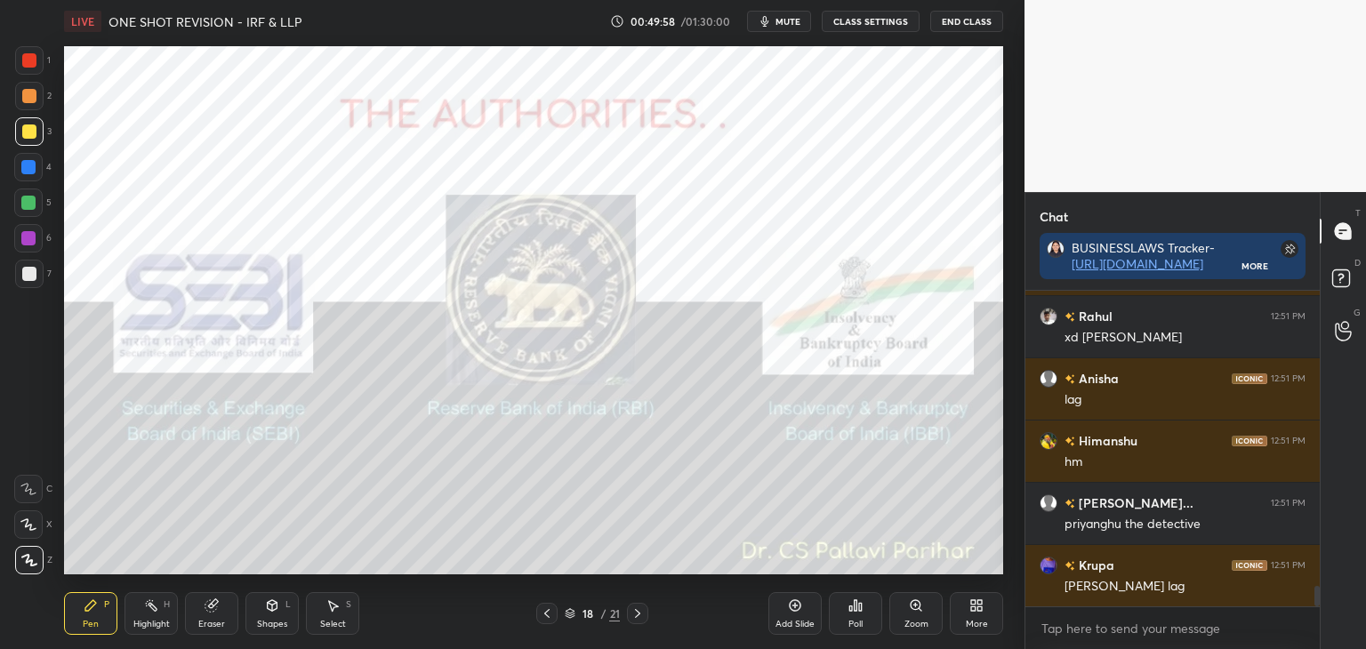
click at [641, 611] on icon at bounding box center [638, 614] width 14 height 14
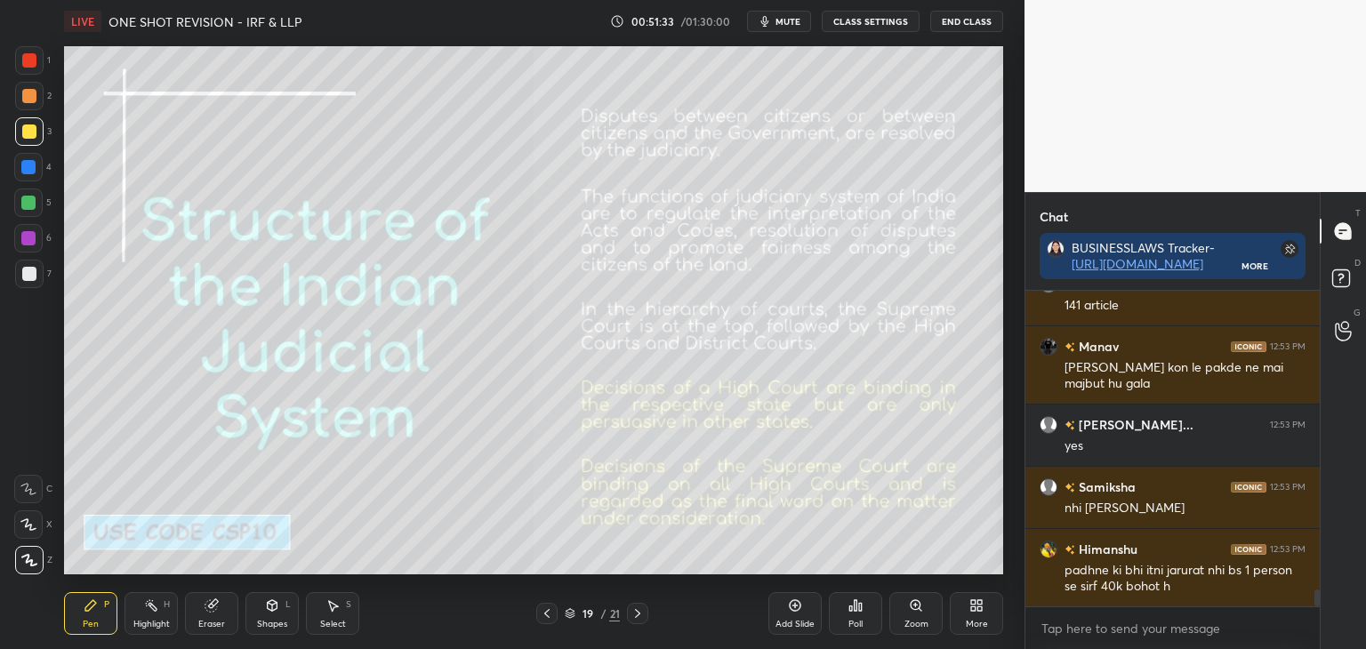
scroll to position [5596, 0]
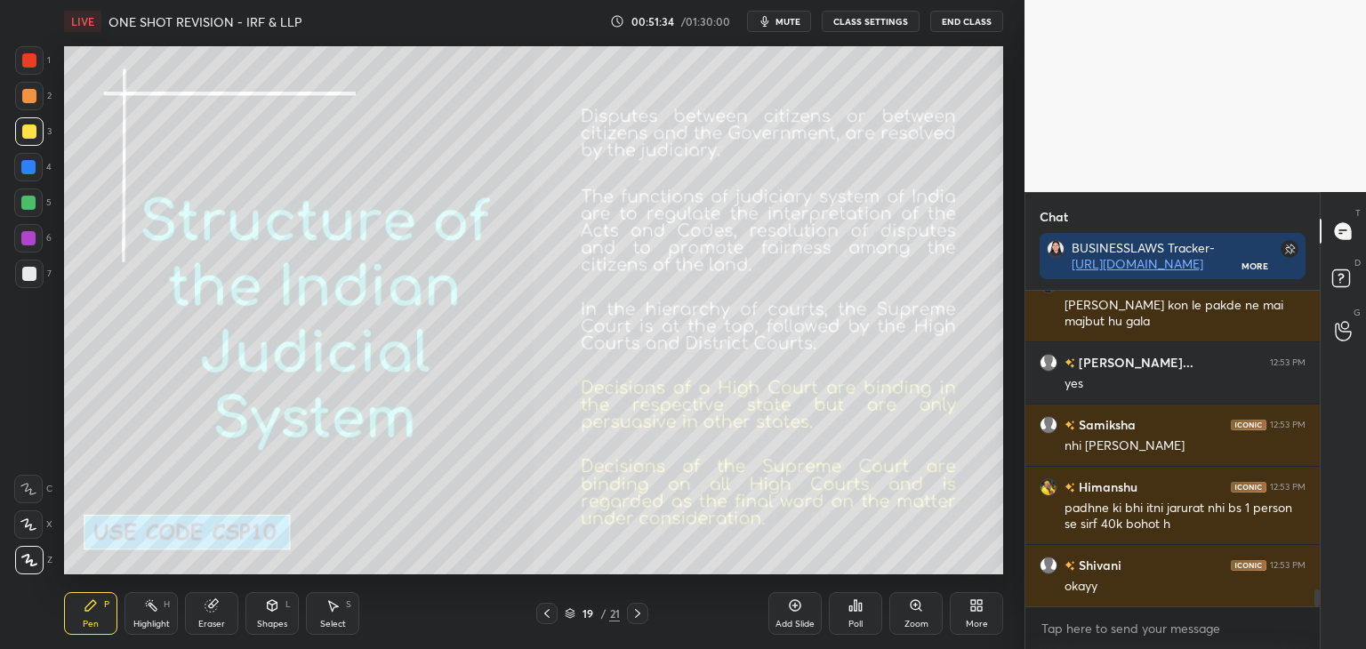
click at [638, 616] on icon at bounding box center [638, 614] width 14 height 14
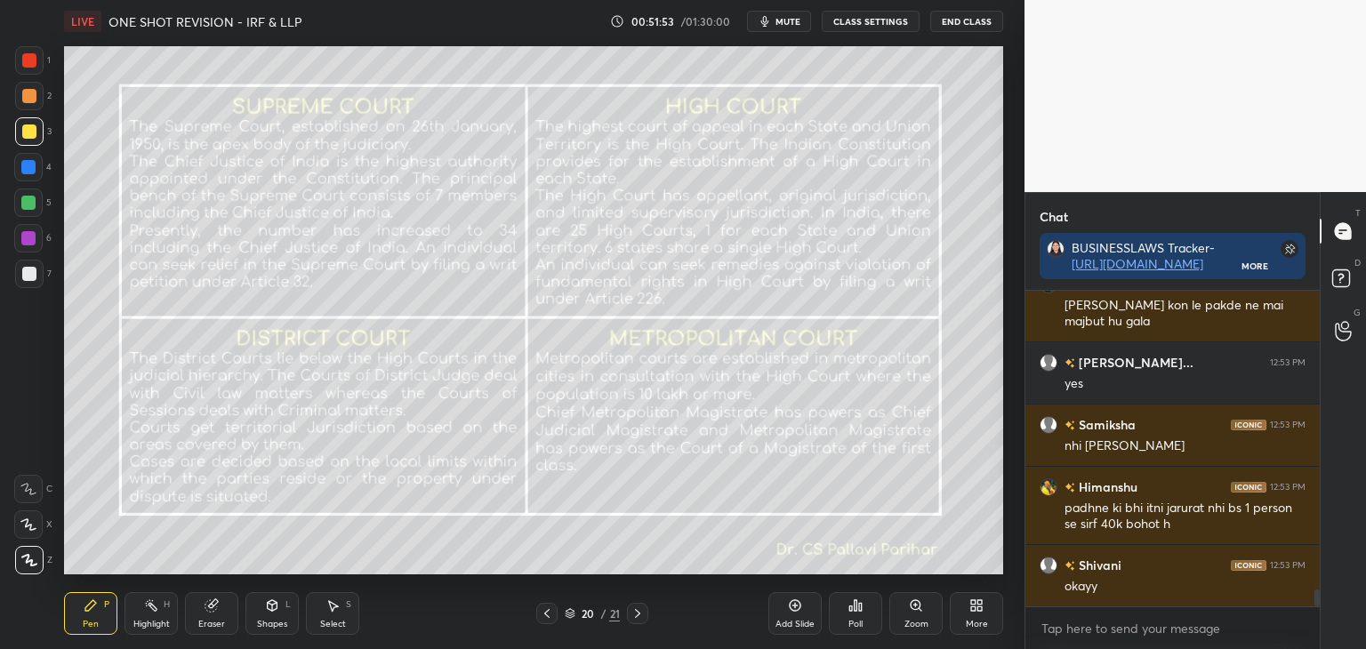
drag, startPoint x: 1317, startPoint y: 599, endPoint x: 1322, endPoint y: 616, distance: 18.3
click at [1322, 616] on div "Chat BUSINESSLAWS Tracker- [URL][DOMAIN_NAME] More [PERSON_NAME] 12:53 PM 141 a…" at bounding box center [1196, 420] width 342 height 457
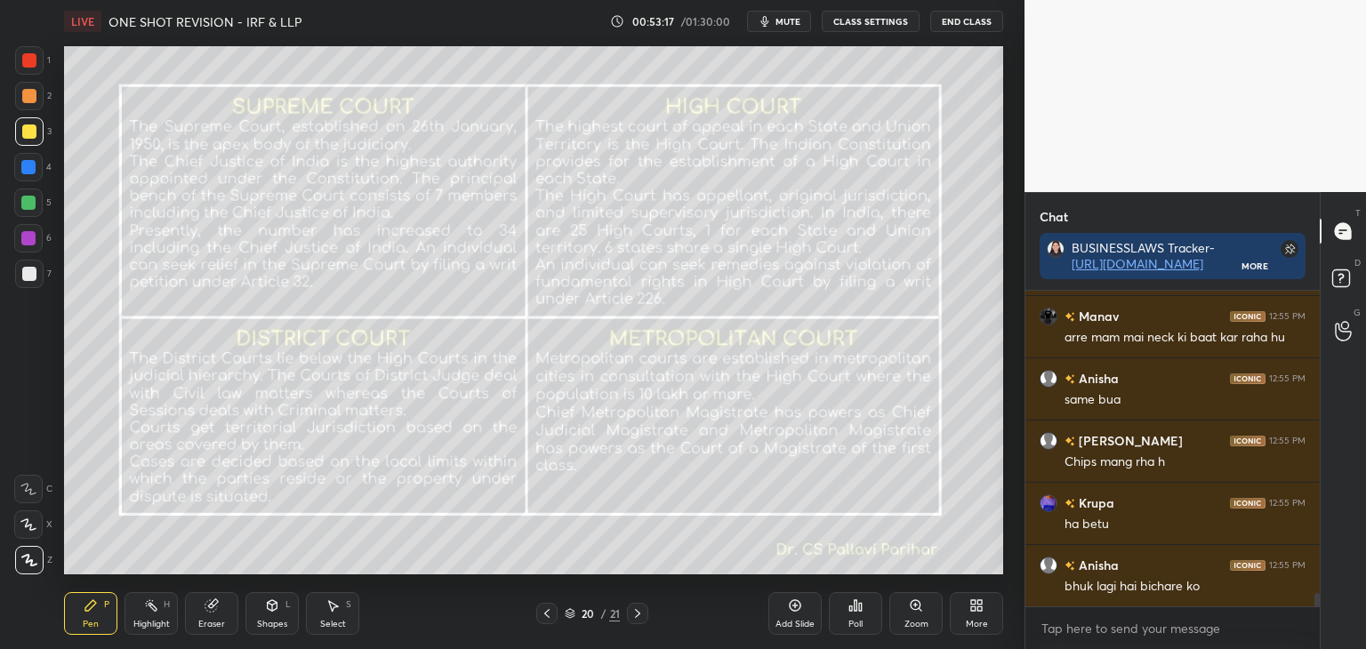
scroll to position [7417, 0]
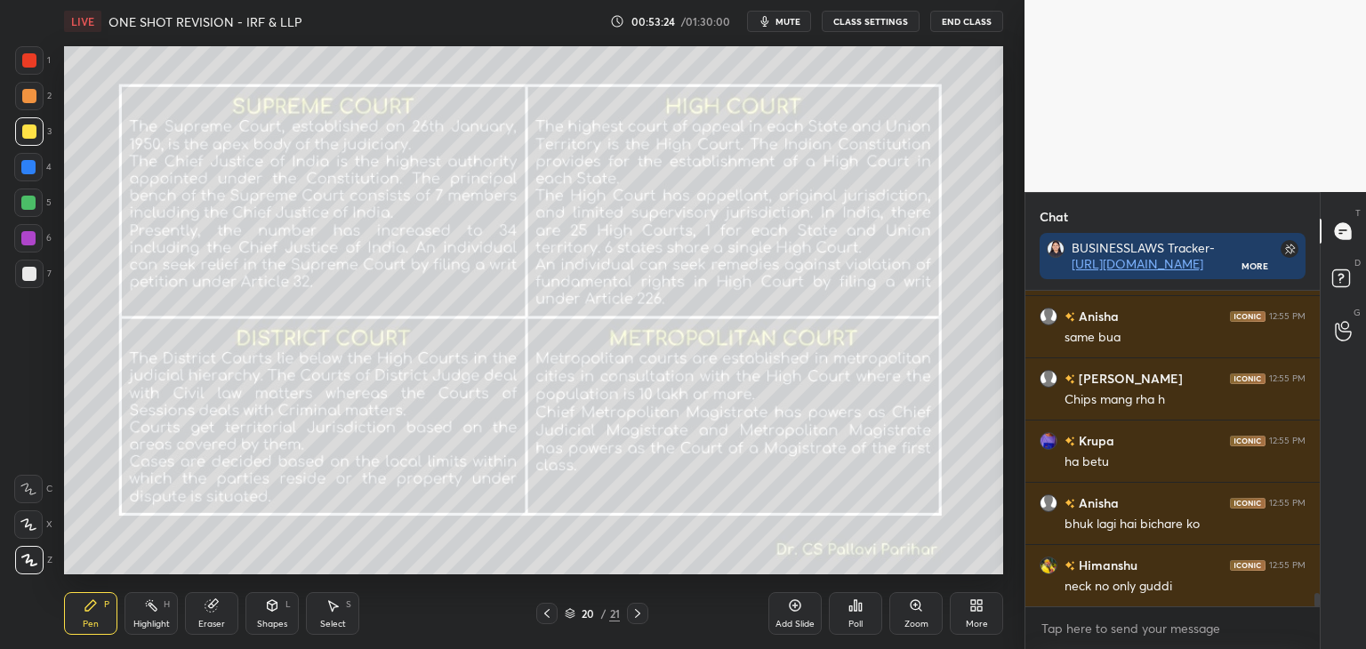
click at [639, 612] on icon at bounding box center [638, 614] width 14 height 14
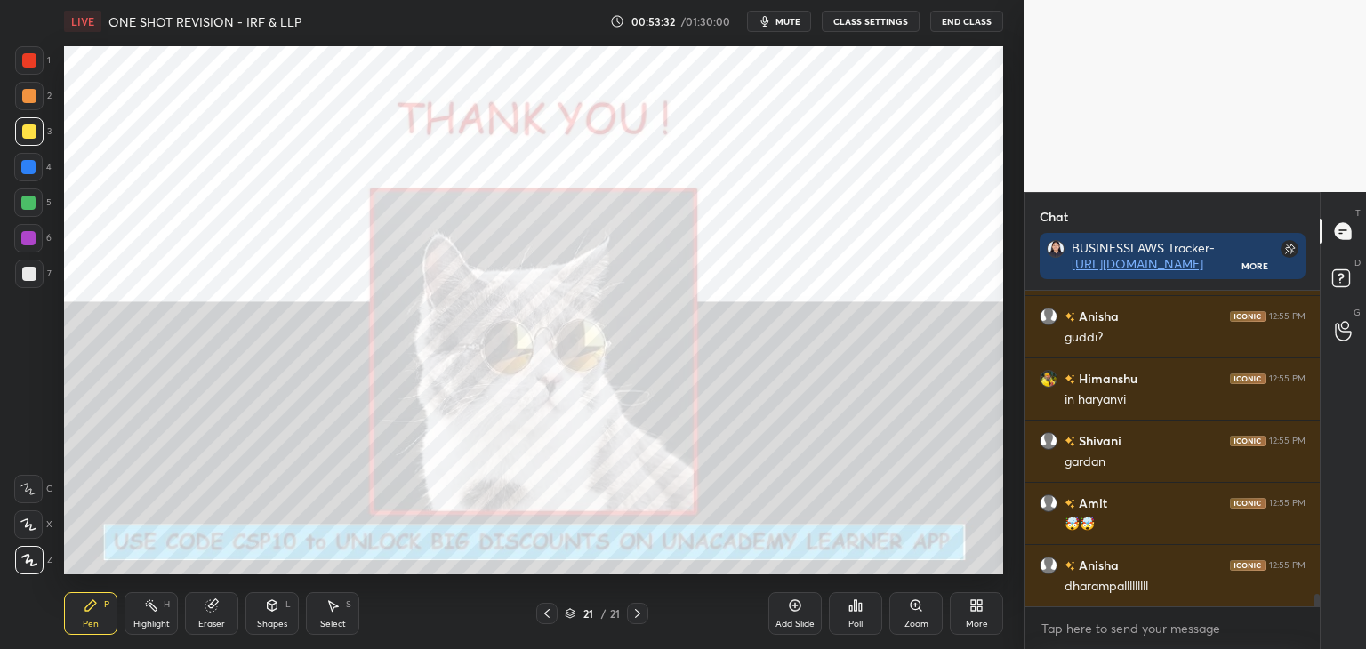
scroll to position [7853, 0]
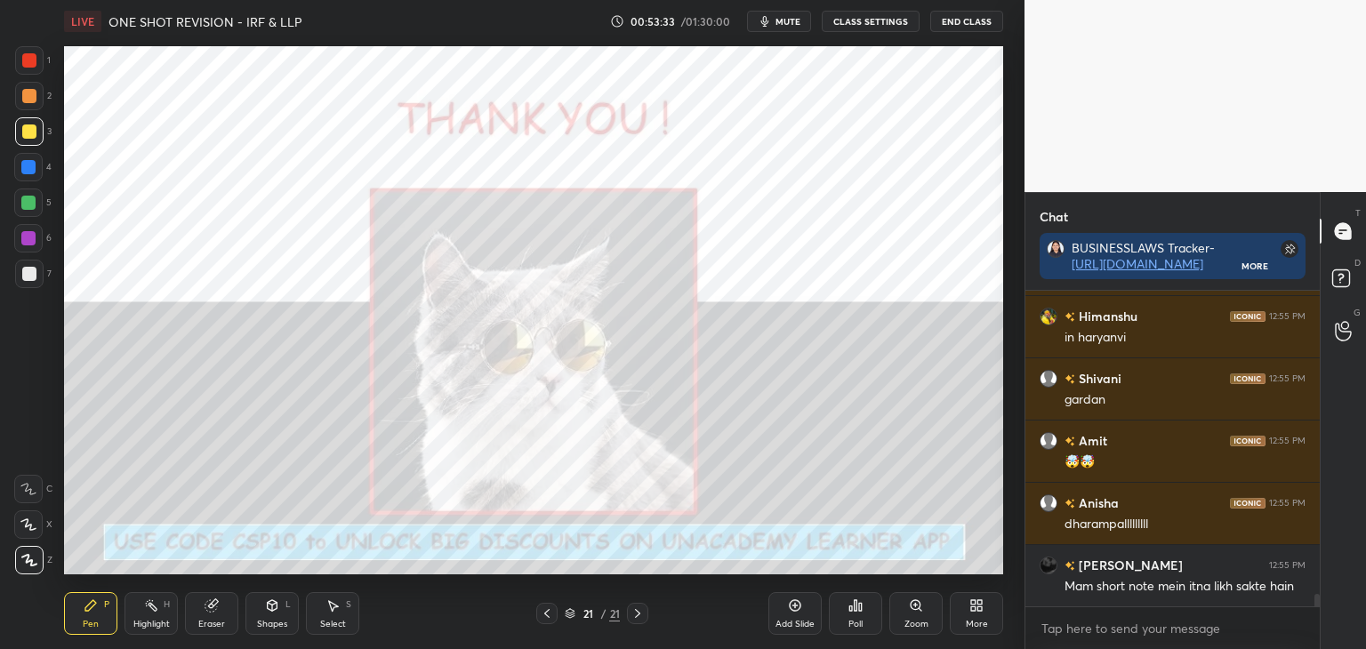
click at [21, 171] on div at bounding box center [28, 167] width 14 height 14
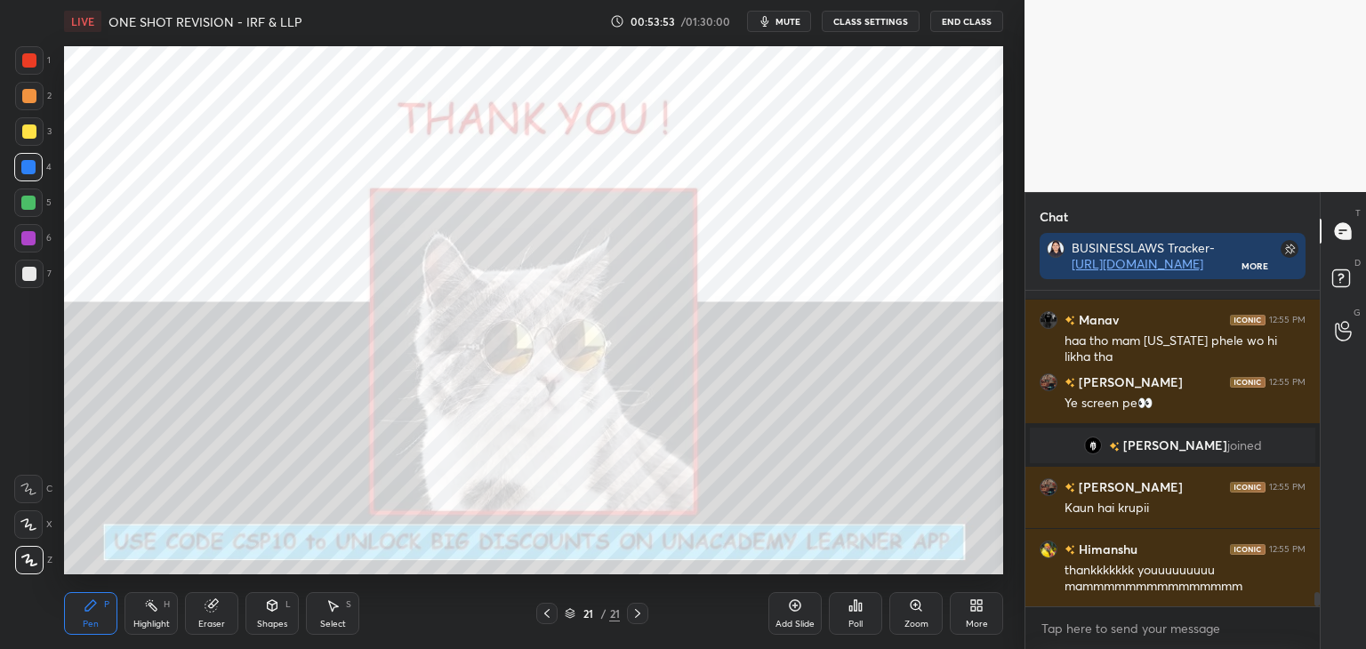
scroll to position [6797, 0]
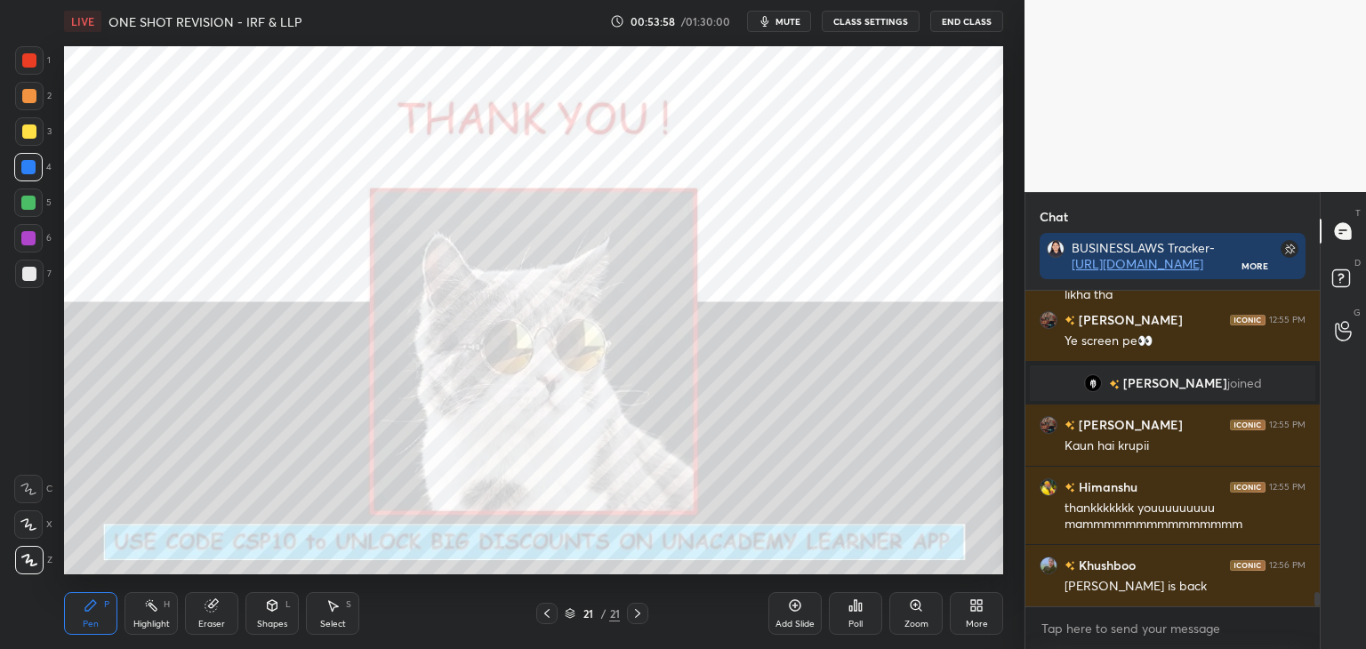
click at [976, 620] on div "More" at bounding box center [977, 624] width 22 height 9
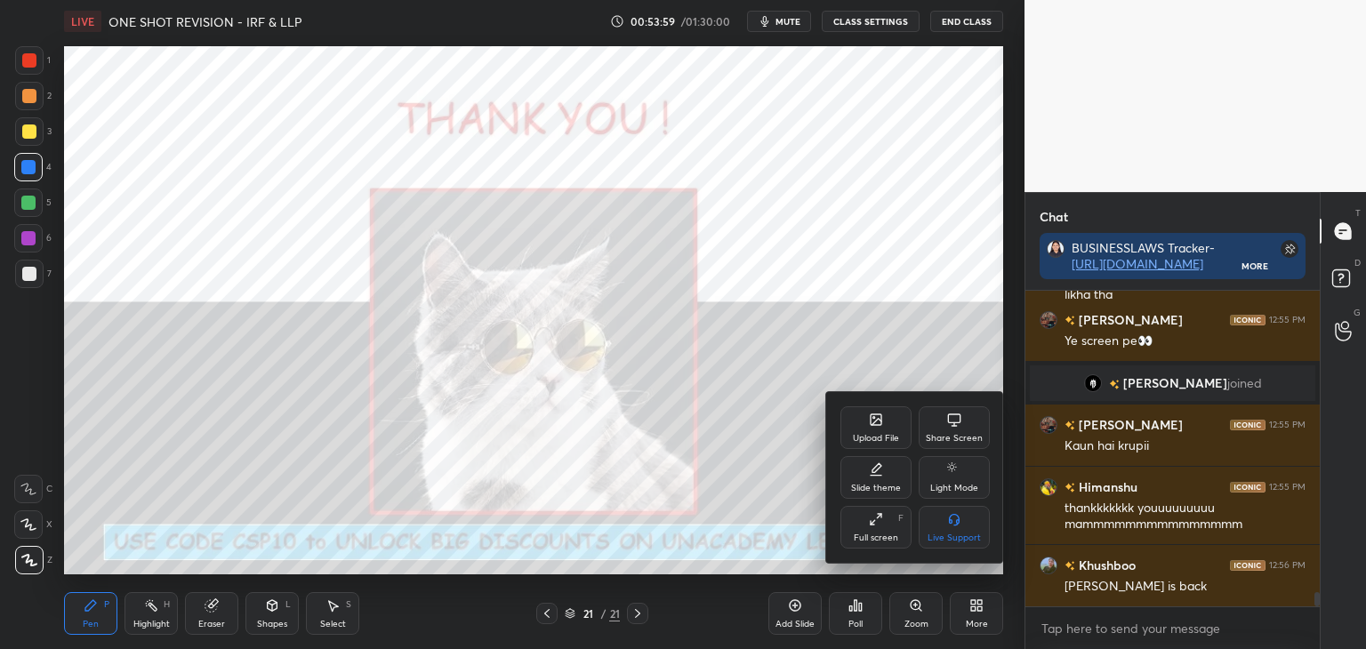
scroll to position [6859, 0]
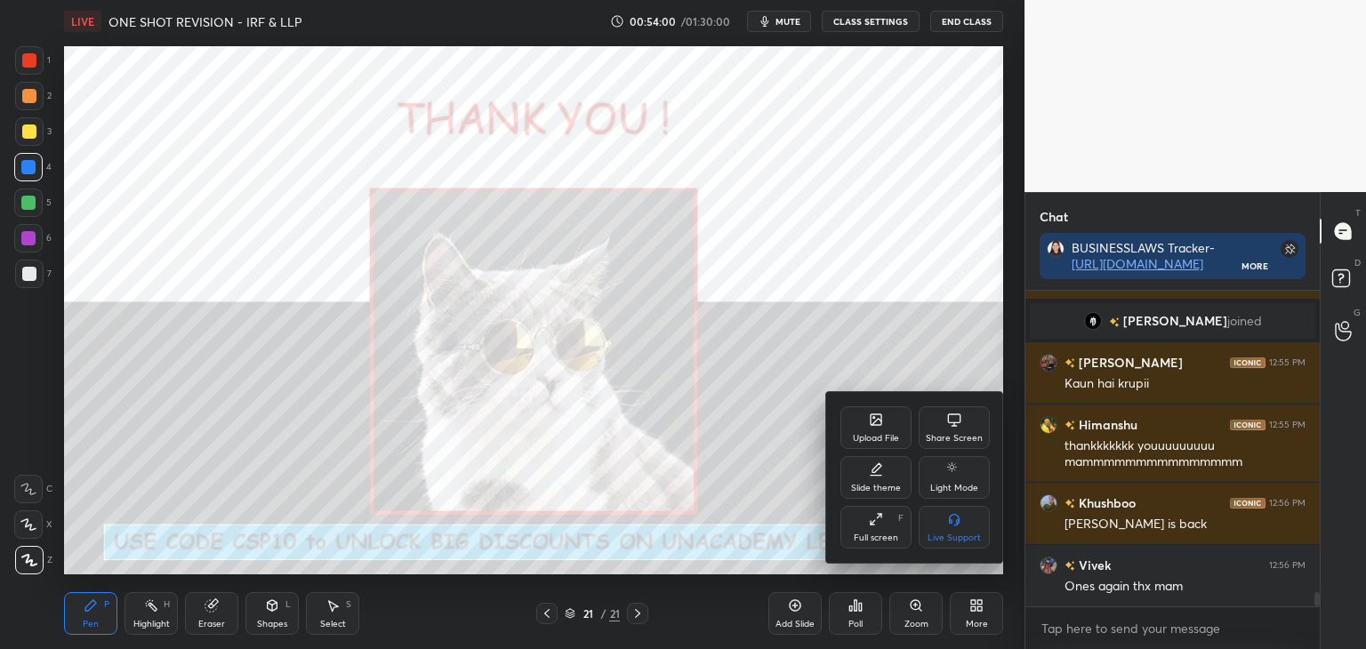
click at [879, 431] on div "Upload File" at bounding box center [876, 428] width 71 height 43
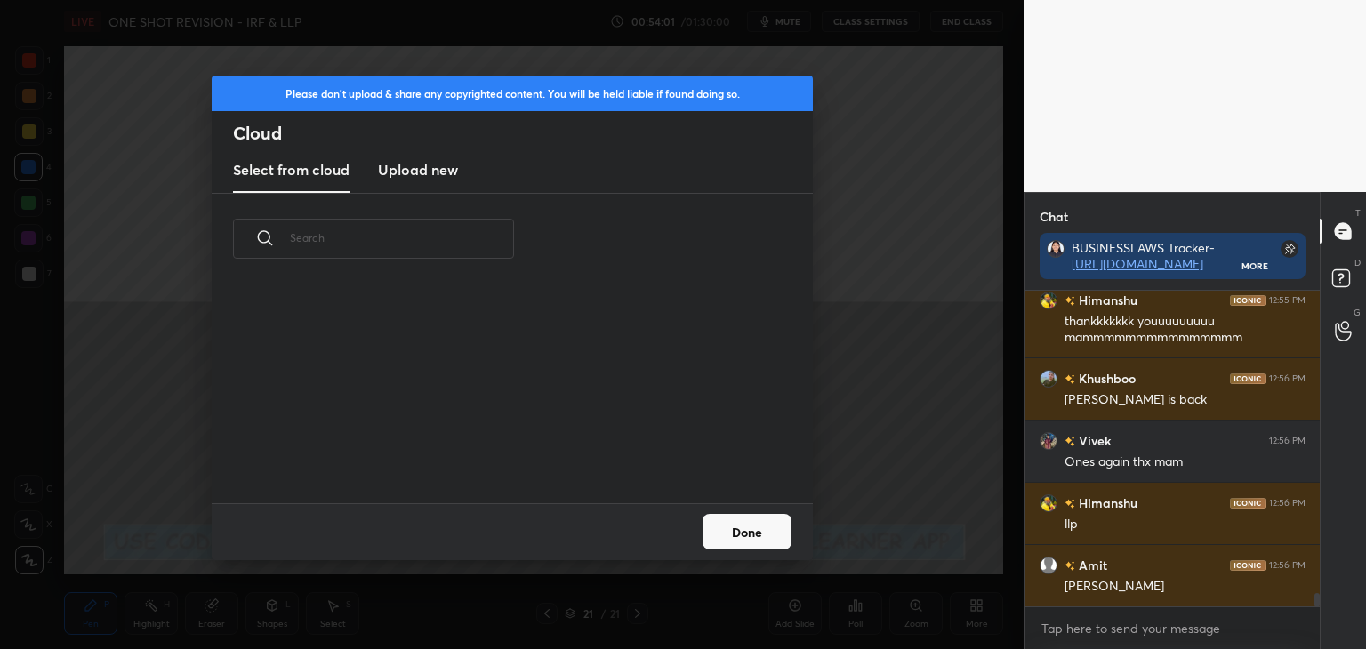
scroll to position [7046, 0]
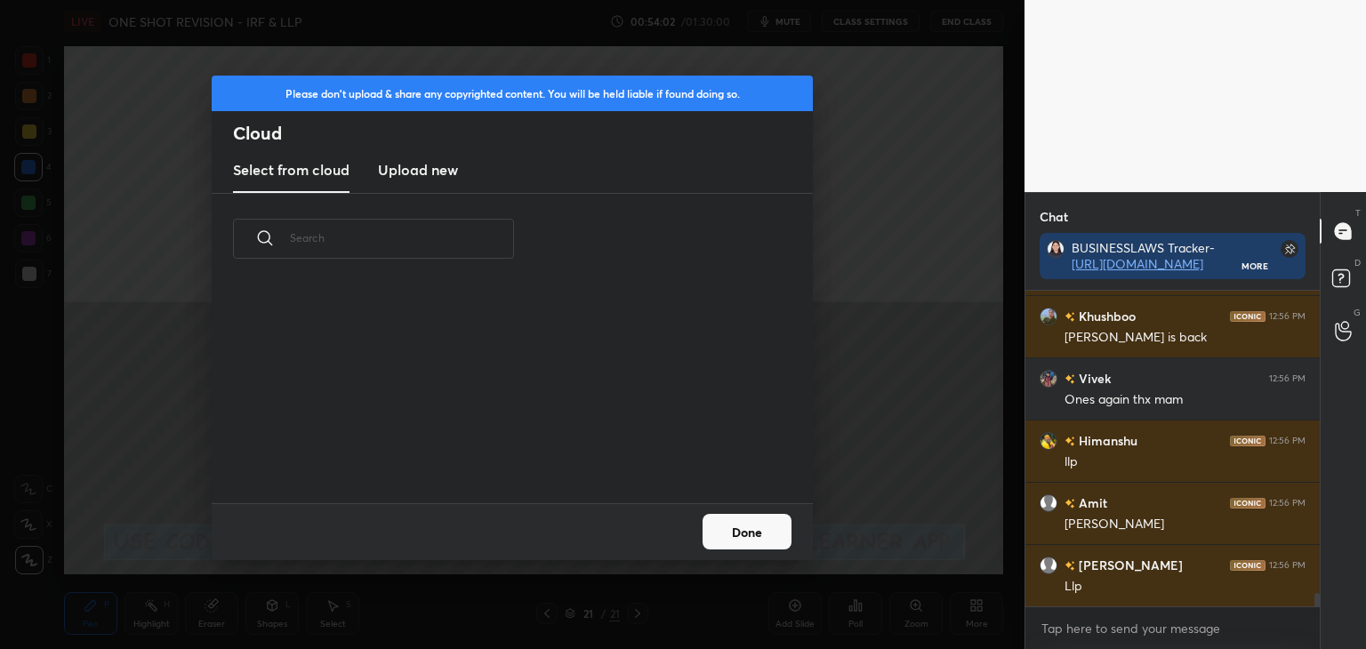
click at [418, 172] on h3 "Upload new" at bounding box center [418, 169] width 80 height 21
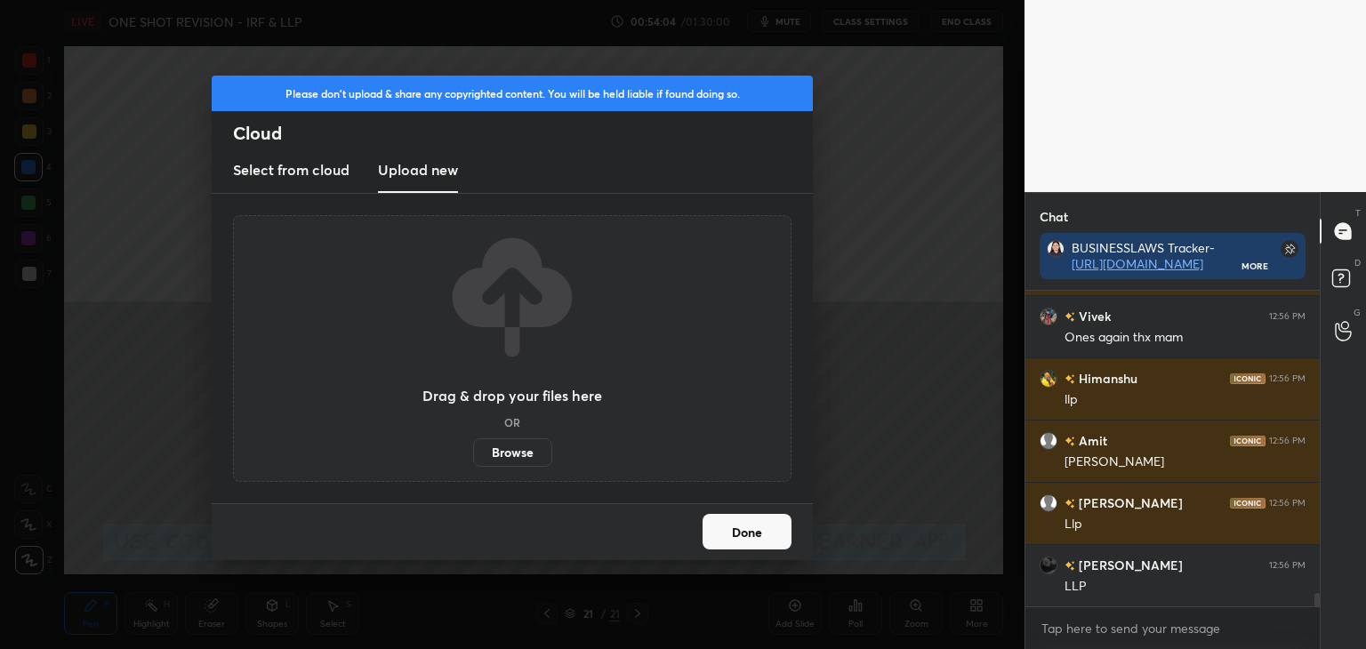
scroll to position [7170, 0]
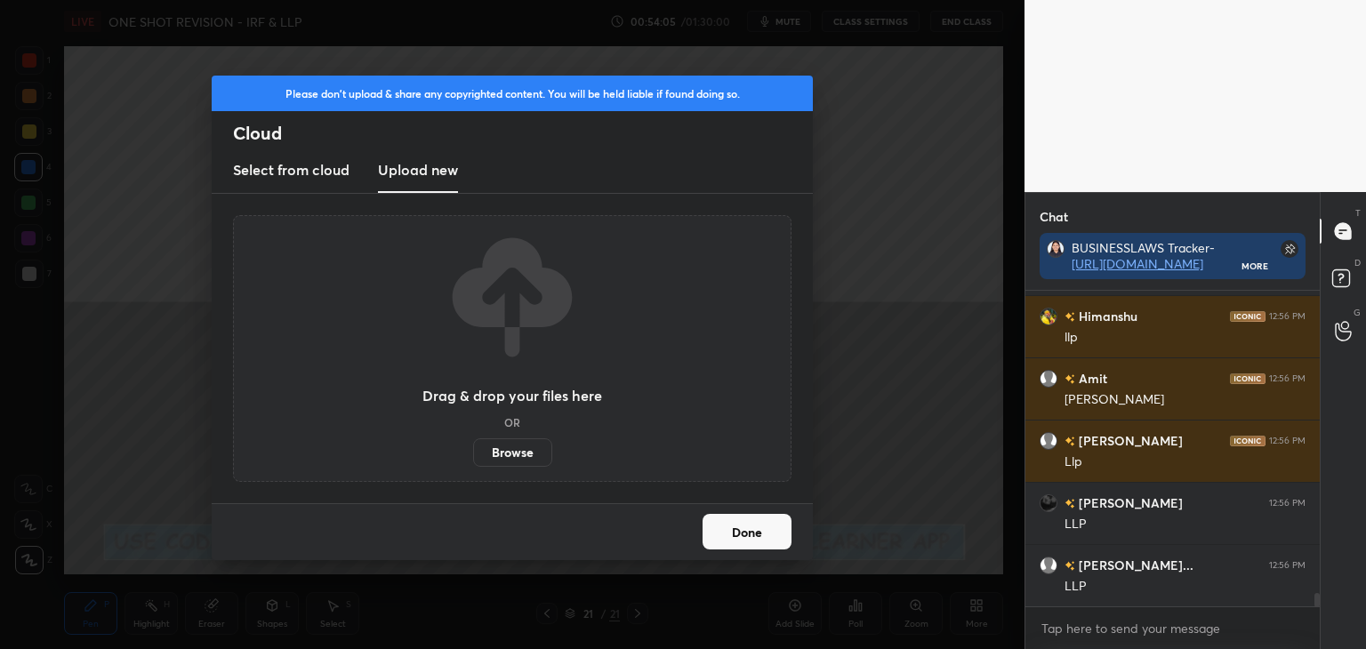
click at [517, 456] on label "Browse" at bounding box center [512, 453] width 79 height 28
click at [473, 456] on input "Browse" at bounding box center [473, 453] width 0 height 28
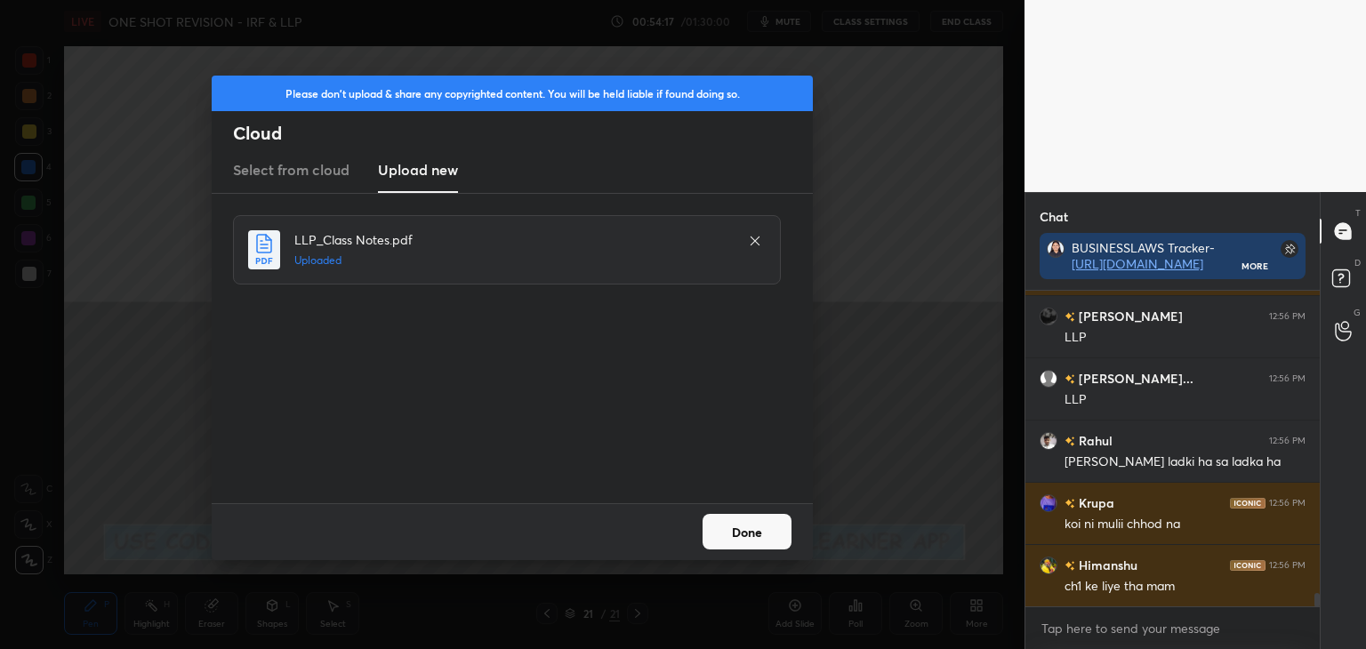
scroll to position [7419, 0]
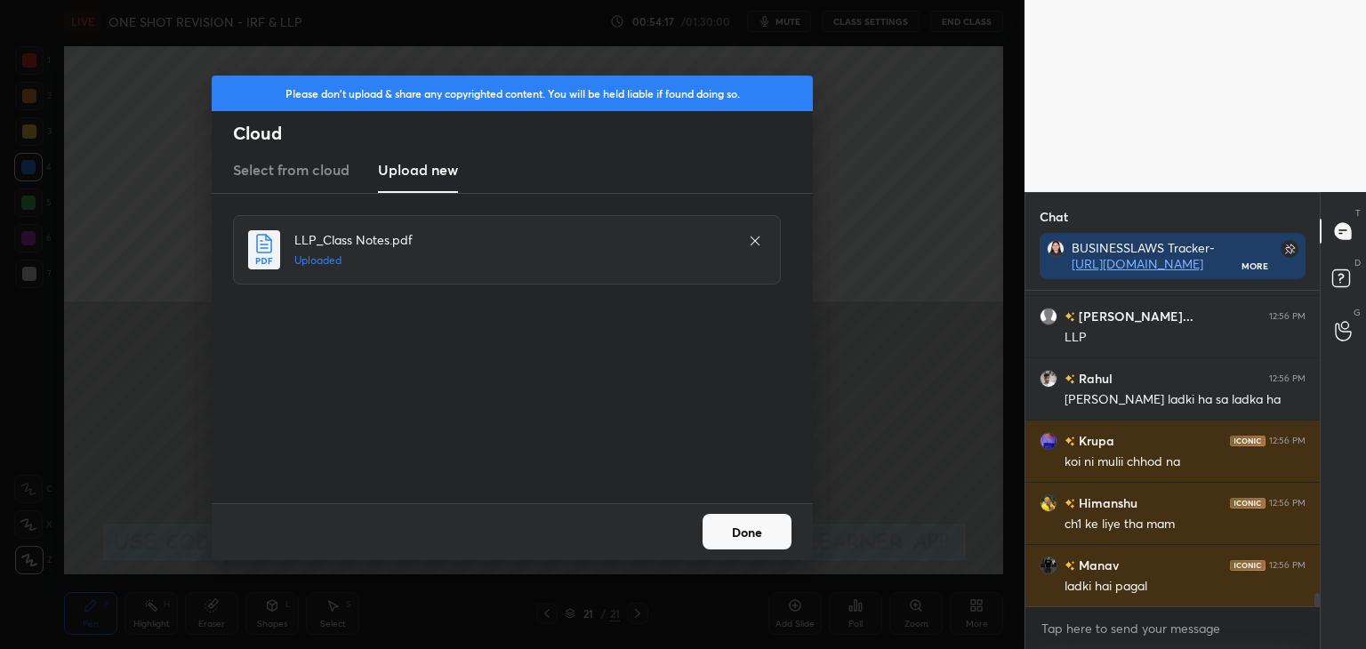
click at [740, 528] on button "Done" at bounding box center [747, 532] width 89 height 36
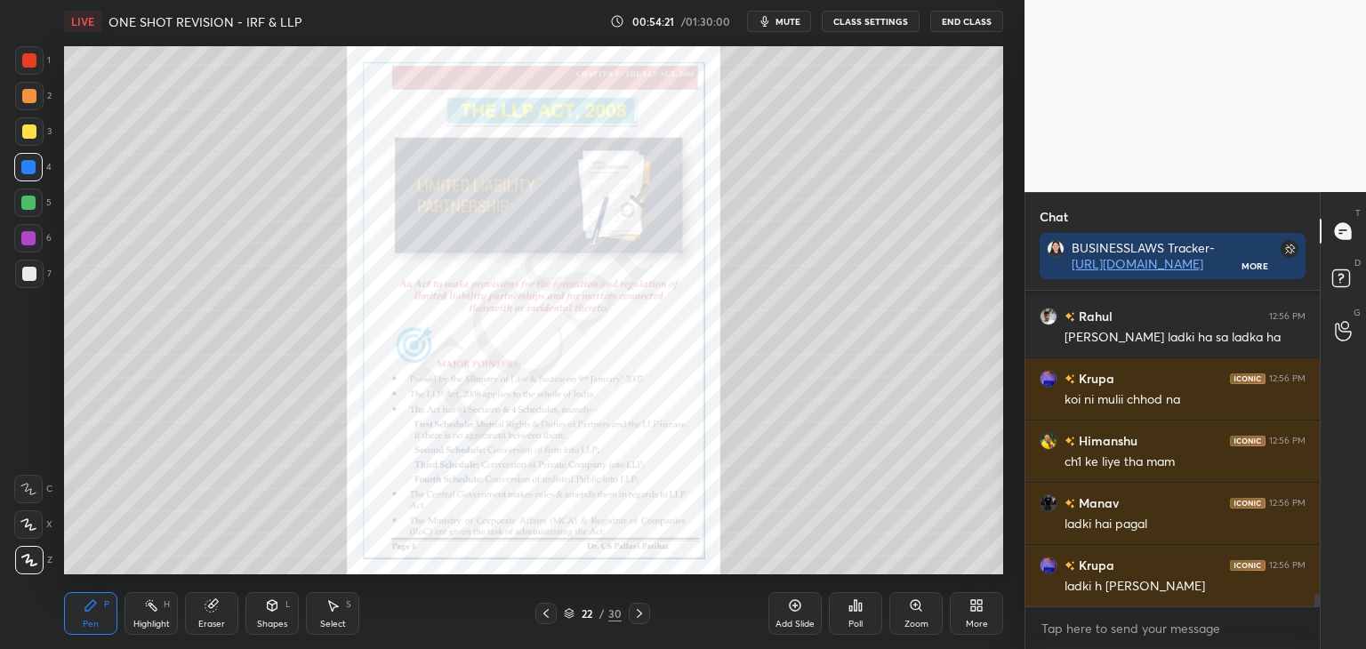
scroll to position [7576, 0]
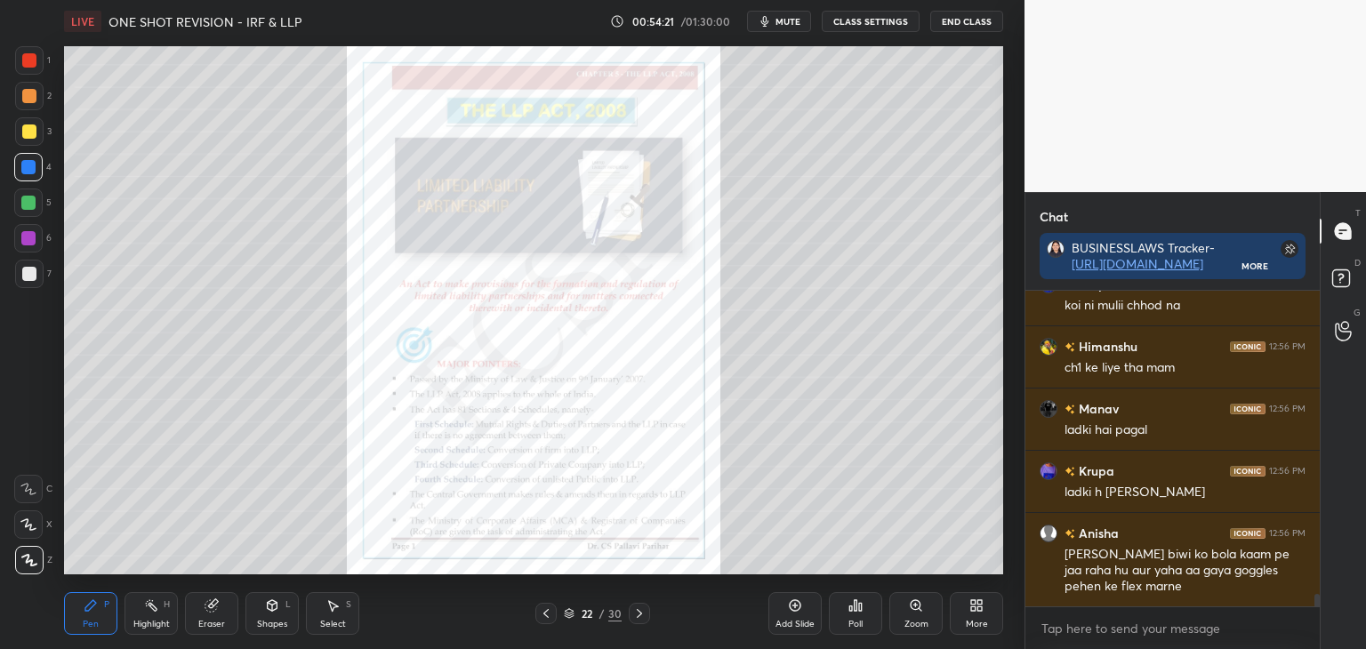
click at [28, 133] on div at bounding box center [29, 132] width 14 height 14
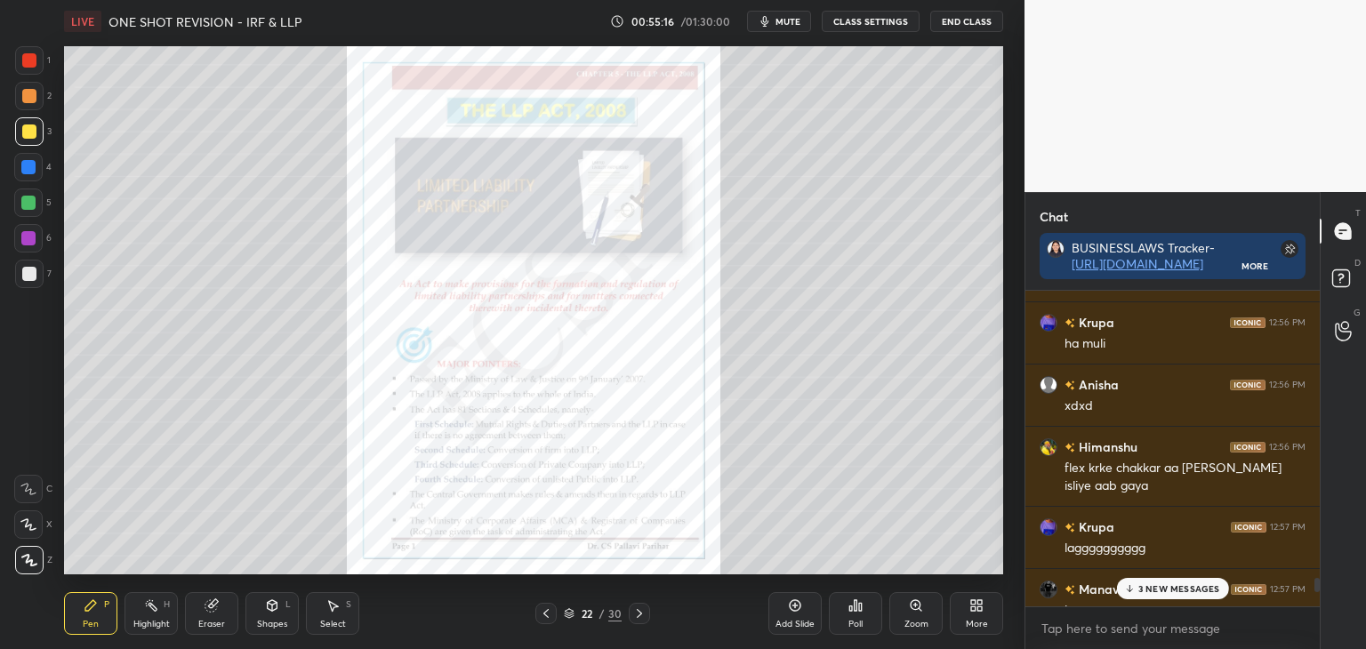
scroll to position [8139, 0]
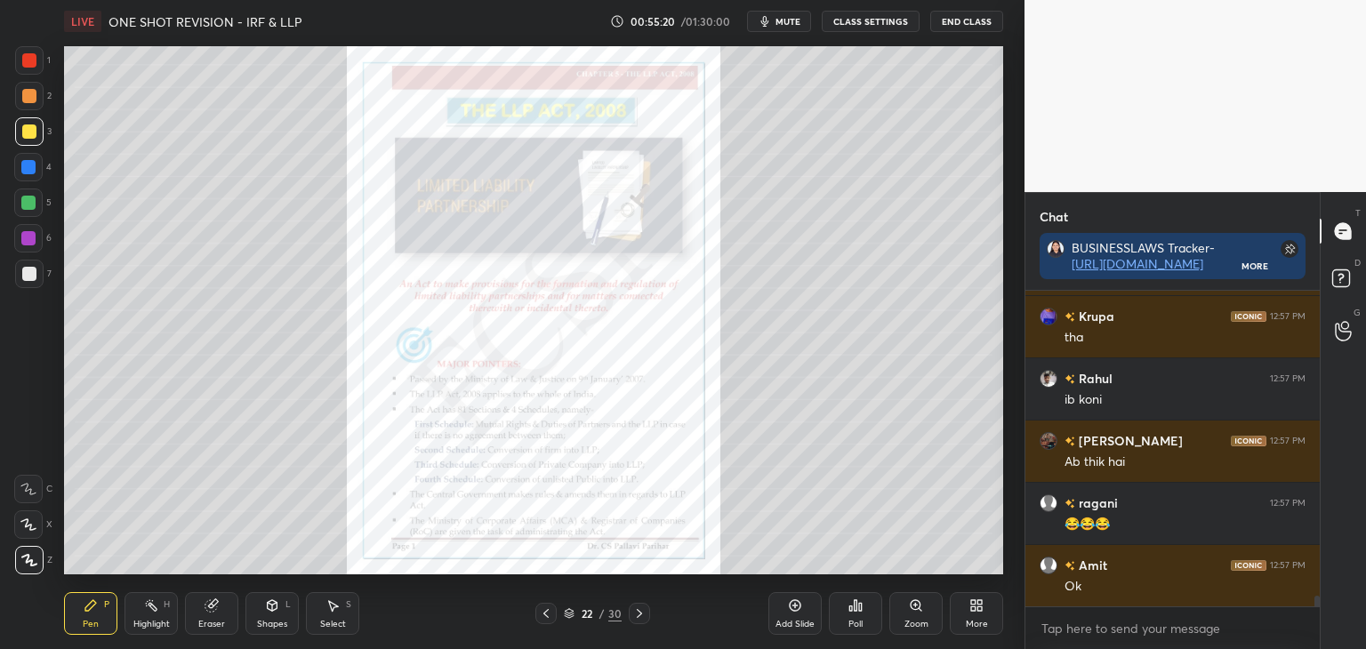
drag, startPoint x: 1318, startPoint y: 595, endPoint x: 1322, endPoint y: 628, distance: 33.1
click at [1323, 624] on div "Chat BUSINESSLAWS Tracker- [URL][DOMAIN_NAME] More ragani 12:57 PM Yes [PERSON_…" at bounding box center [1196, 420] width 342 height 457
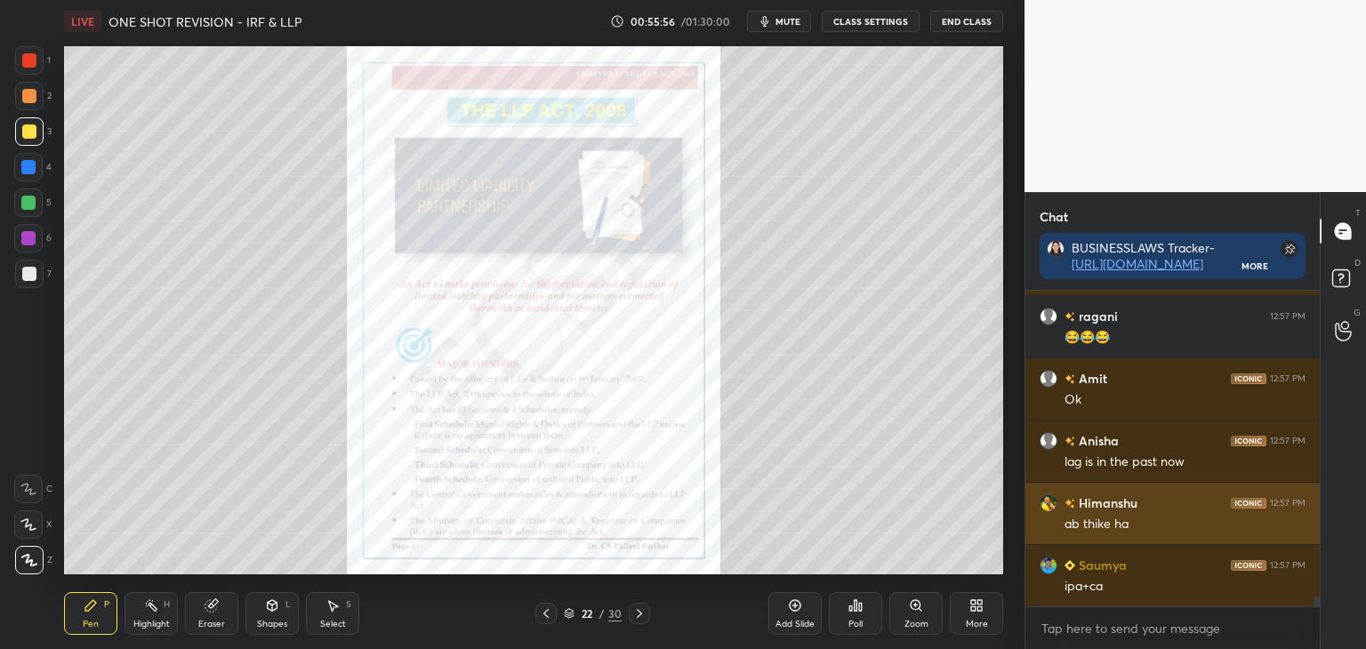
scroll to position [9060, 0]
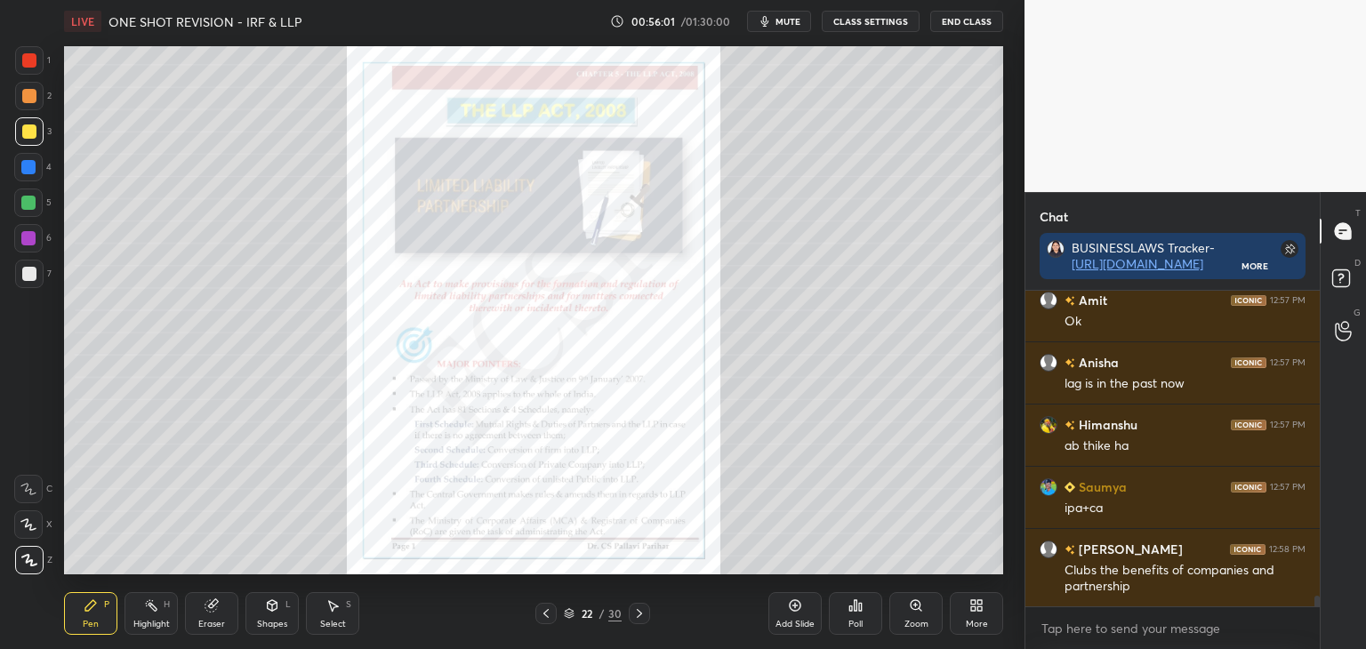
click at [28, 165] on div at bounding box center [28, 167] width 14 height 14
click at [27, 236] on div at bounding box center [28, 238] width 14 height 14
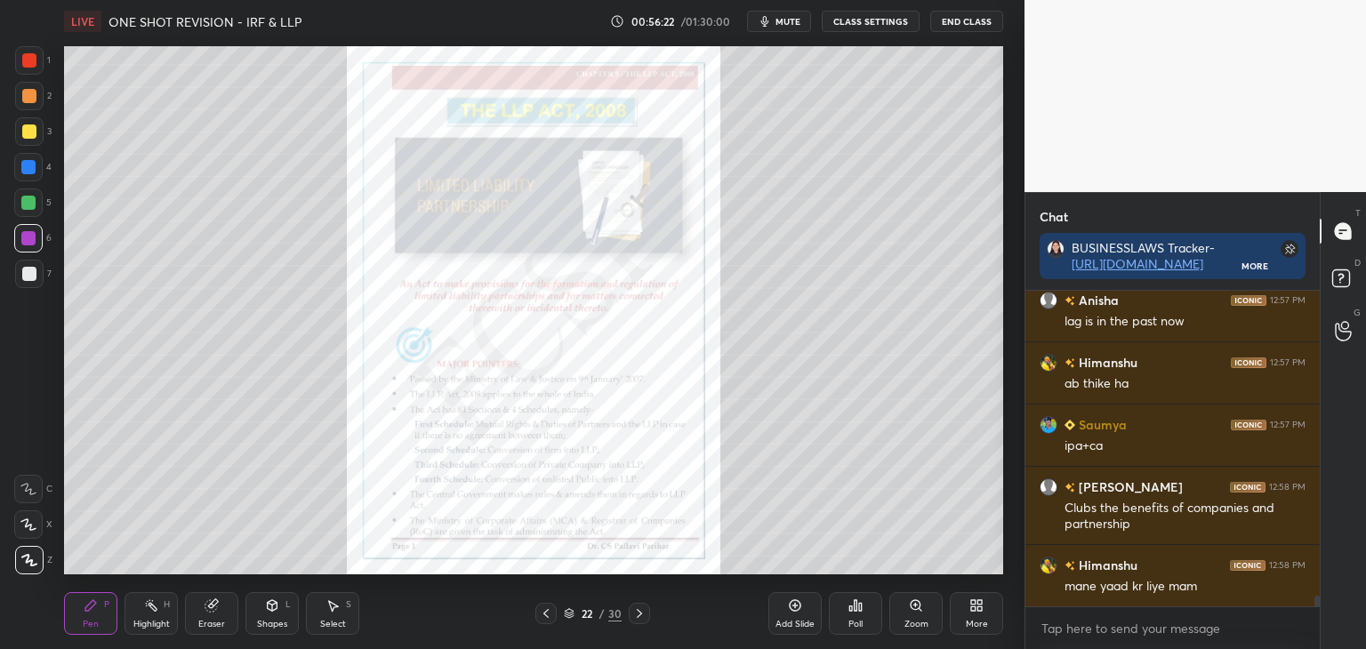
scroll to position [9184, 0]
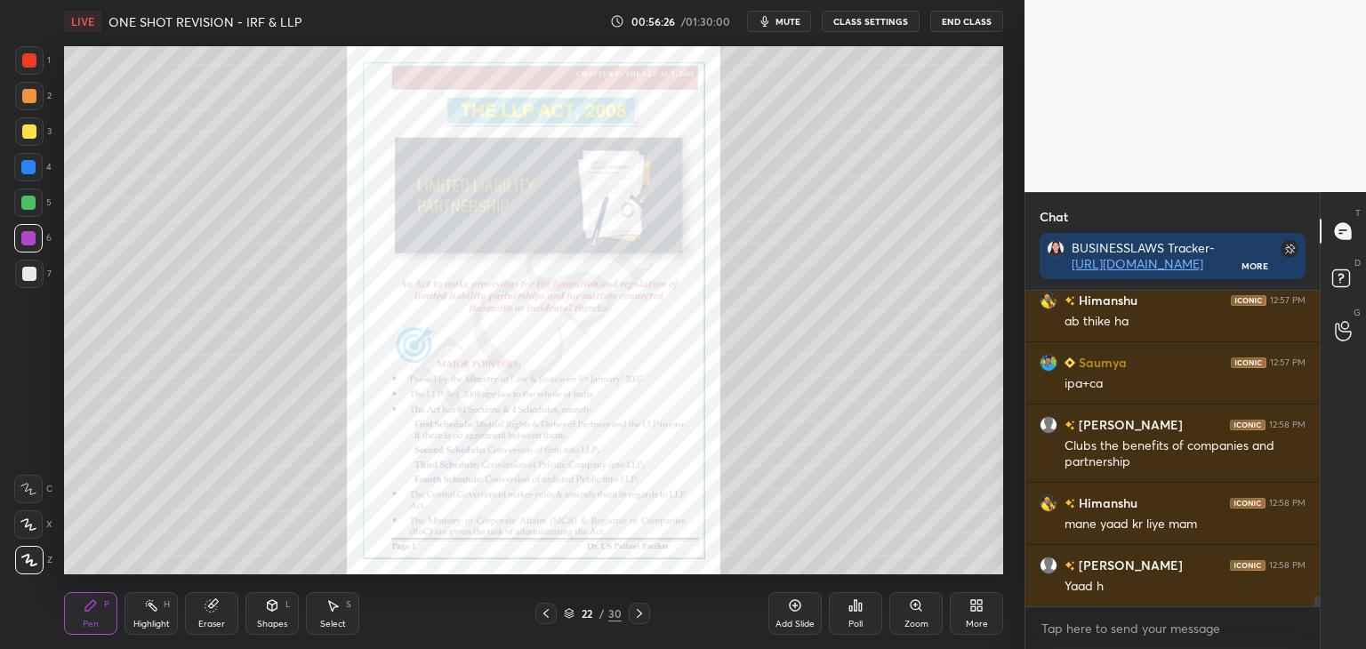
click at [644, 616] on icon at bounding box center [640, 614] width 14 height 14
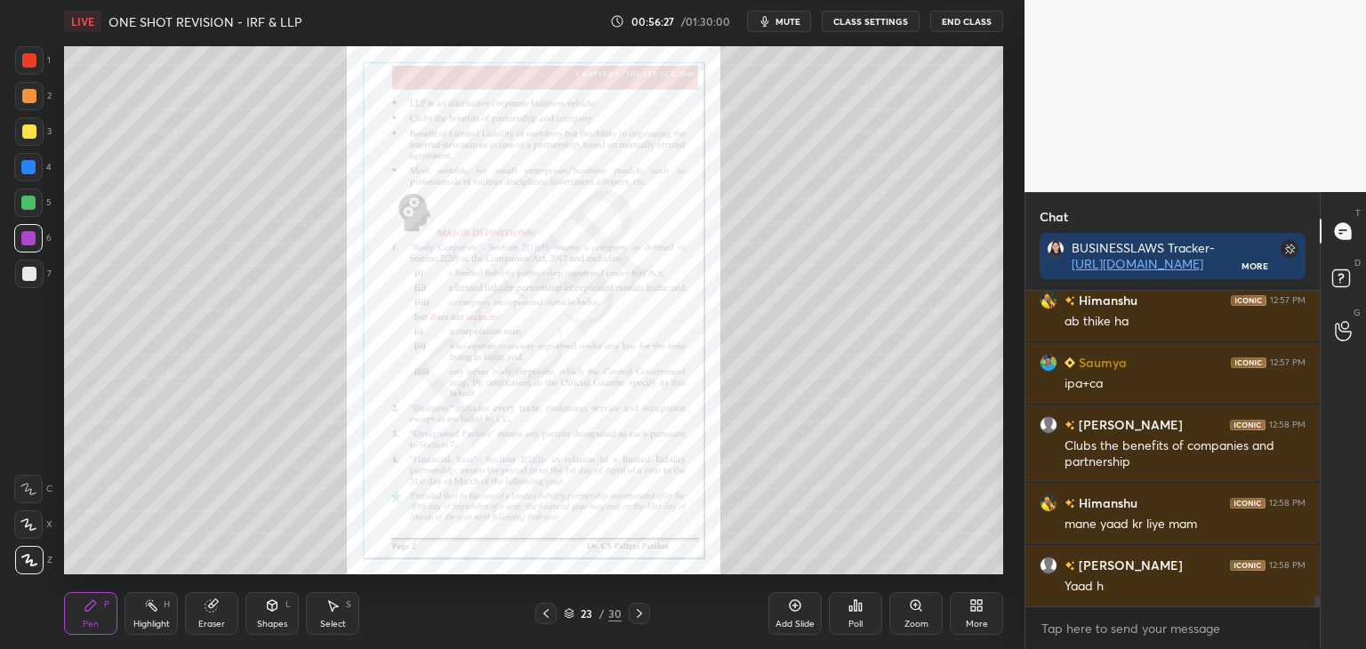
click at [910, 616] on div "Zoom" at bounding box center [916, 613] width 53 height 43
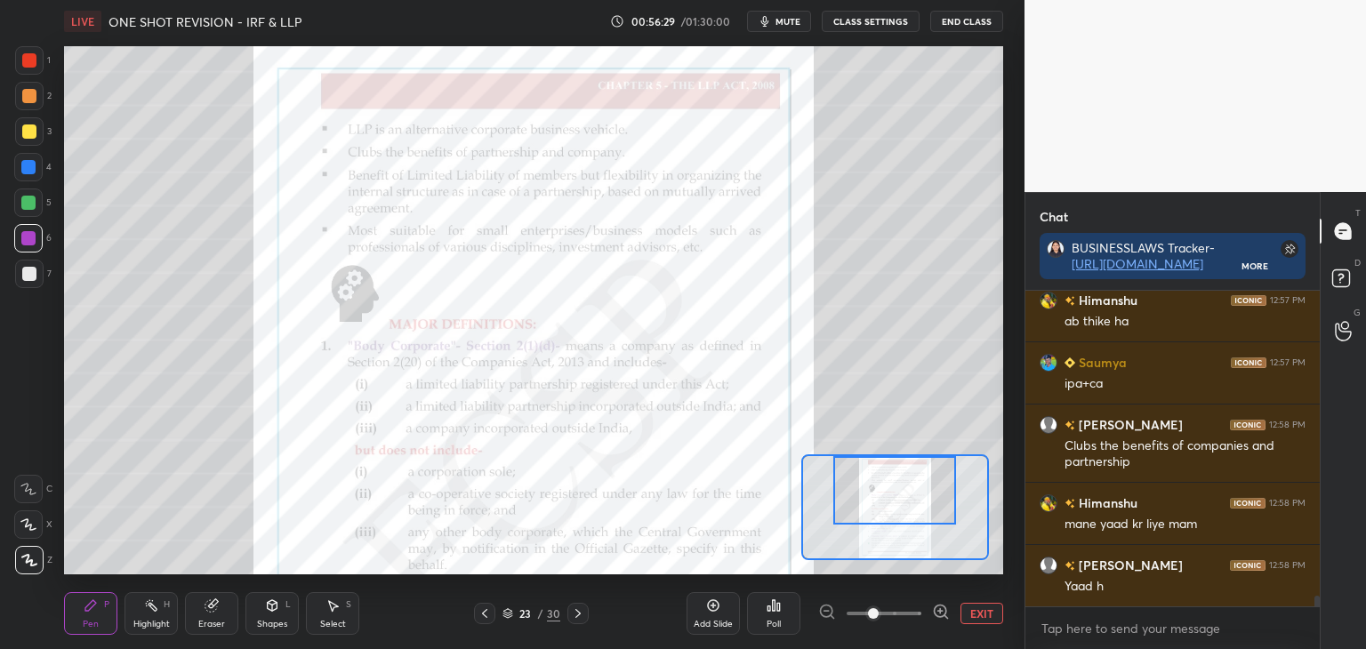
click at [906, 516] on div at bounding box center [895, 490] width 123 height 68
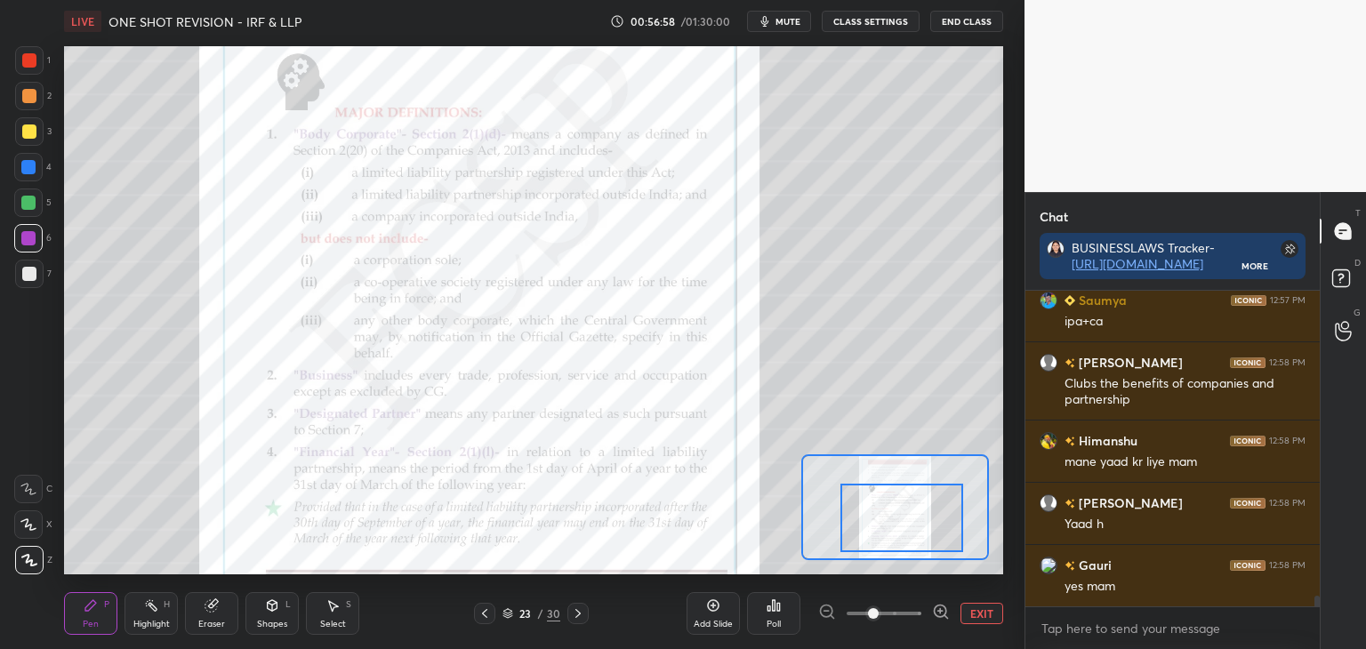
scroll to position [9325, 0]
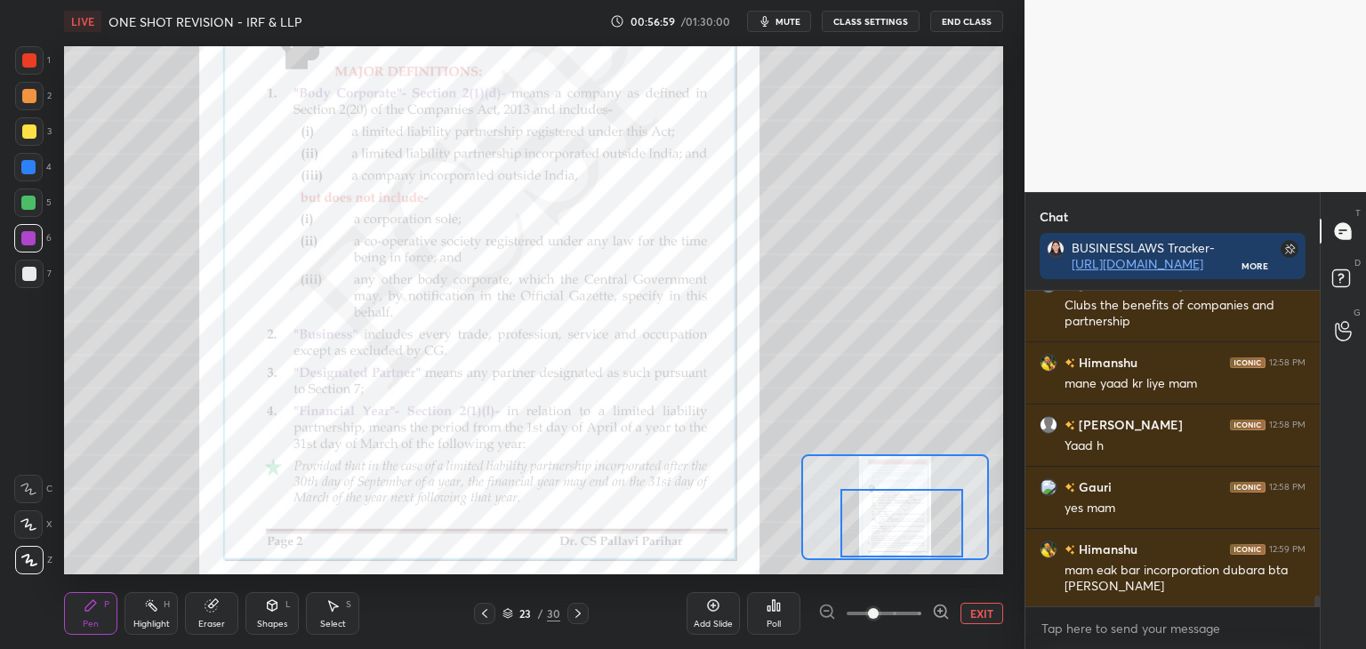
drag, startPoint x: 900, startPoint y: 495, endPoint x: 907, endPoint y: 528, distance: 33.7
click at [907, 528] on div at bounding box center [902, 523] width 123 height 68
click at [987, 622] on button "EXIT" at bounding box center [982, 613] width 43 height 21
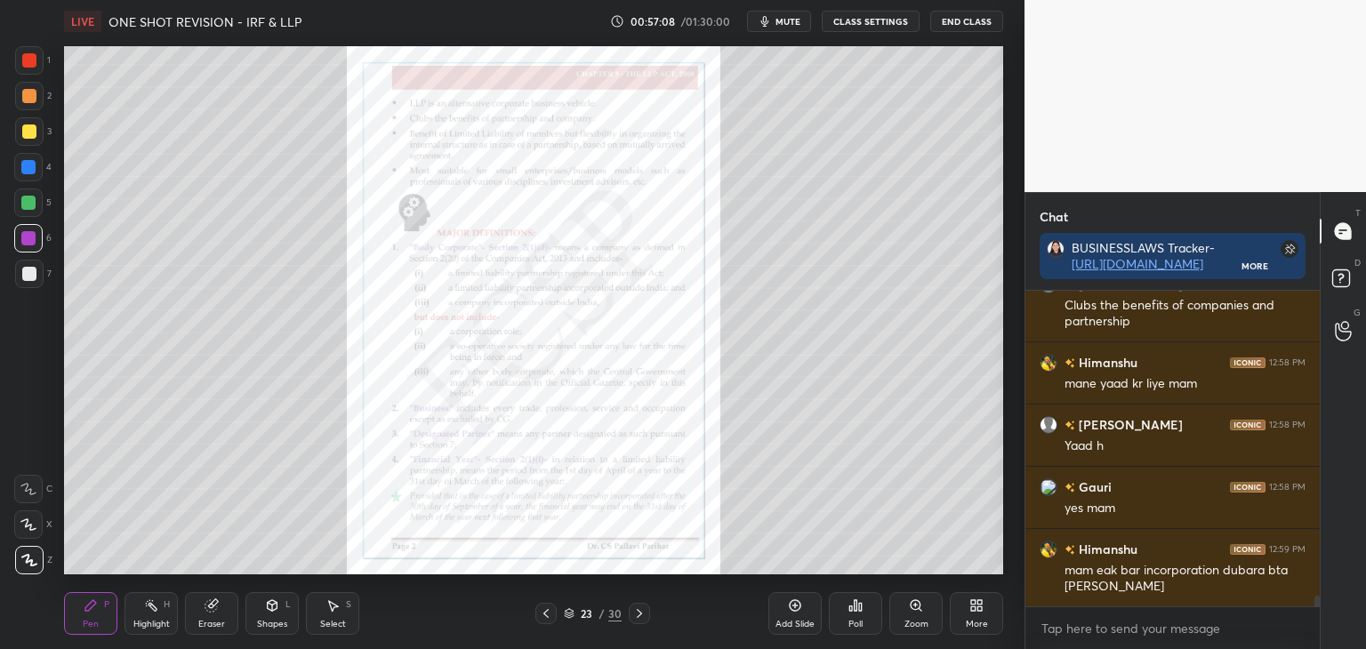
click at [29, 131] on div at bounding box center [29, 132] width 14 height 14
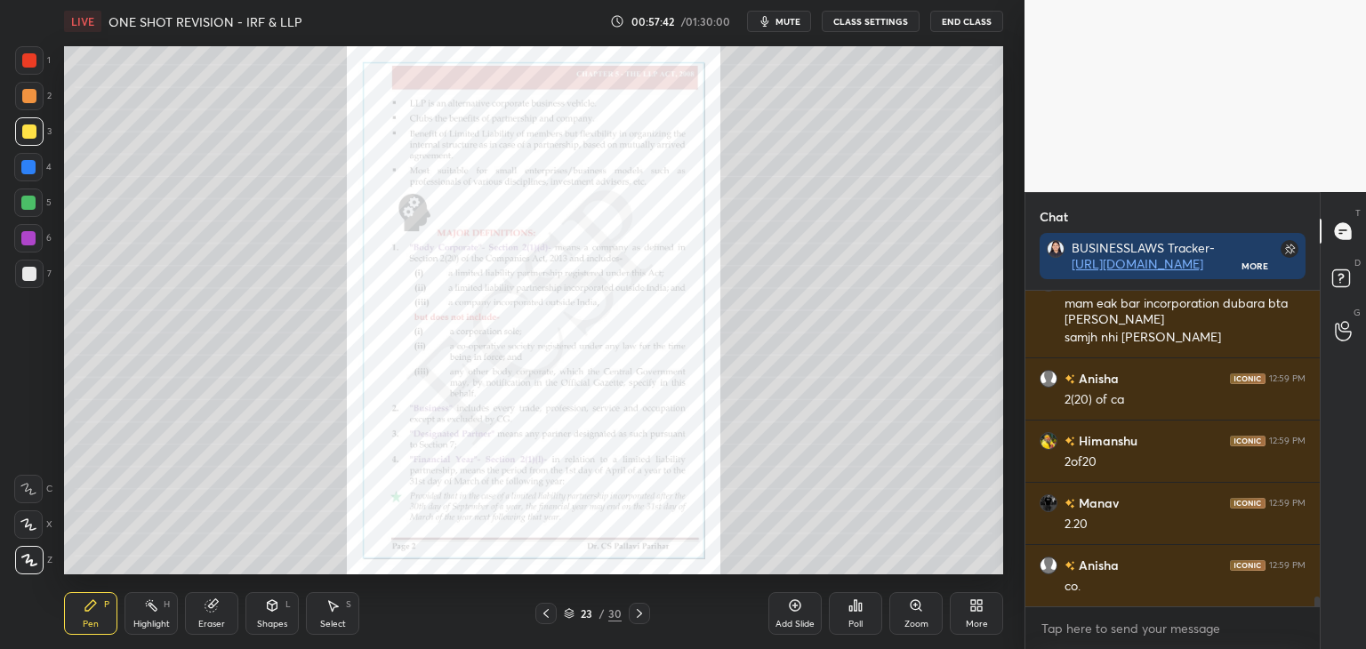
scroll to position [9654, 0]
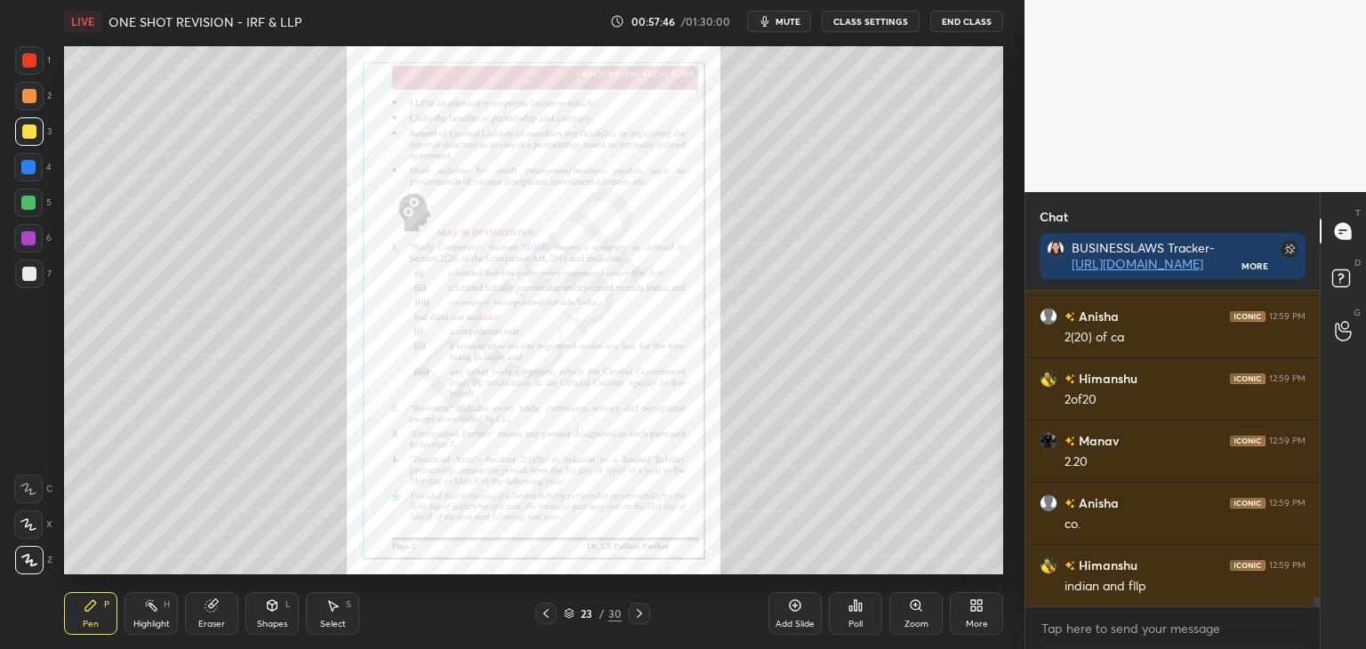
click at [29, 235] on div at bounding box center [28, 238] width 14 height 14
click at [26, 133] on div at bounding box center [29, 132] width 14 height 14
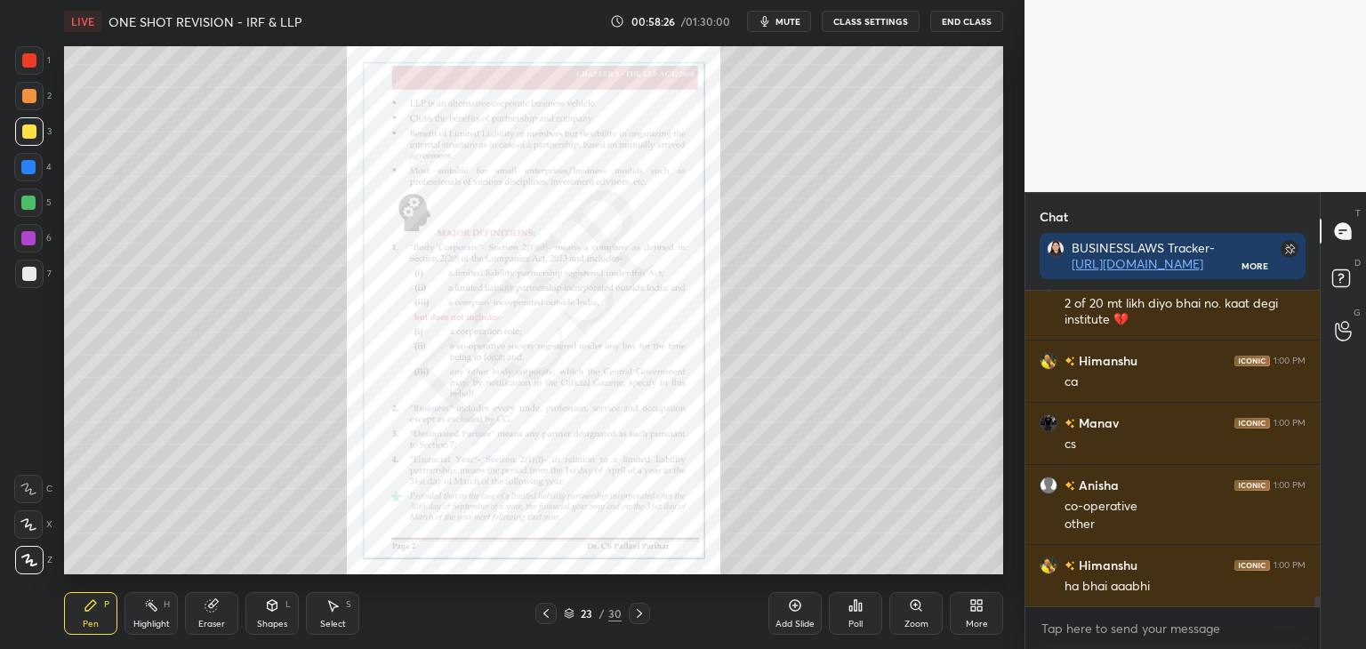
scroll to position [10204, 0]
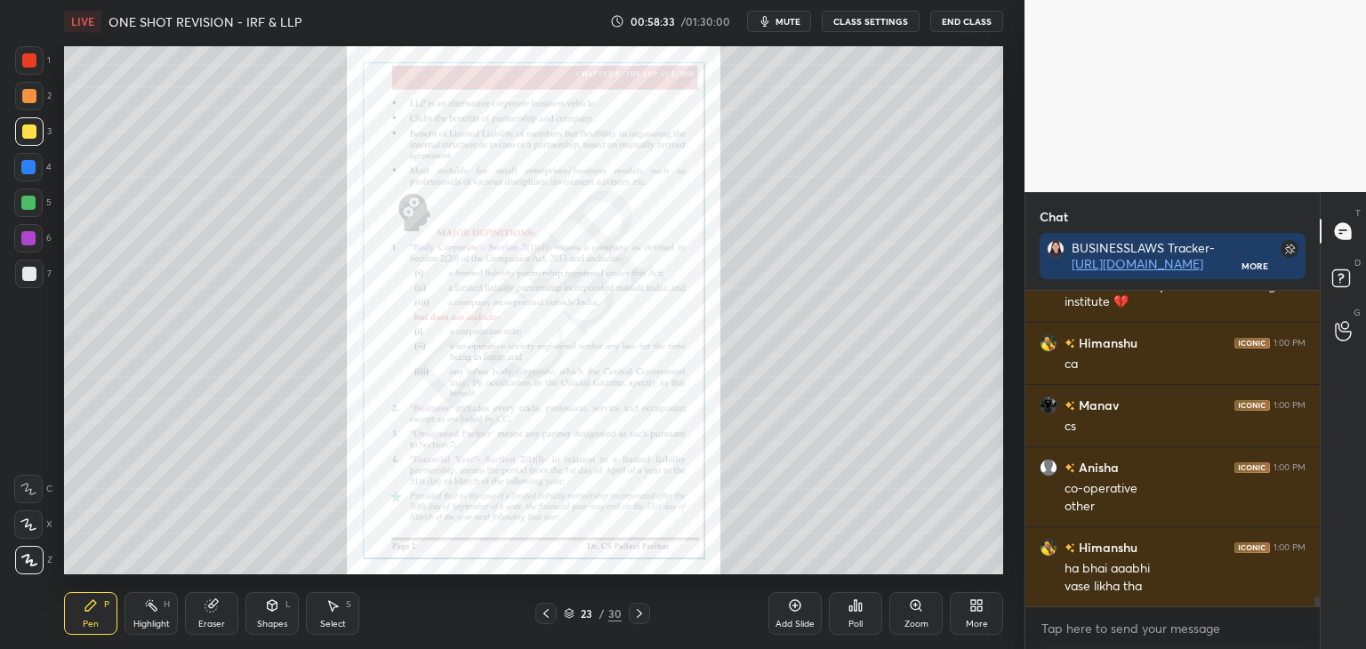
click at [923, 620] on div "Zoom" at bounding box center [916, 613] width 53 height 43
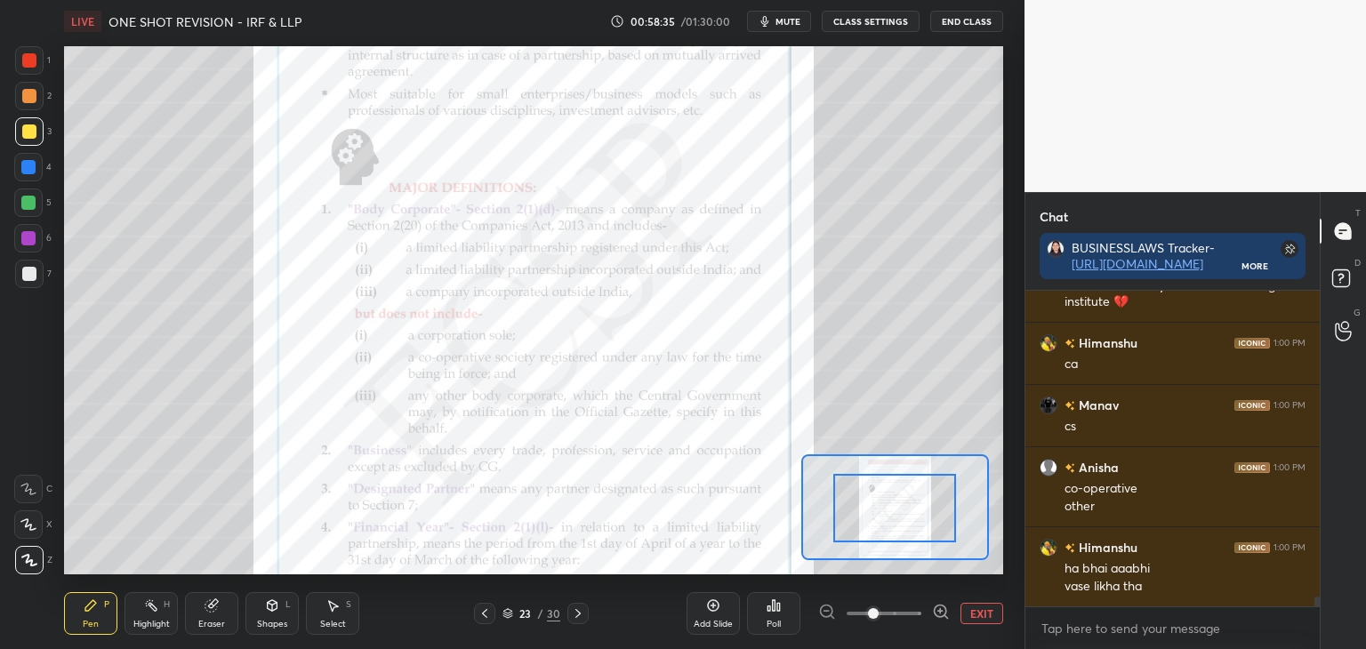
drag, startPoint x: 911, startPoint y: 511, endPoint x: 916, endPoint y: 527, distance: 16.9
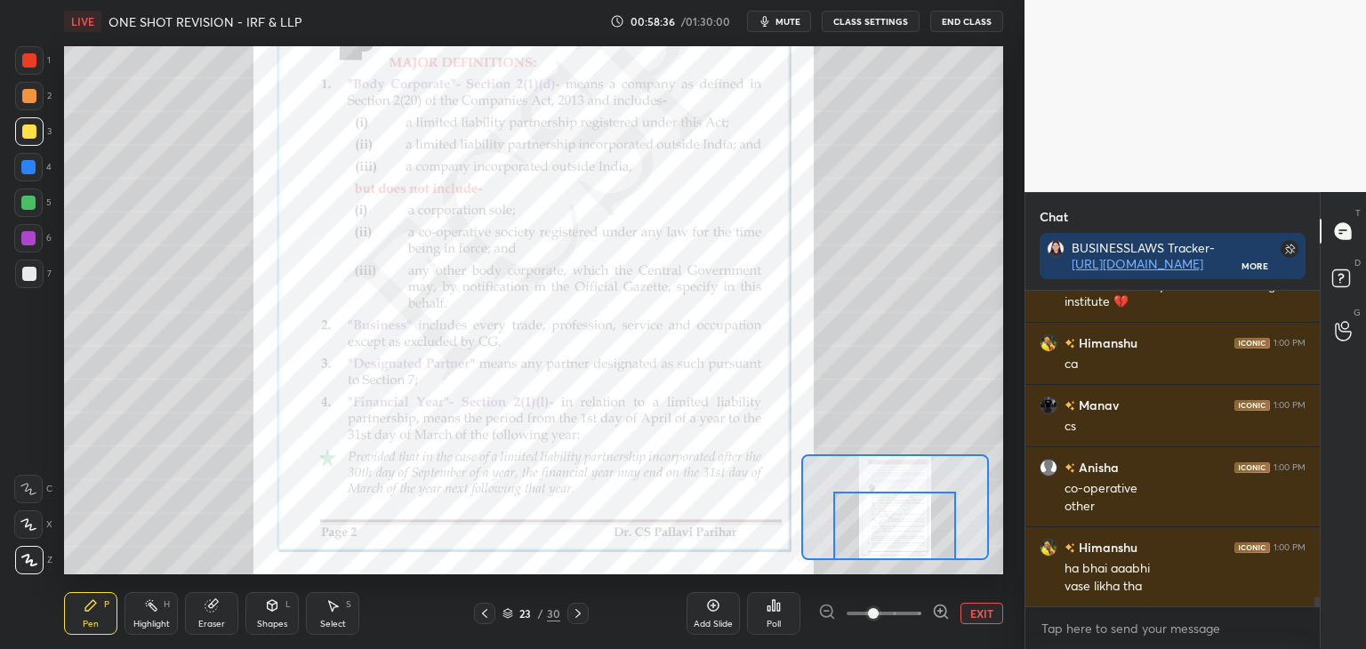
drag, startPoint x: 916, startPoint y: 520, endPoint x: 916, endPoint y: 546, distance: 25.8
click at [916, 546] on div at bounding box center [895, 526] width 123 height 68
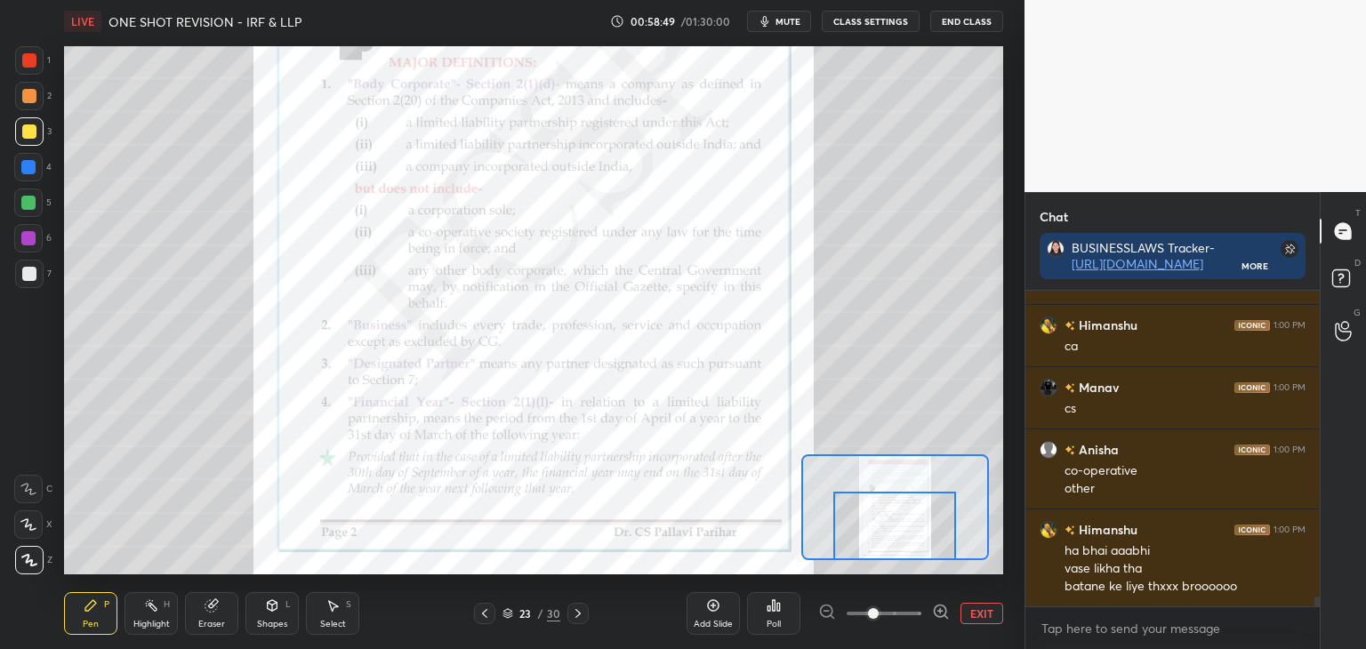
click at [31, 236] on div at bounding box center [28, 238] width 14 height 14
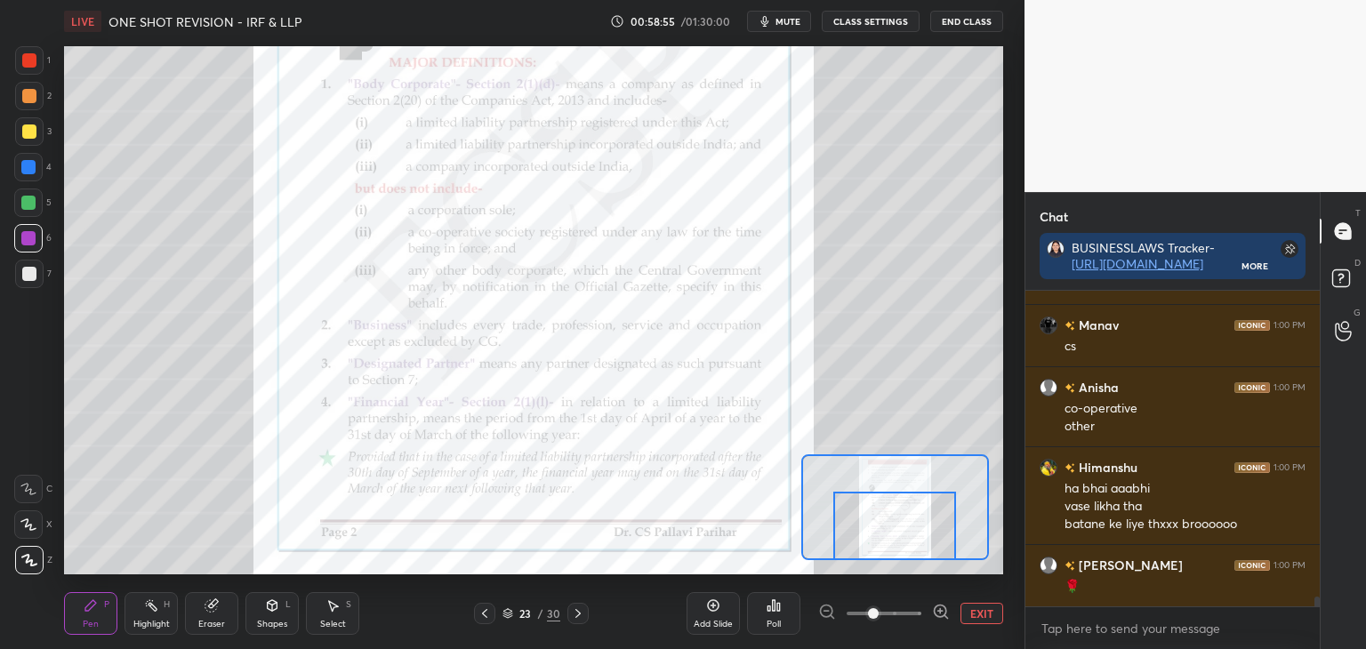
click at [27, 133] on div at bounding box center [29, 132] width 14 height 14
drag, startPoint x: 27, startPoint y: 60, endPoint x: 51, endPoint y: 85, distance: 35.2
click at [28, 63] on div at bounding box center [29, 60] width 14 height 14
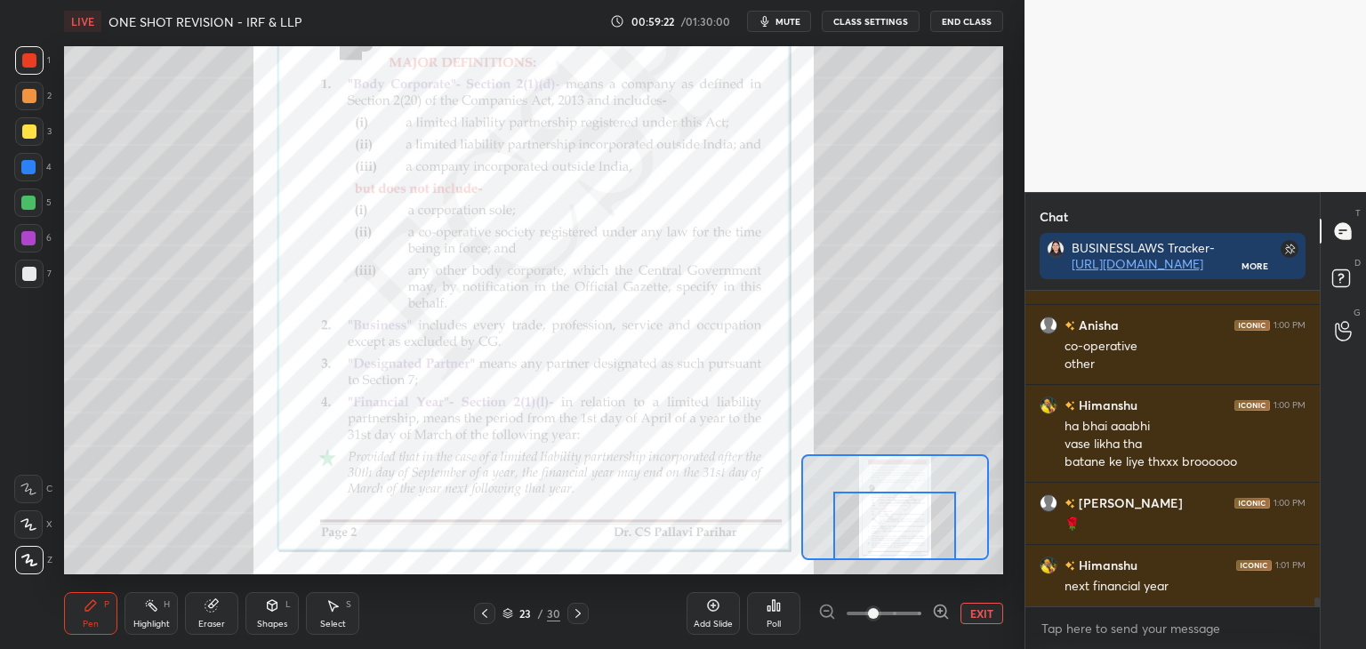
scroll to position [10408, 0]
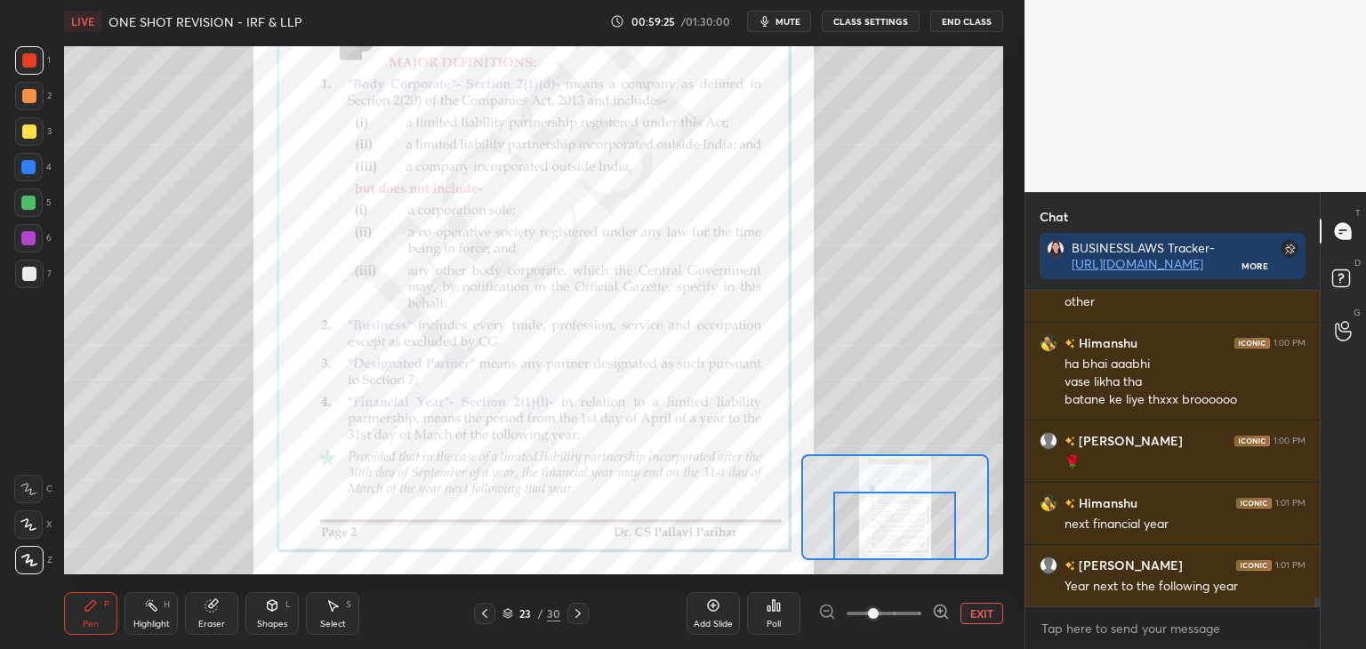
click at [22, 133] on div at bounding box center [29, 132] width 14 height 14
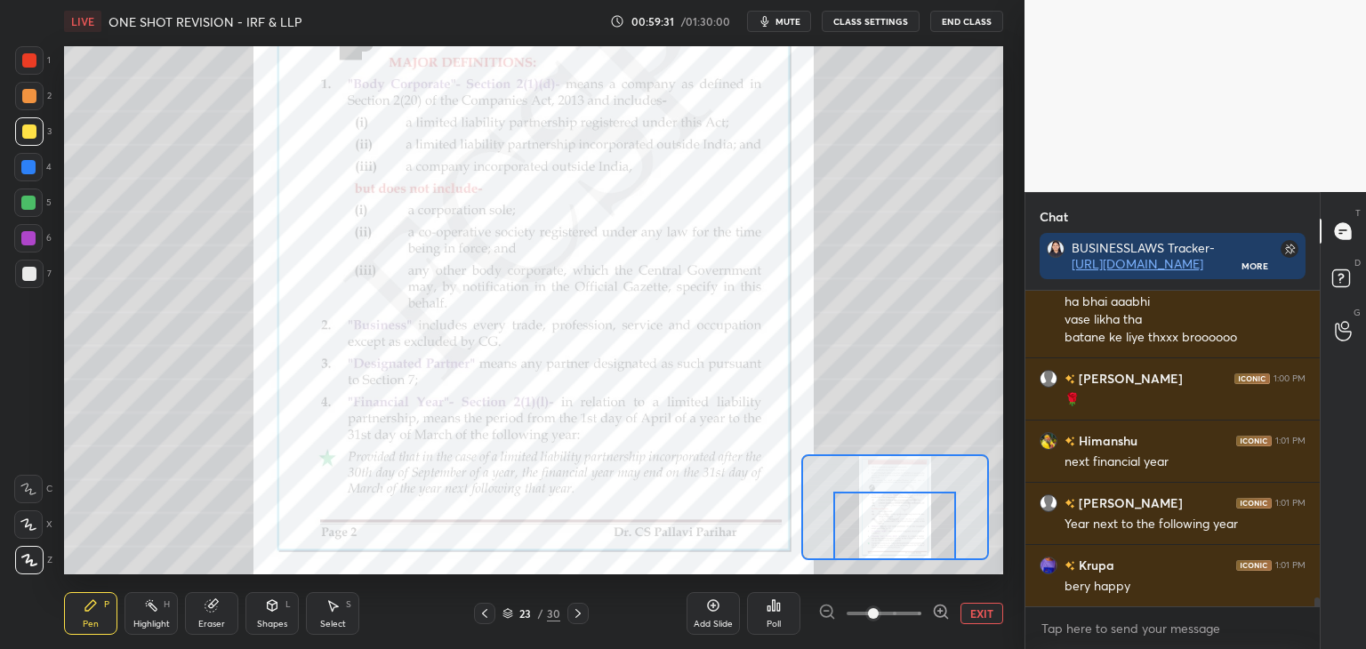
scroll to position [10533, 0]
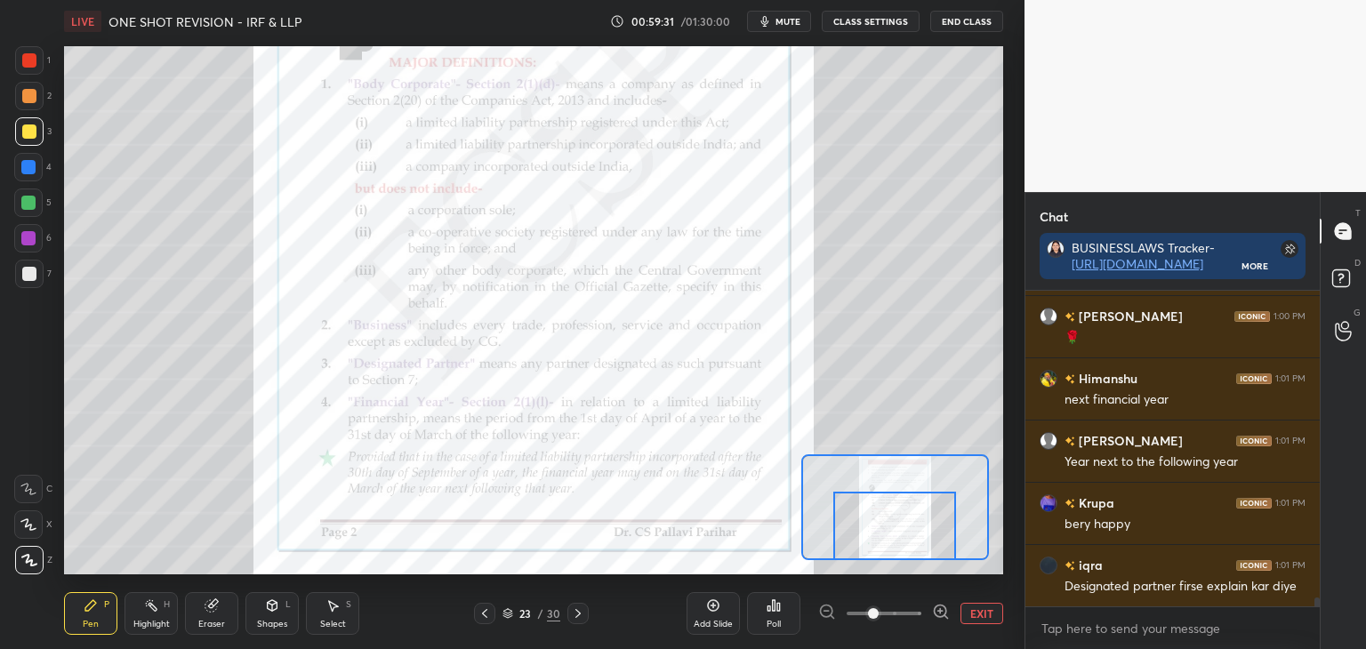
click at [581, 616] on icon at bounding box center [578, 614] width 14 height 14
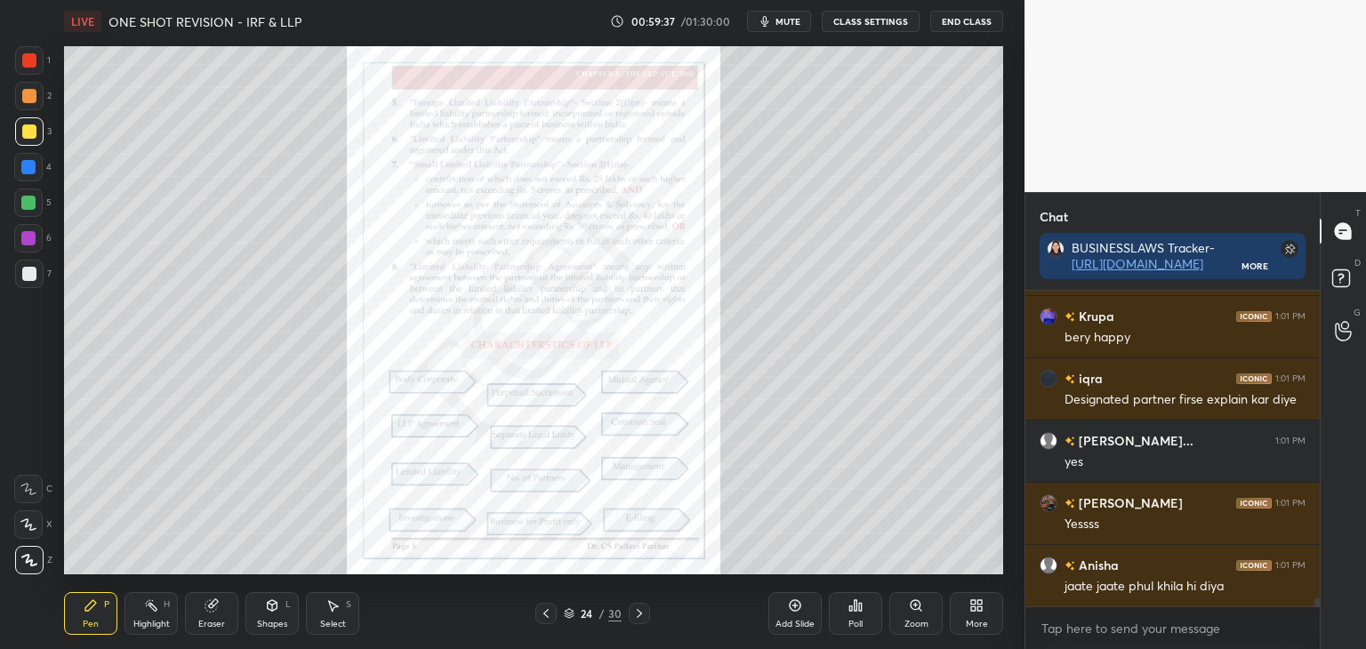
scroll to position [10782, 0]
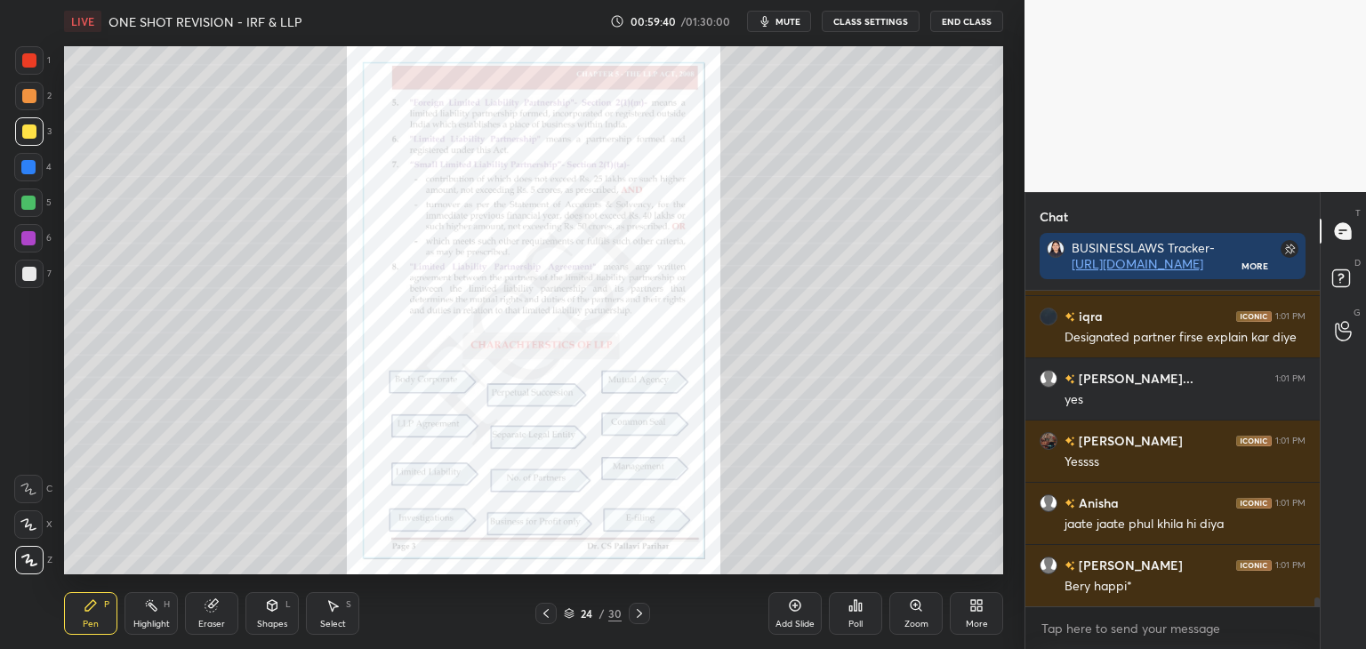
click at [28, 165] on div at bounding box center [28, 167] width 14 height 14
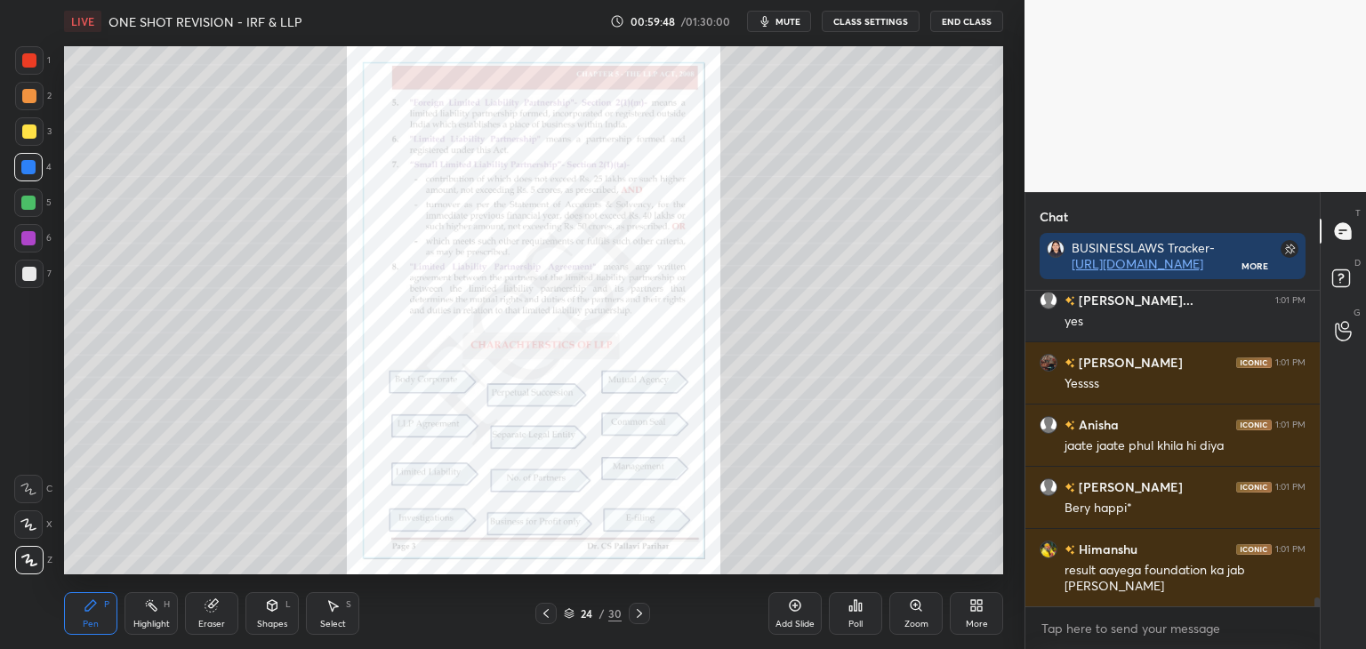
click at [31, 130] on div at bounding box center [29, 132] width 14 height 14
drag, startPoint x: 24, startPoint y: 168, endPoint x: 46, endPoint y: 171, distance: 22.4
click at [25, 169] on div at bounding box center [28, 167] width 14 height 14
click at [29, 133] on div at bounding box center [29, 132] width 14 height 14
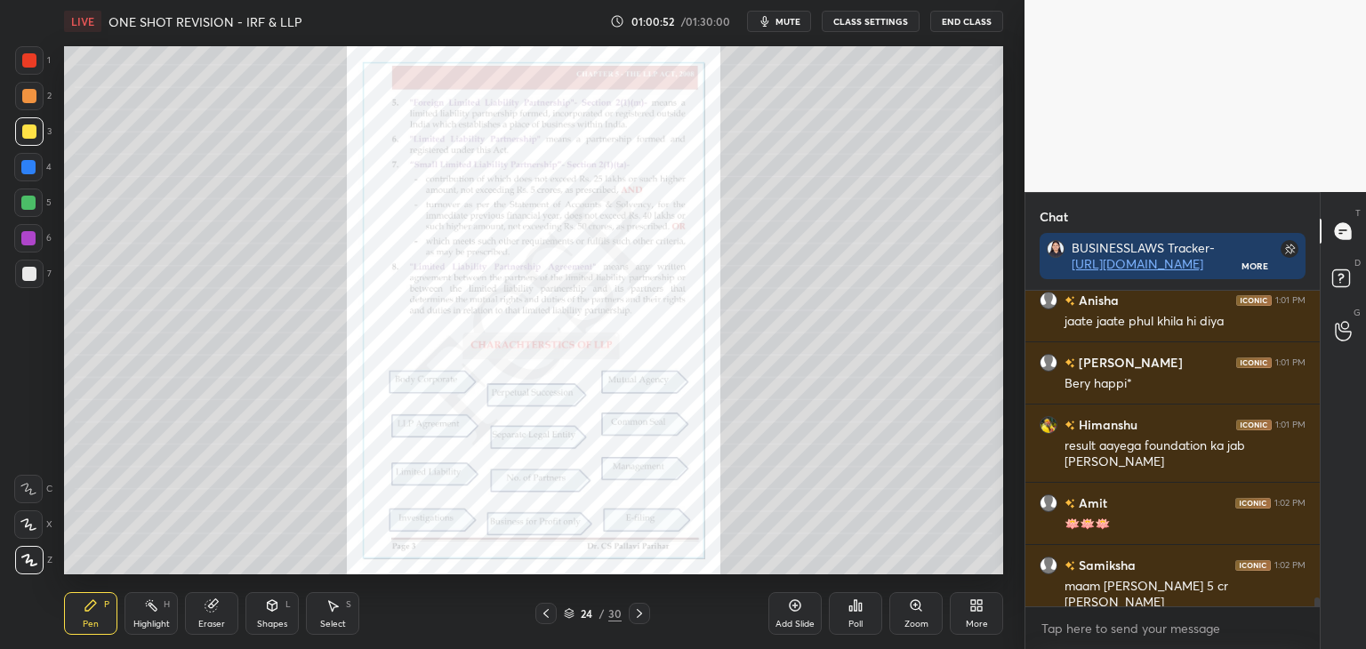
scroll to position [11063, 0]
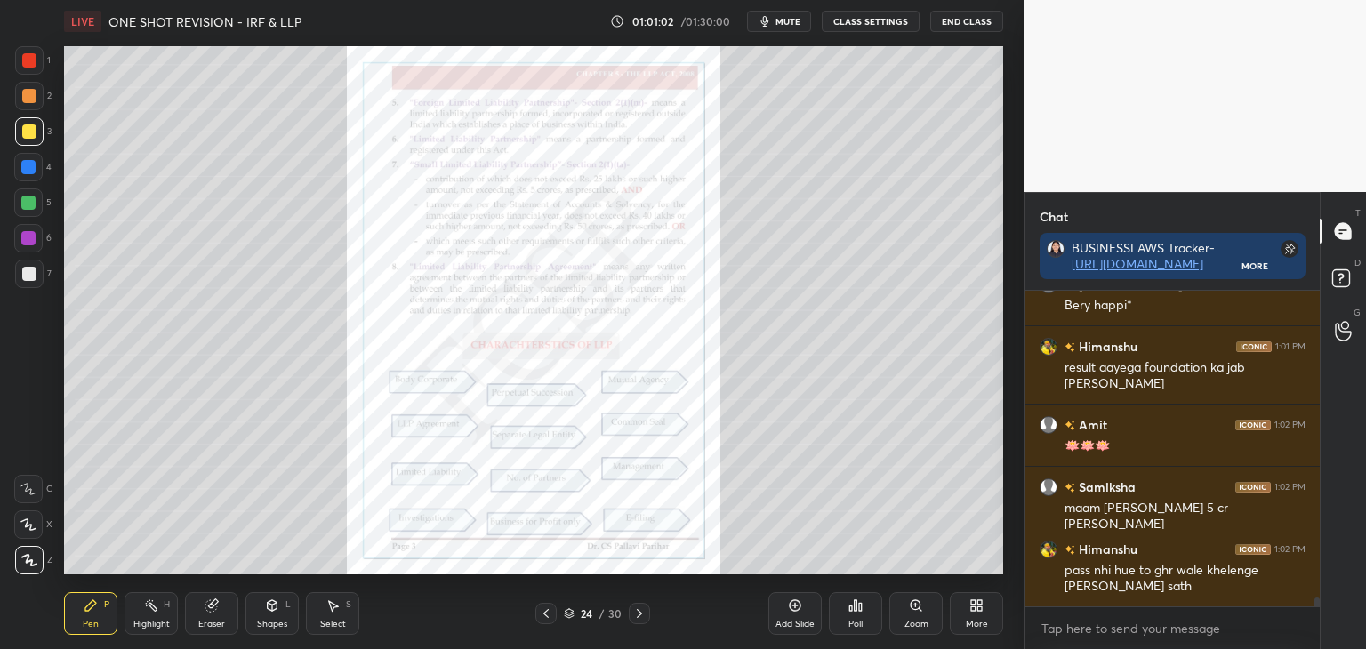
click at [28, 173] on div at bounding box center [28, 167] width 14 height 14
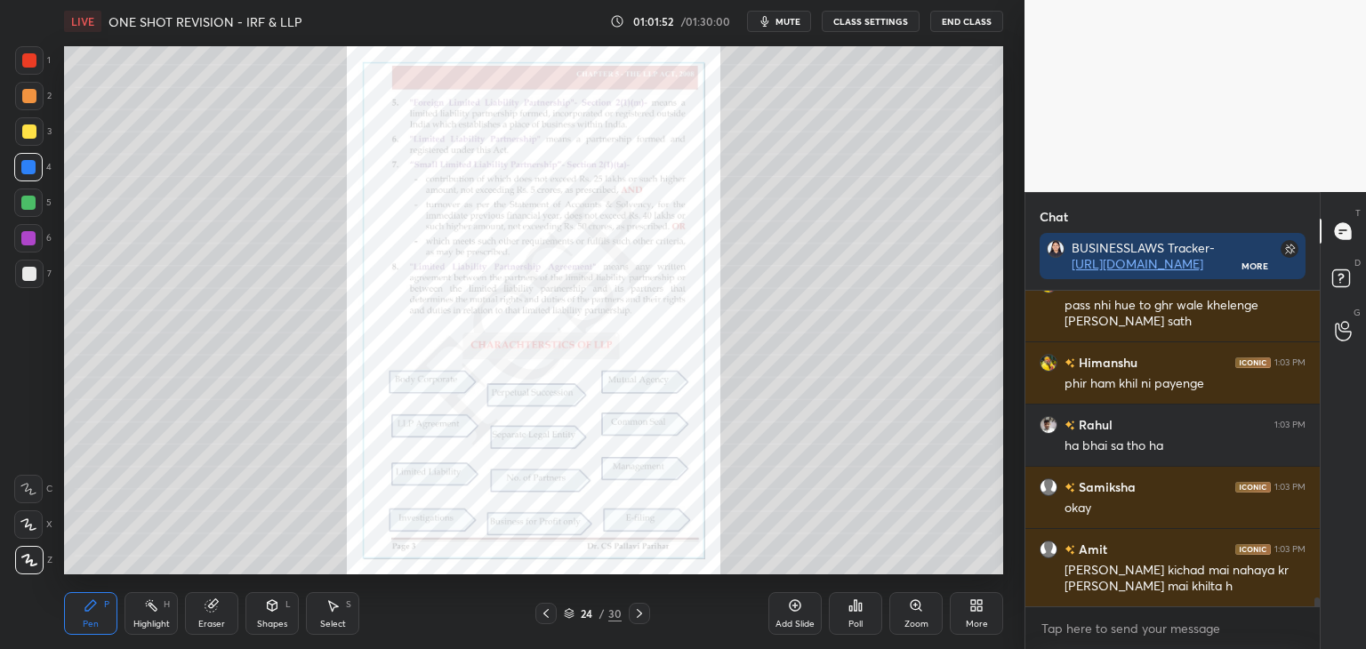
scroll to position [11390, 0]
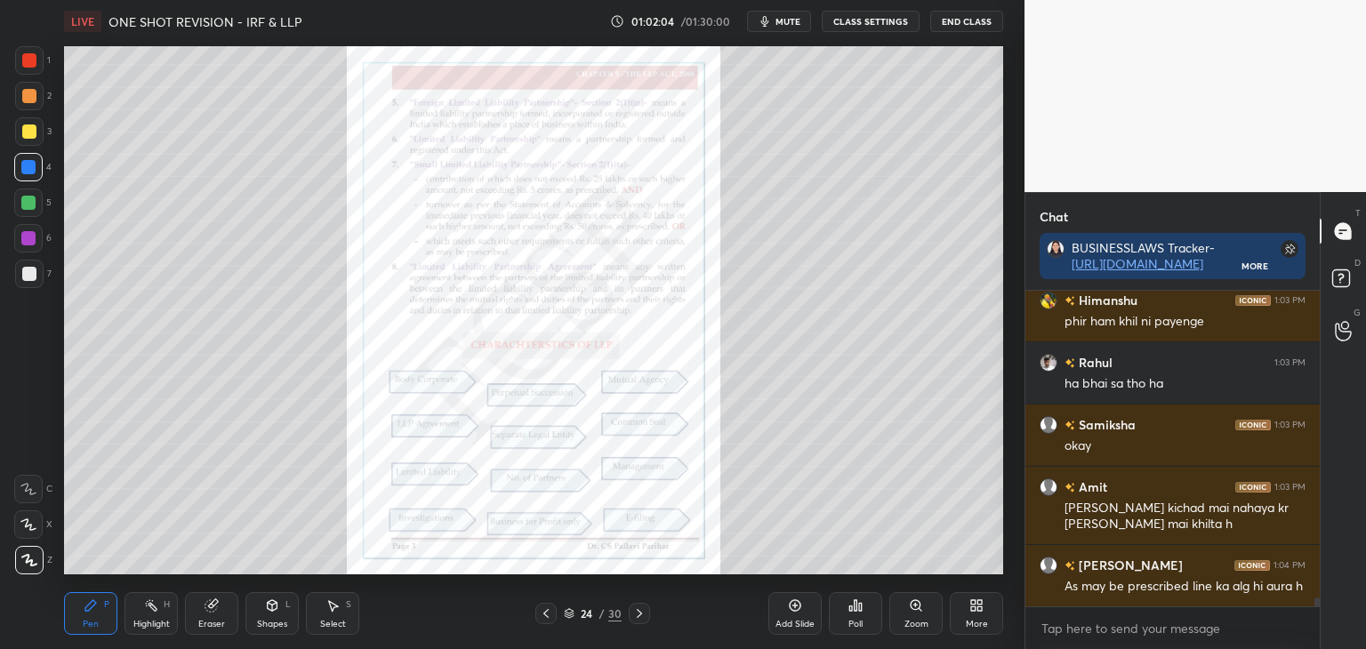
click at [25, 59] on div at bounding box center [29, 60] width 14 height 14
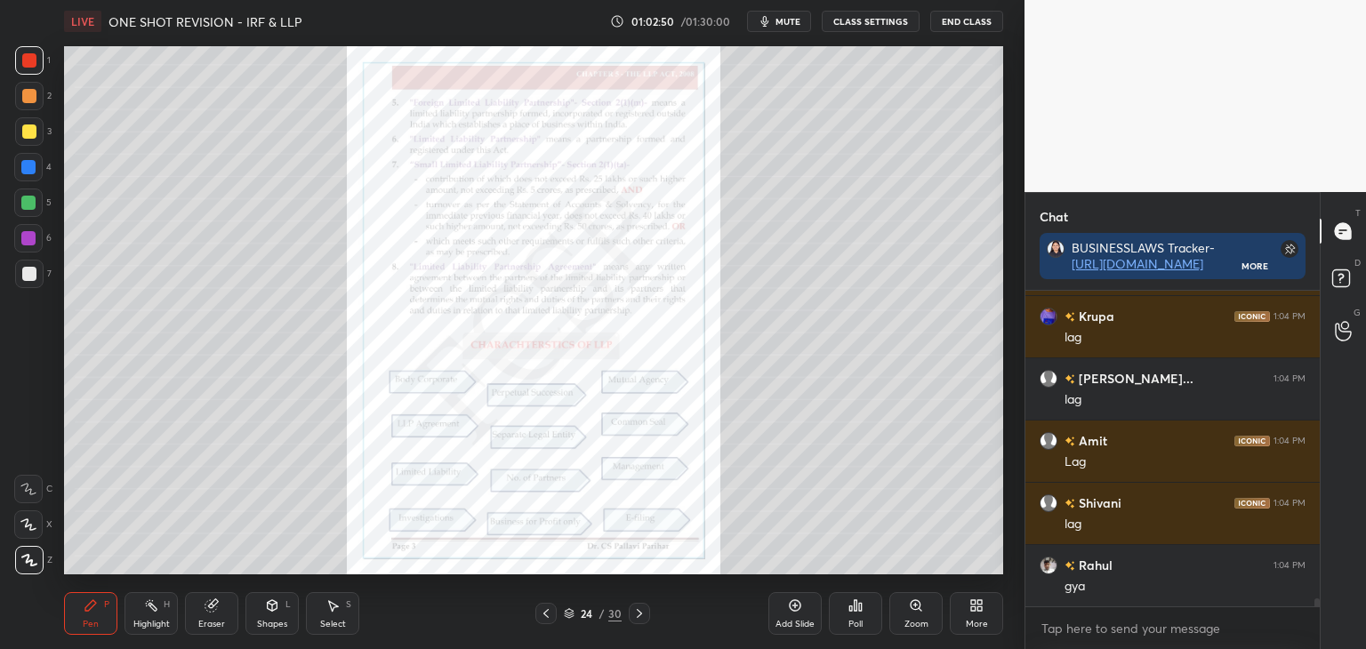
scroll to position [12013, 0]
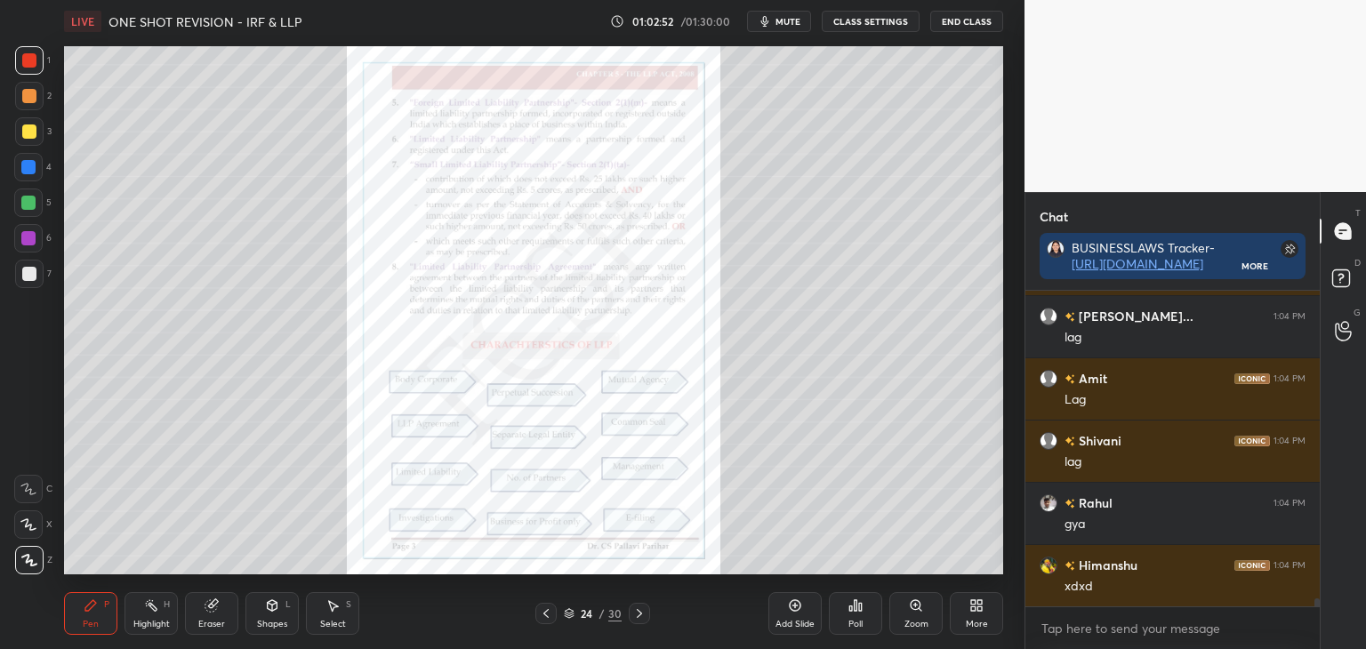
click at [637, 619] on icon at bounding box center [640, 614] width 14 height 14
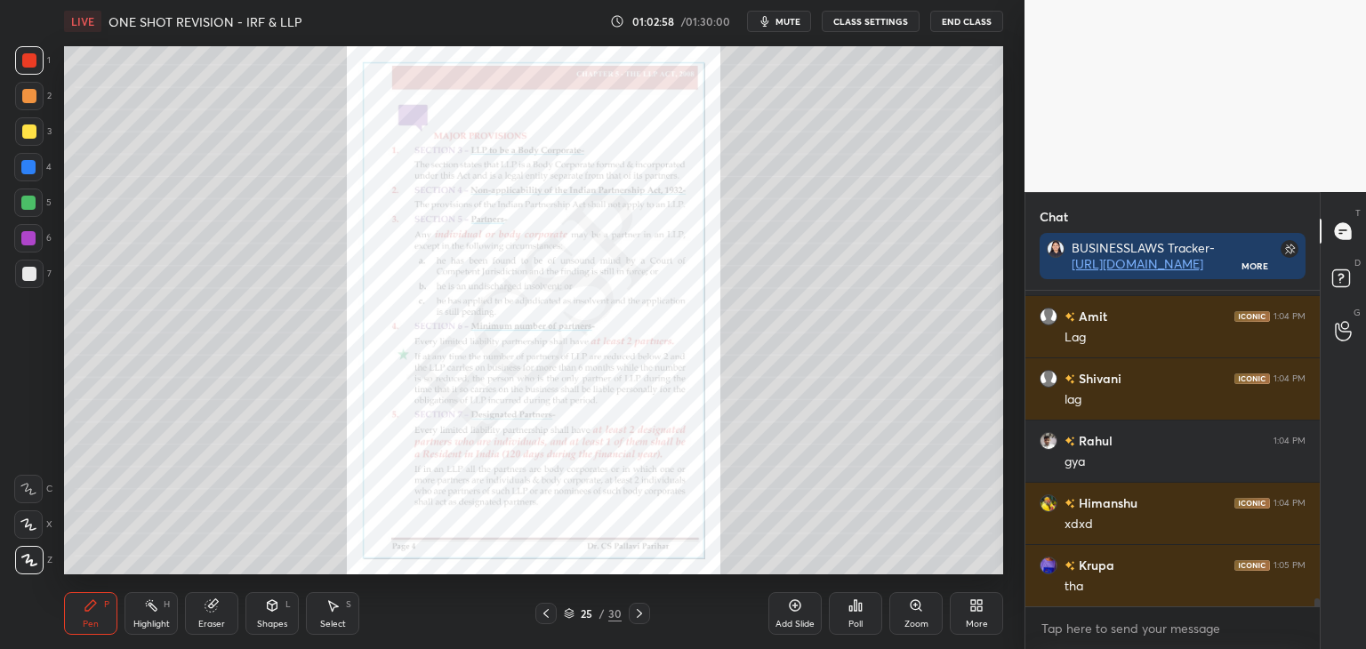
click at [28, 136] on div at bounding box center [29, 132] width 14 height 14
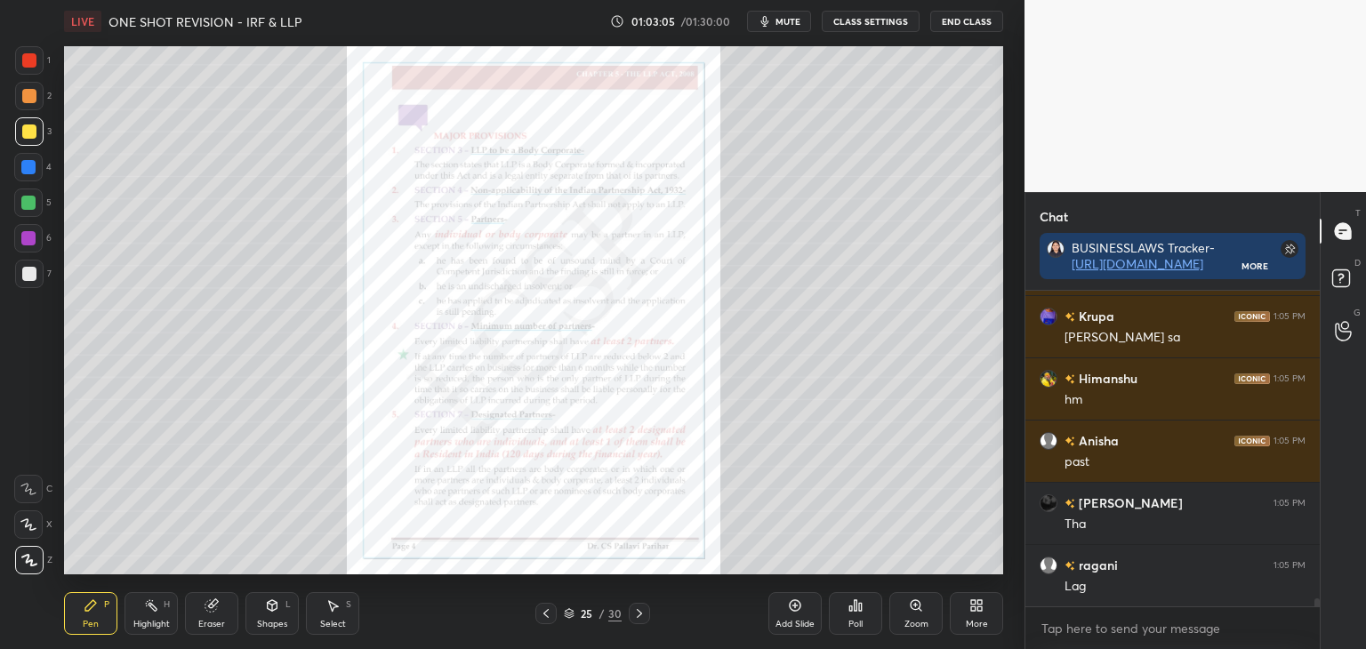
scroll to position [12511, 0]
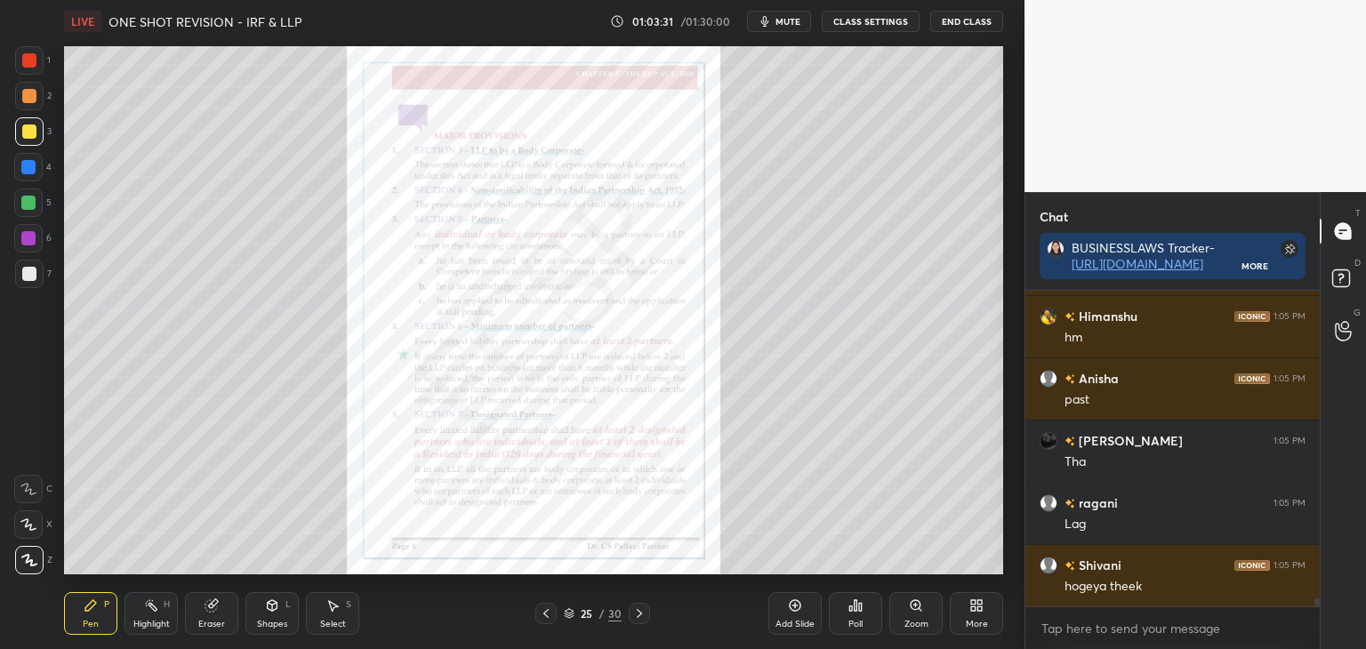
click at [26, 171] on div at bounding box center [28, 167] width 14 height 14
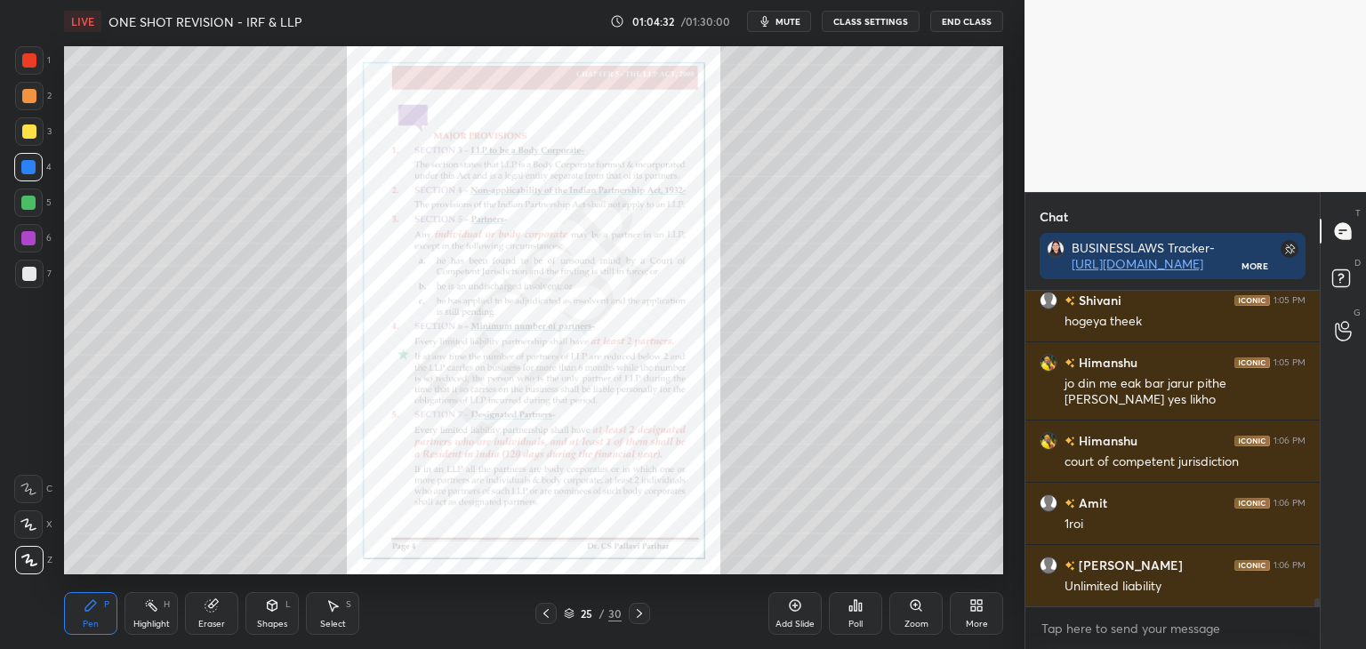
scroll to position [12839, 0]
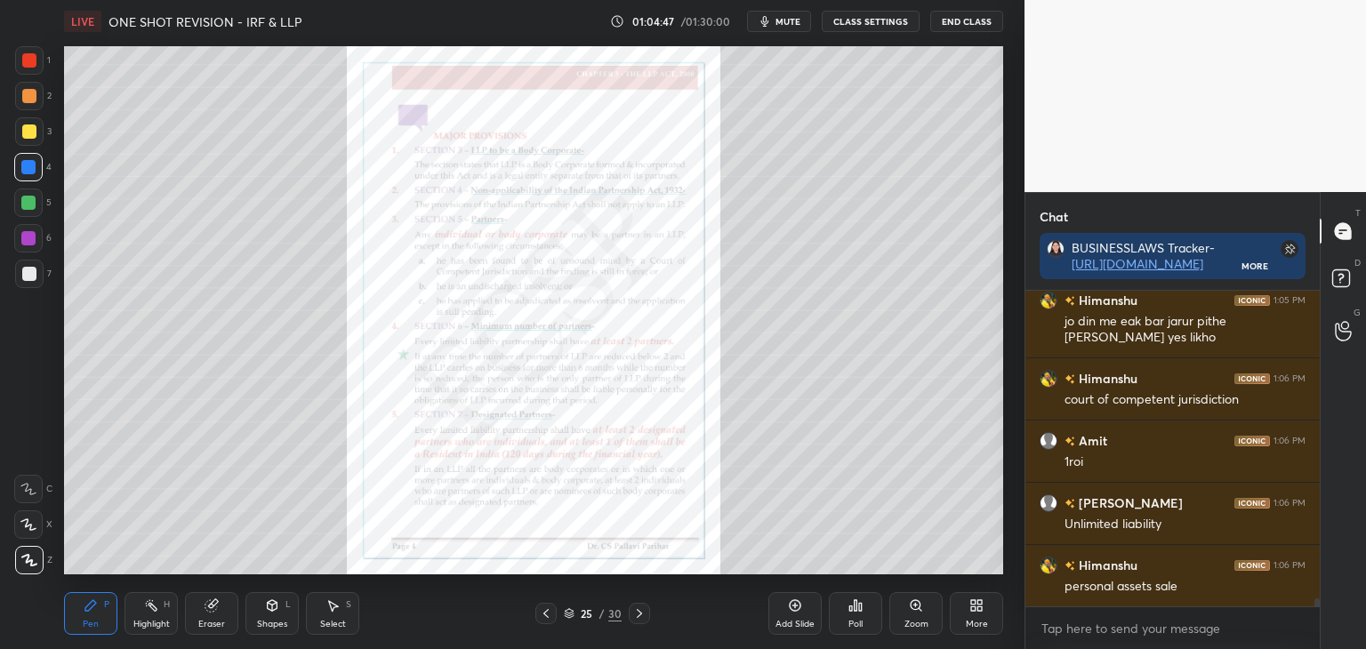
click at [32, 64] on div at bounding box center [29, 60] width 14 height 14
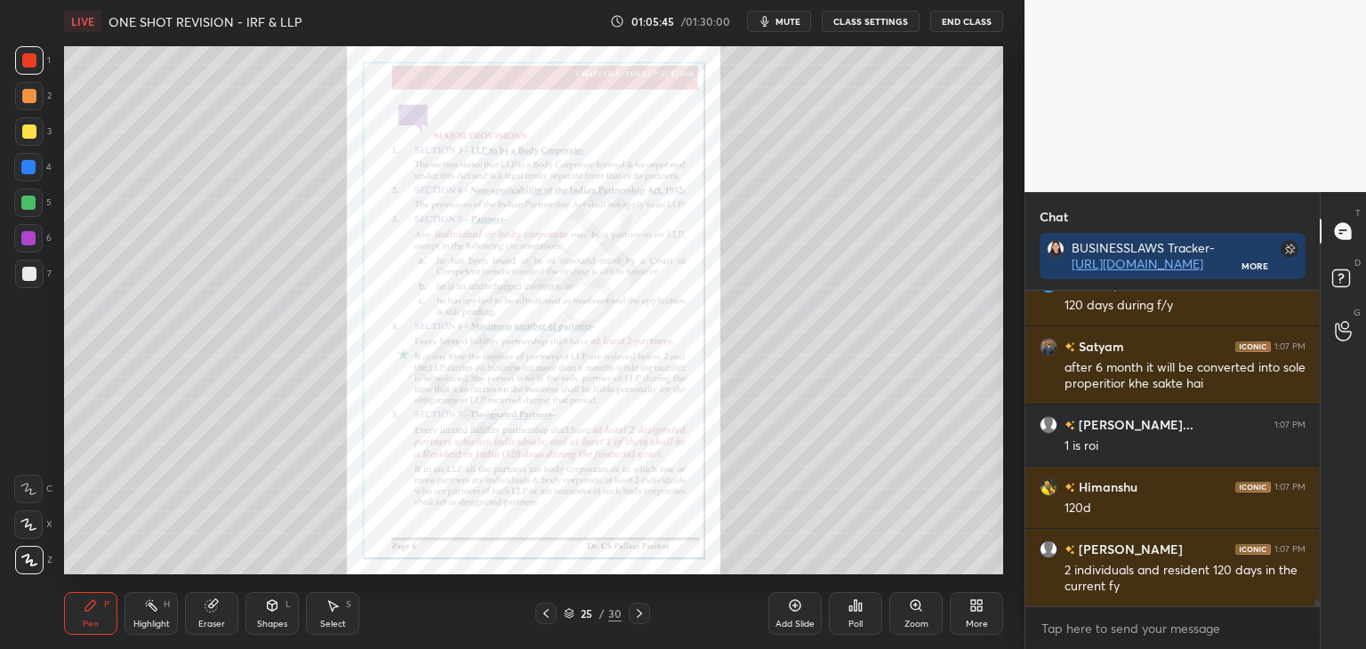
scroll to position [13369, 0]
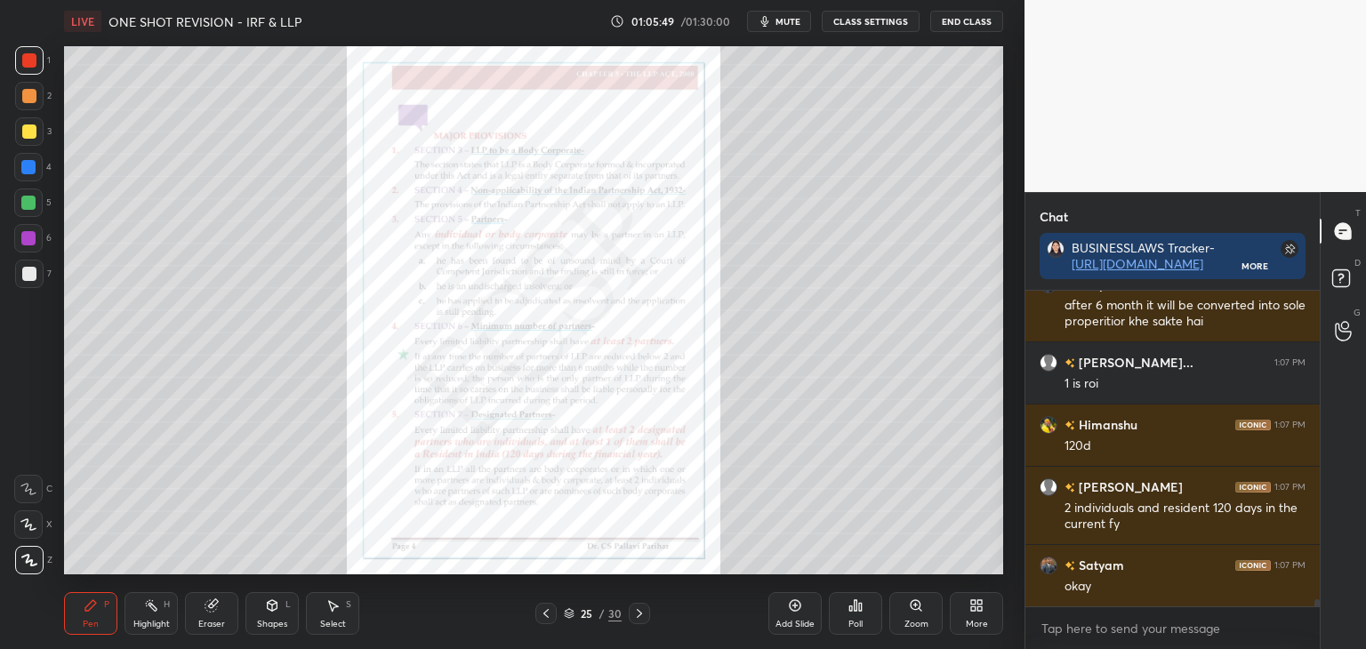
click at [28, 275] on div at bounding box center [29, 274] width 14 height 14
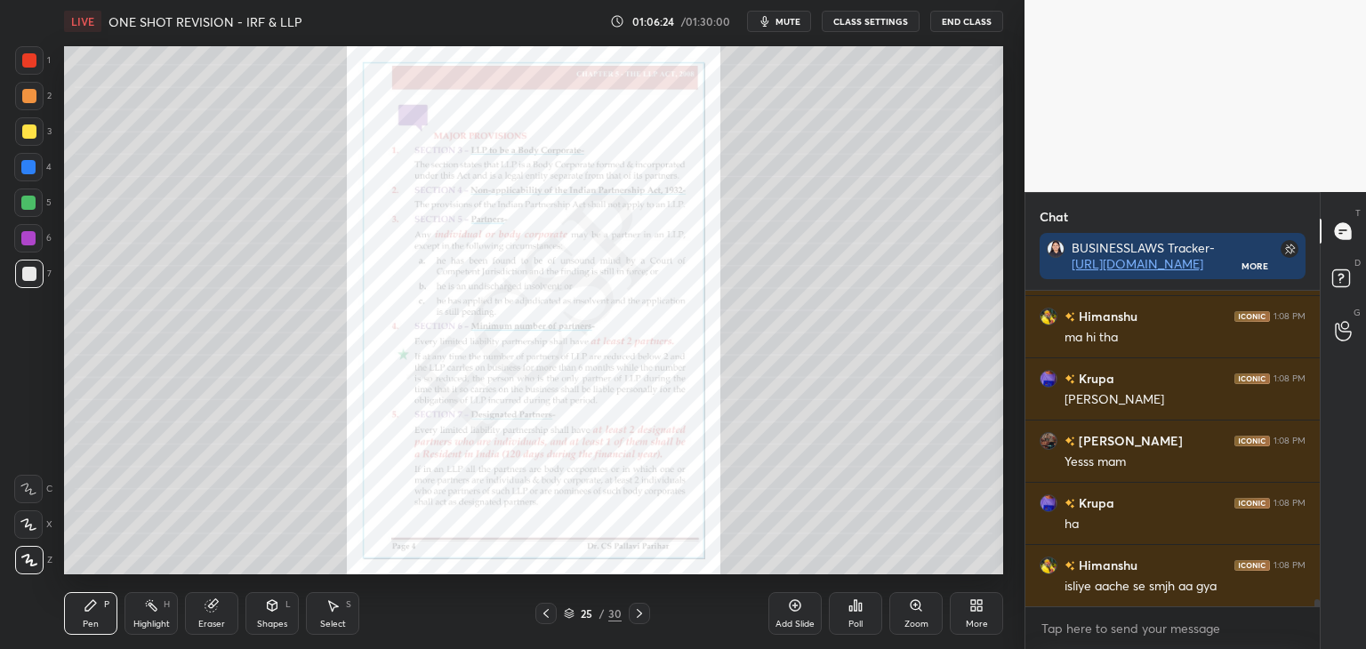
scroll to position [13760, 0]
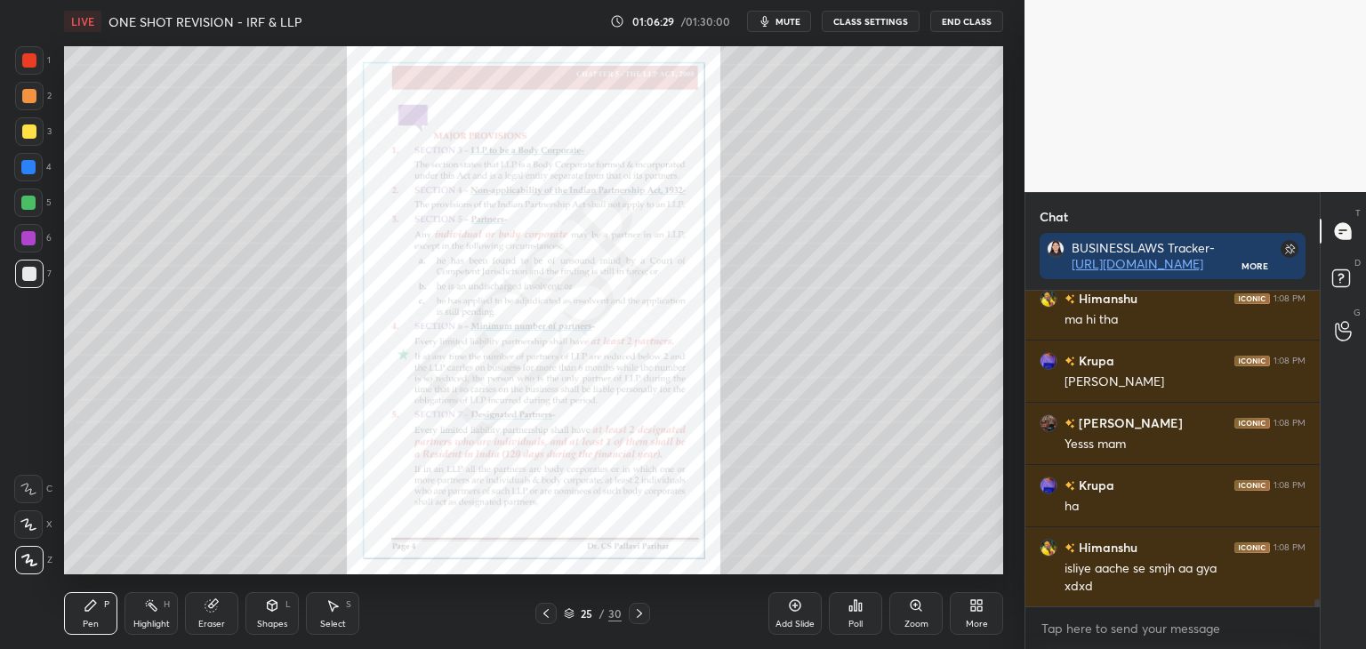
click at [639, 617] on icon at bounding box center [640, 614] width 14 height 14
click at [25, 167] on div at bounding box center [28, 167] width 14 height 14
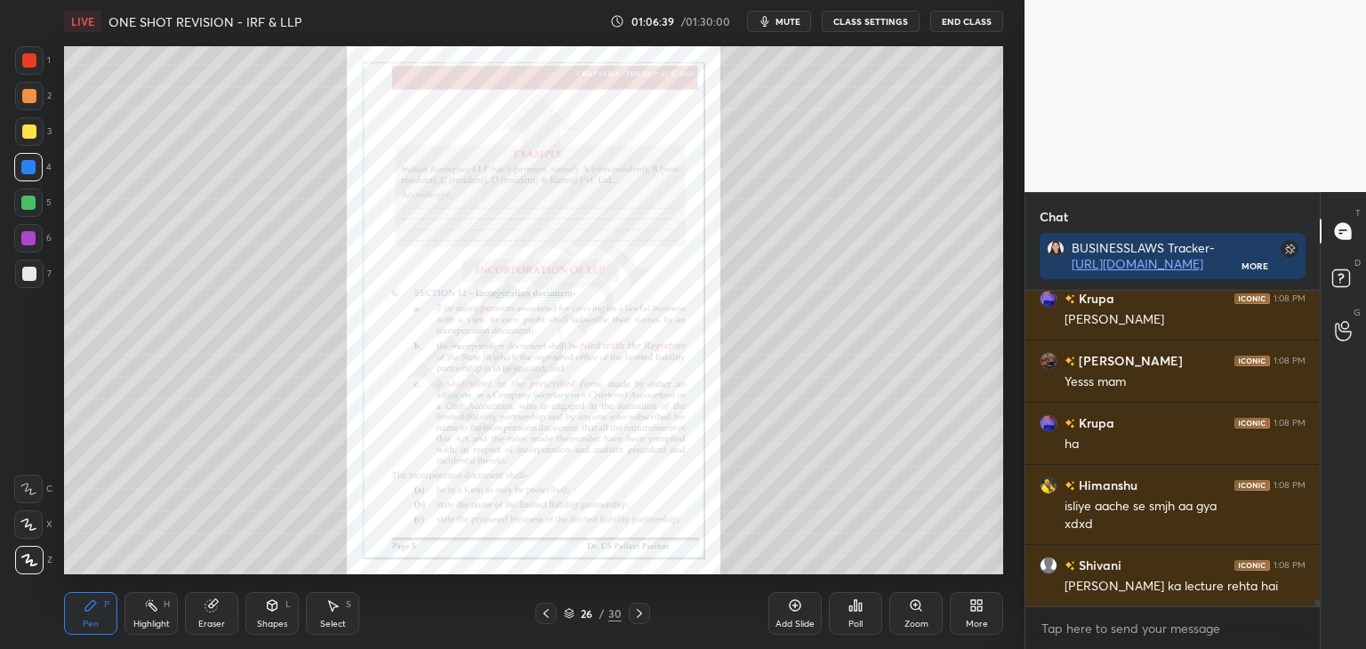
click at [918, 612] on icon at bounding box center [916, 606] width 14 height 14
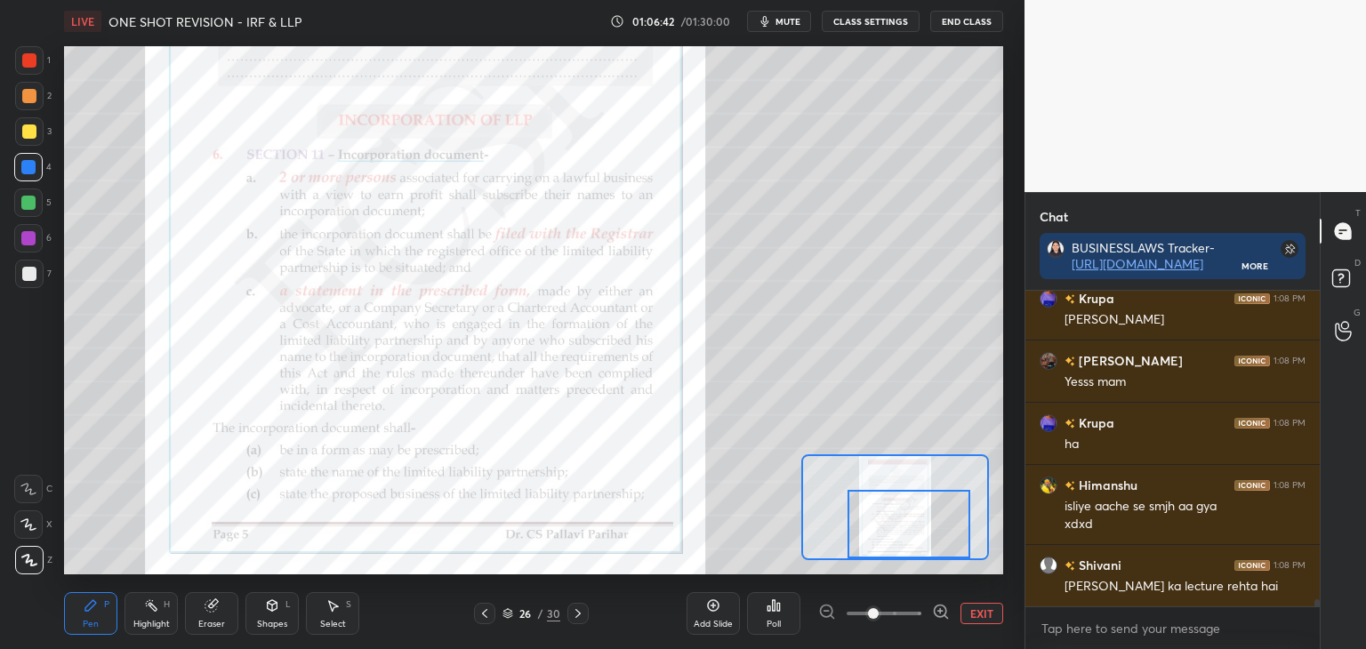
drag, startPoint x: 912, startPoint y: 524, endPoint x: 923, endPoint y: 540, distance: 19.8
click at [923, 542] on div at bounding box center [909, 524] width 123 height 68
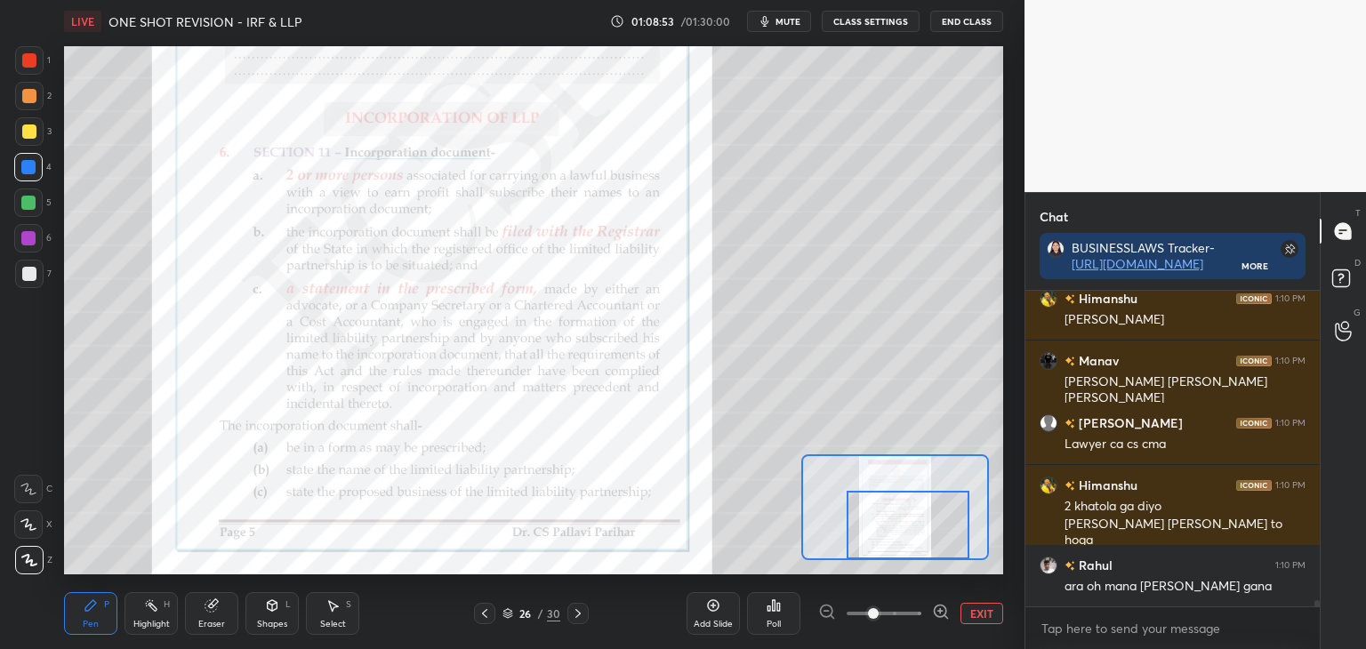
scroll to position [15041, 0]
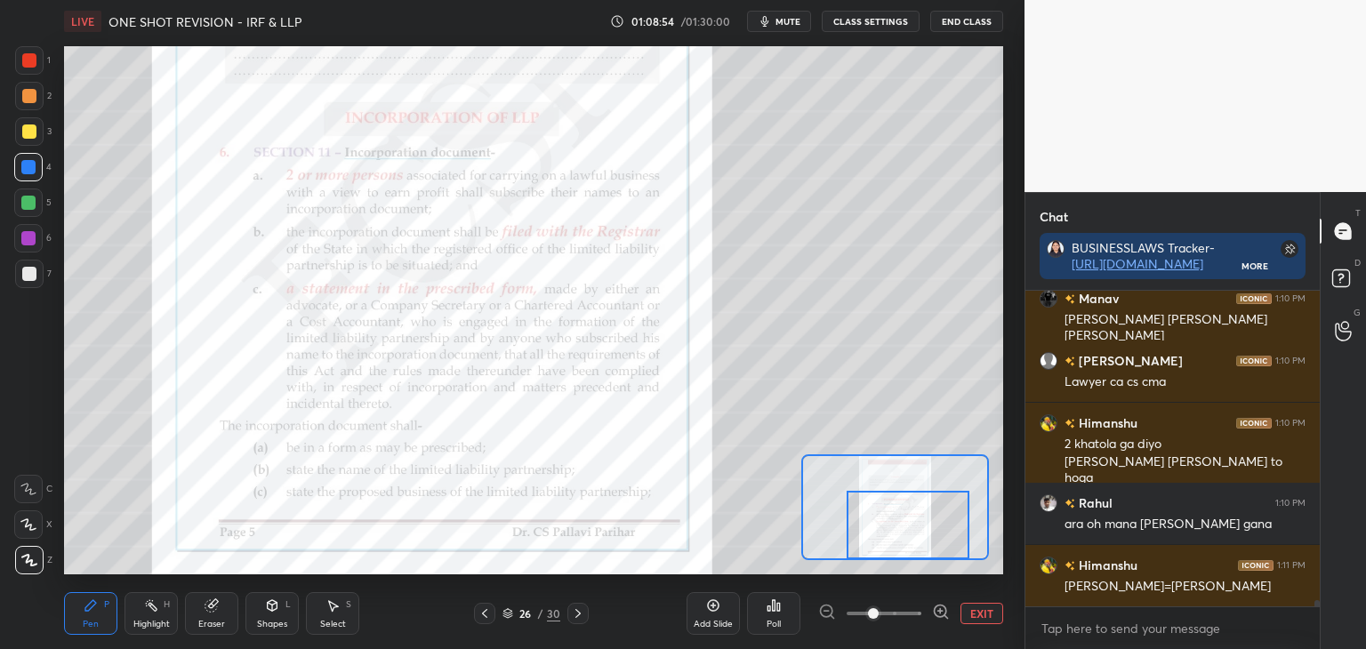
click at [581, 613] on icon at bounding box center [578, 614] width 14 height 14
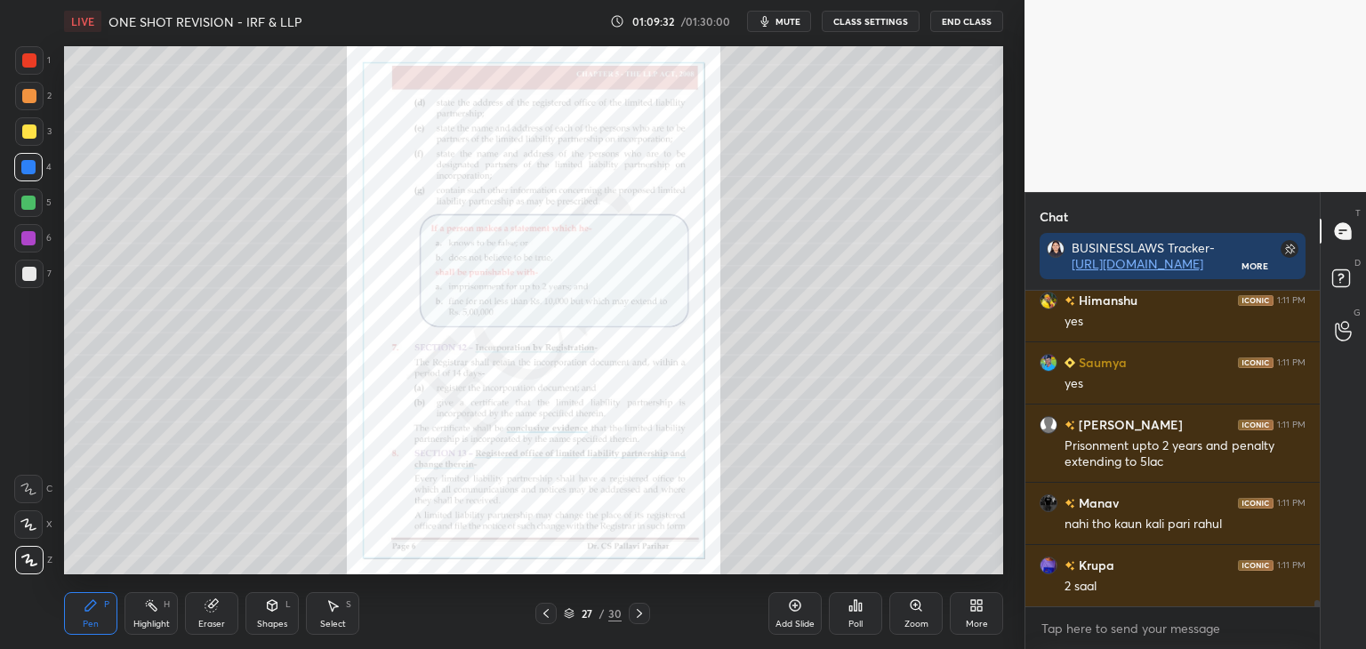
scroll to position [15555, 0]
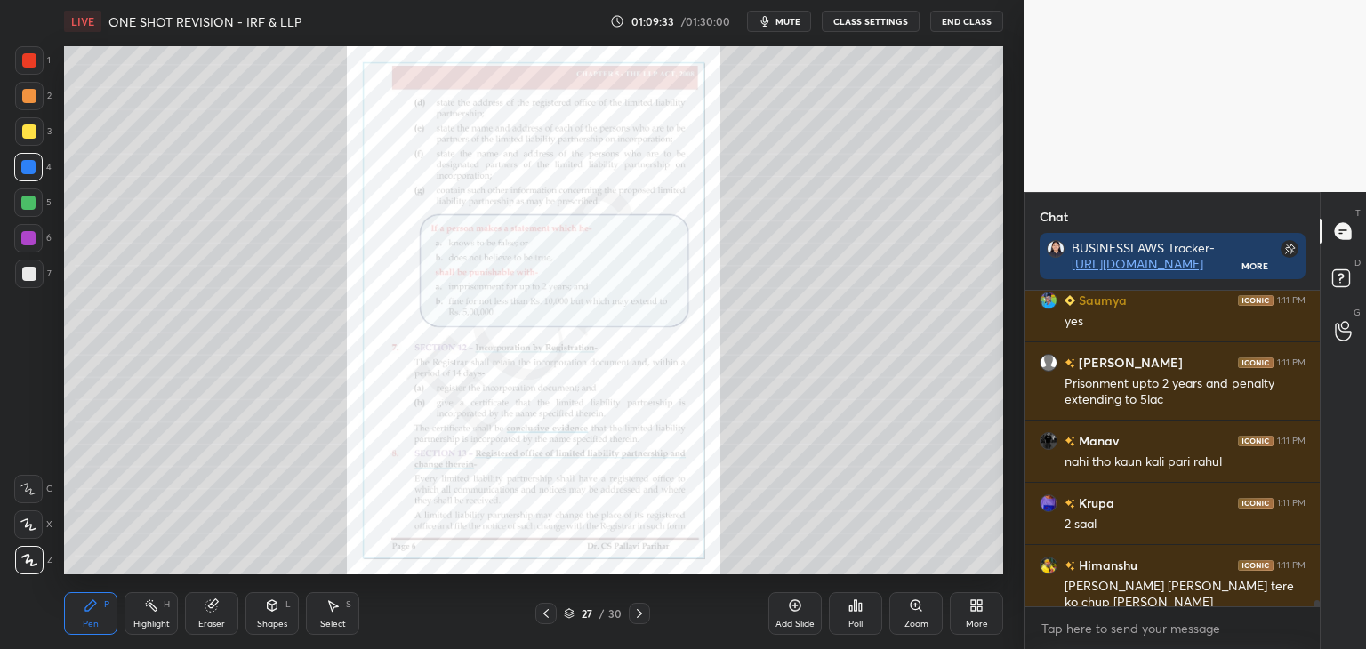
click at [918, 615] on div "Zoom" at bounding box center [916, 613] width 53 height 43
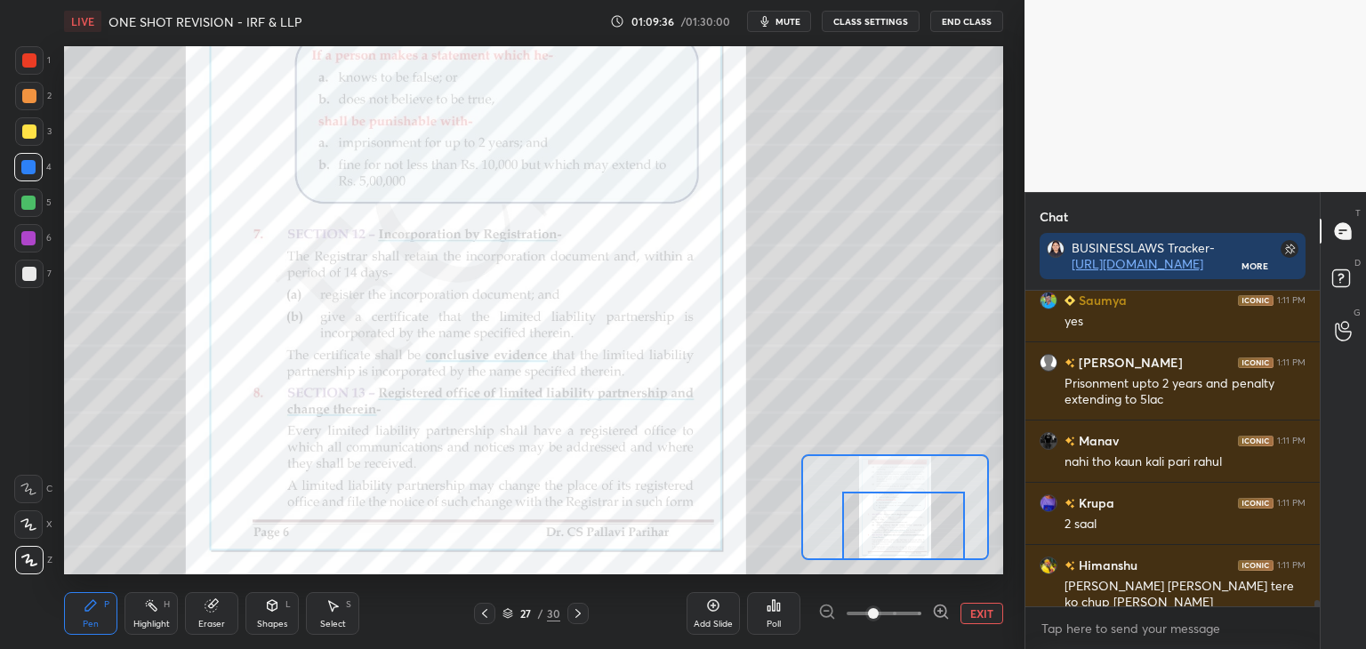
drag, startPoint x: 904, startPoint y: 513, endPoint x: 913, endPoint y: 532, distance: 20.7
click at [913, 532] on div at bounding box center [903, 526] width 123 height 68
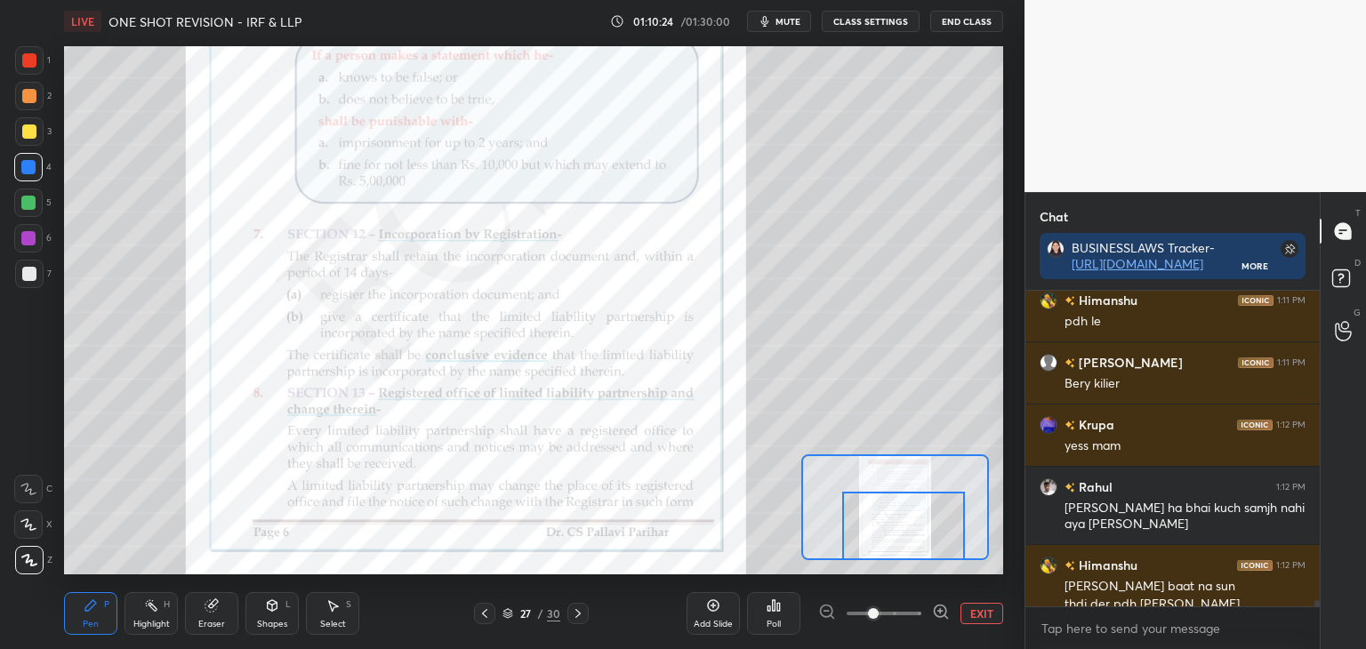
scroll to position [15963, 0]
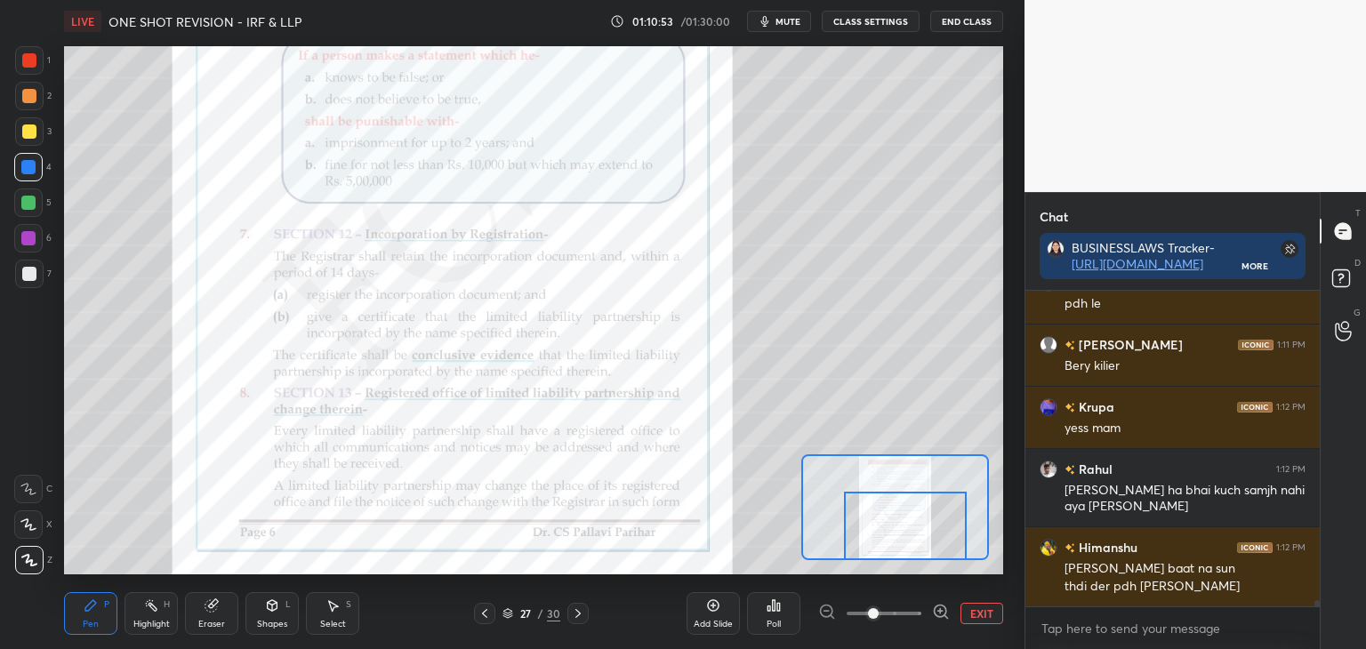
click at [901, 540] on div at bounding box center [905, 526] width 123 height 68
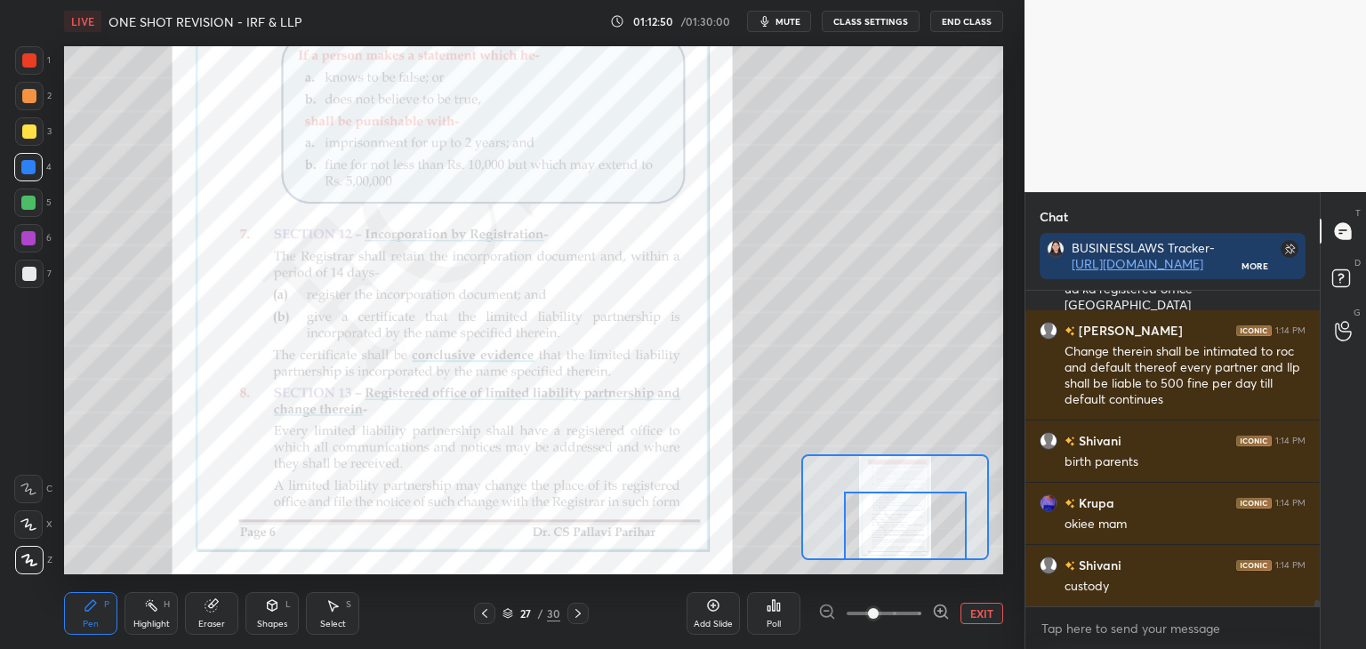
scroll to position [16541, 0]
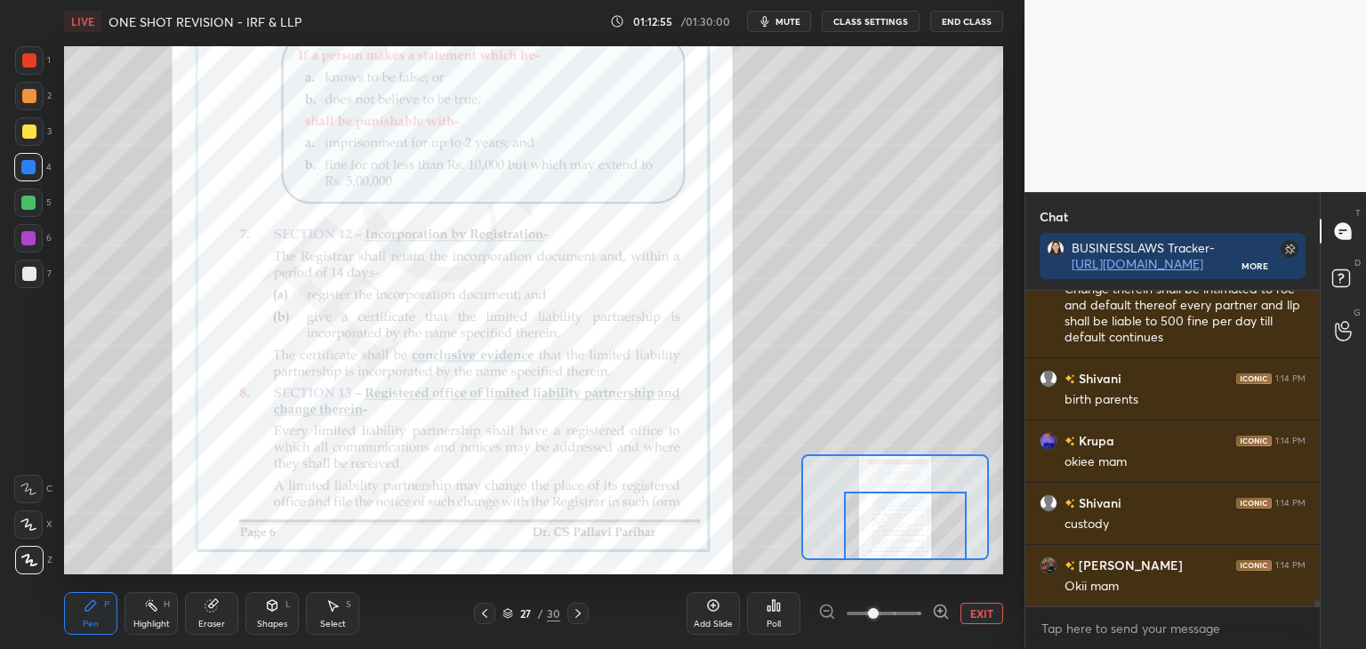
click at [580, 613] on icon at bounding box center [578, 614] width 14 height 14
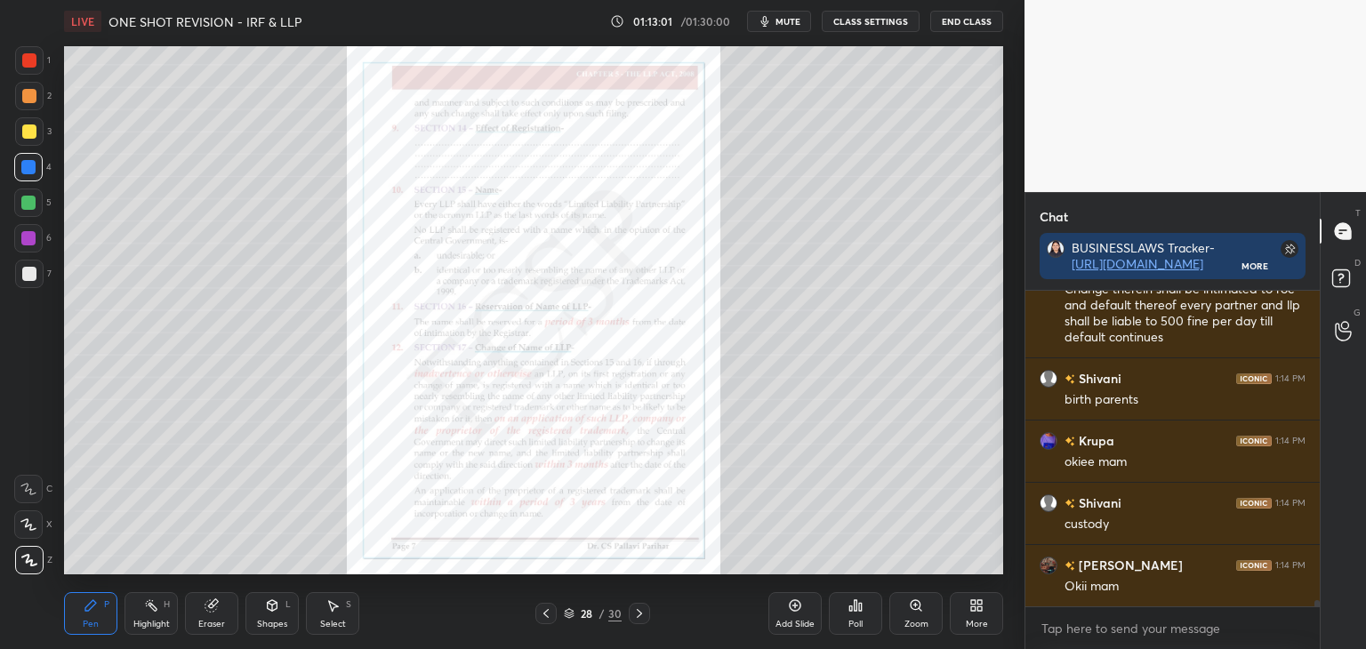
click at [916, 622] on div "Zoom" at bounding box center [917, 624] width 24 height 9
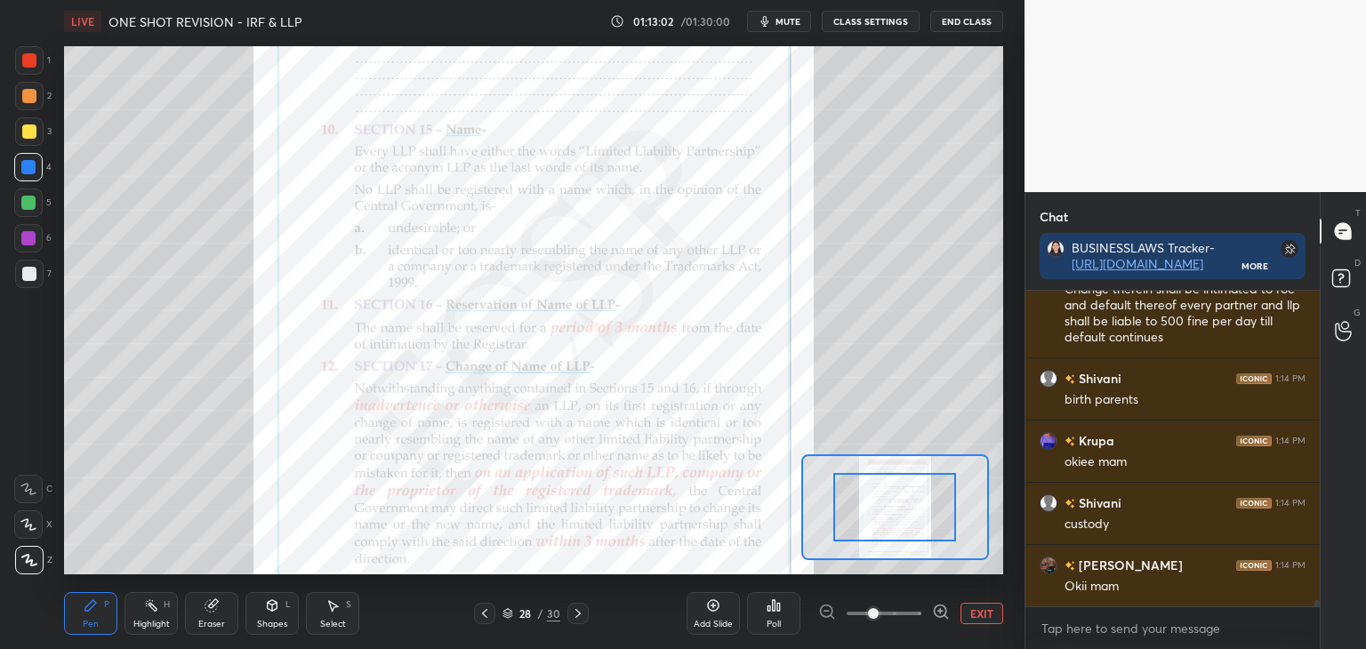
click at [879, 616] on span at bounding box center [873, 613] width 11 height 11
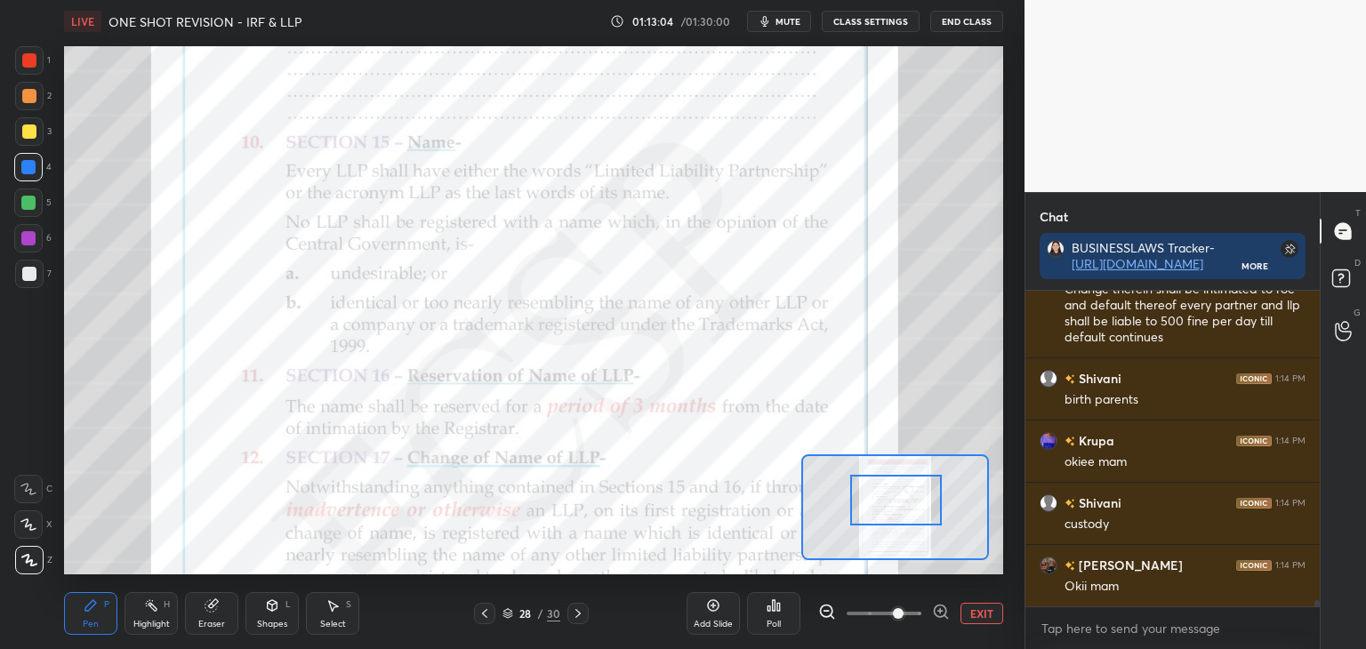
drag, startPoint x: 915, startPoint y: 524, endPoint x: 918, endPoint y: 515, distance: 9.6
click at [917, 514] on div at bounding box center [896, 500] width 93 height 51
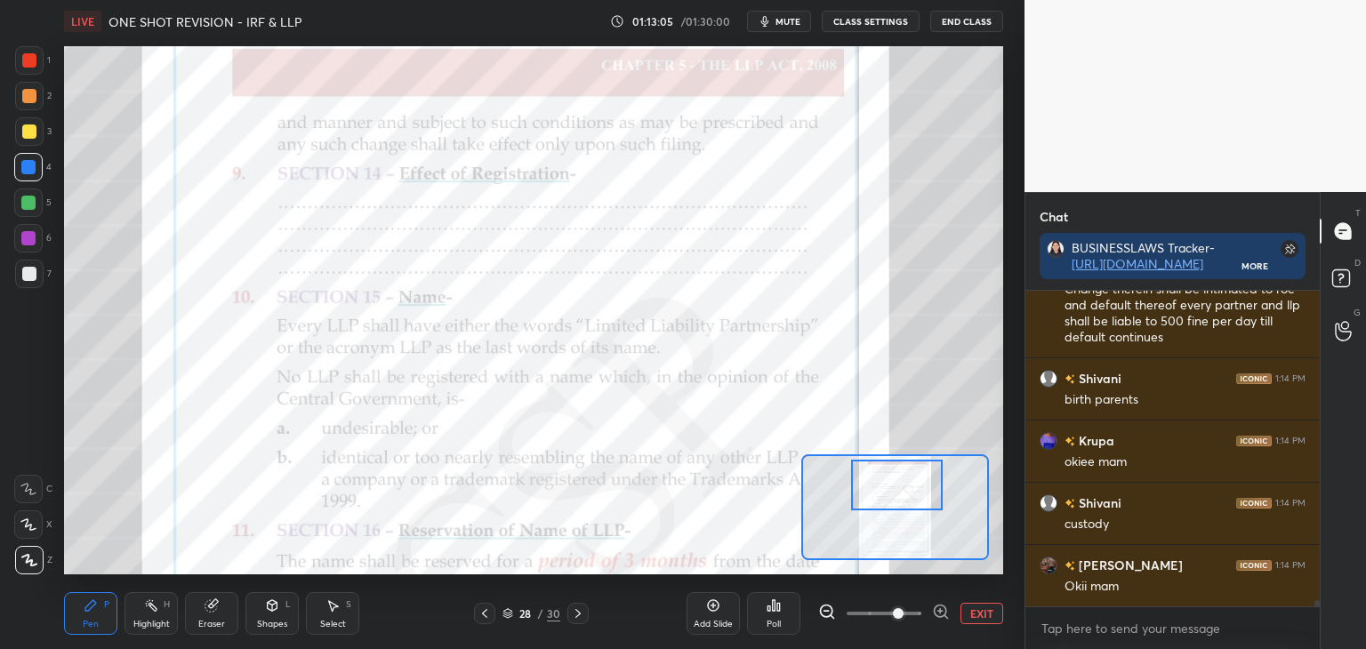
drag, startPoint x: 922, startPoint y: 522, endPoint x: 921, endPoint y: 510, distance: 12.5
click at [921, 510] on div at bounding box center [897, 485] width 93 height 51
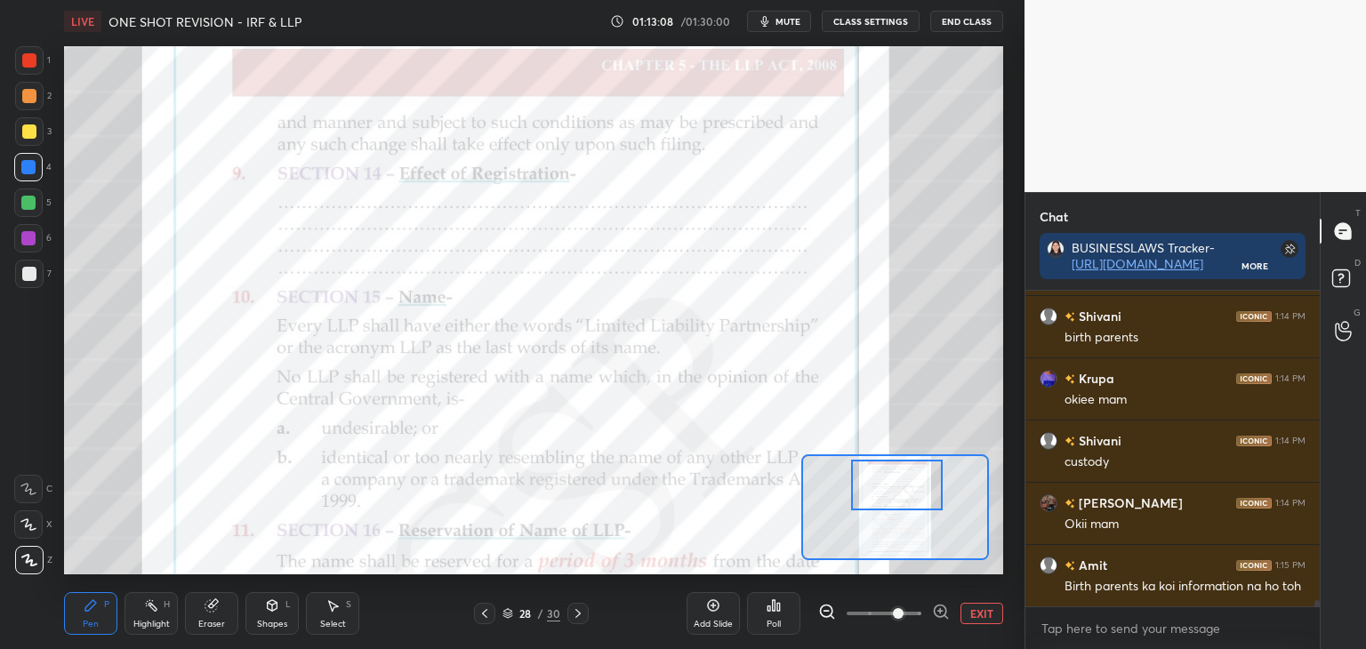
click at [28, 62] on div at bounding box center [29, 60] width 14 height 14
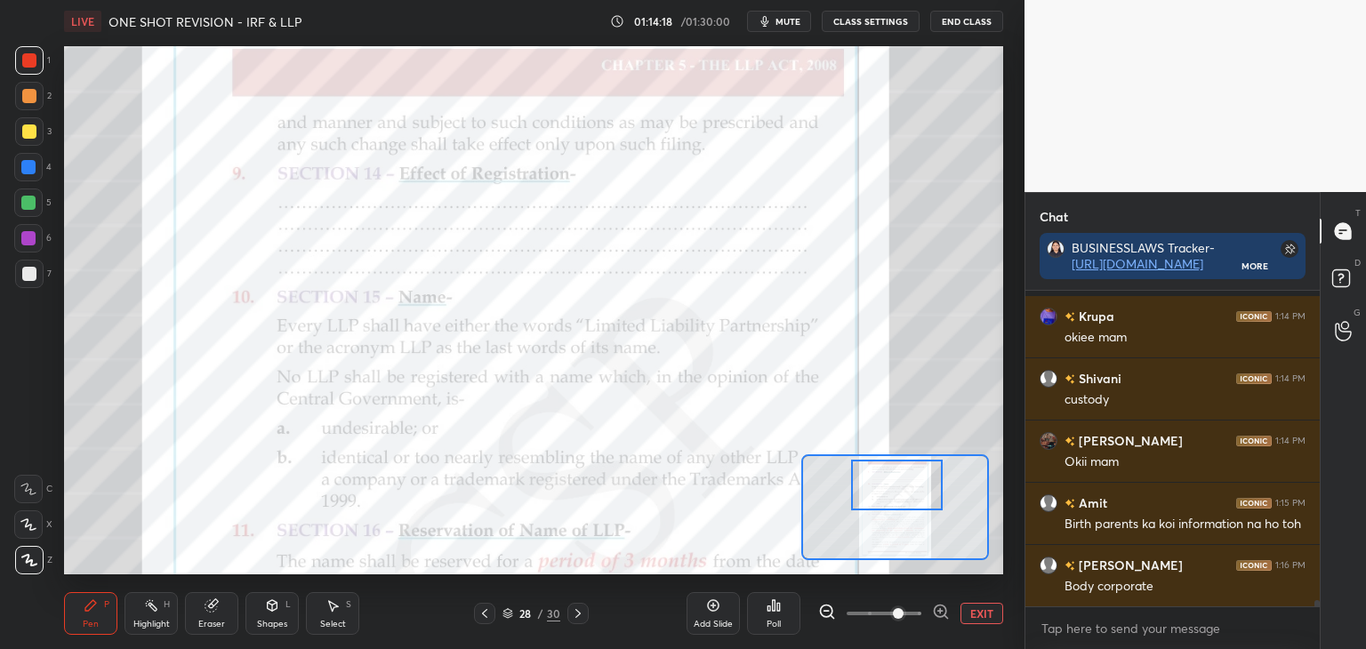
scroll to position [16744, 0]
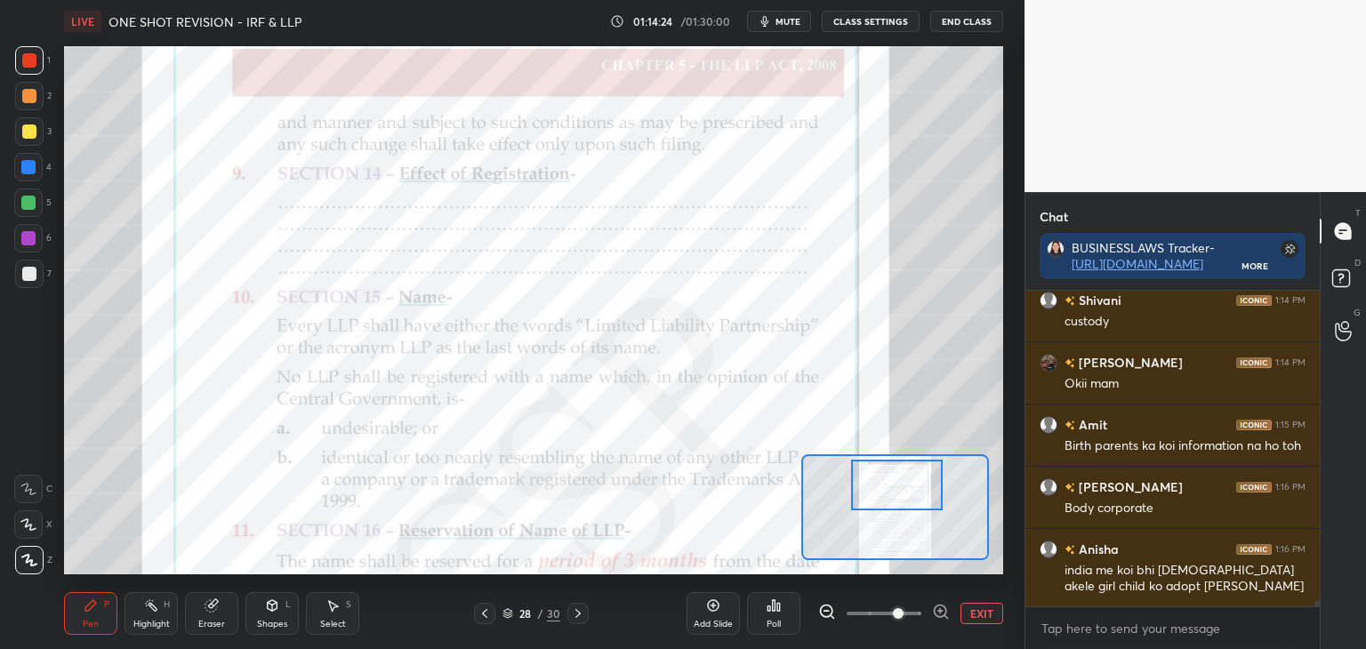
click at [979, 616] on button "EXIT" at bounding box center [982, 613] width 43 height 21
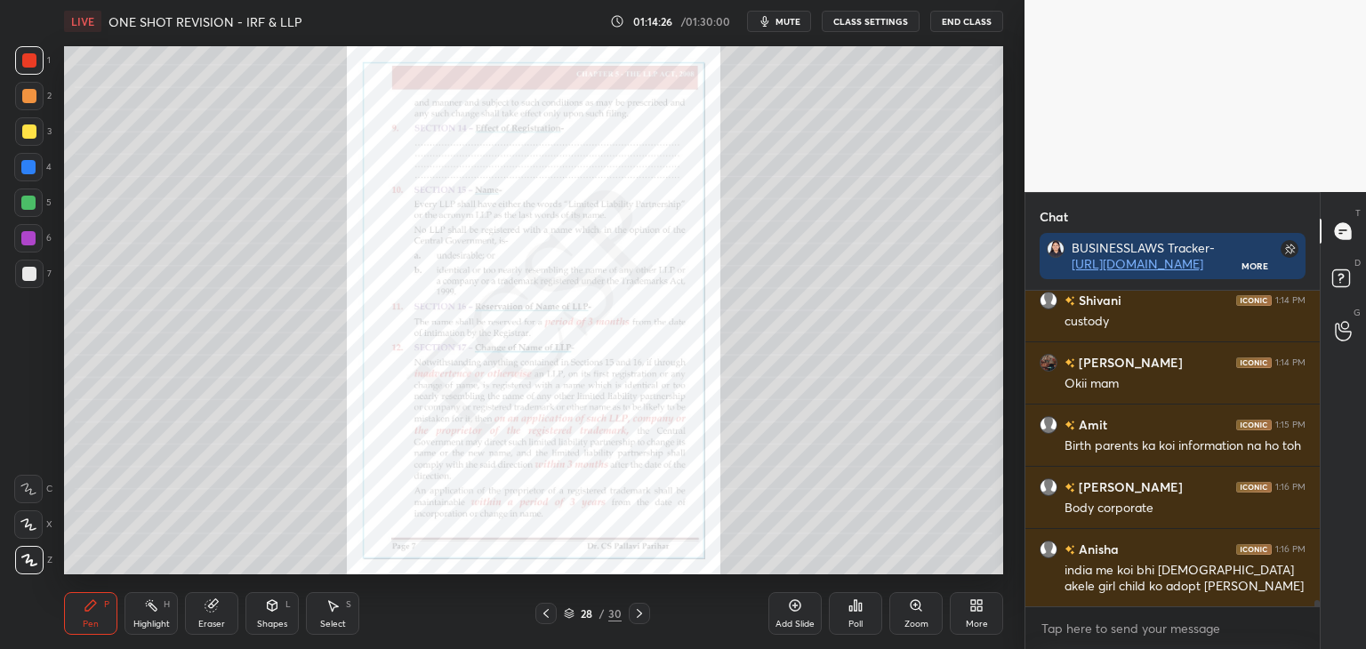
click at [28, 169] on div at bounding box center [28, 167] width 14 height 14
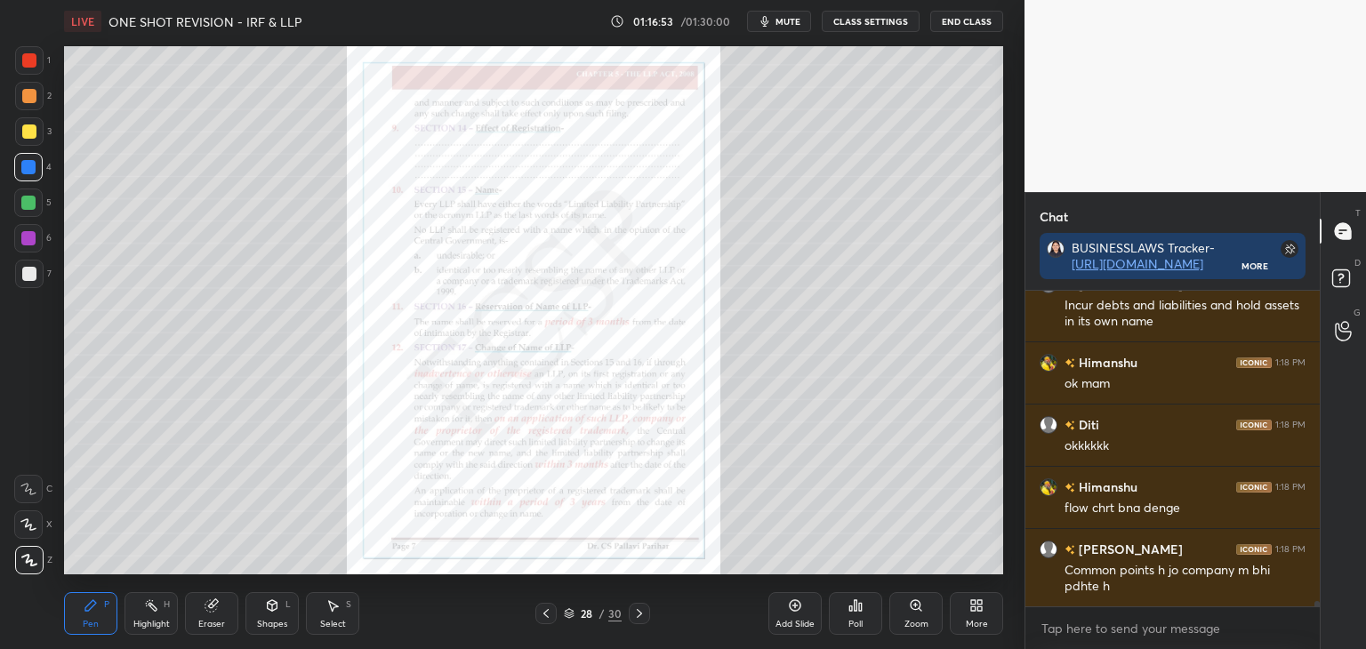
scroll to position [19041, 0]
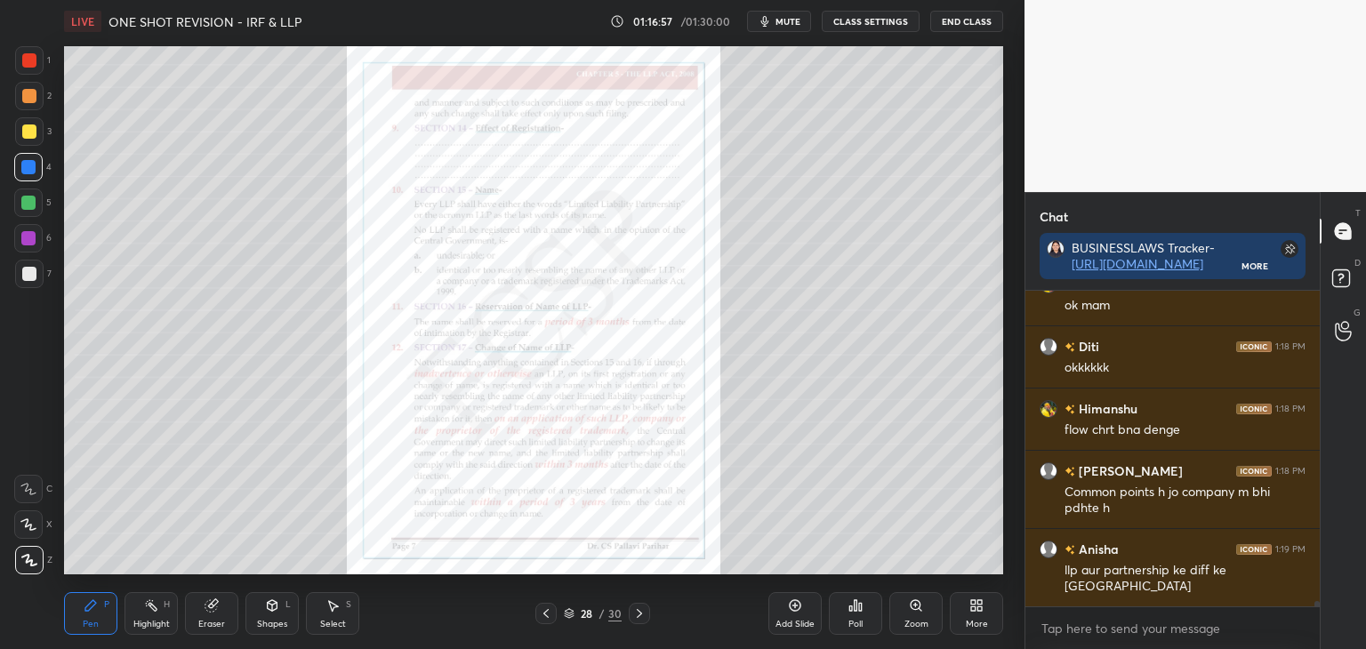
click at [920, 620] on div "Zoom" at bounding box center [917, 624] width 24 height 9
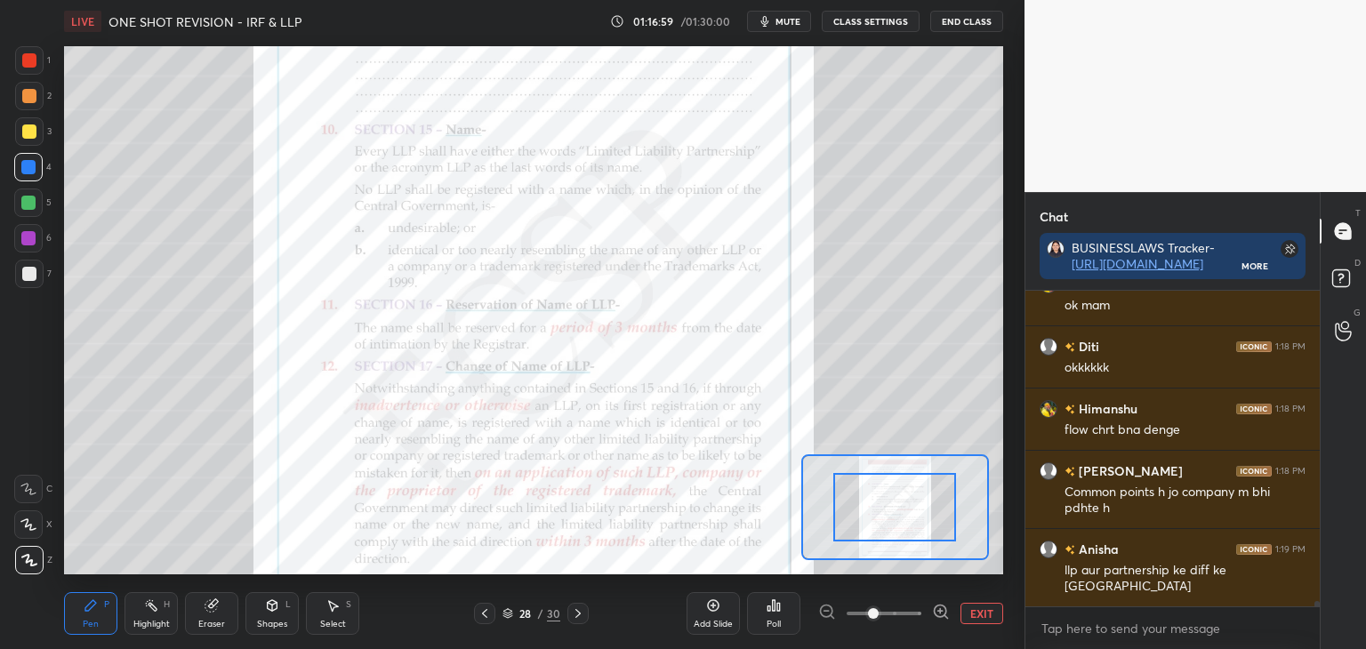
click at [879, 618] on span at bounding box center [873, 613] width 11 height 11
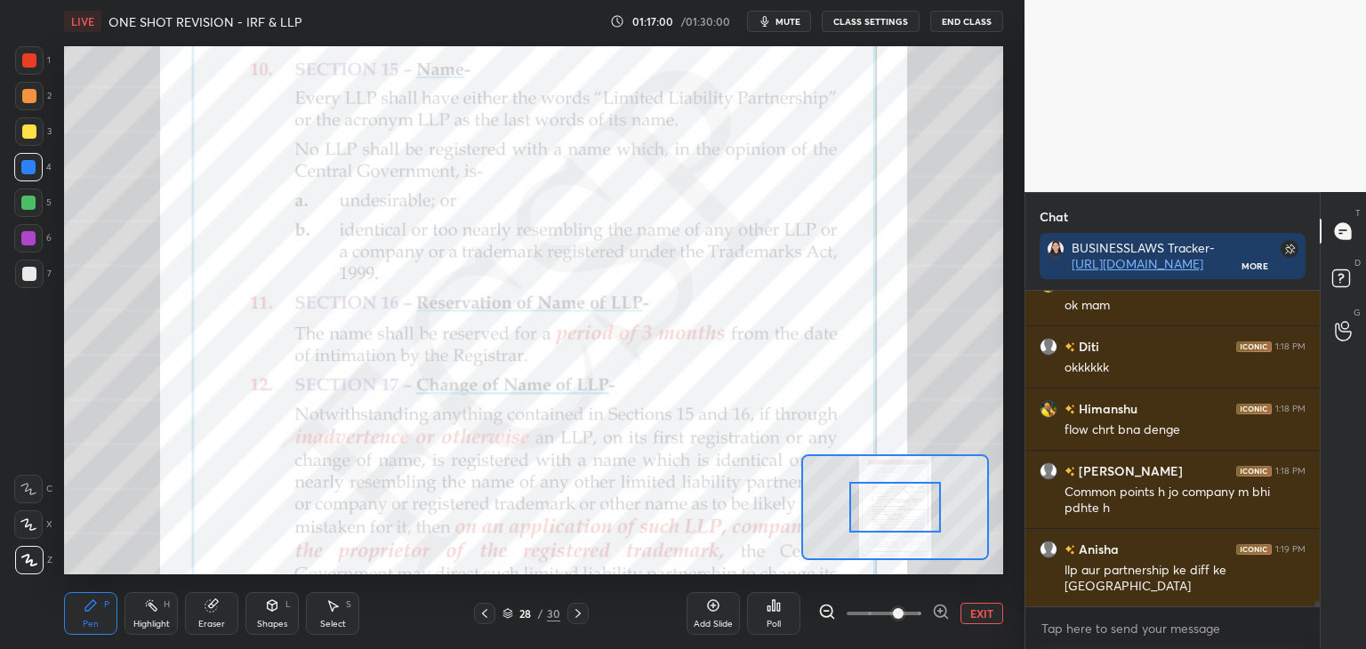
scroll to position [19119, 0]
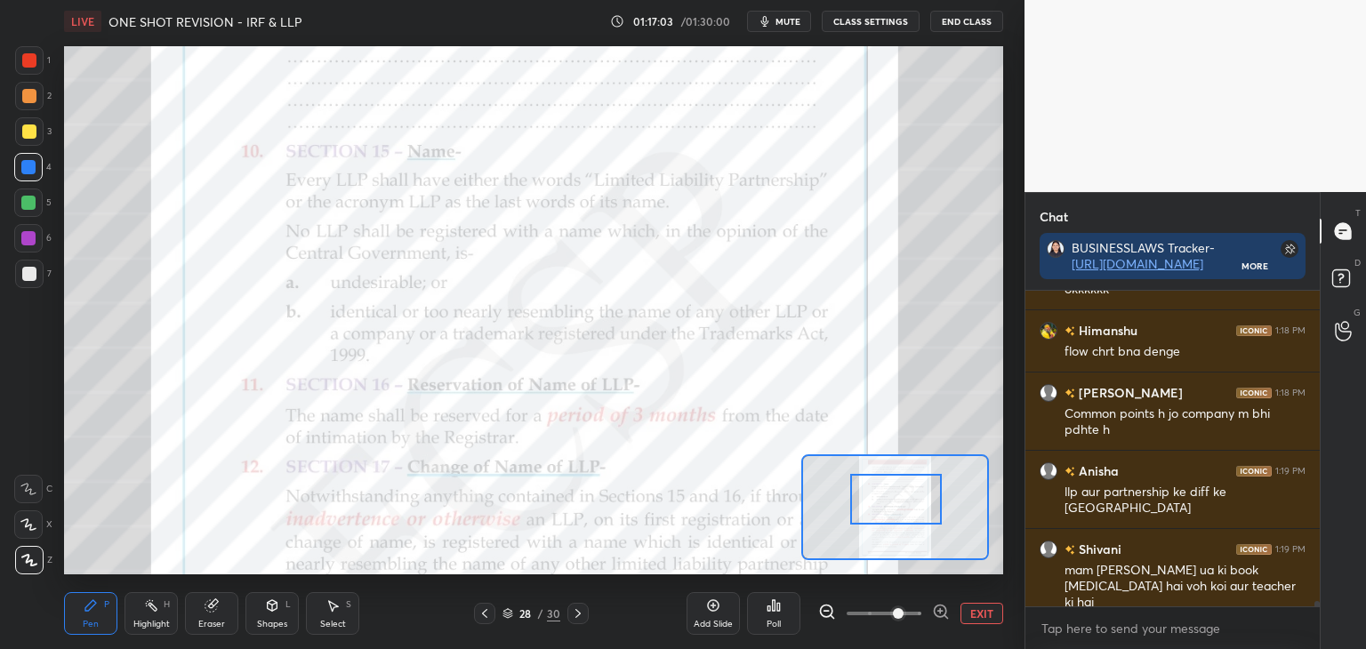
click at [908, 520] on div at bounding box center [896, 499] width 93 height 51
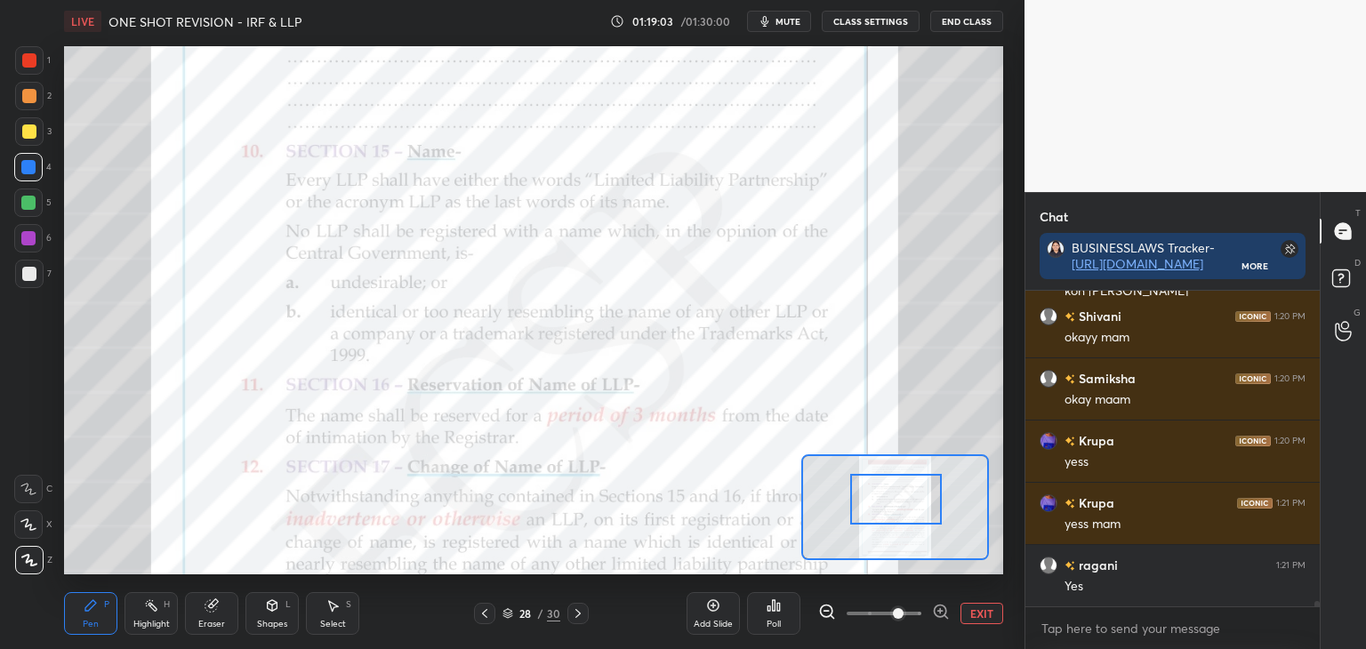
scroll to position [19571, 0]
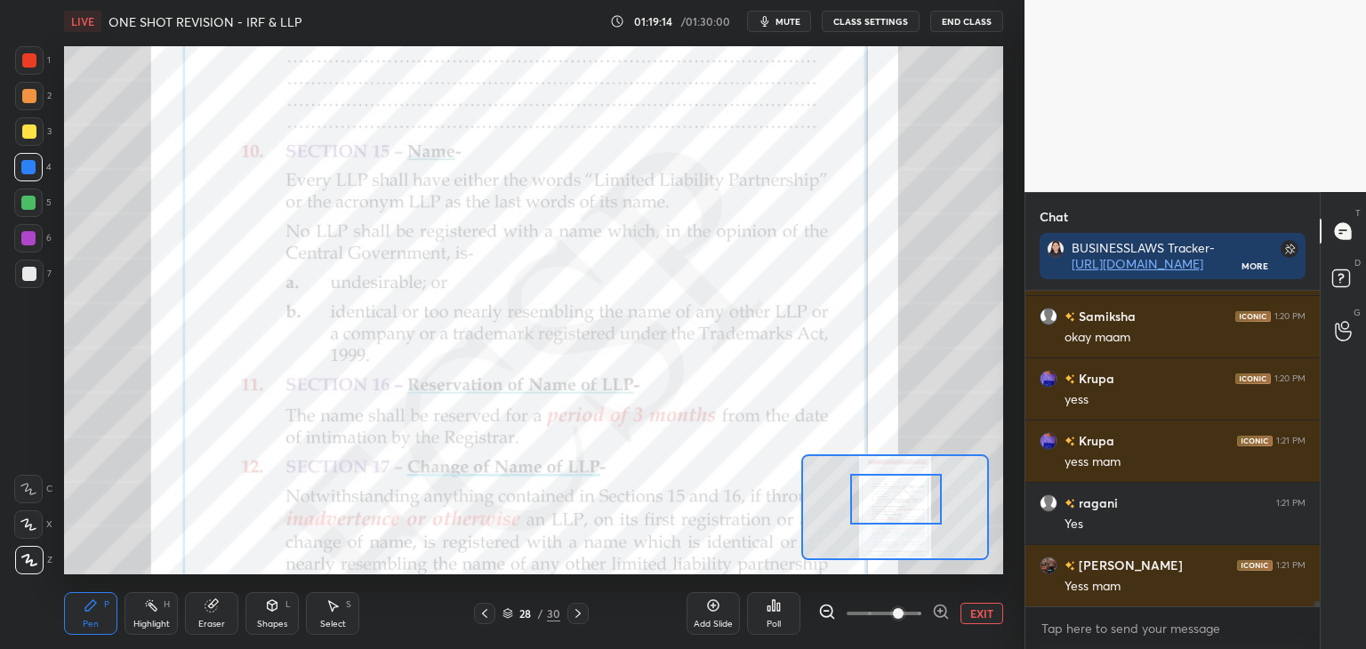
click at [33, 64] on div at bounding box center [29, 60] width 14 height 14
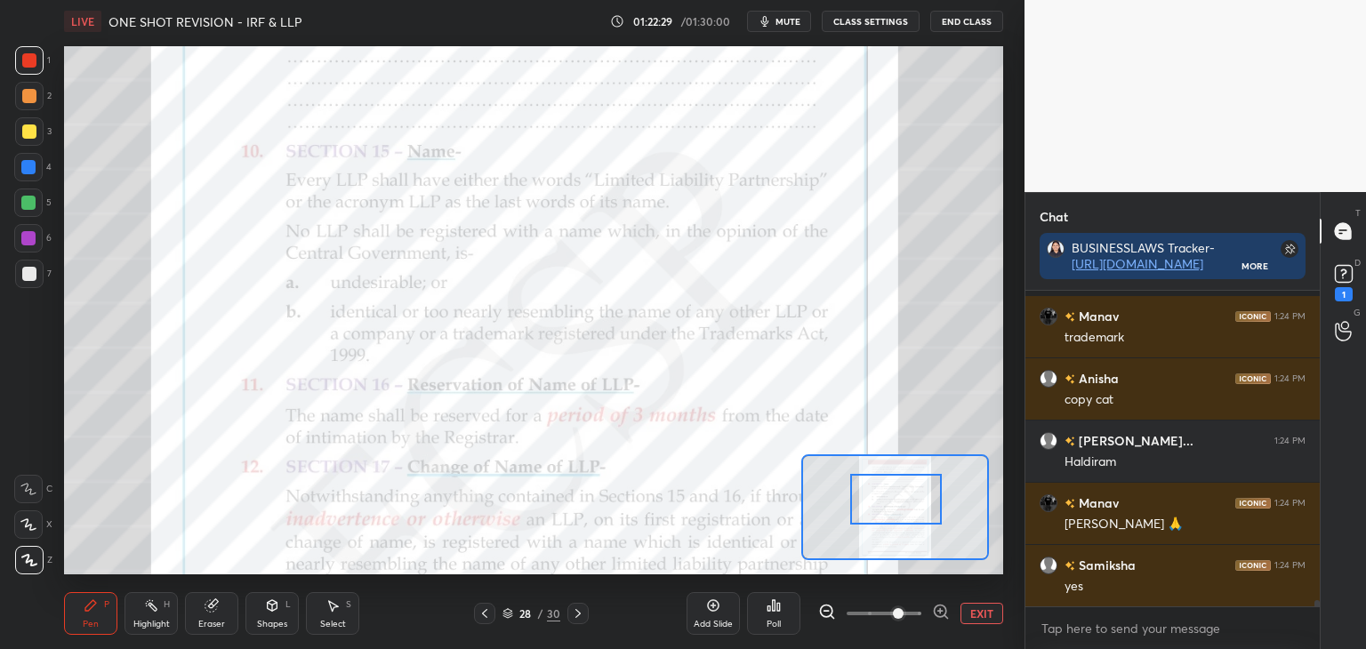
scroll to position [16838, 0]
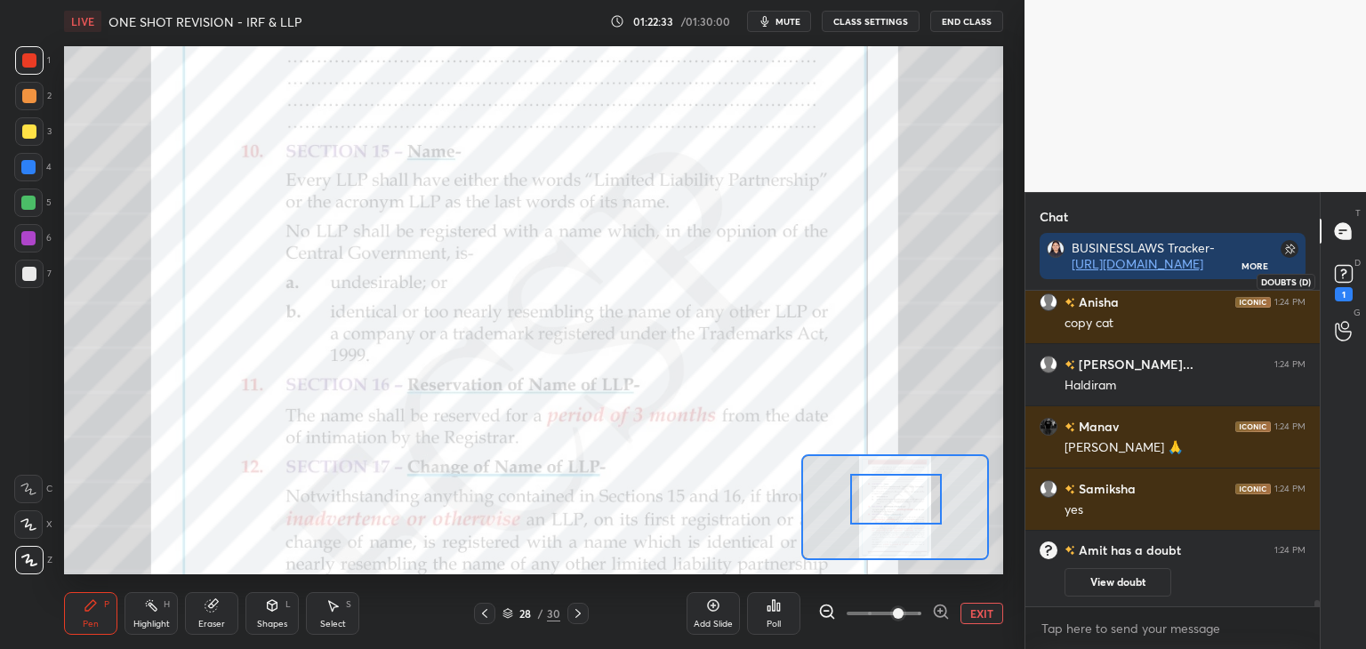
click at [1343, 282] on rect at bounding box center [1343, 274] width 17 height 17
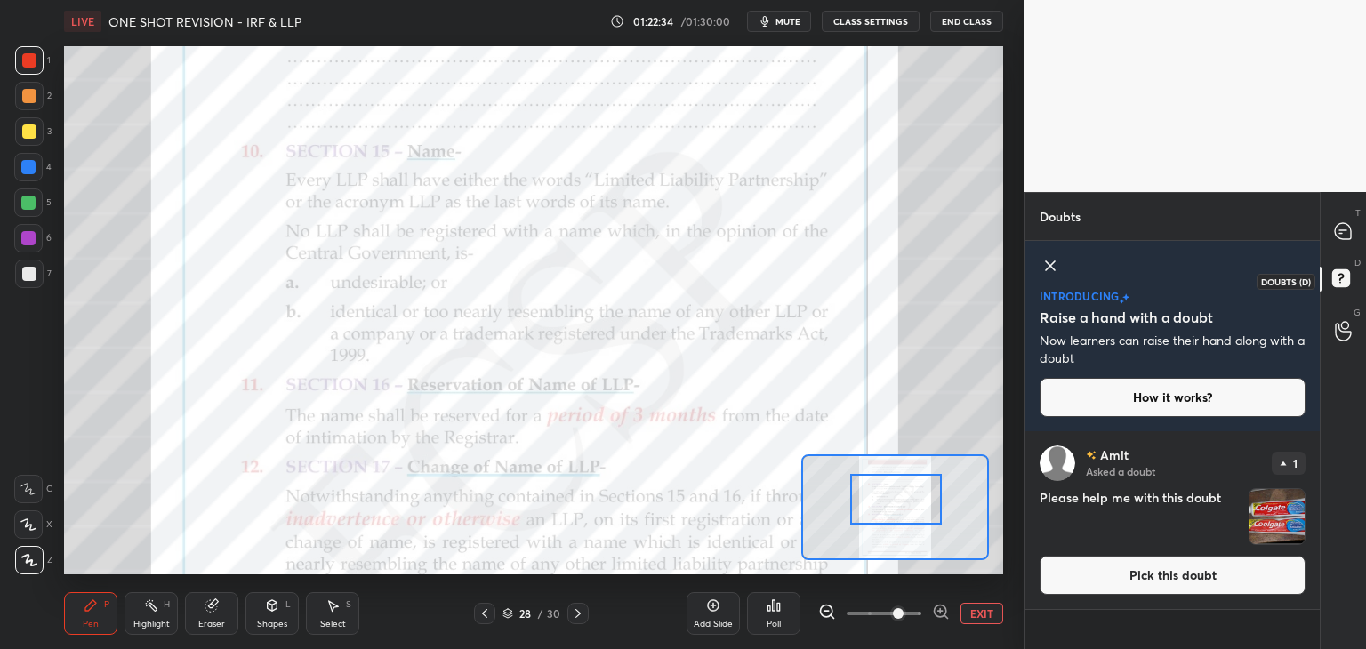
scroll to position [214, 289]
click at [1172, 592] on button "Pick this doubt" at bounding box center [1173, 575] width 266 height 39
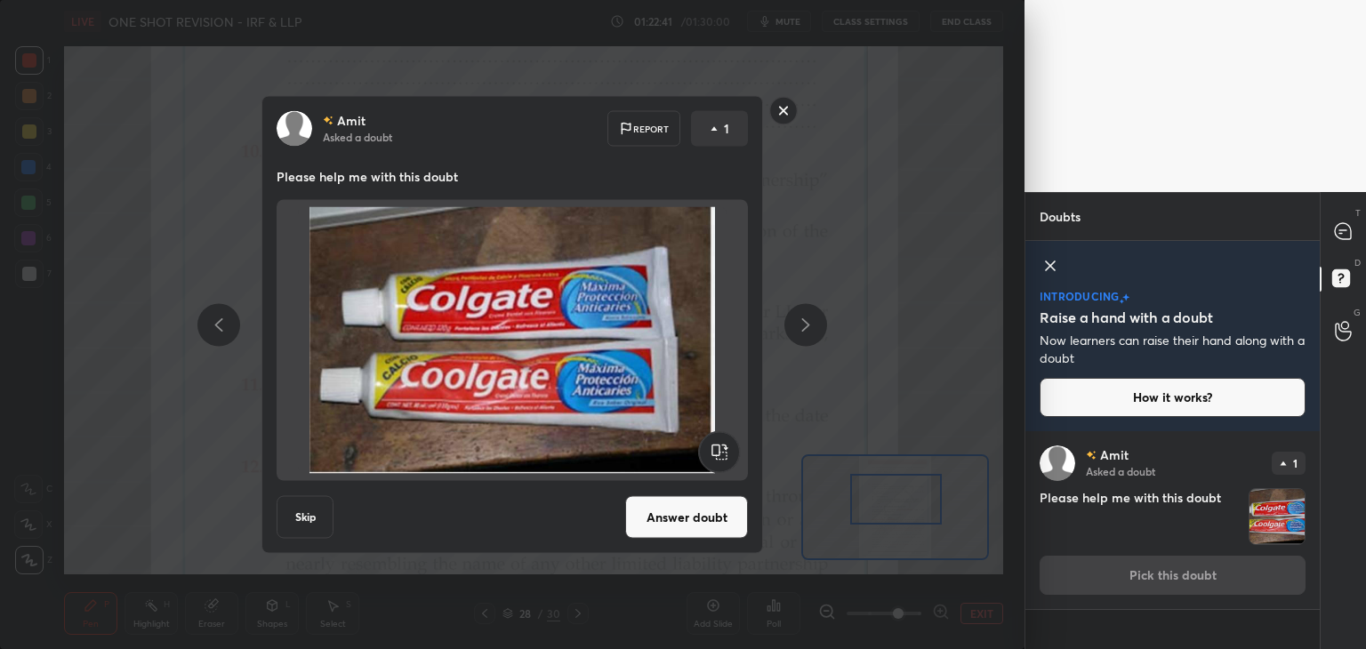
click at [707, 531] on button "Answer doubt" at bounding box center [686, 517] width 123 height 43
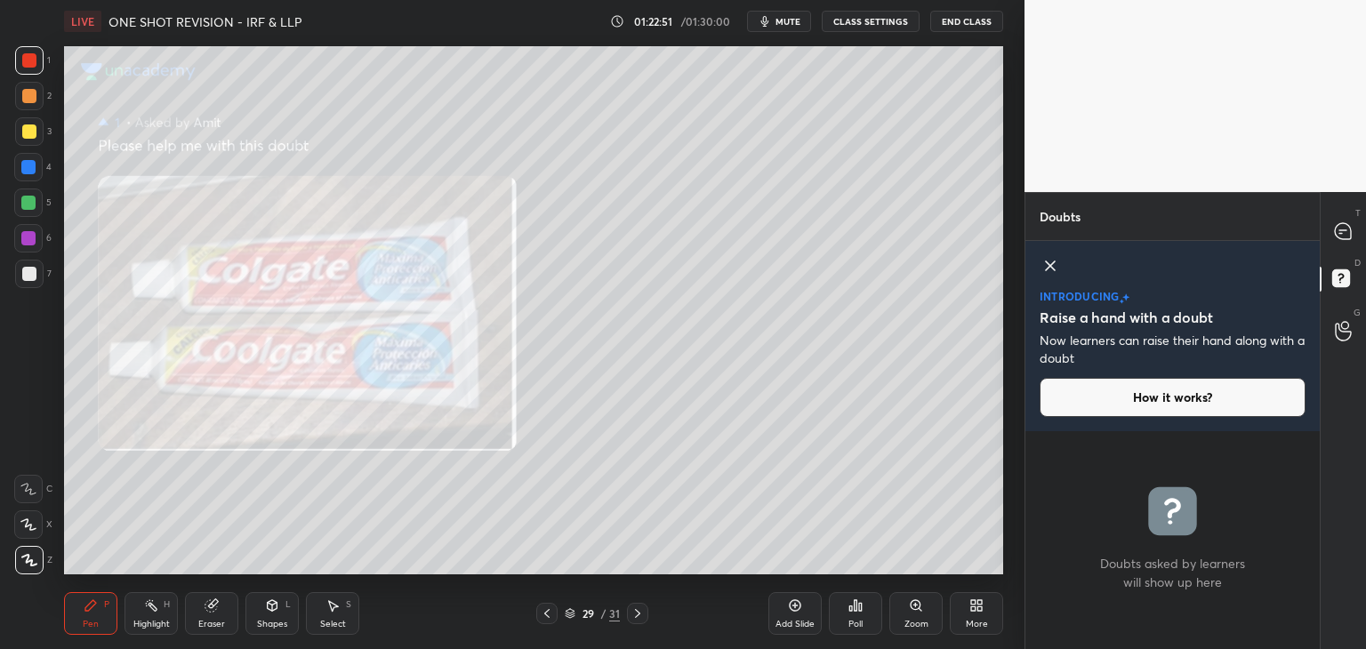
click at [30, 172] on div at bounding box center [28, 167] width 14 height 14
click at [1346, 232] on icon at bounding box center [1343, 231] width 16 height 16
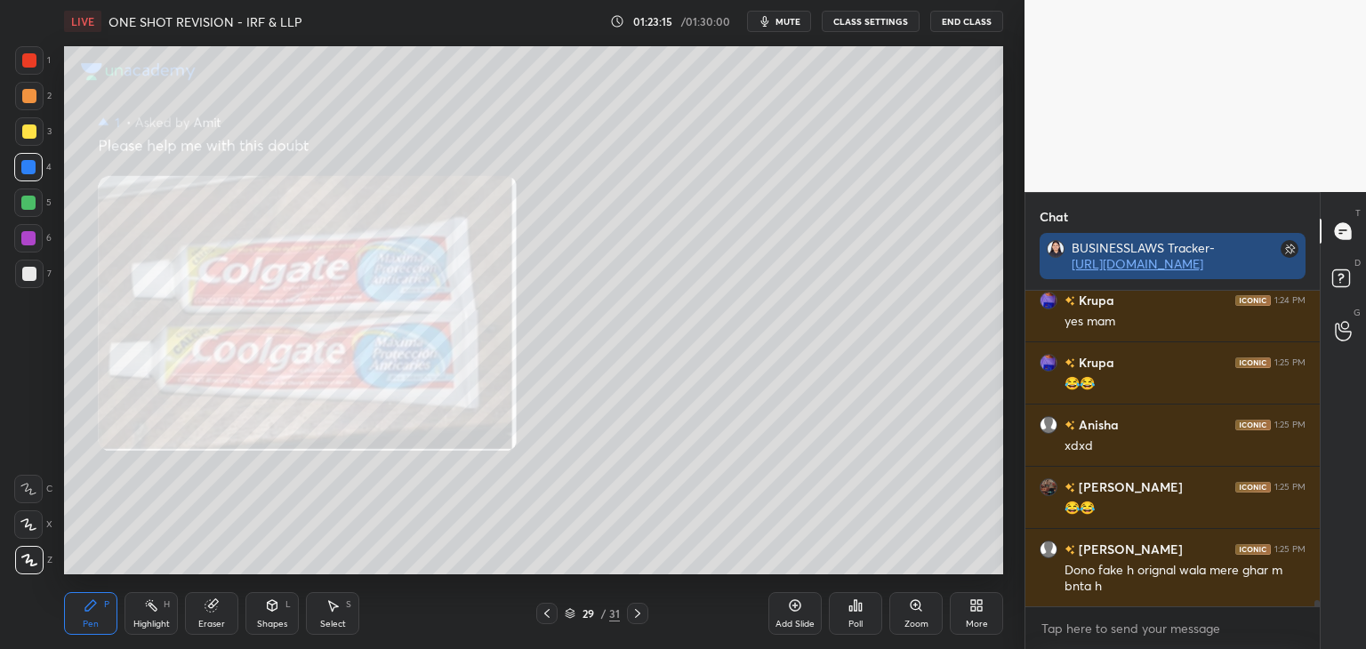
scroll to position [16938, 0]
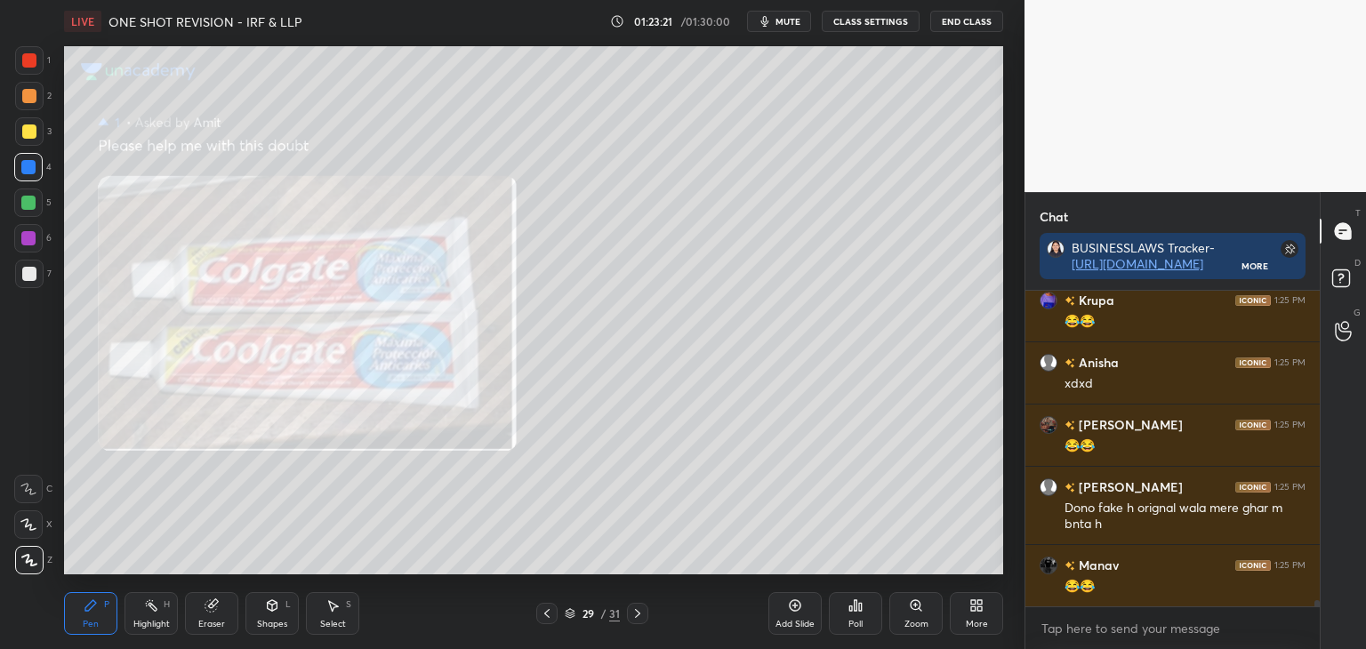
click at [545, 617] on icon at bounding box center [547, 614] width 14 height 14
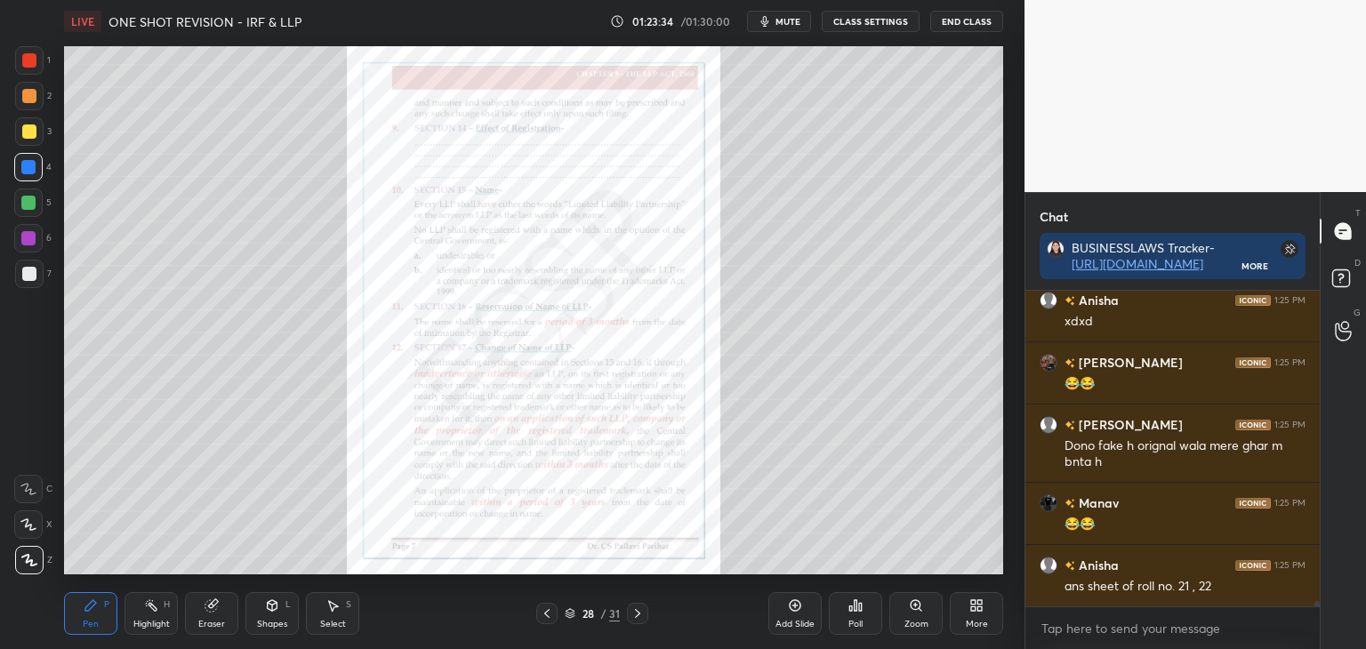
scroll to position [17062, 0]
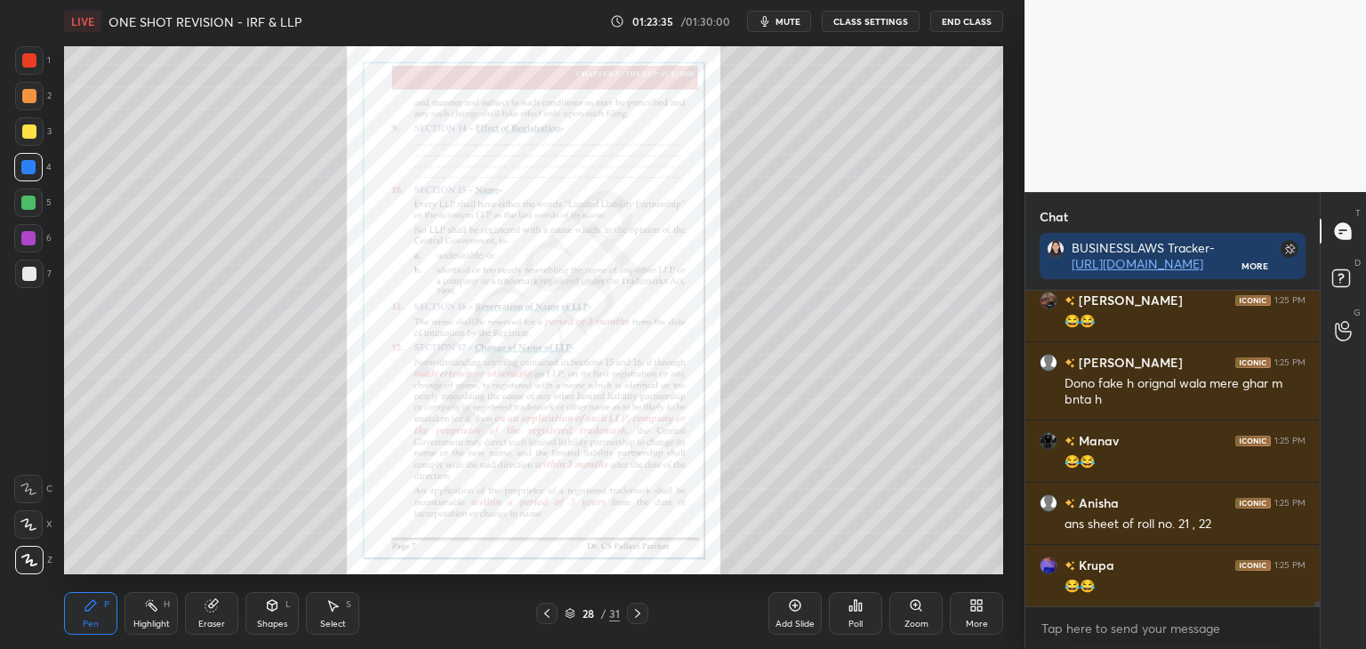
click at [923, 624] on div "Zoom" at bounding box center [917, 624] width 24 height 9
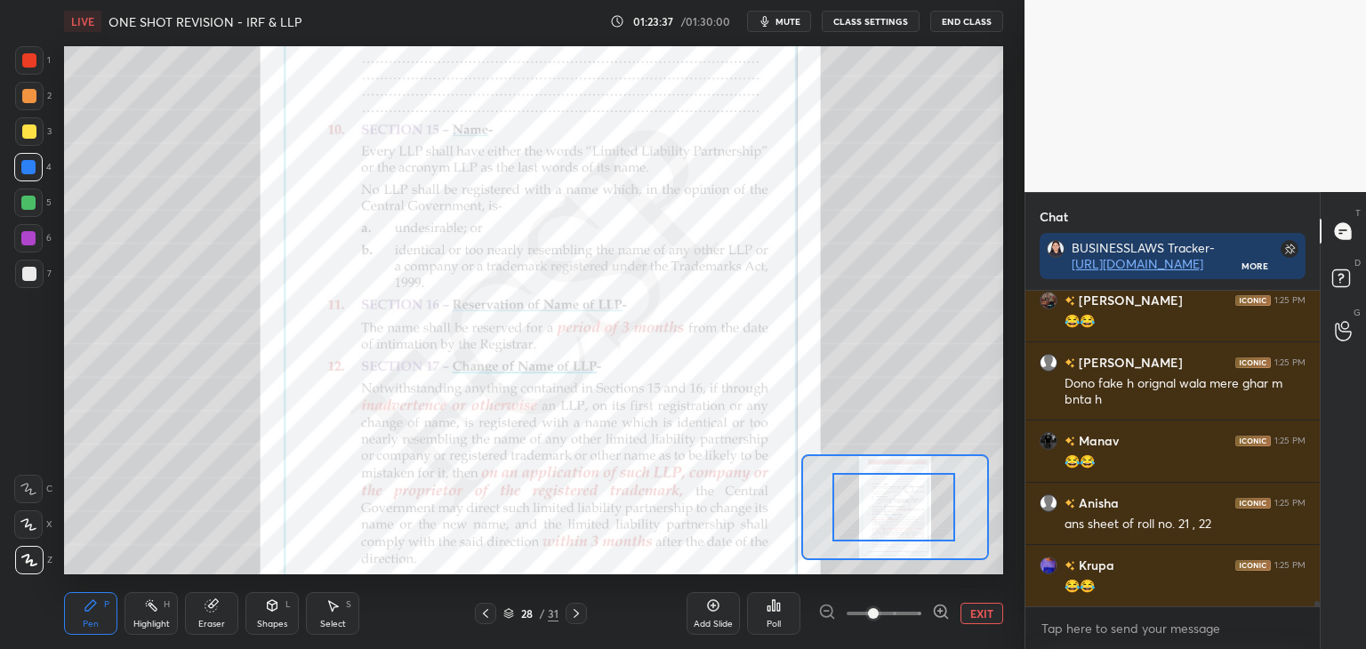
drag, startPoint x: 904, startPoint y: 524, endPoint x: 917, endPoint y: 522, distance: 13.5
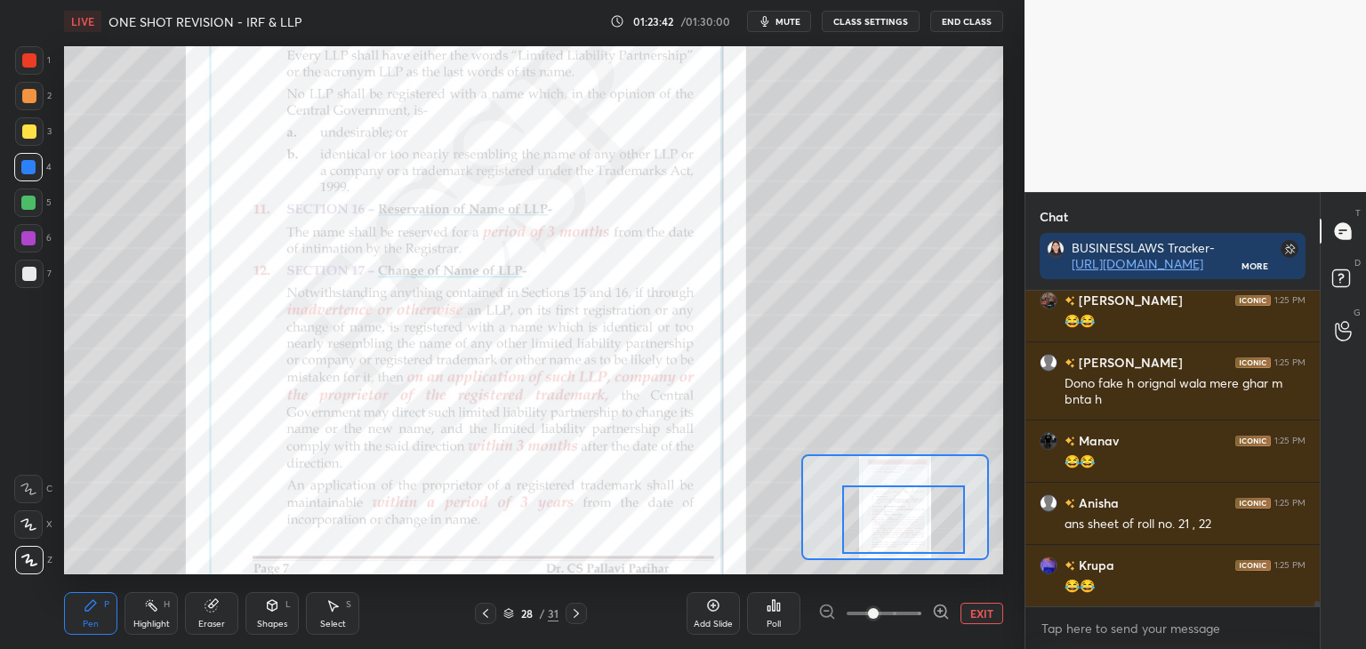
drag, startPoint x: 917, startPoint y: 522, endPoint x: 927, endPoint y: 535, distance: 15.8
click at [927, 535] on div at bounding box center [903, 520] width 123 height 68
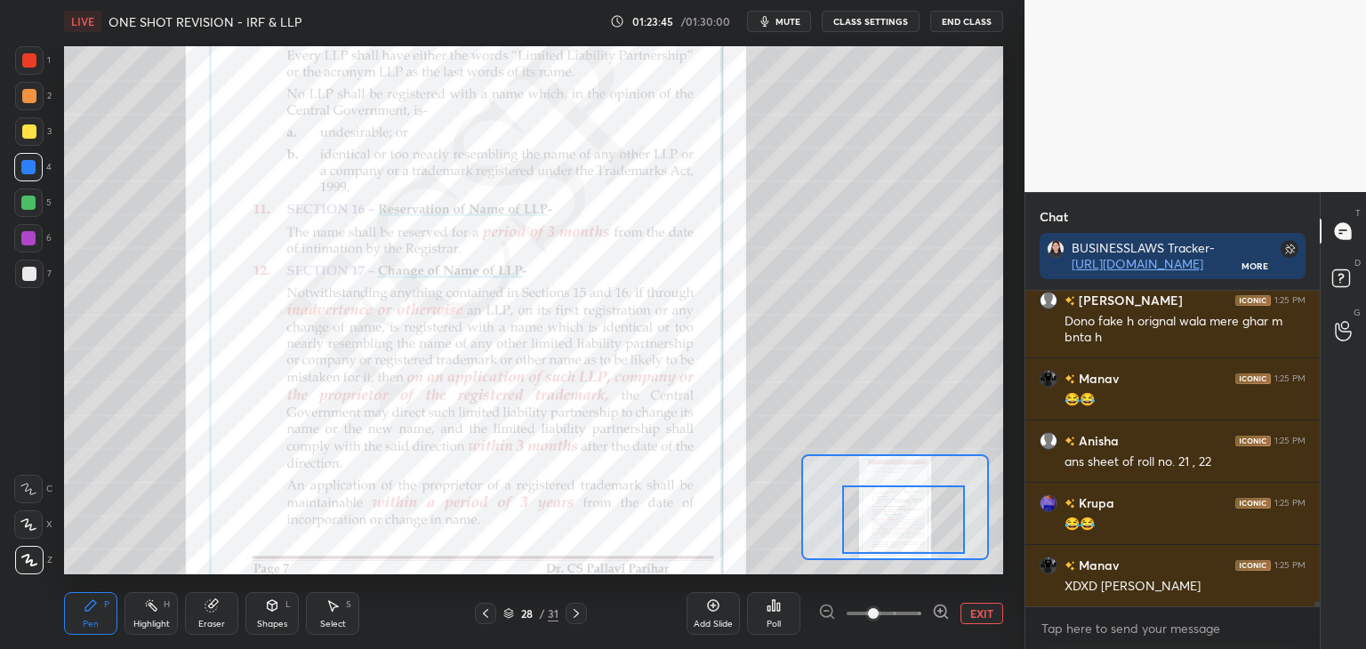
scroll to position [17187, 0]
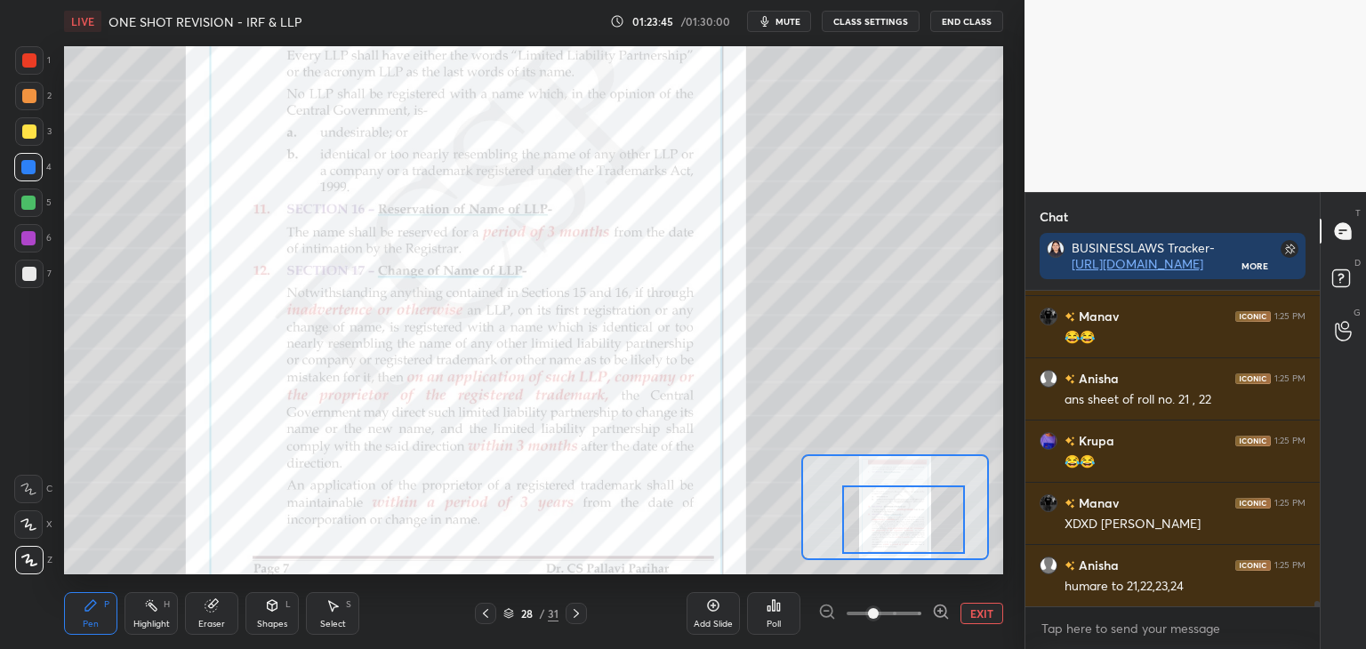
click at [212, 606] on icon at bounding box center [211, 606] width 12 height 12
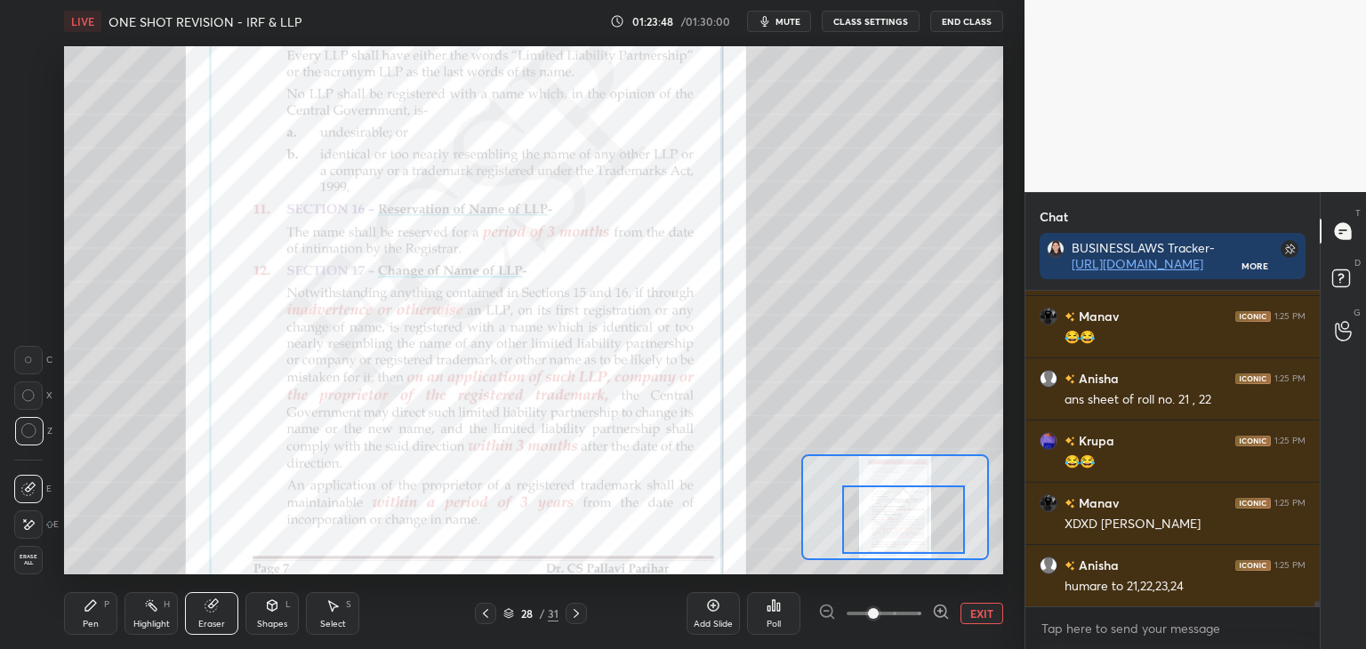
scroll to position [17205, 0]
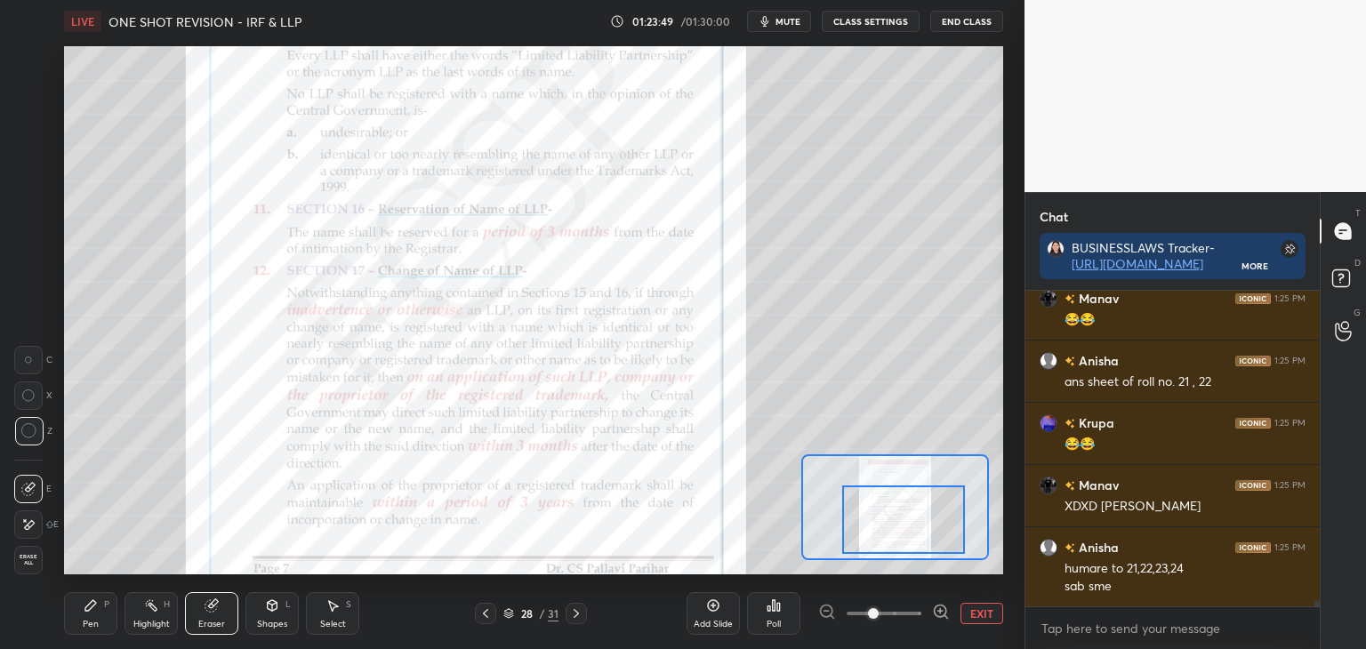
drag, startPoint x: 95, startPoint y: 618, endPoint x: 101, endPoint y: 609, distance: 10.4
click at [98, 616] on div "Pen P" at bounding box center [90, 613] width 53 height 43
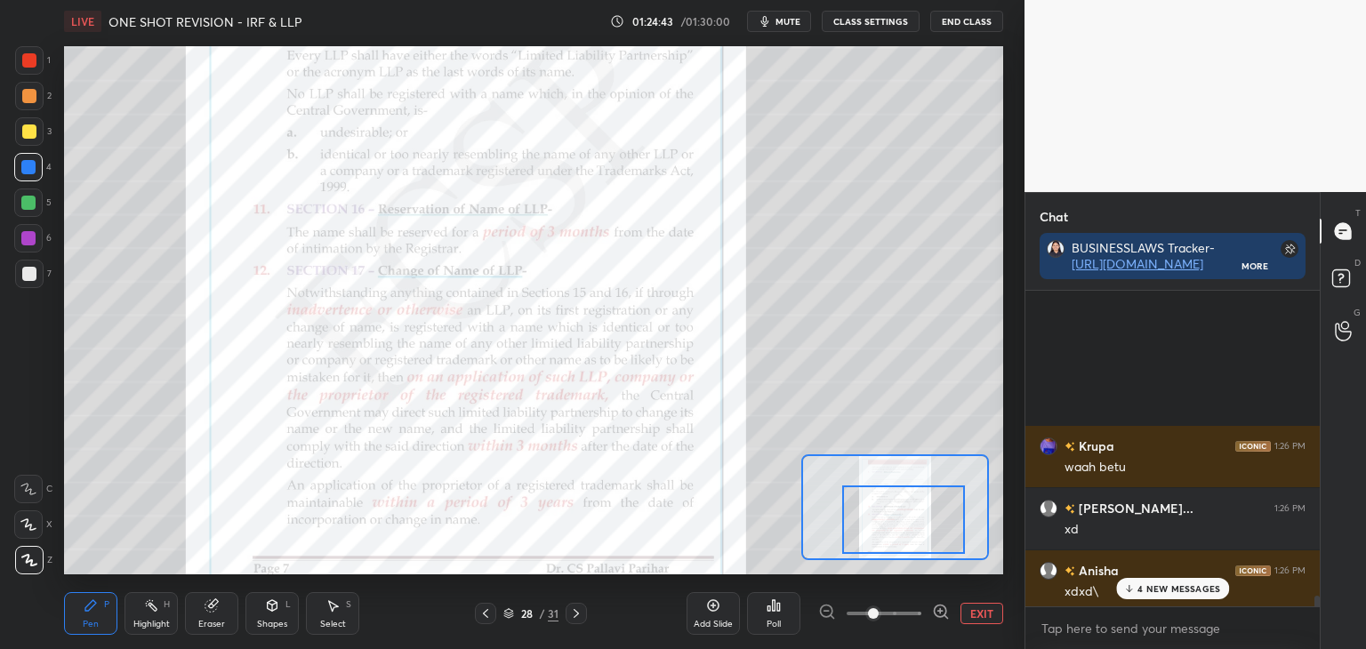
scroll to position [18112, 0]
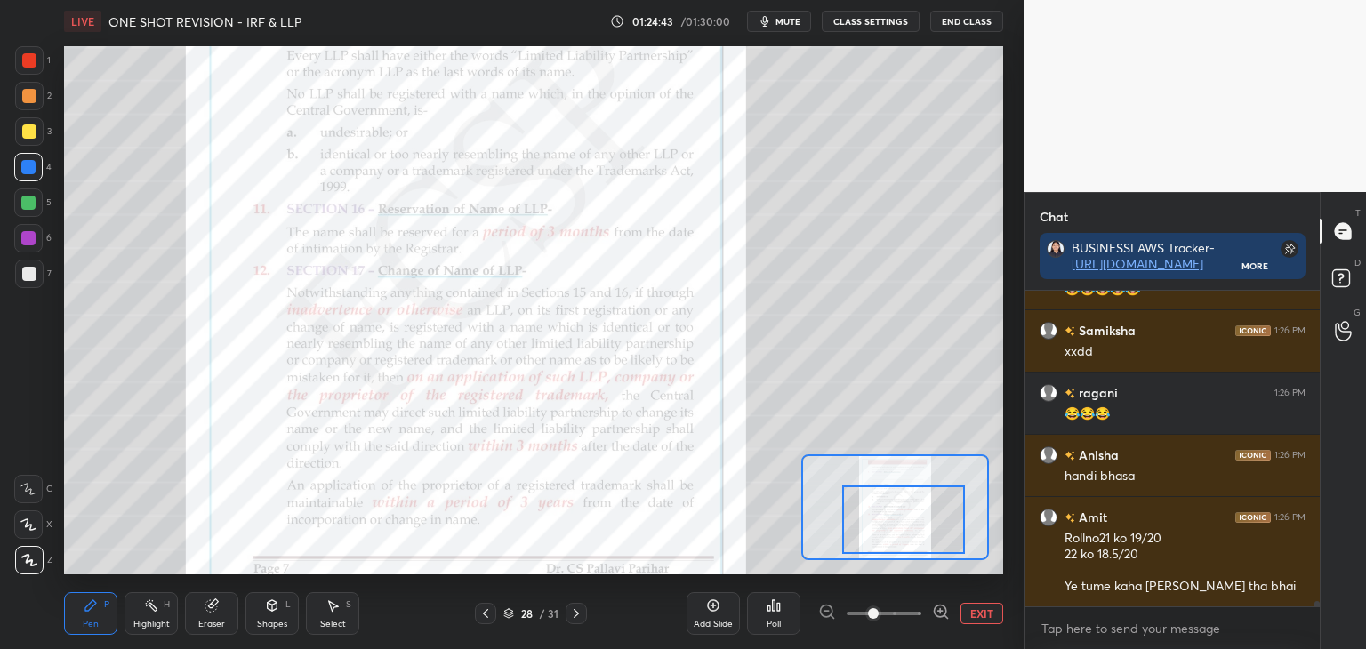
drag, startPoint x: 1317, startPoint y: 603, endPoint x: 1328, endPoint y: 656, distance: 53.6
click at [1328, 0] on html "1 2 3 4 5 6 7 C X Z C X Z E E Erase all H H LIVE ONE SHOT REVISION - IRF & LLP …" at bounding box center [683, 0] width 1366 height 0
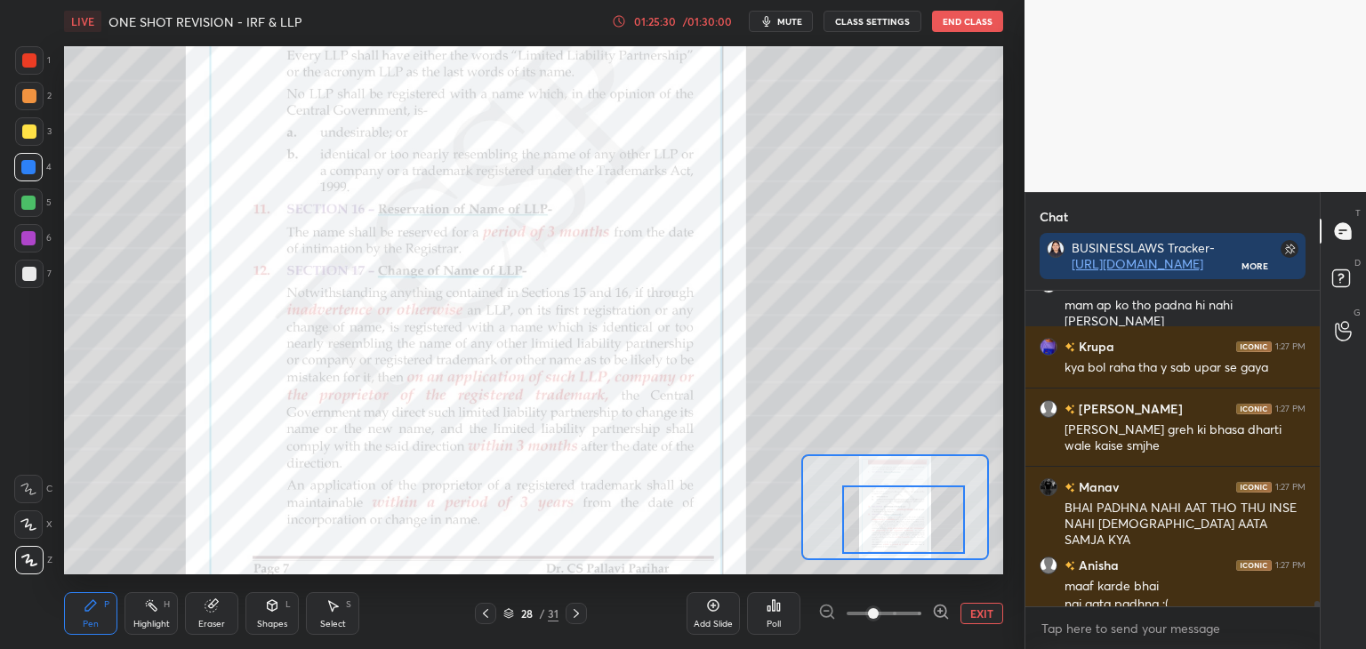
scroll to position [18473, 0]
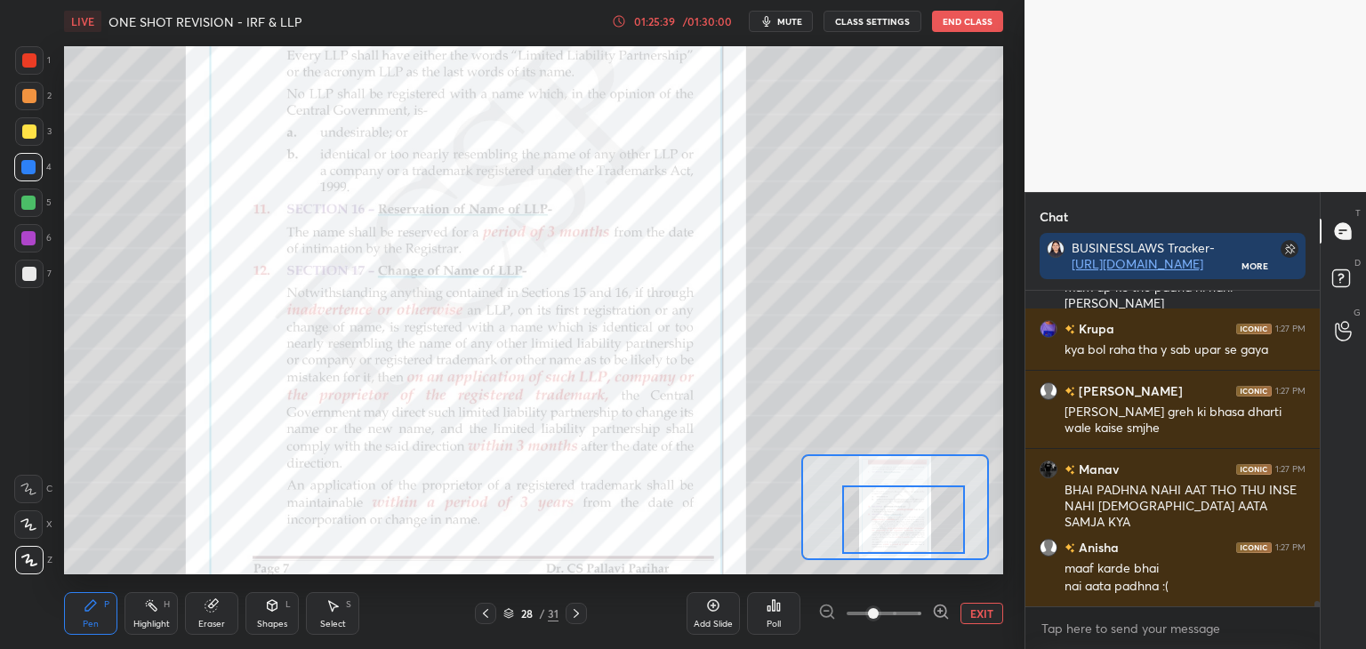
click at [22, 134] on div at bounding box center [29, 132] width 14 height 14
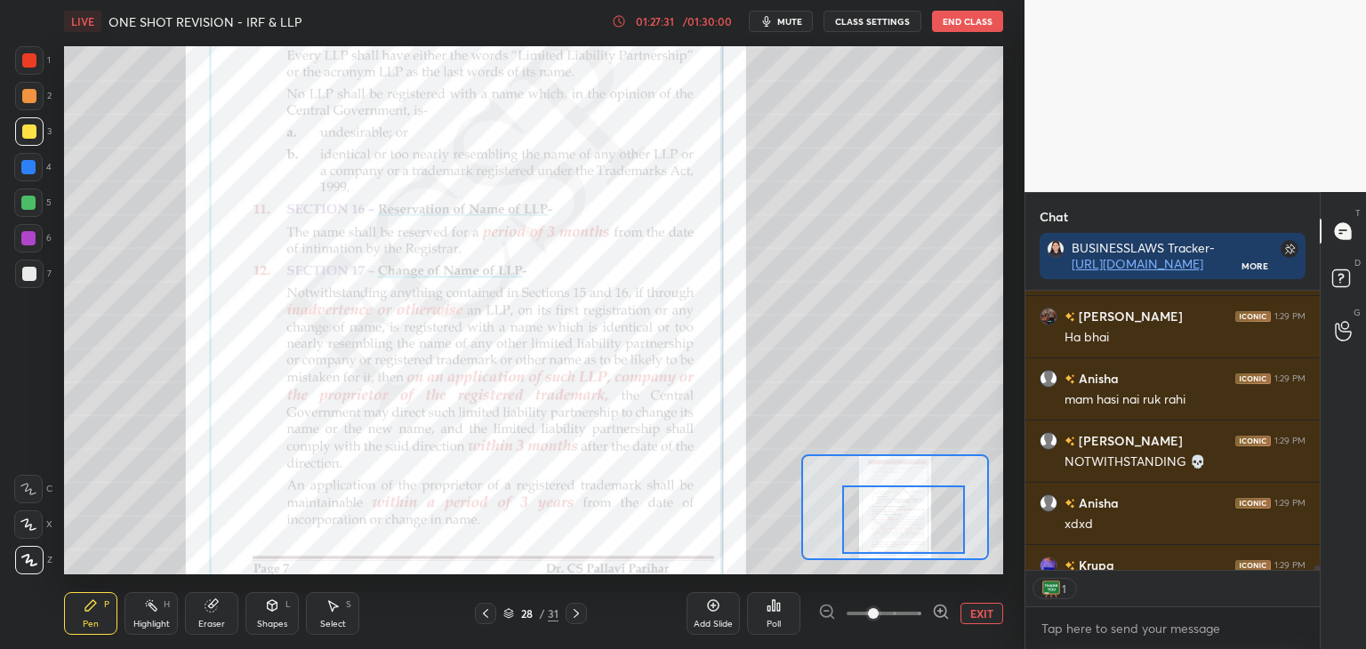
scroll to position [275, 289]
click at [30, 168] on div at bounding box center [28, 167] width 14 height 14
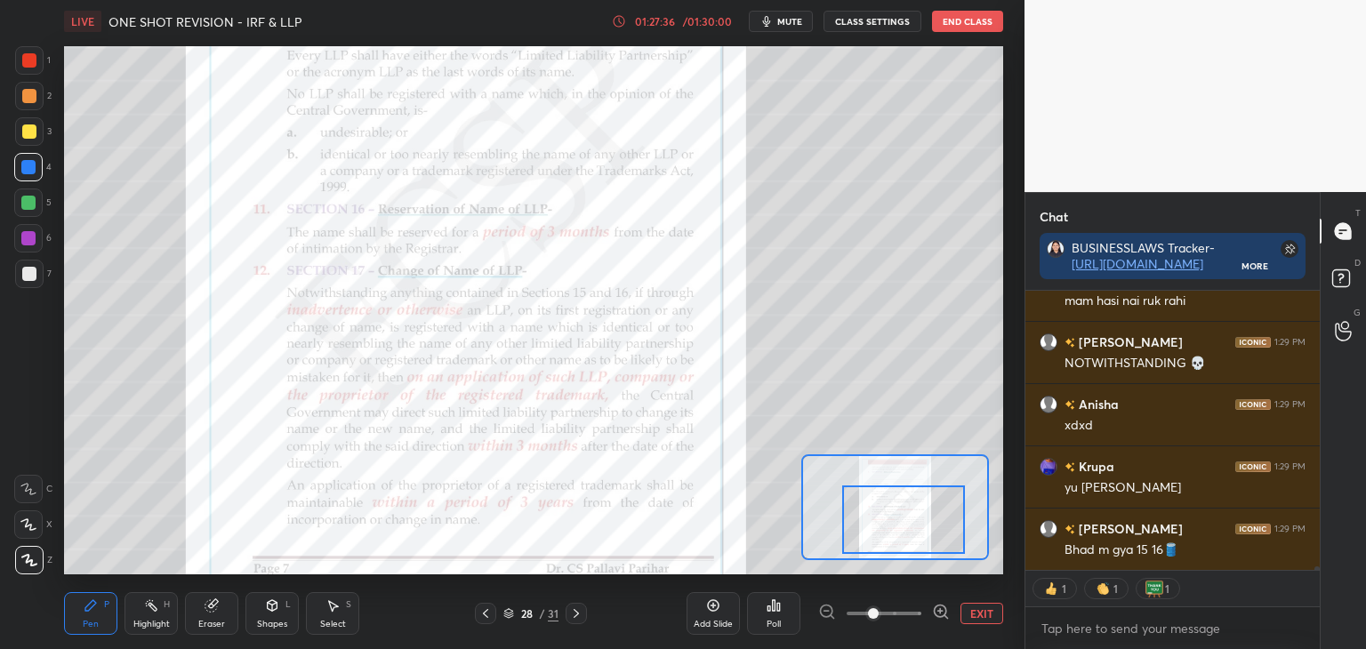
click at [968, 622] on button "EXIT" at bounding box center [982, 613] width 43 height 21
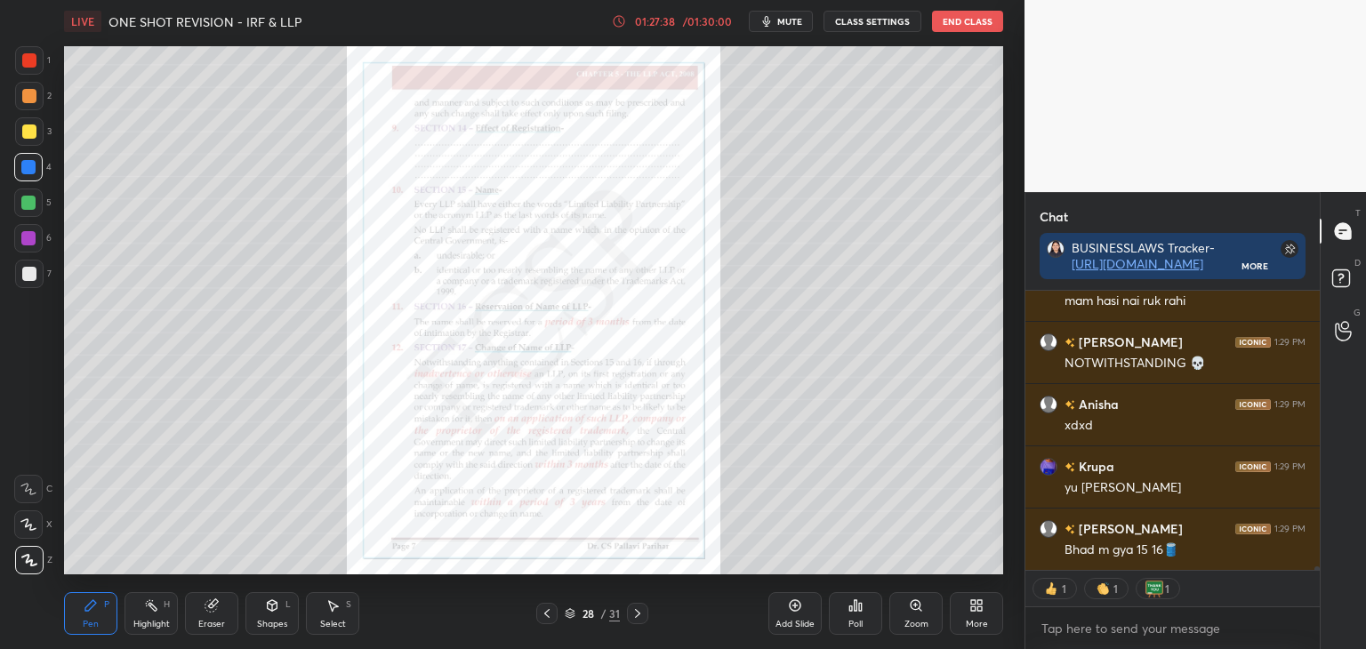
click at [919, 616] on div "Zoom" at bounding box center [916, 613] width 53 height 43
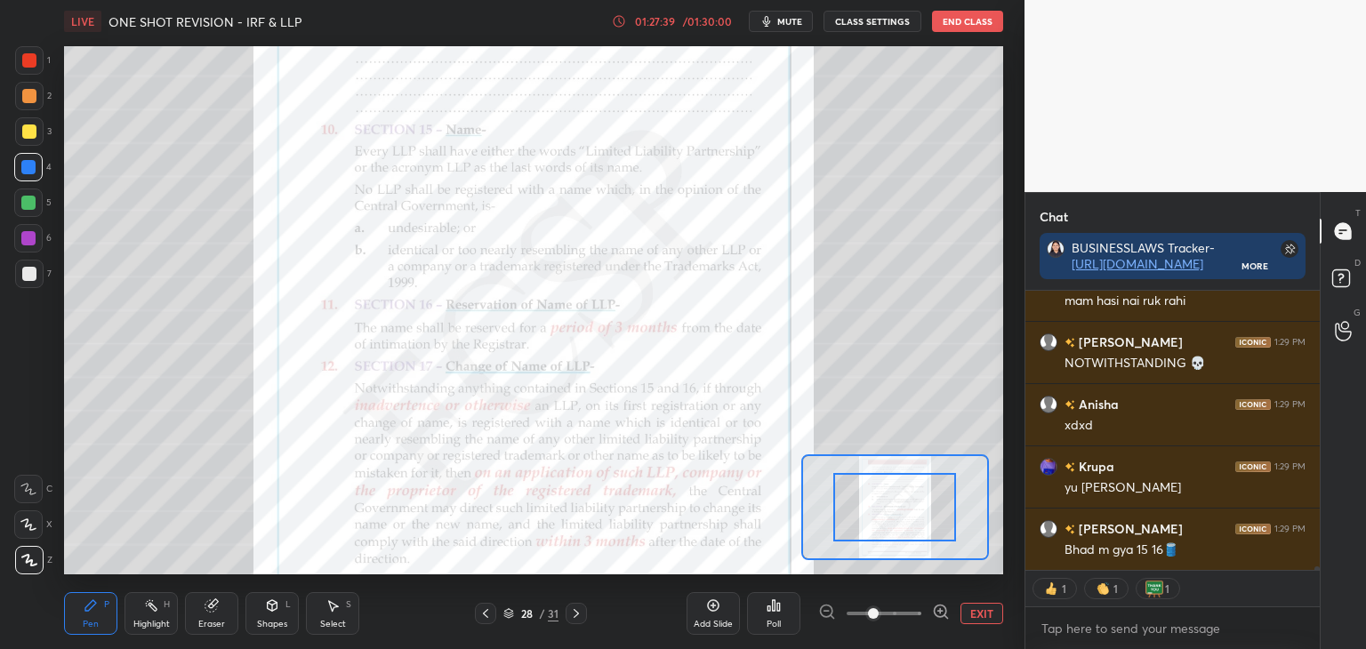
click at [879, 616] on span at bounding box center [873, 613] width 11 height 11
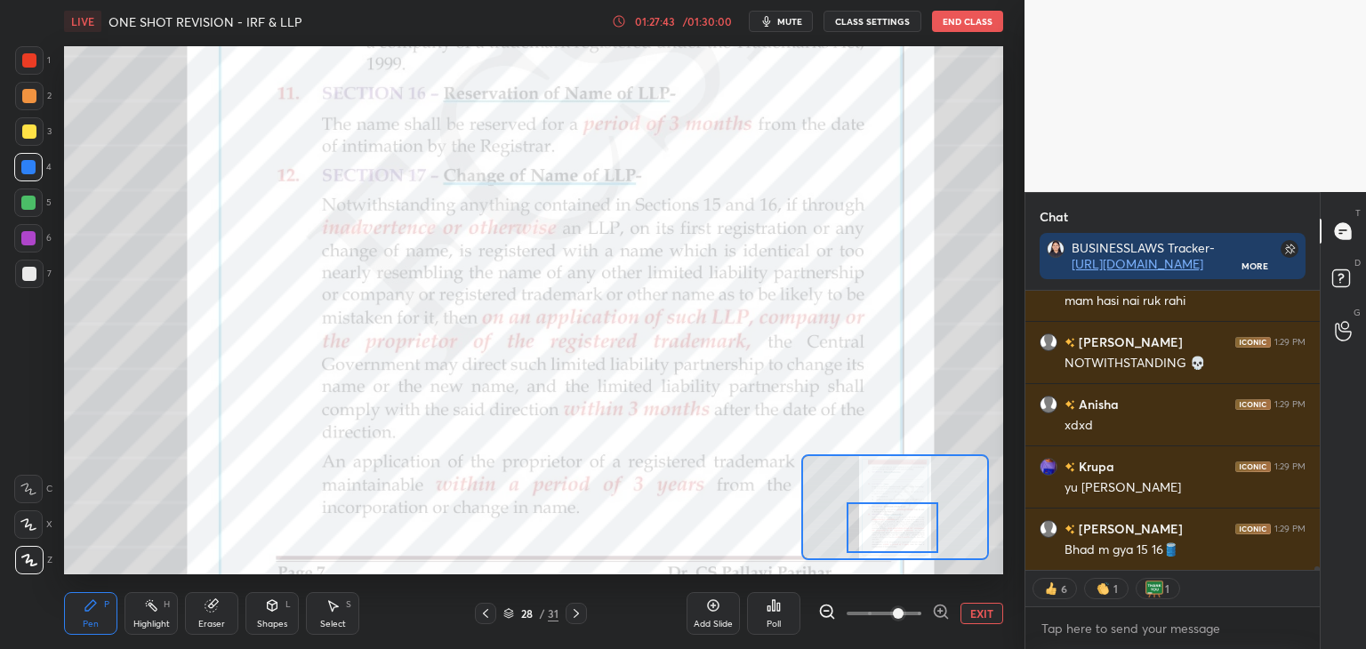
drag, startPoint x: 902, startPoint y: 514, endPoint x: 901, endPoint y: 530, distance: 16.0
click at [900, 534] on div at bounding box center [893, 528] width 93 height 51
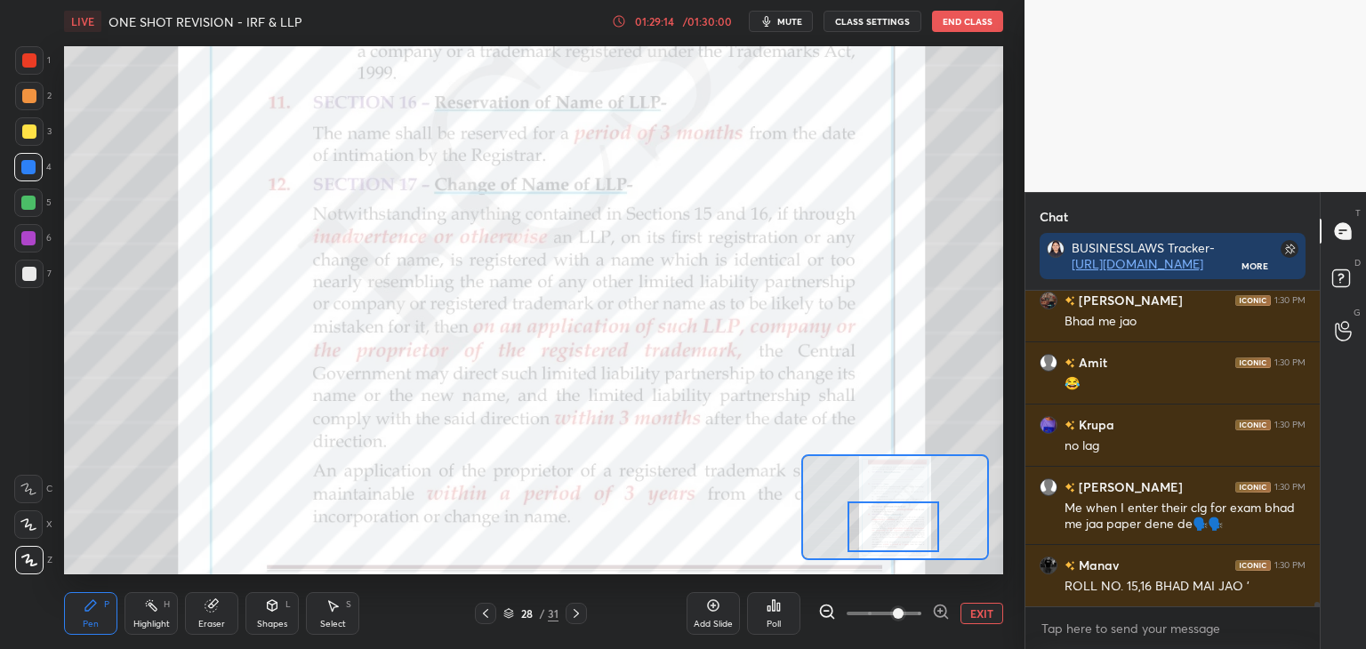
scroll to position [20831, 0]
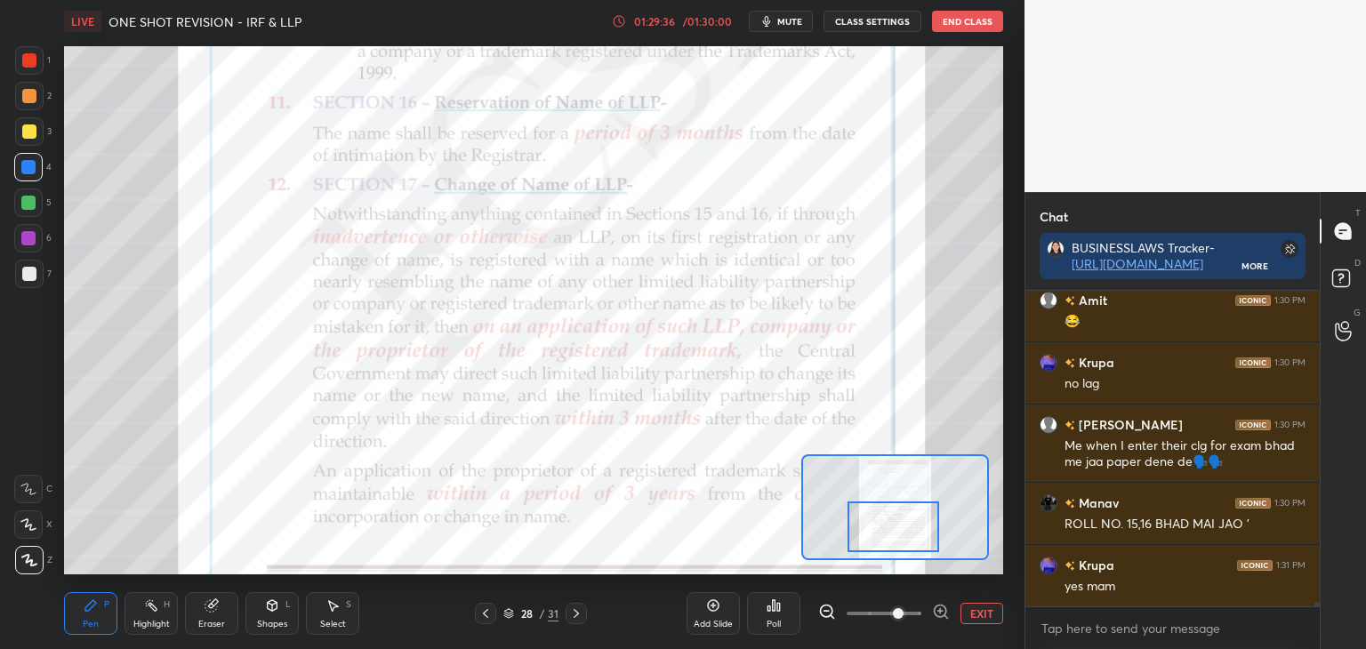
click at [664, 24] on div "01:29:36" at bounding box center [655, 21] width 50 height 11
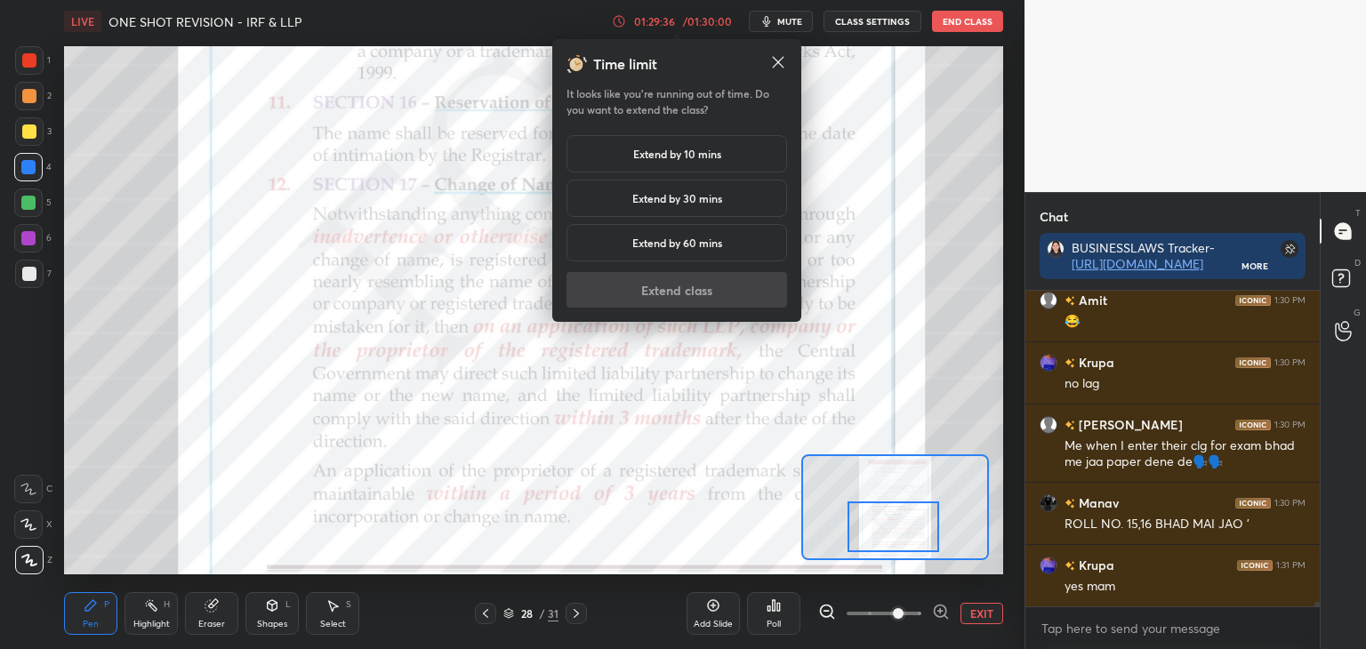
click at [665, 147] on h5 "Extend by 10 mins" at bounding box center [677, 154] width 88 height 16
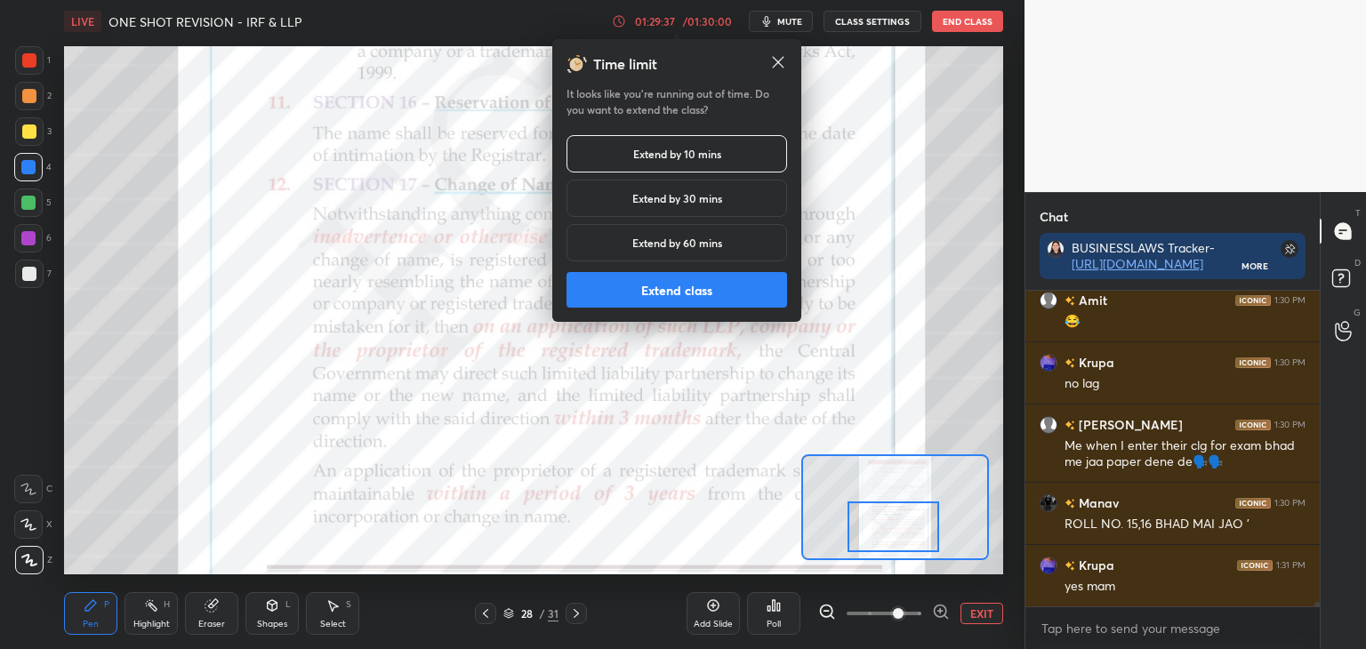
click at [666, 285] on button "Extend class" at bounding box center [677, 290] width 221 height 36
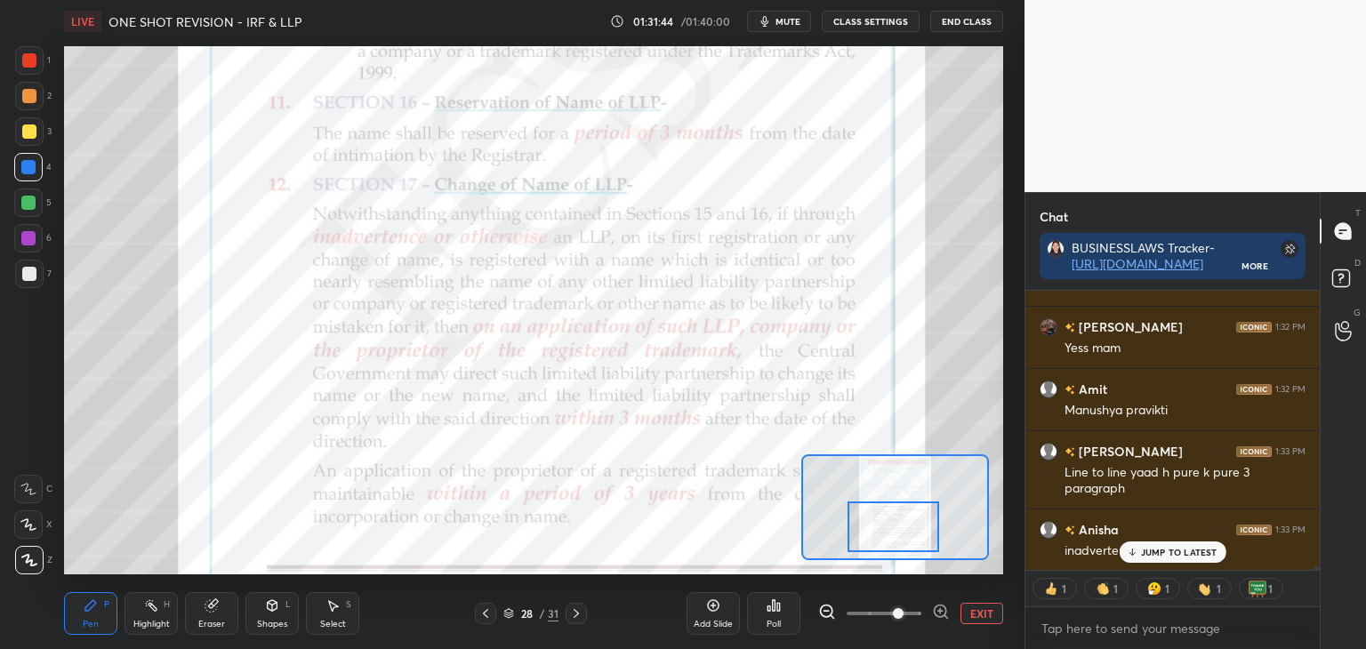
scroll to position [21257, 0]
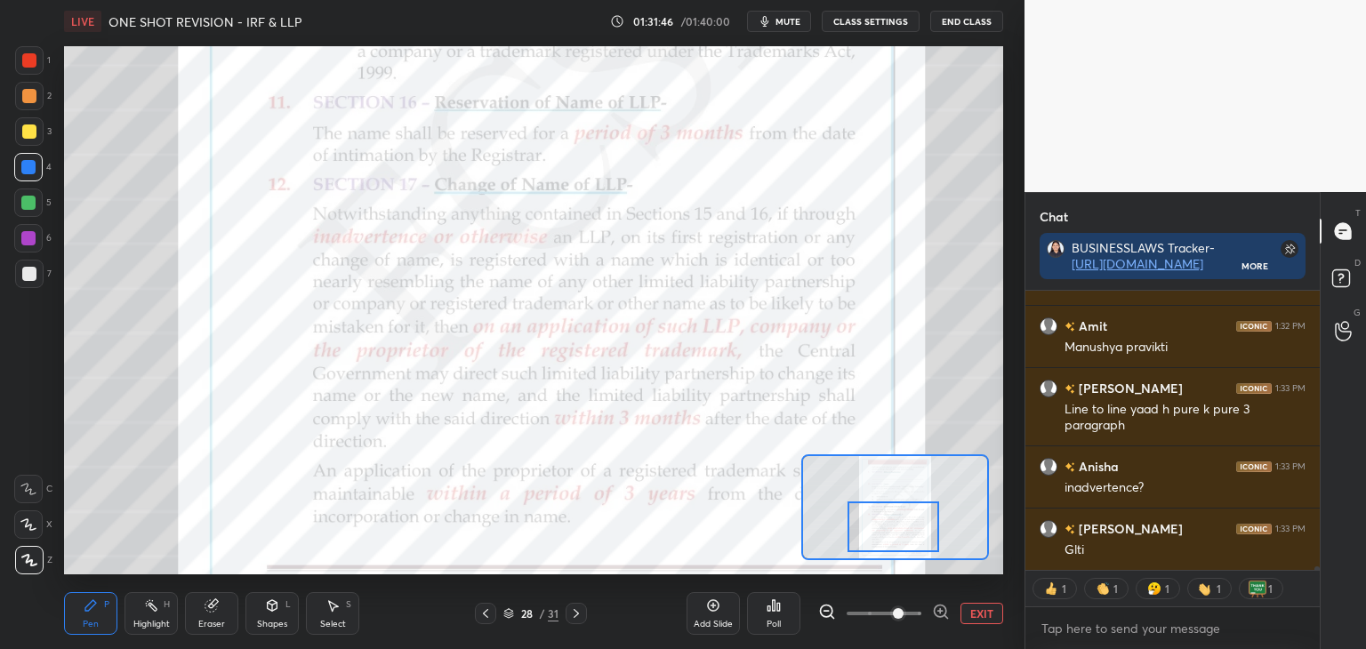
type textarea "x"
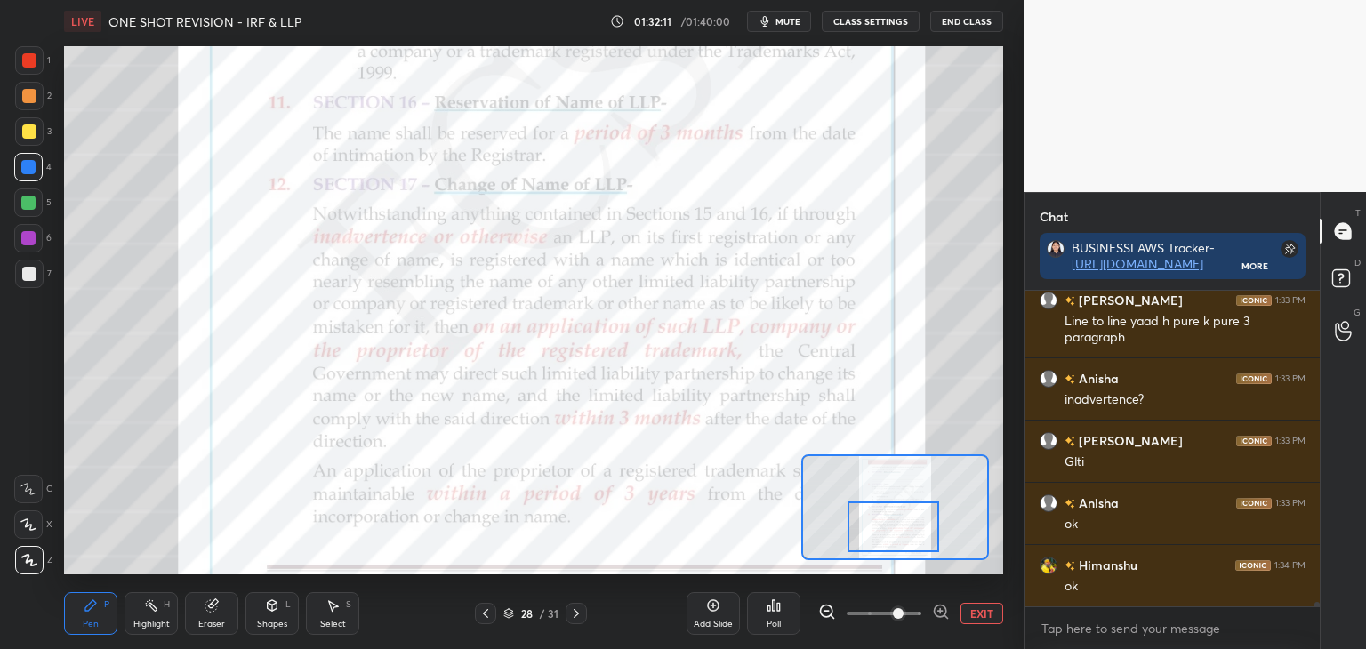
scroll to position [21407, 0]
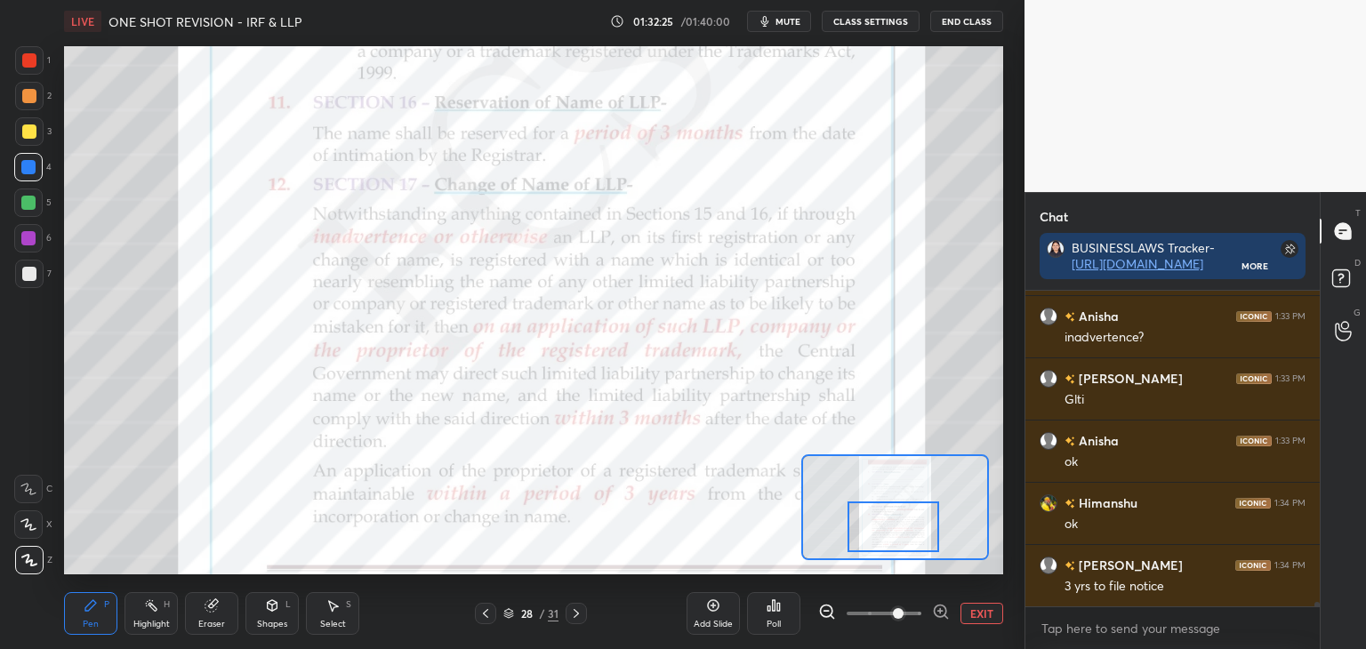
click at [576, 613] on icon at bounding box center [576, 613] width 5 height 9
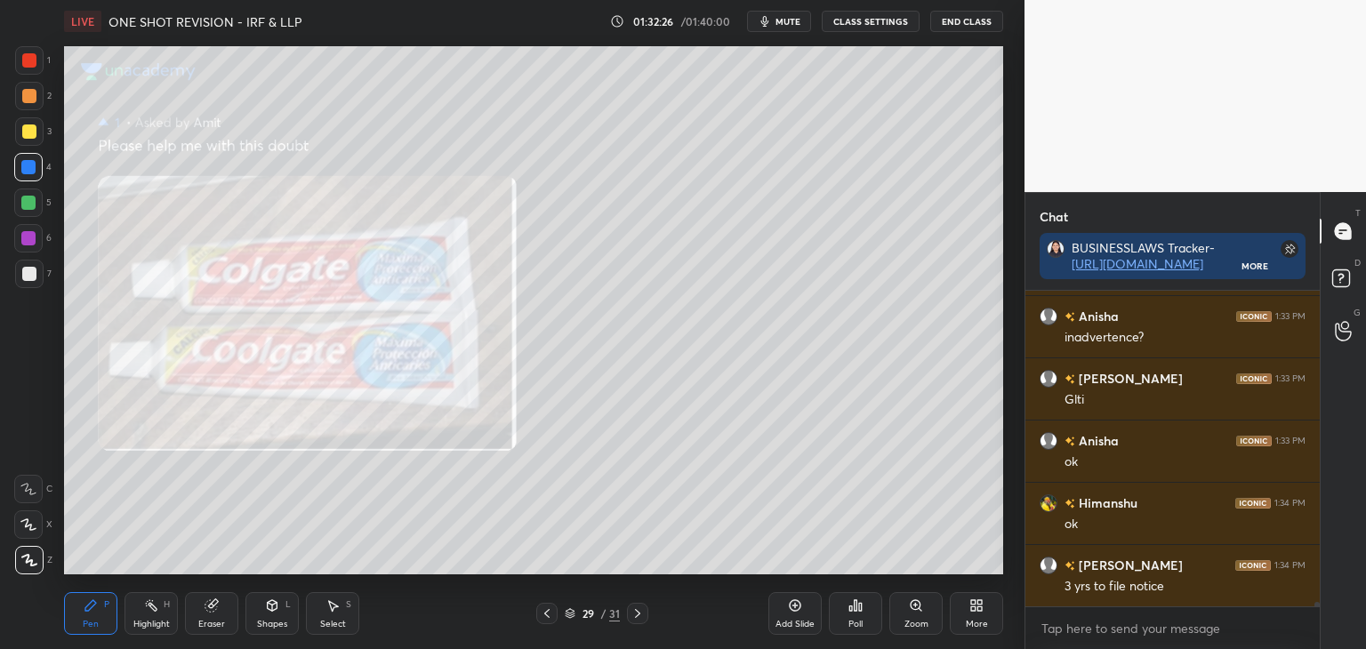
click at [642, 613] on icon at bounding box center [638, 614] width 14 height 14
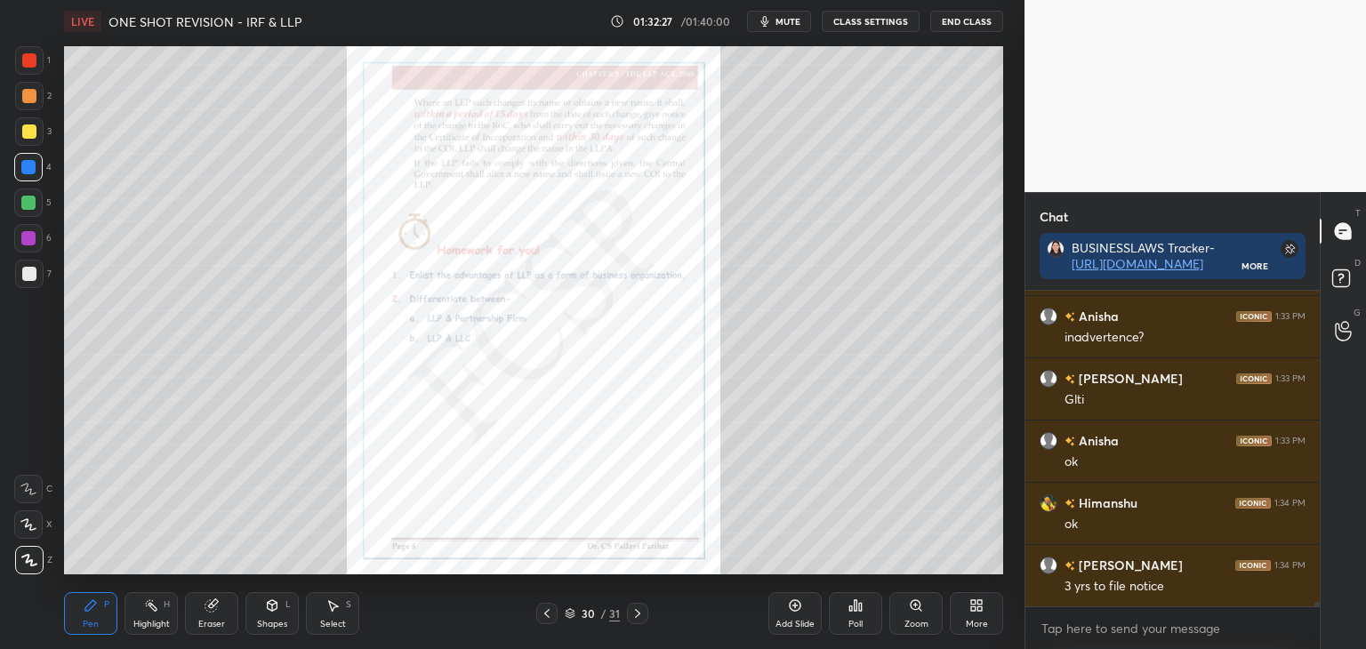
click at [918, 620] on div "Zoom" at bounding box center [917, 624] width 24 height 9
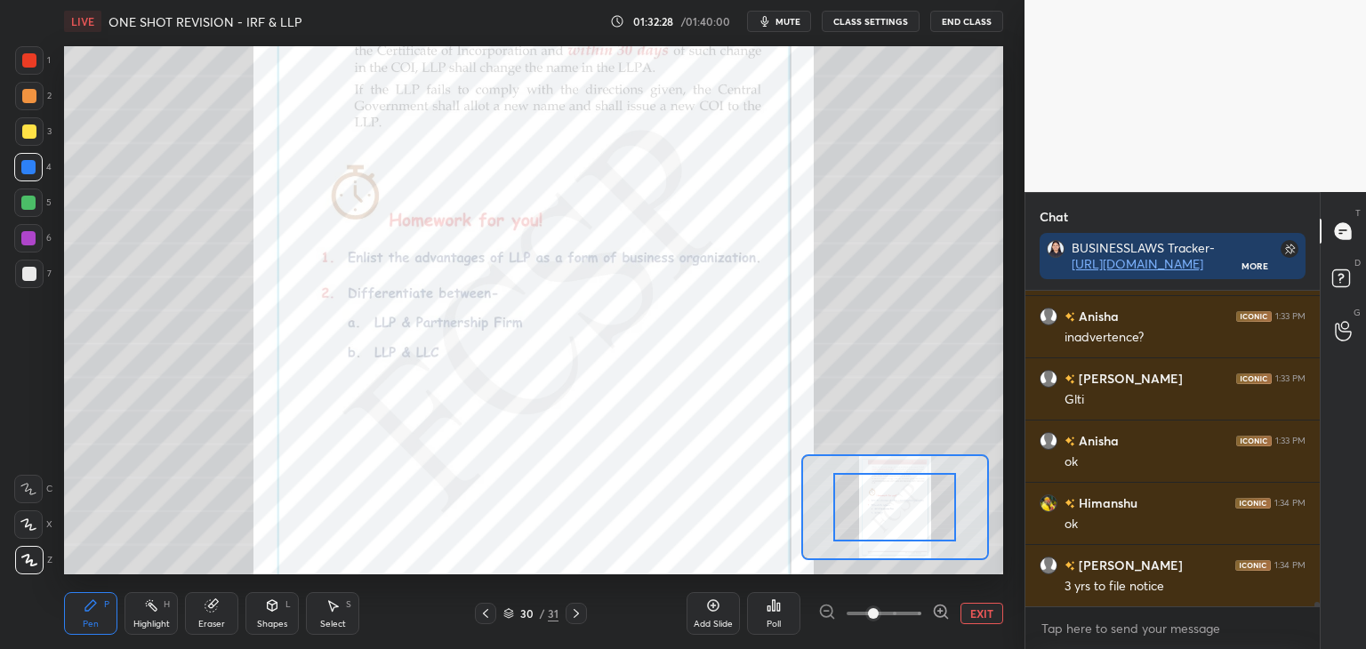
click at [879, 615] on span at bounding box center [873, 613] width 11 height 11
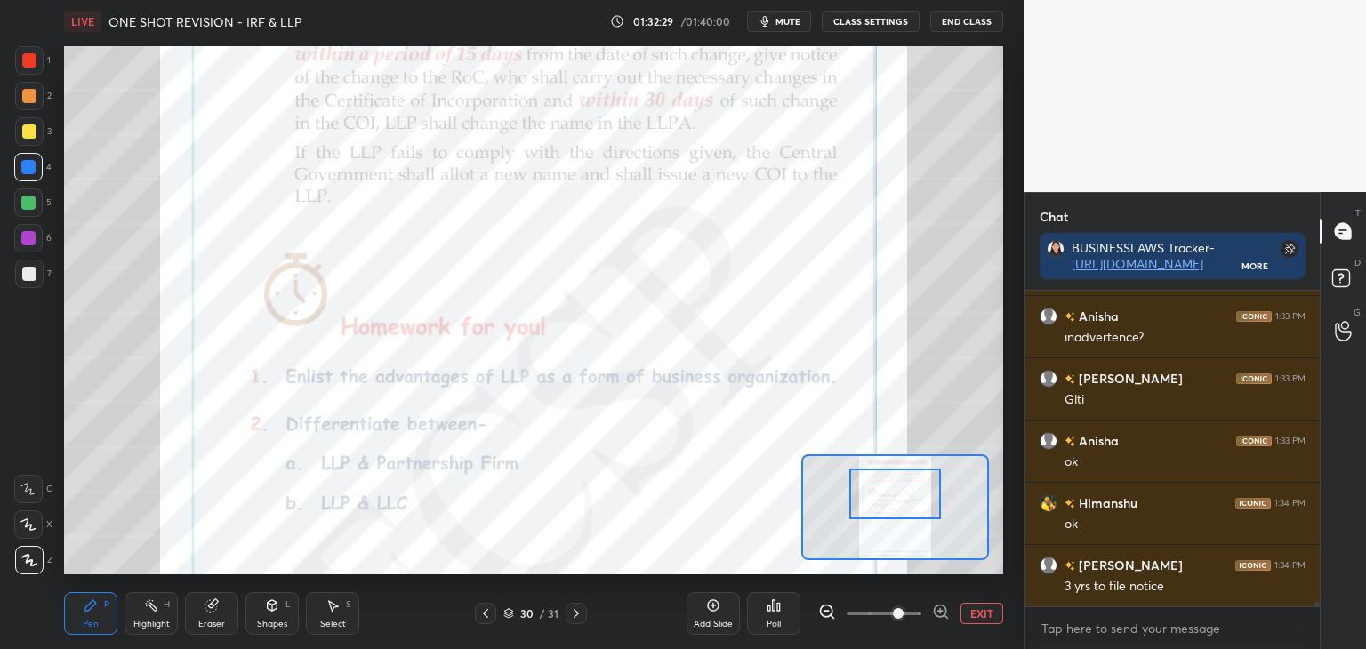
click at [915, 492] on div at bounding box center [896, 494] width 93 height 51
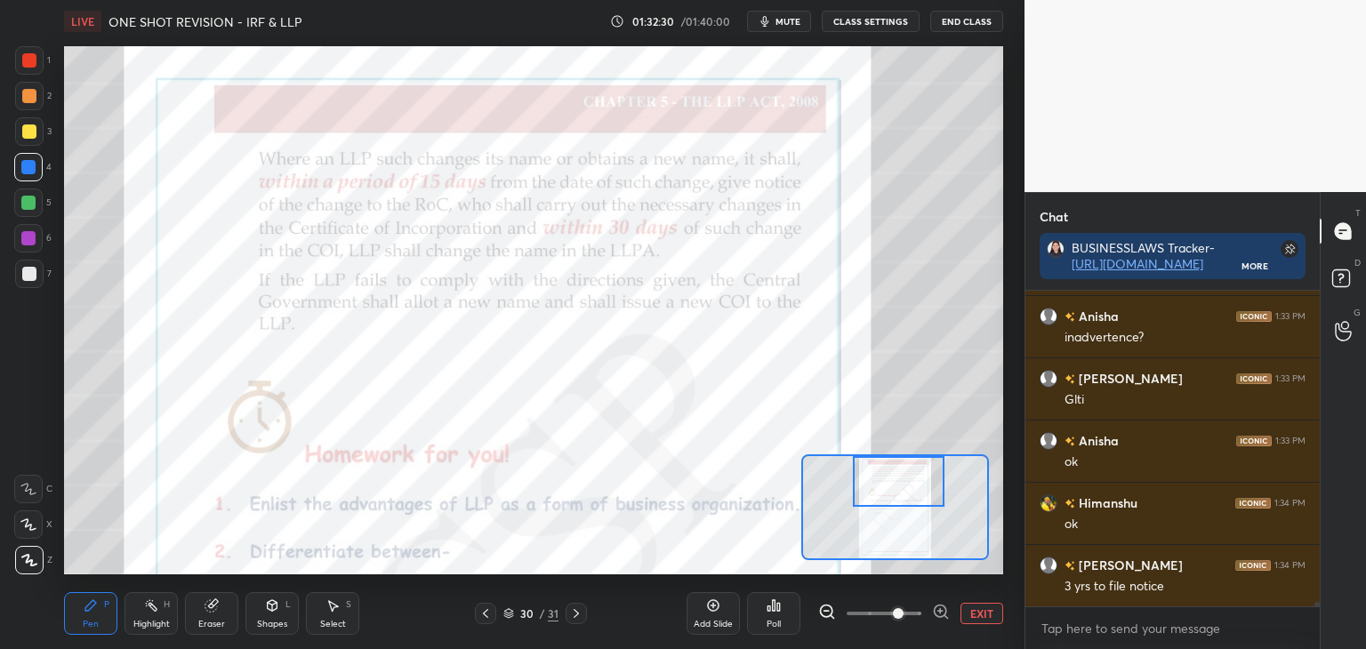
drag, startPoint x: 914, startPoint y: 511, endPoint x: 916, endPoint y: 501, distance: 10.1
click at [916, 501] on div at bounding box center [899, 481] width 93 height 51
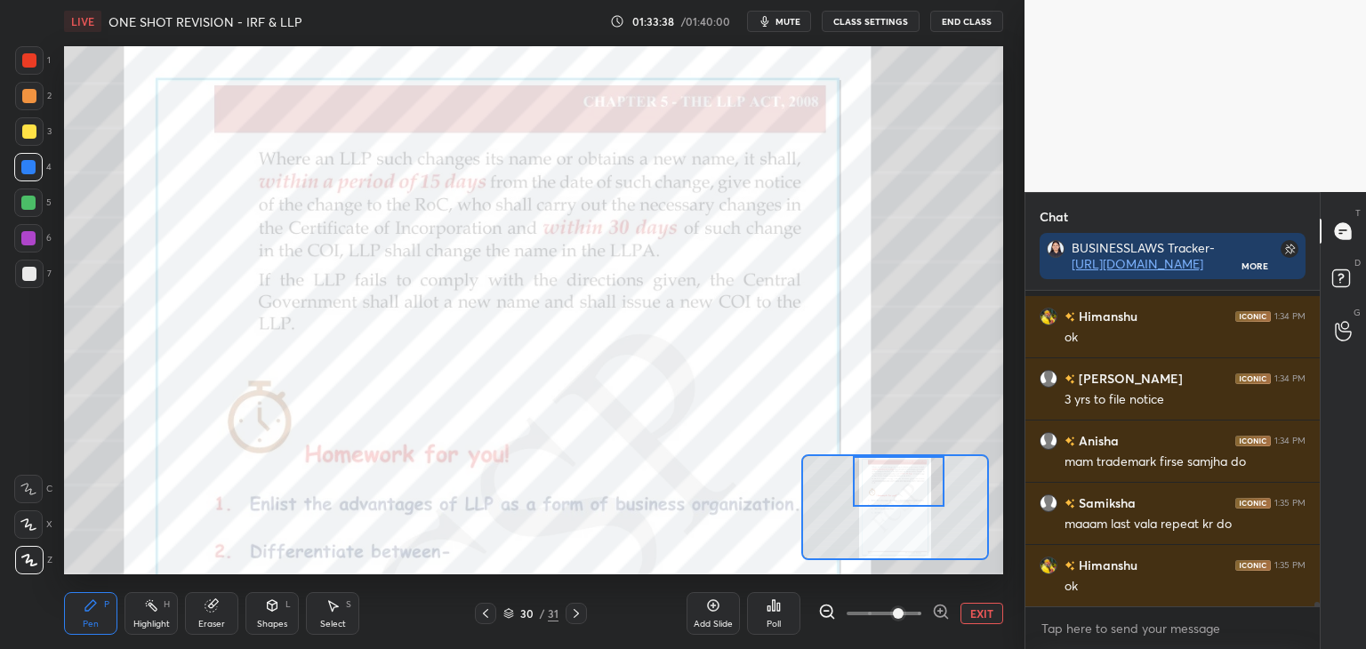
scroll to position [21672, 0]
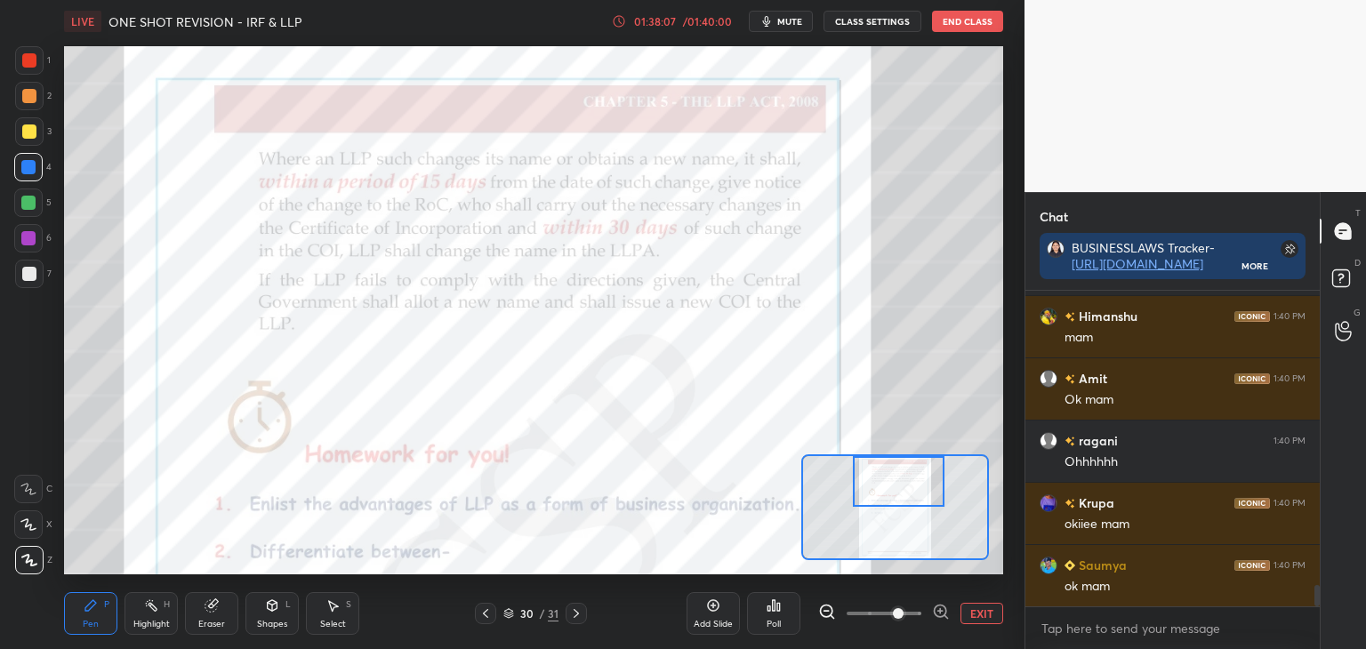
scroll to position [4336, 0]
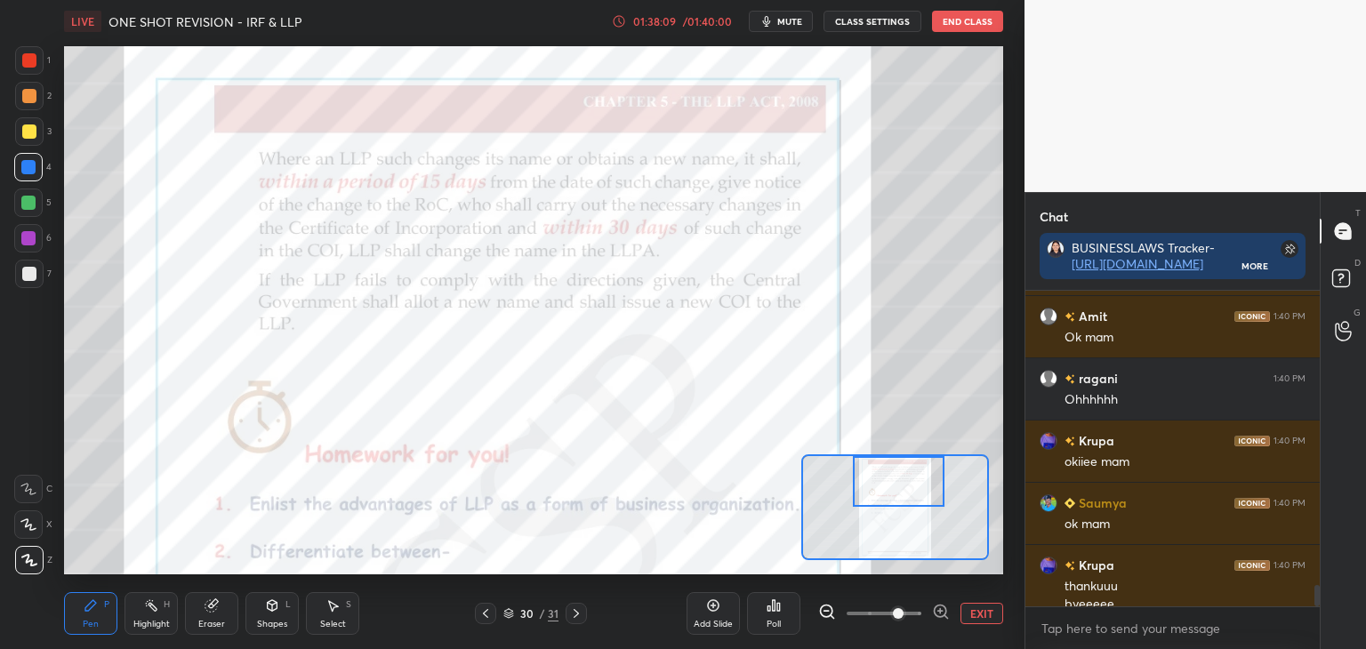
click at [972, 614] on button "EXIT" at bounding box center [982, 613] width 43 height 21
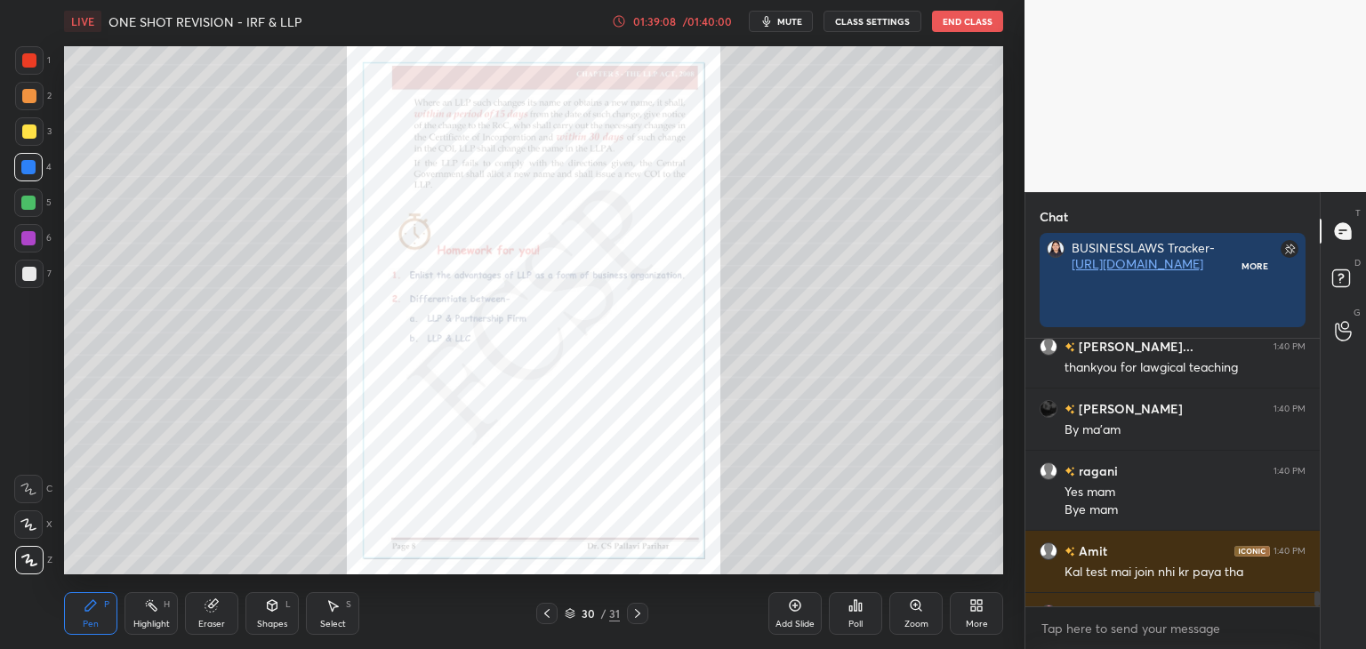
scroll to position [5, 5]
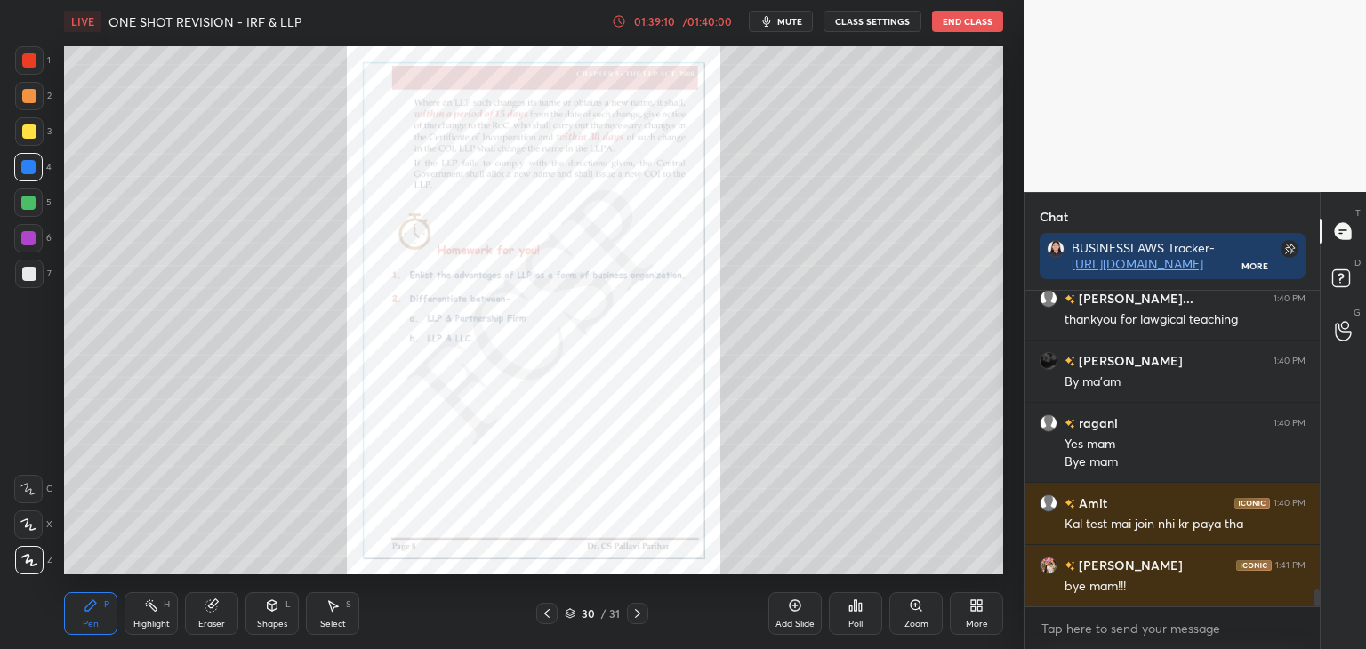
click at [965, 22] on button "End Class" at bounding box center [967, 21] width 71 height 21
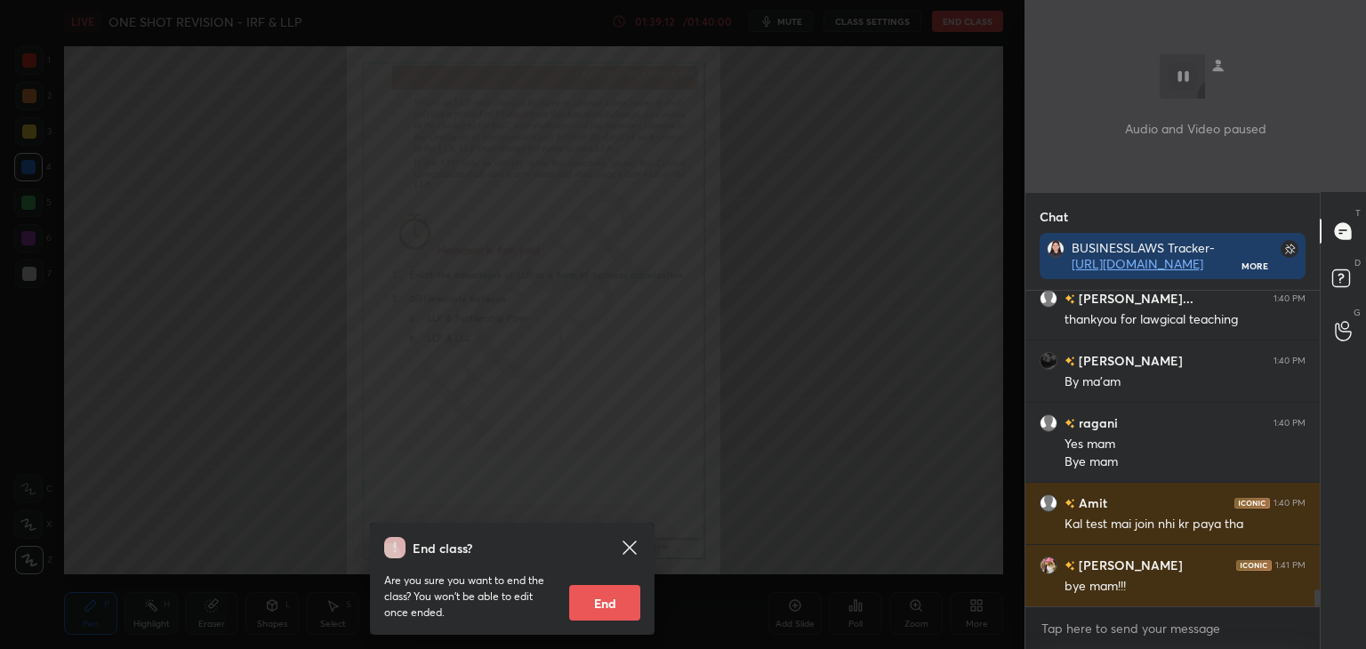
click at [626, 592] on button "End" at bounding box center [604, 603] width 71 height 36
type textarea "x"
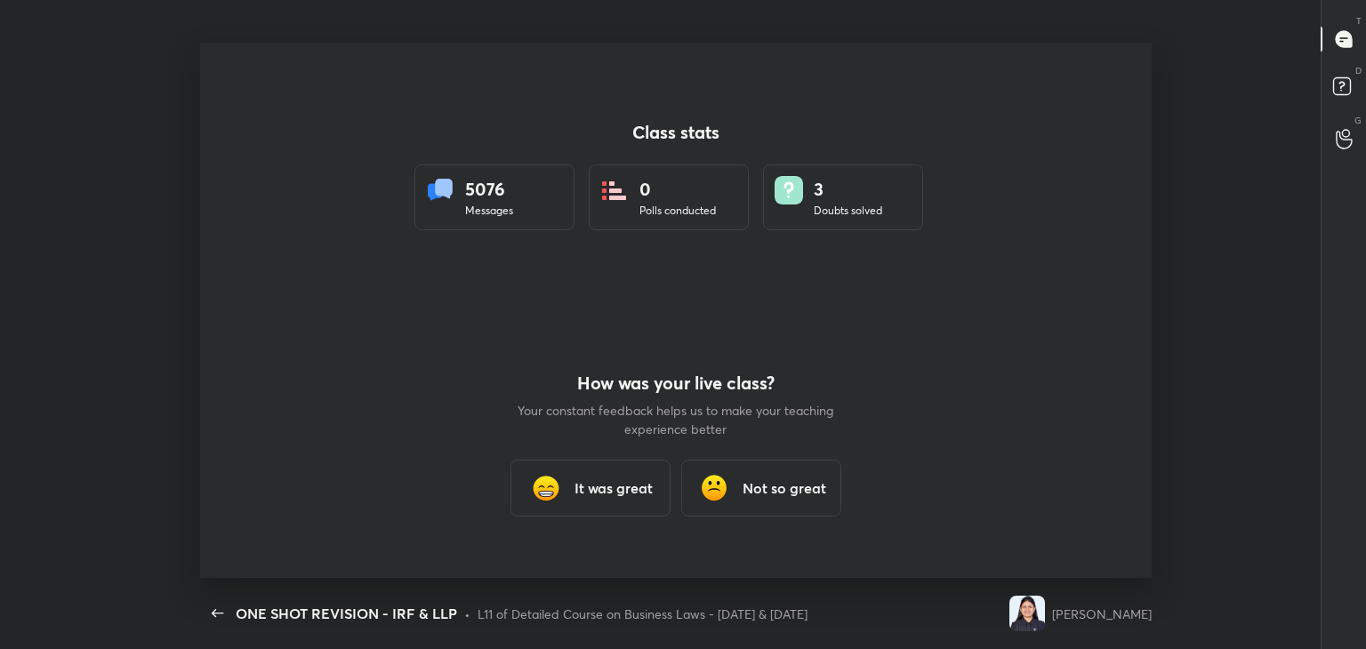
scroll to position [0, 0]
click at [580, 481] on h3 "It was great" at bounding box center [614, 488] width 78 height 21
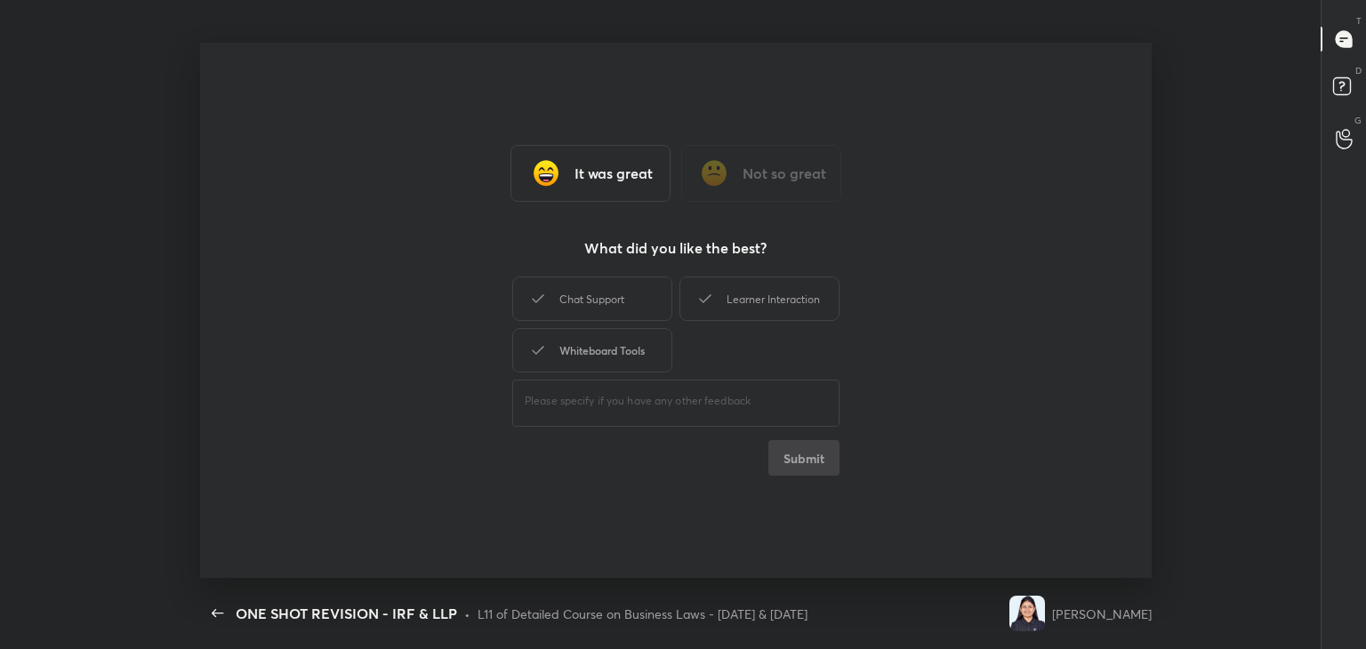
click at [619, 345] on div "Whiteboard Tools" at bounding box center [592, 350] width 160 height 44
click at [776, 293] on div "Learner Interaction" at bounding box center [760, 299] width 160 height 44
click at [791, 455] on button "Submit" at bounding box center [804, 458] width 71 height 36
